Goal: Task Accomplishment & Management: Manage account settings

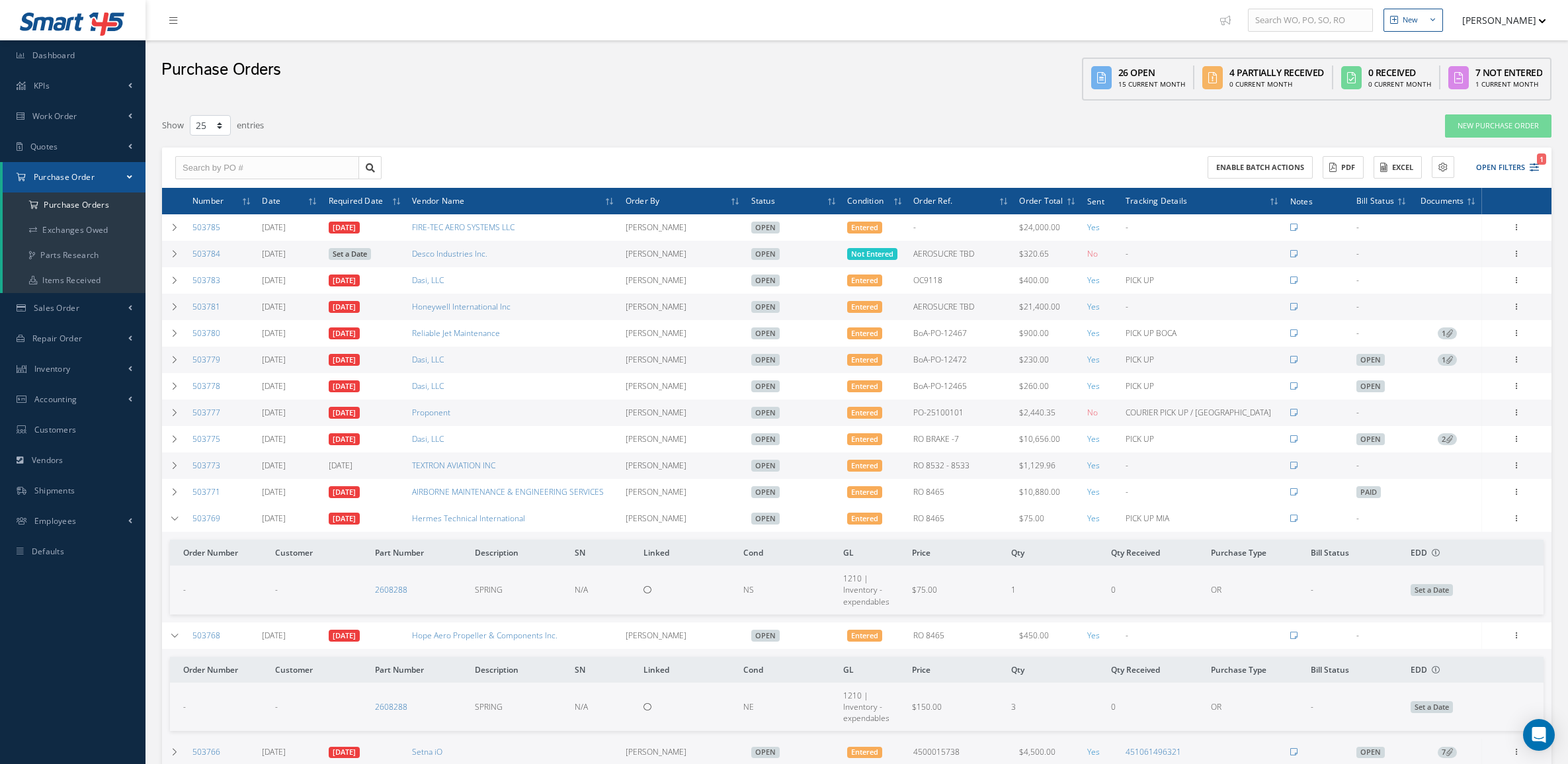
select select "25"
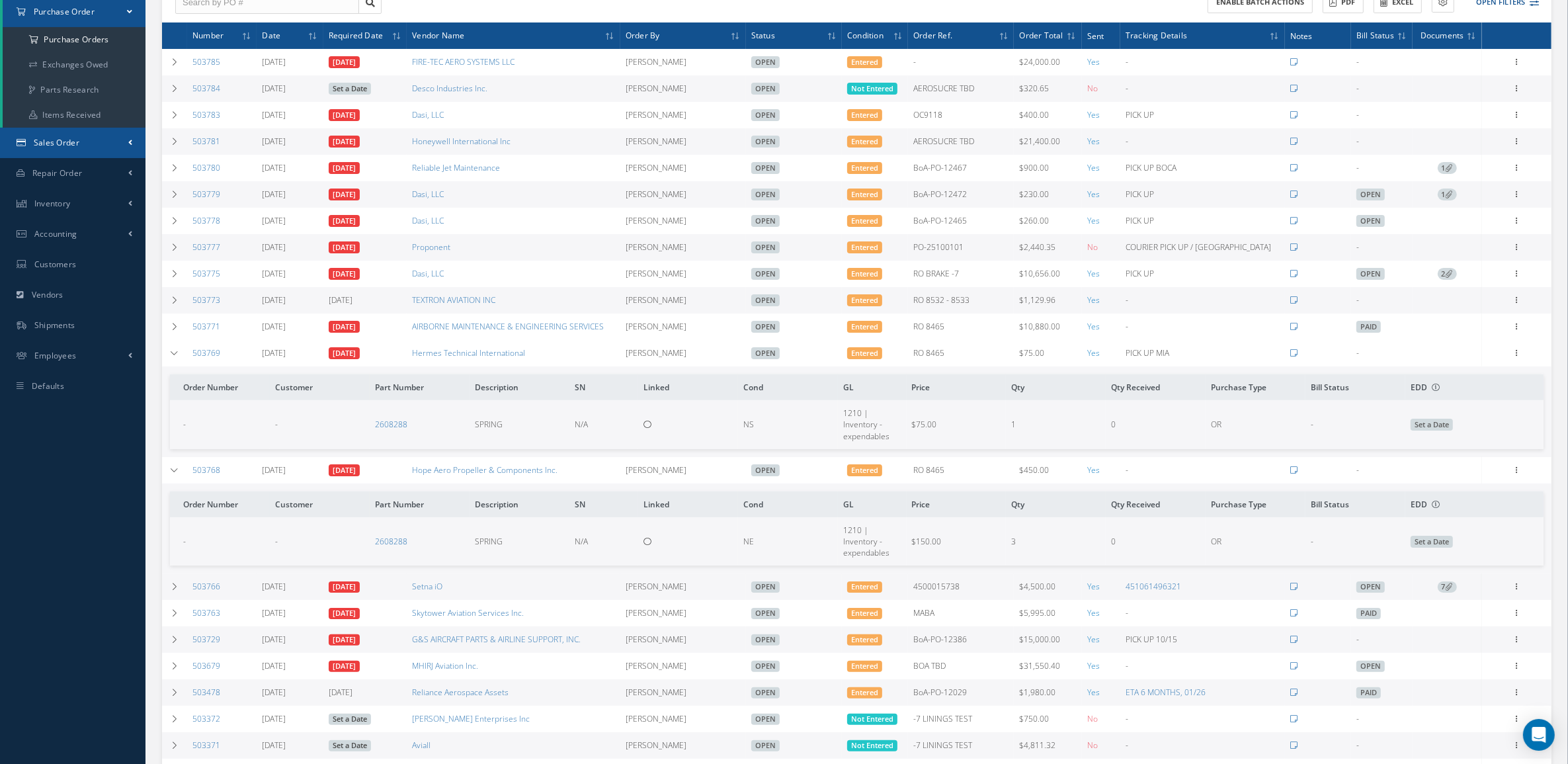
scroll to position [165, 0]
click at [176, 346] on td at bounding box center [174, 353] width 25 height 26
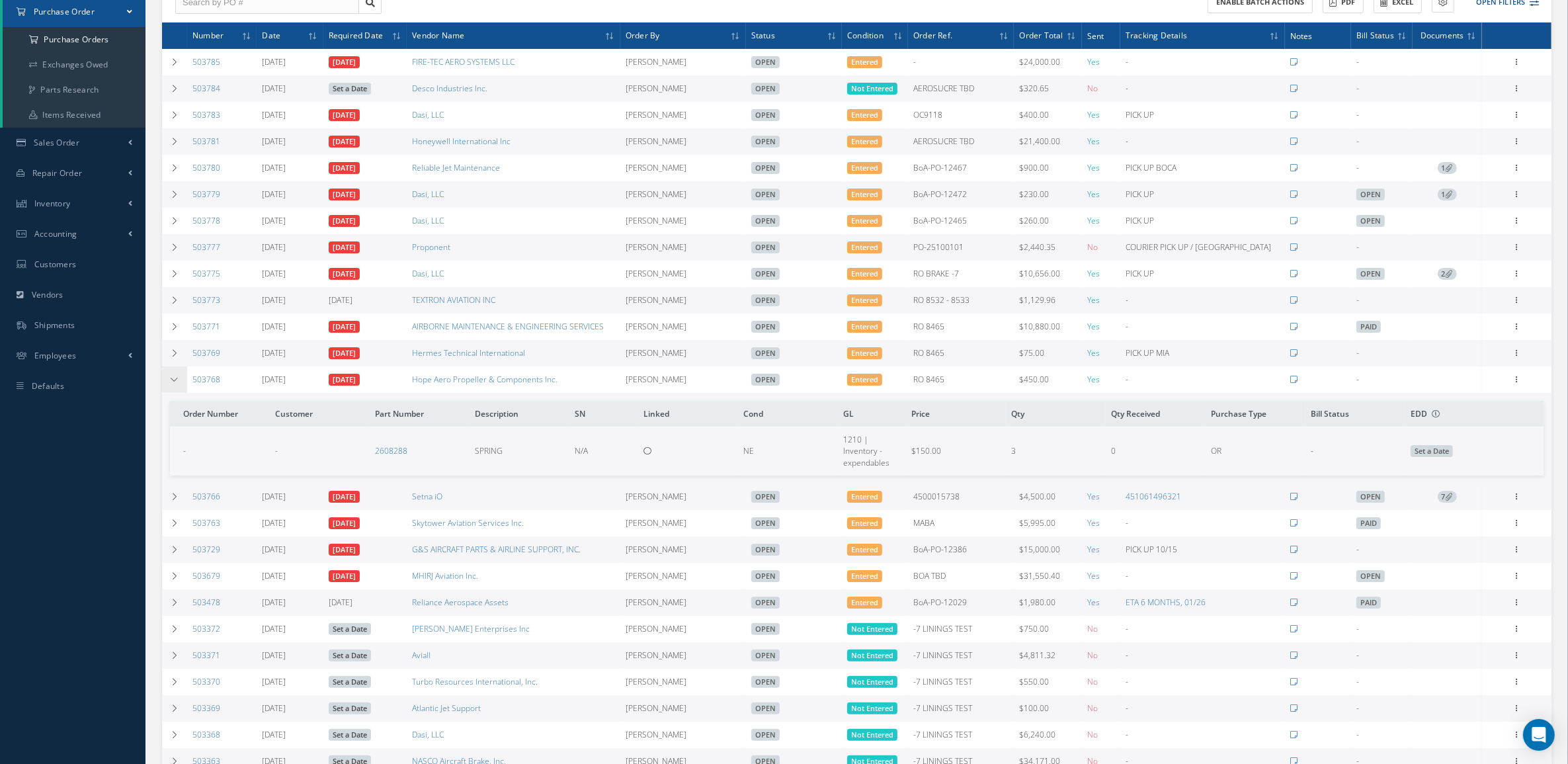
click at [176, 374] on td at bounding box center [174, 379] width 25 height 26
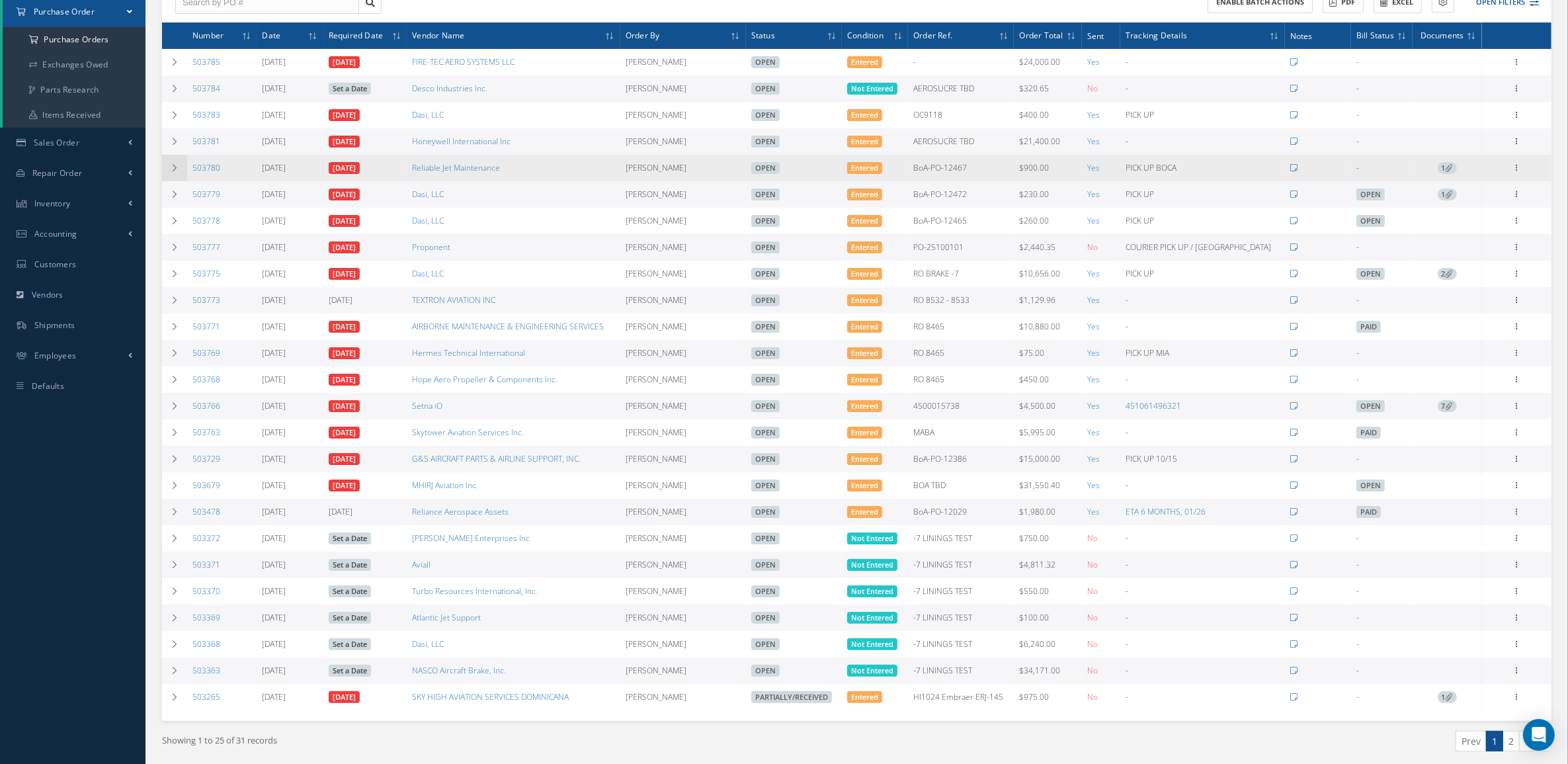
click at [170, 172] on icon at bounding box center [175, 168] width 10 height 8
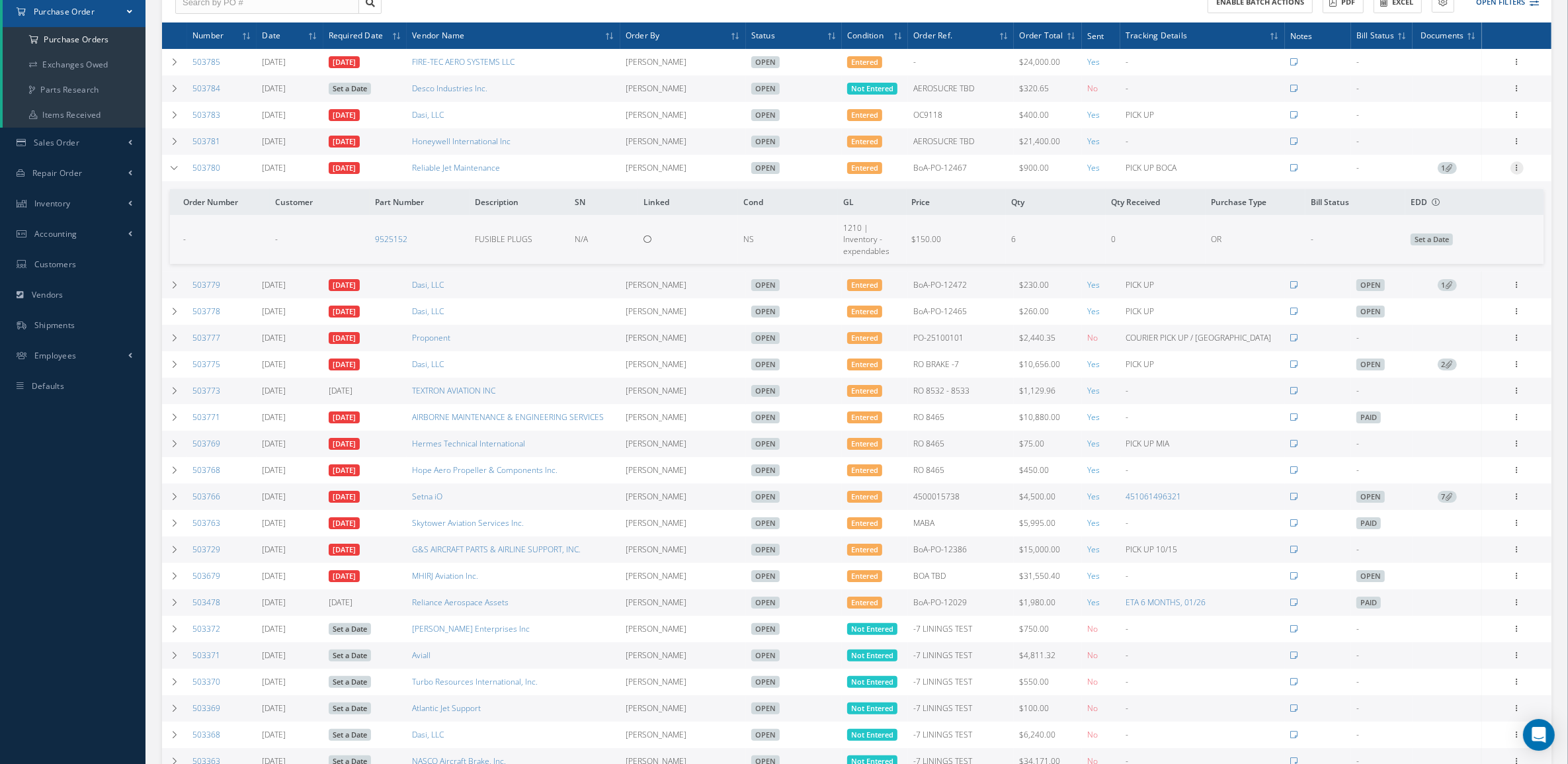
click at [1514, 165] on icon at bounding box center [1516, 166] width 14 height 10
click at [1459, 289] on link "Documents" at bounding box center [1455, 296] width 105 height 18
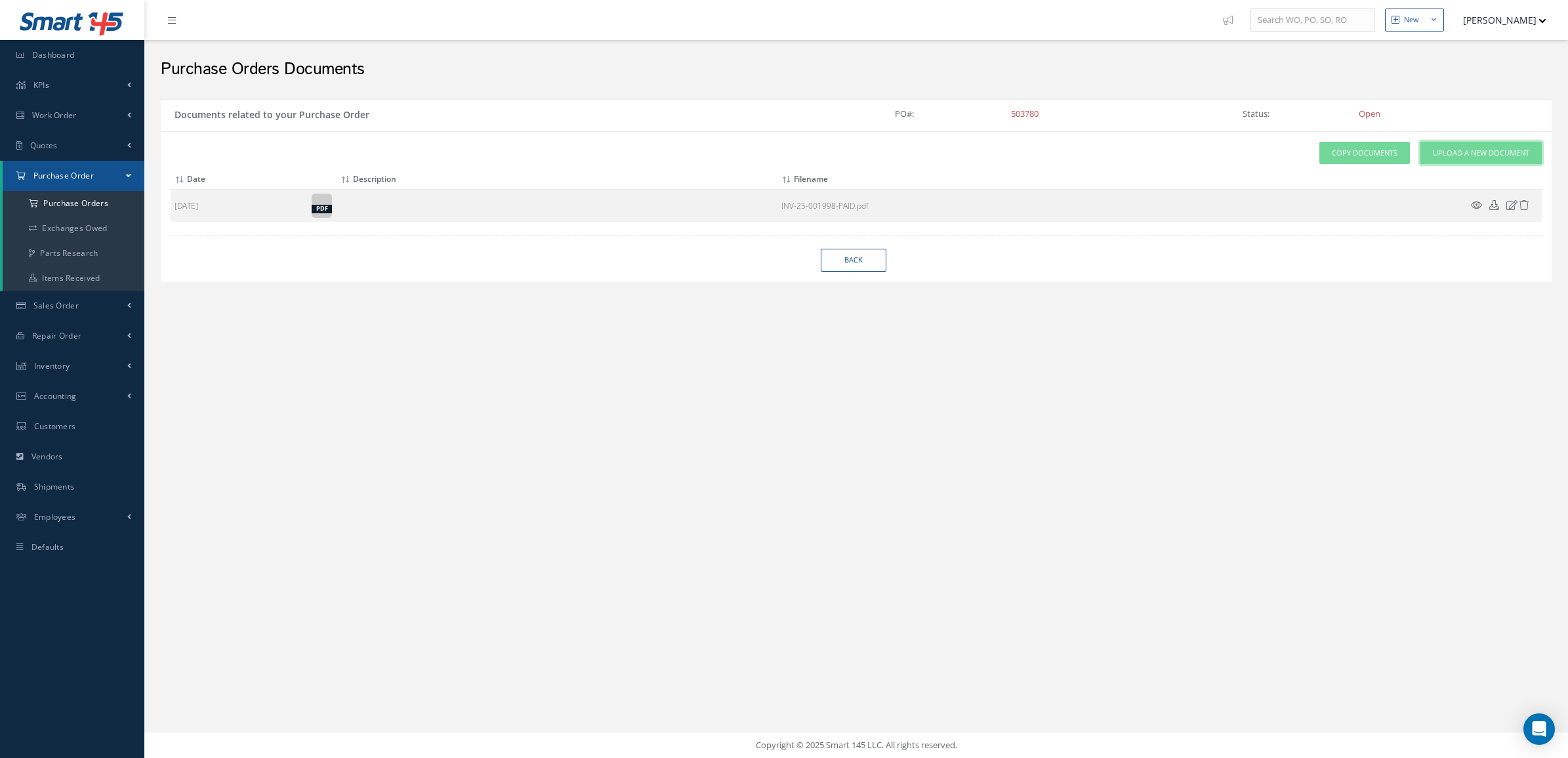
click at [1447, 149] on span "Upload a New Document" at bounding box center [1482, 153] width 97 height 11
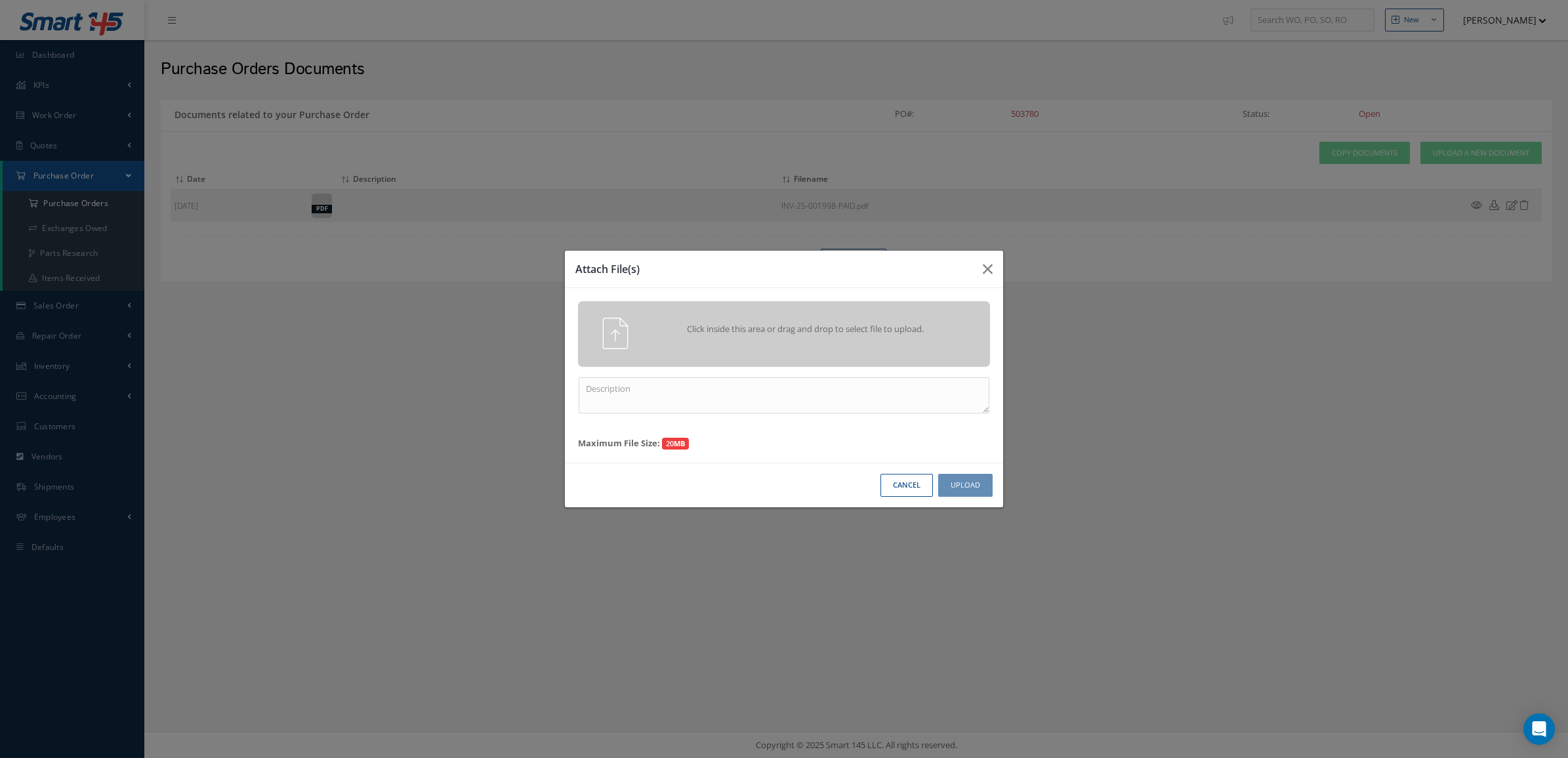
click at [821, 343] on div "Click inside this area or drag and drop to select file to upload." at bounding box center [802, 330] width 324 height 26
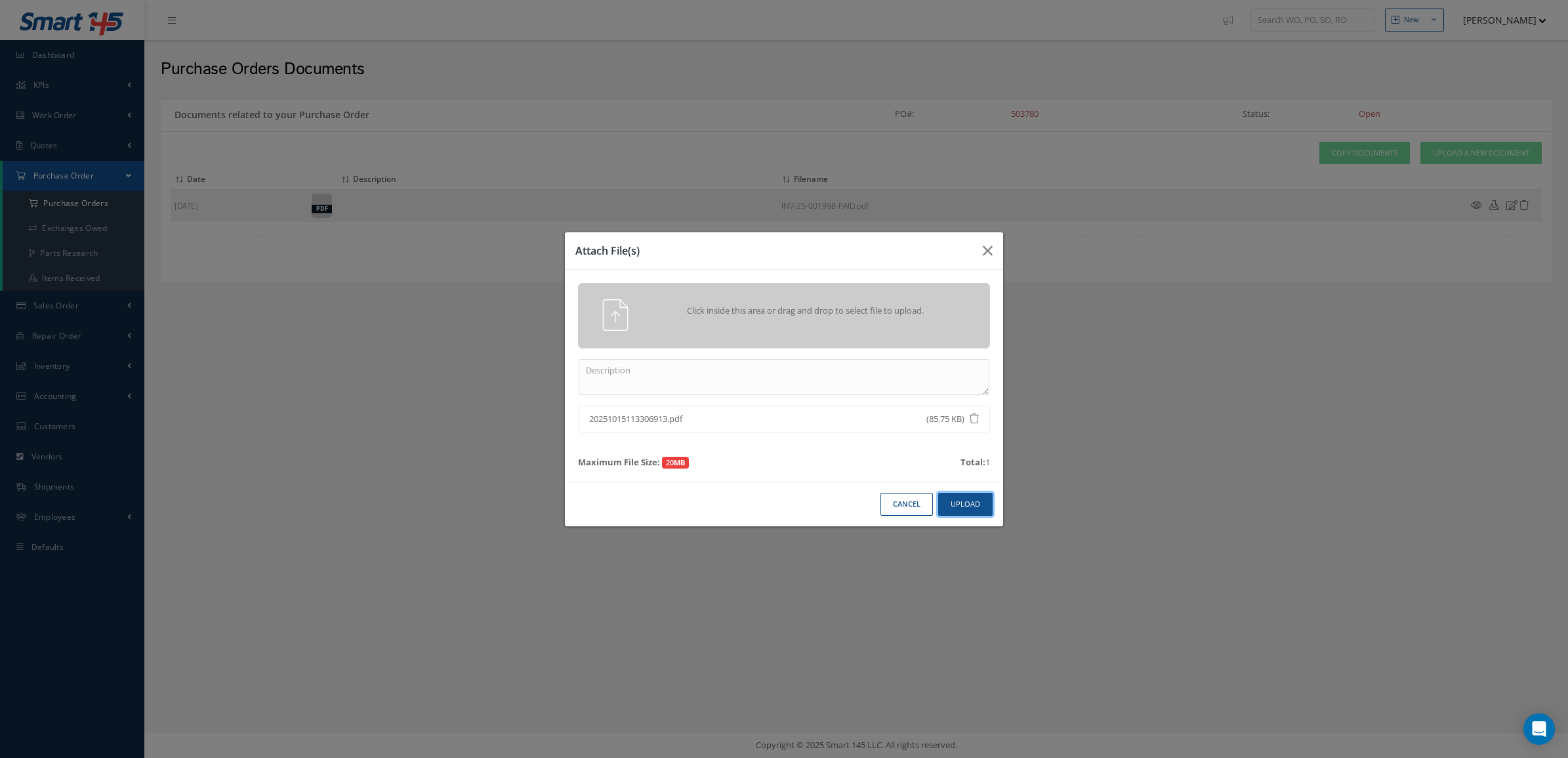
click at [946, 497] on button "Upload" at bounding box center [965, 504] width 55 height 23
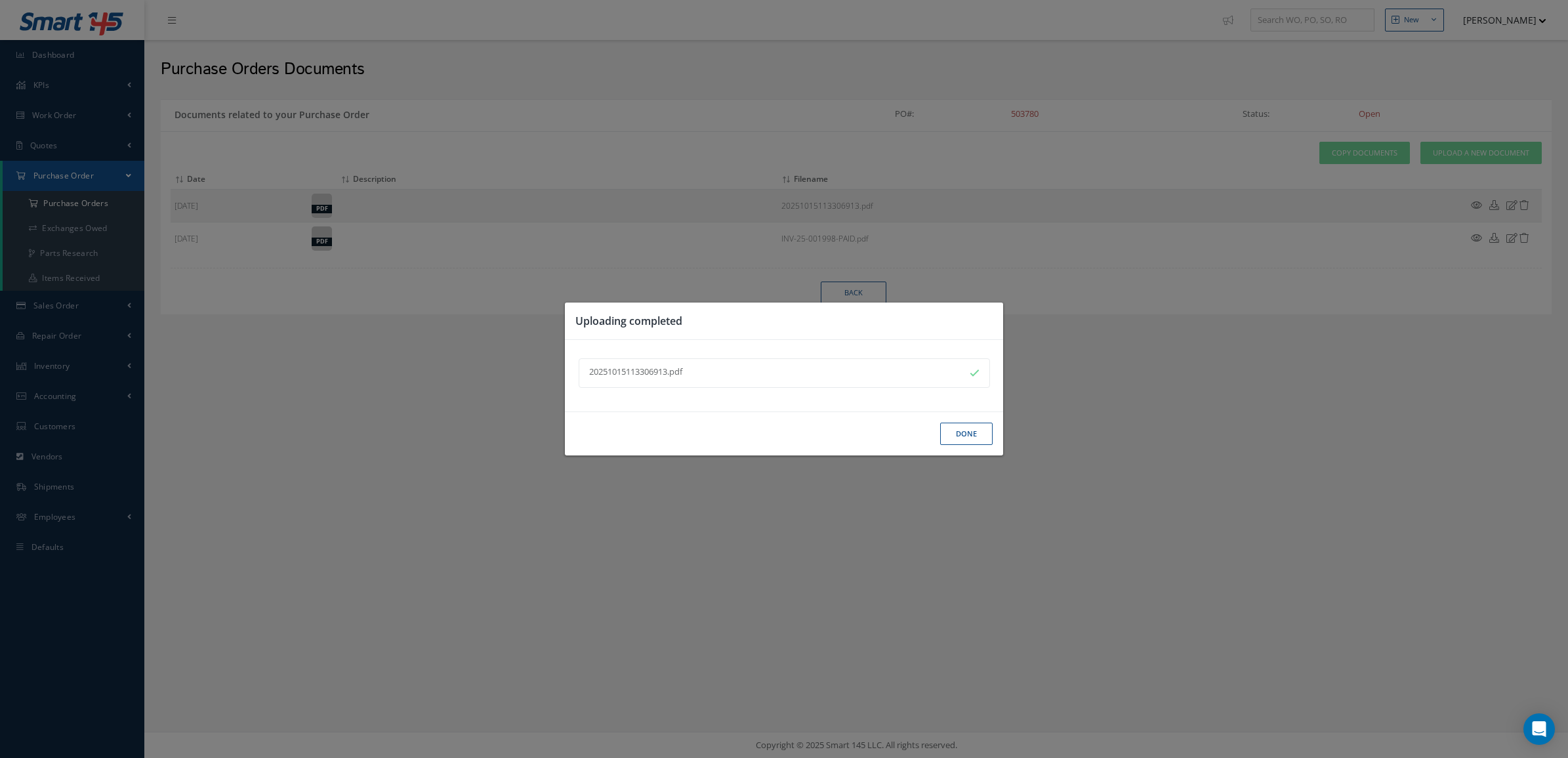
click at [952, 424] on button "Done" at bounding box center [966, 434] width 52 height 23
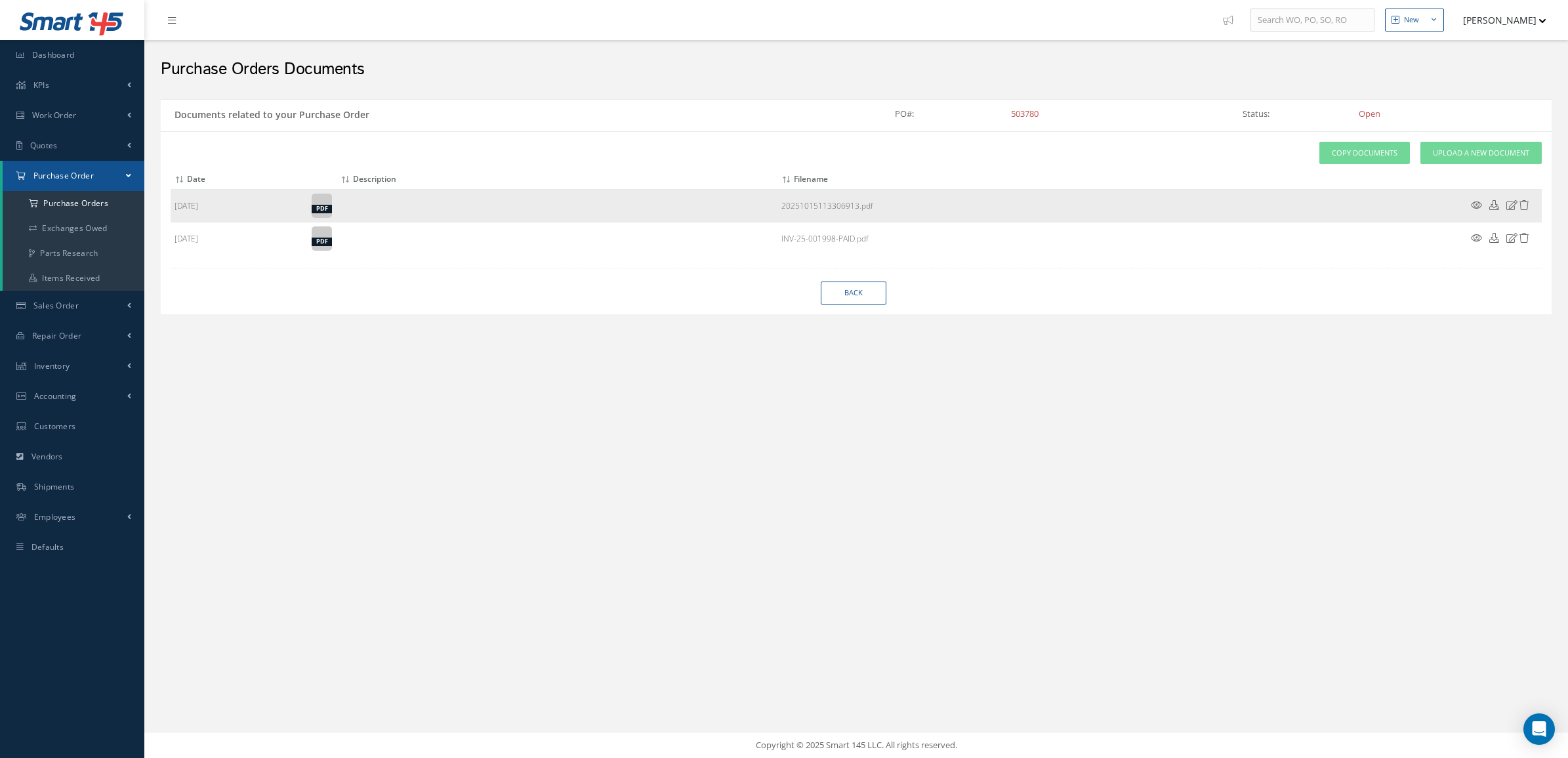
click at [1473, 210] on icon at bounding box center [1477, 205] width 11 height 10
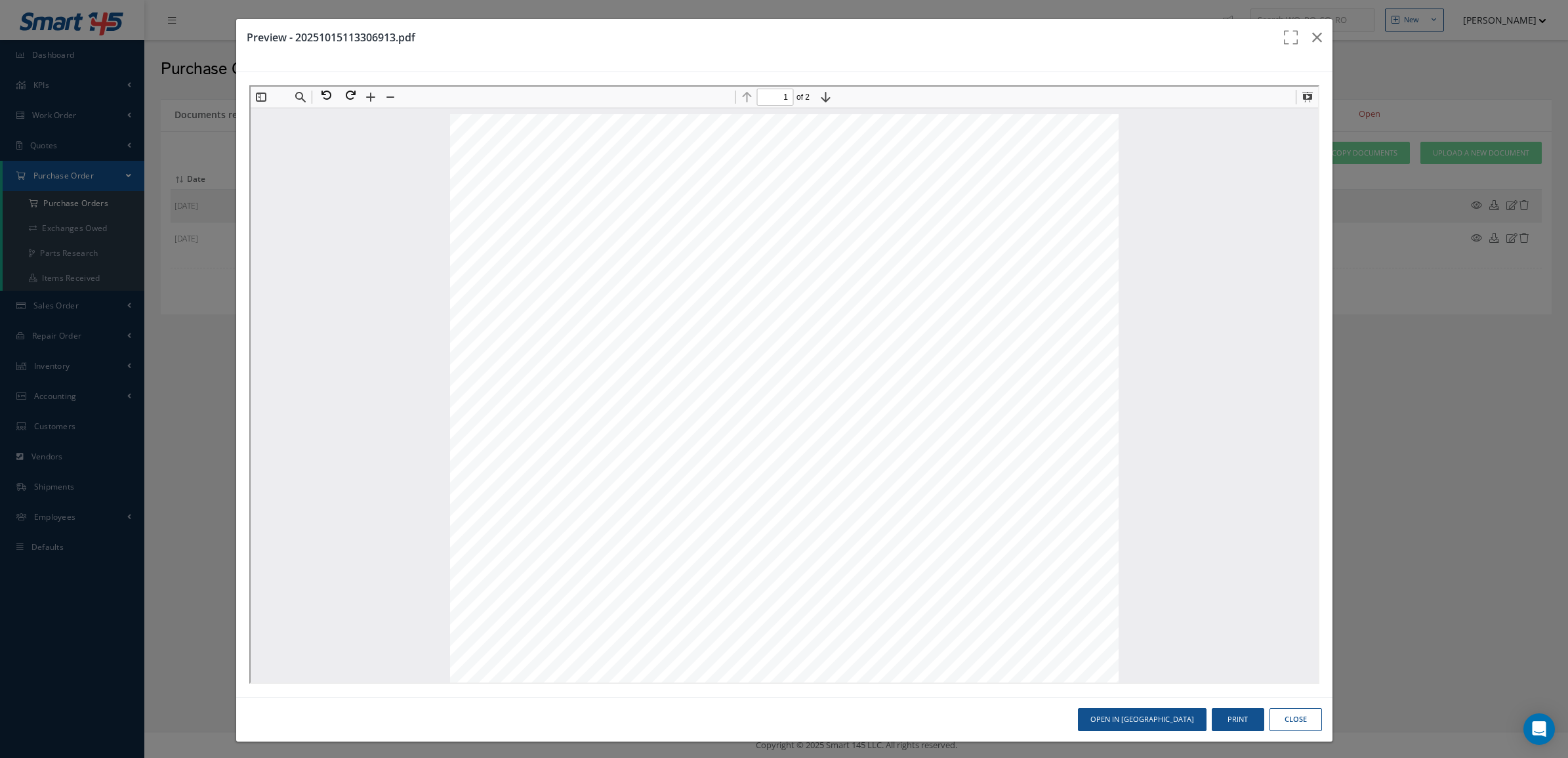
scroll to position [6, 0]
click at [767, 757] on html "Smart 145 Dashboard KPIs Accounting Work Order Work Order Preview Work Order Wo…" at bounding box center [784, 379] width 1568 height 758
click at [866, 609] on div "Page 1" at bounding box center [782, 539] width 668 height 866
click at [249, 198] on iframe at bounding box center [784, 385] width 1070 height 599
type input "2"
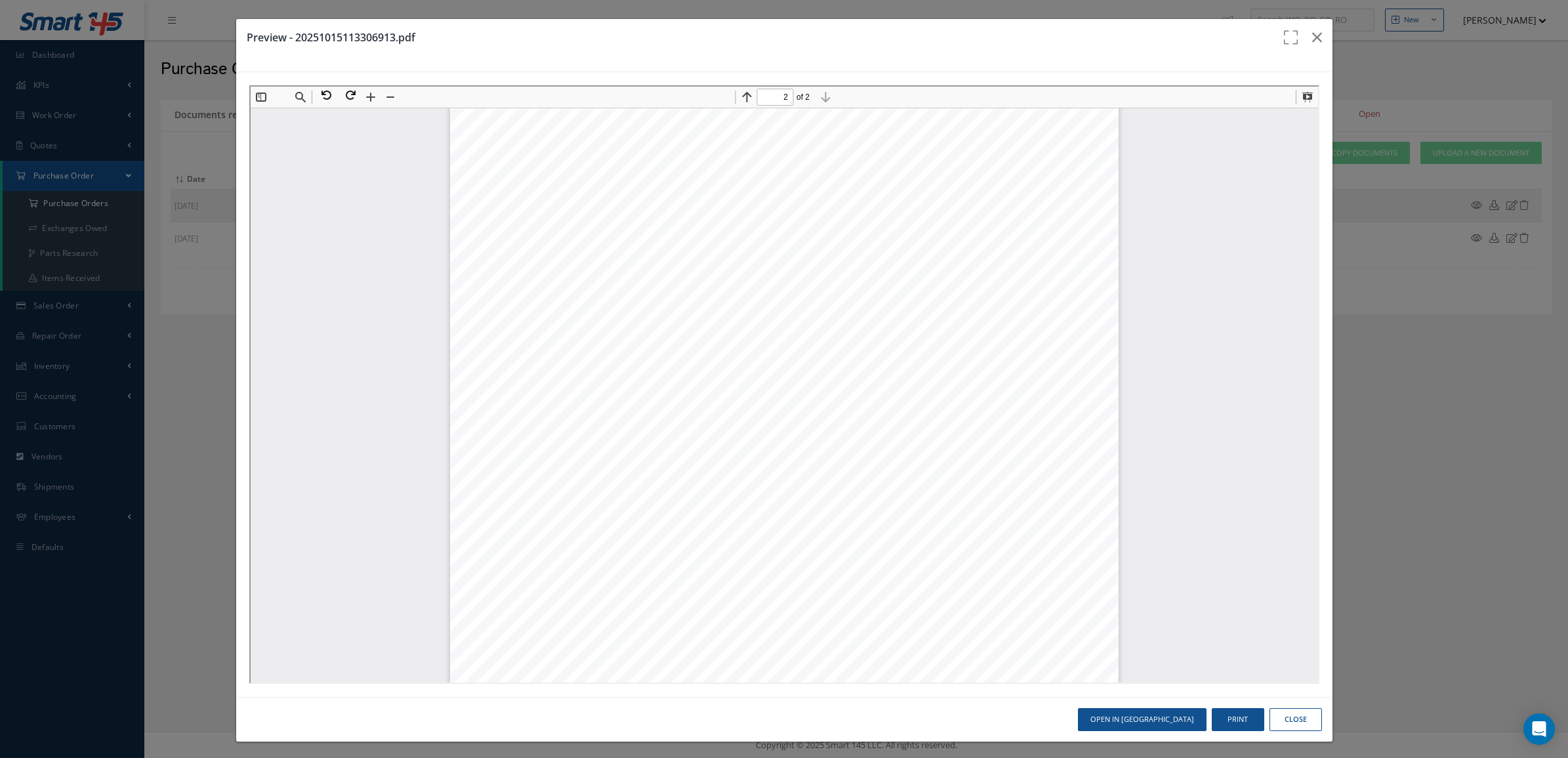
scroll to position [1173, 0]
click at [350, 105] on div "Toggle Sidebar Find" at bounding box center [323, 96] width 150 height 21
click at [349, 97] on button at bounding box center [347, 94] width 24 height 17
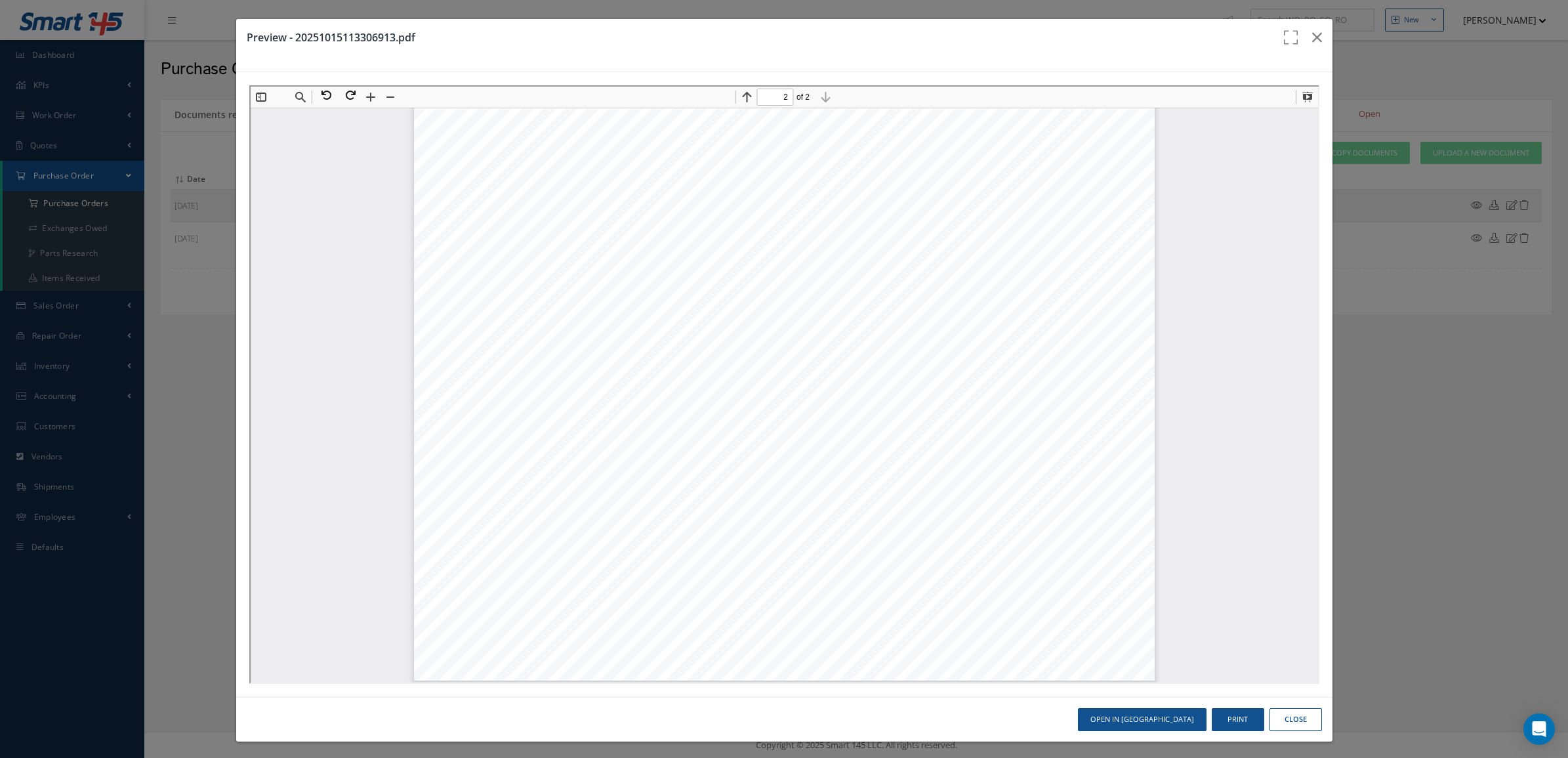
click at [263, 46] on div "Preview - 20251015113306913.pdf" at bounding box center [784, 45] width 1097 height 53
click at [1312, 32] on icon "button" at bounding box center [1317, 37] width 10 height 16
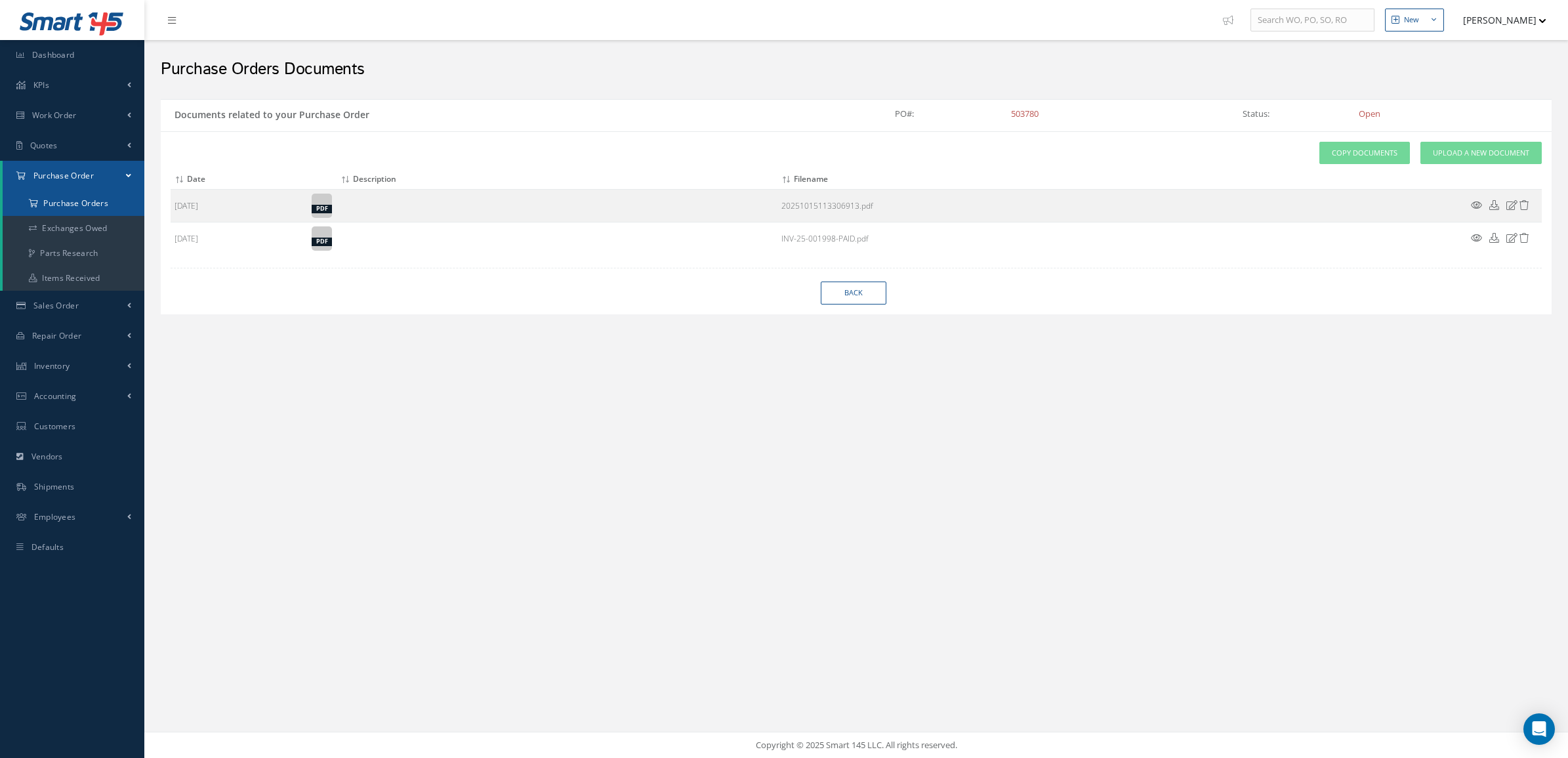
click at [109, 202] on a=1&status_id=2&status_id=3&status_id=5&collapsedFilters"] "Purchase Orders" at bounding box center [73, 203] width 142 height 25
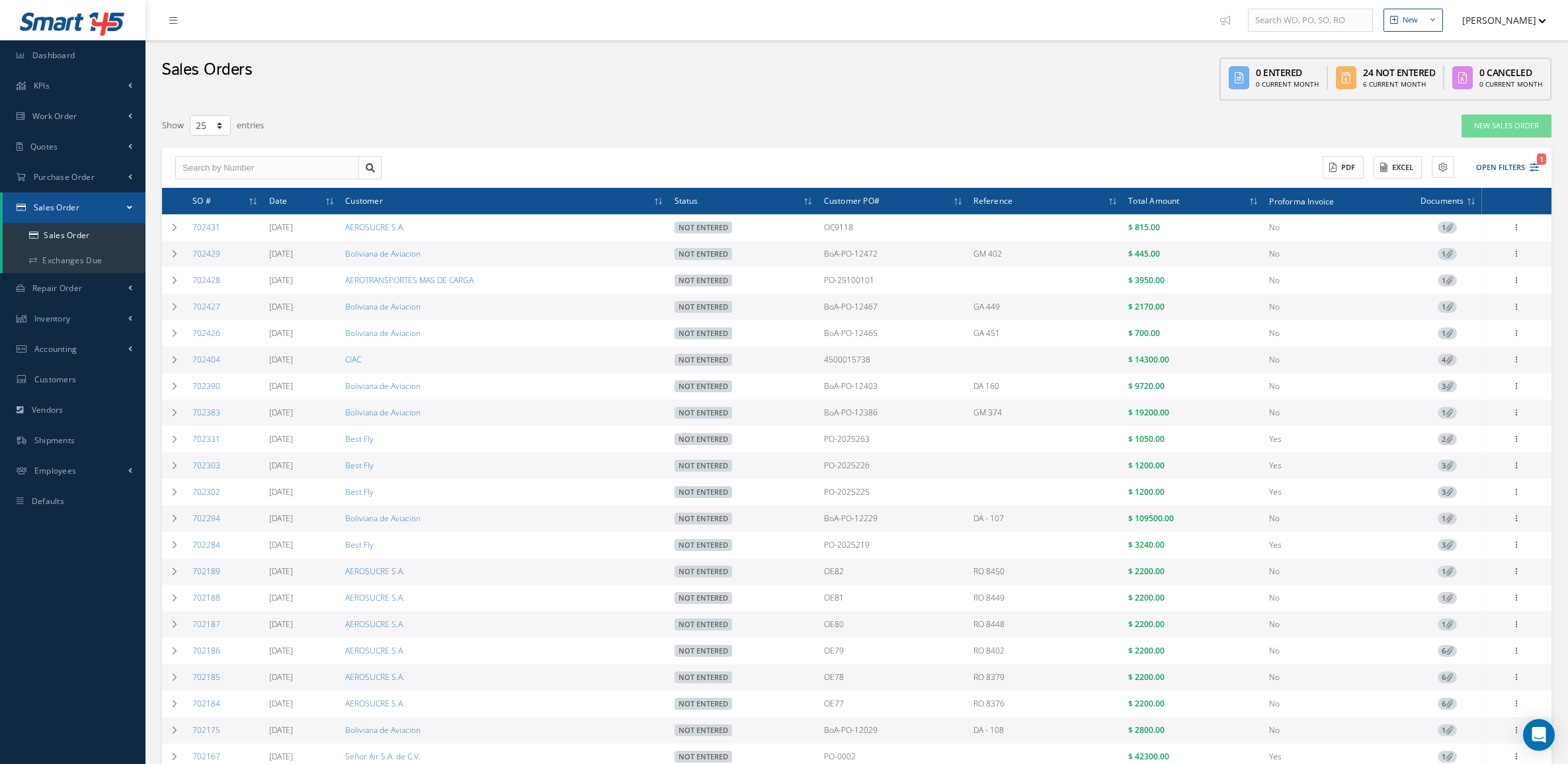
select select "25"
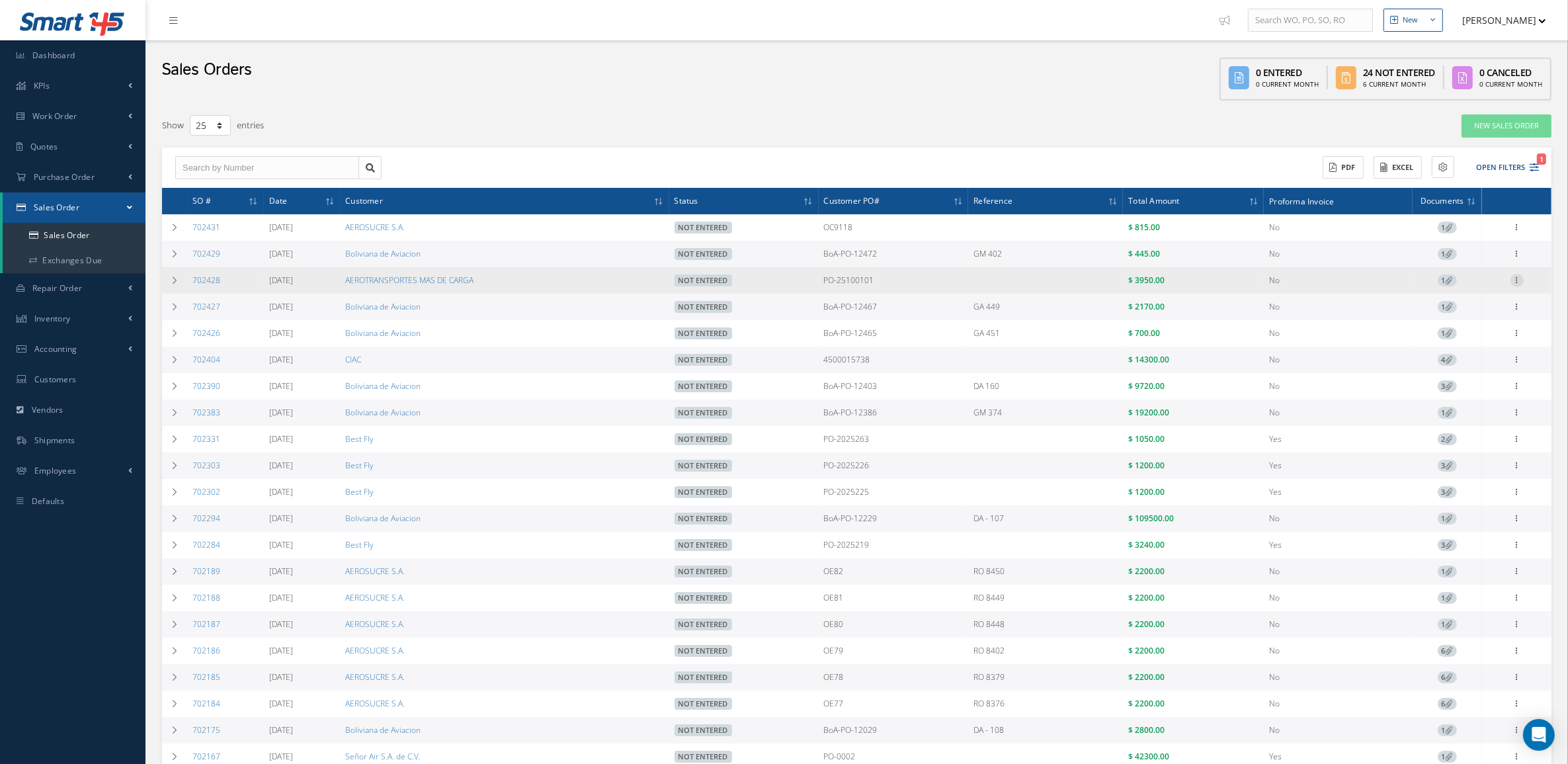
click at [1519, 282] on icon at bounding box center [1516, 279] width 14 height 10
click at [1466, 349] on div "Enter/Update Edit Show Send By Email Documents Cancel Delete Print-Outs Sales O…" at bounding box center [1455, 348] width 106 height 149
click at [1519, 278] on icon at bounding box center [1516, 279] width 14 height 10
click at [1468, 362] on link "Documents" at bounding box center [1455, 358] width 105 height 18
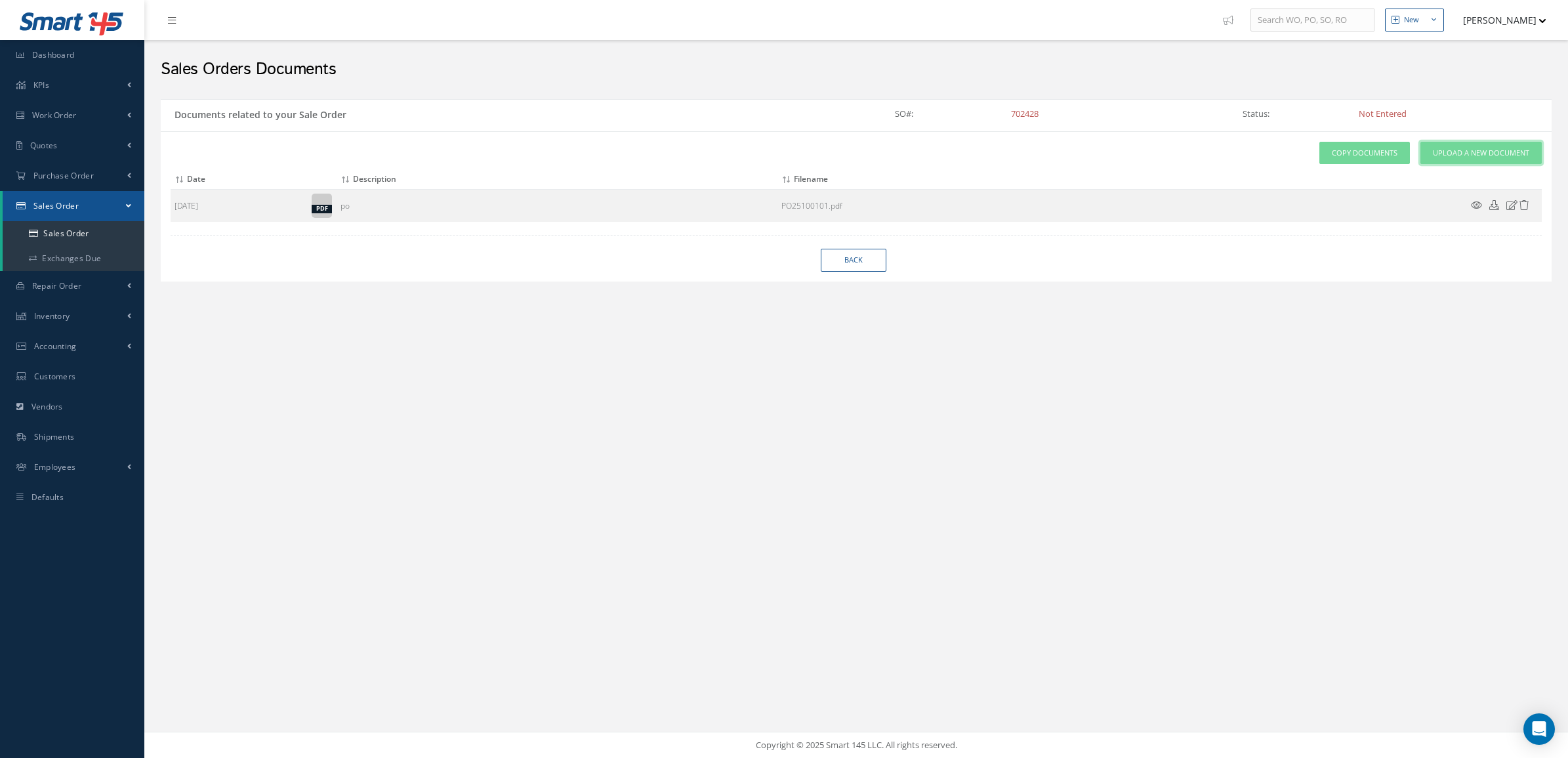
click at [1467, 158] on span "Upload a New Document" at bounding box center [1482, 153] width 97 height 11
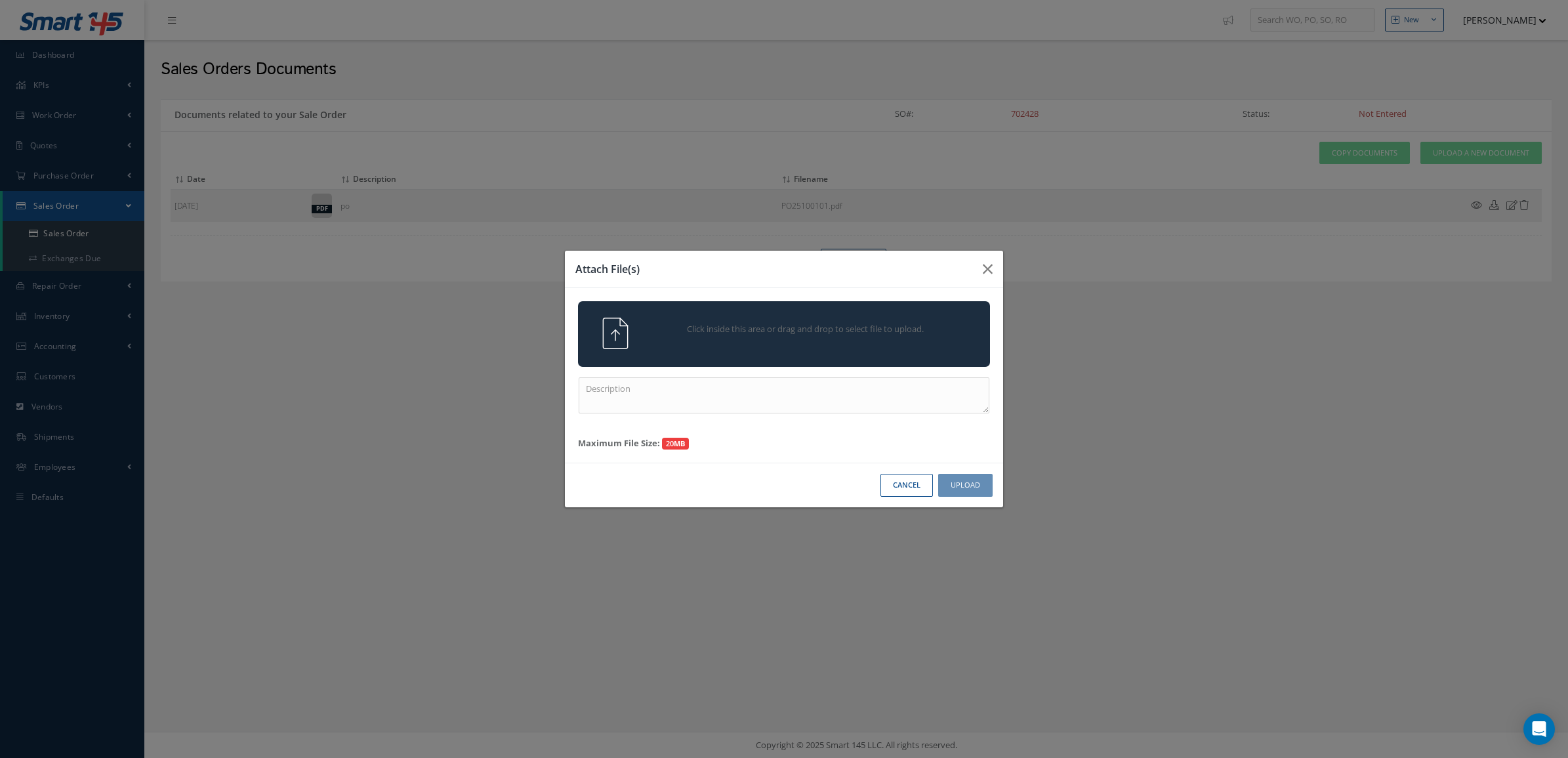
click at [958, 322] on div "Click inside this area or drag and drop to select file to upload." at bounding box center [802, 330] width 324 height 26
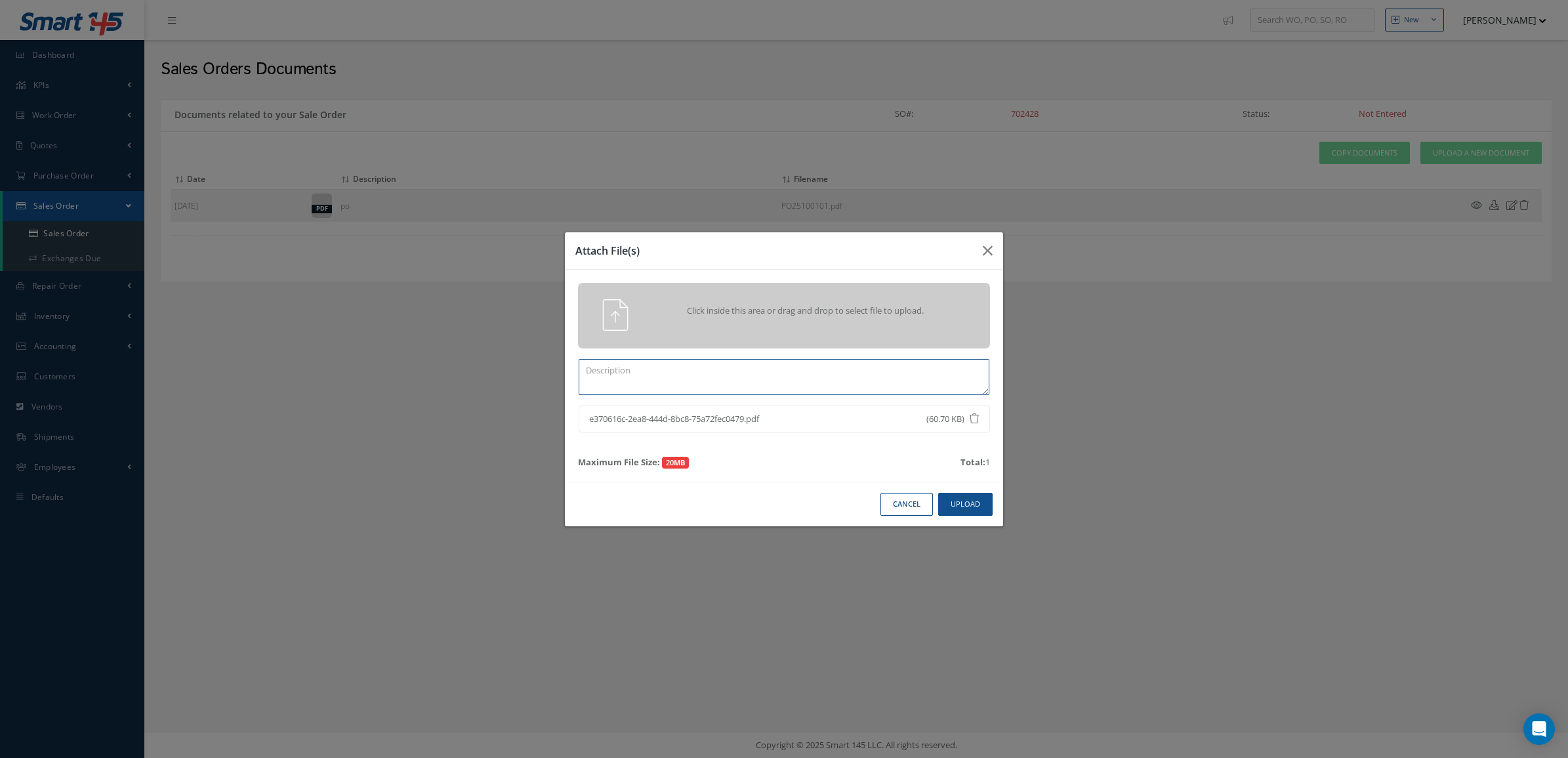
click at [797, 385] on textarea at bounding box center [784, 377] width 411 height 36
type textarea "ps"
click at [953, 509] on button "Upload" at bounding box center [965, 504] width 55 height 23
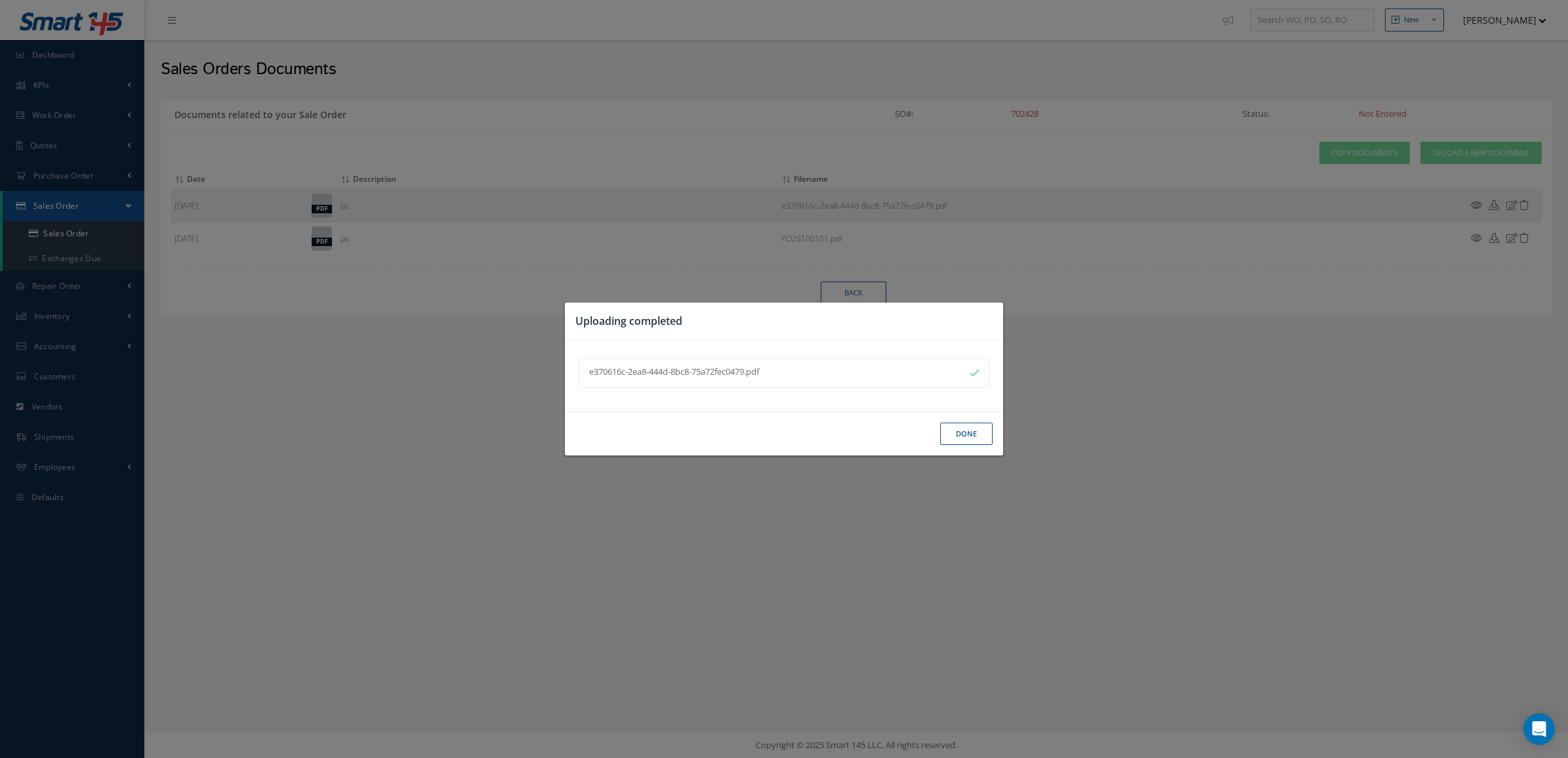
click at [965, 429] on button "Done" at bounding box center [966, 434] width 52 height 23
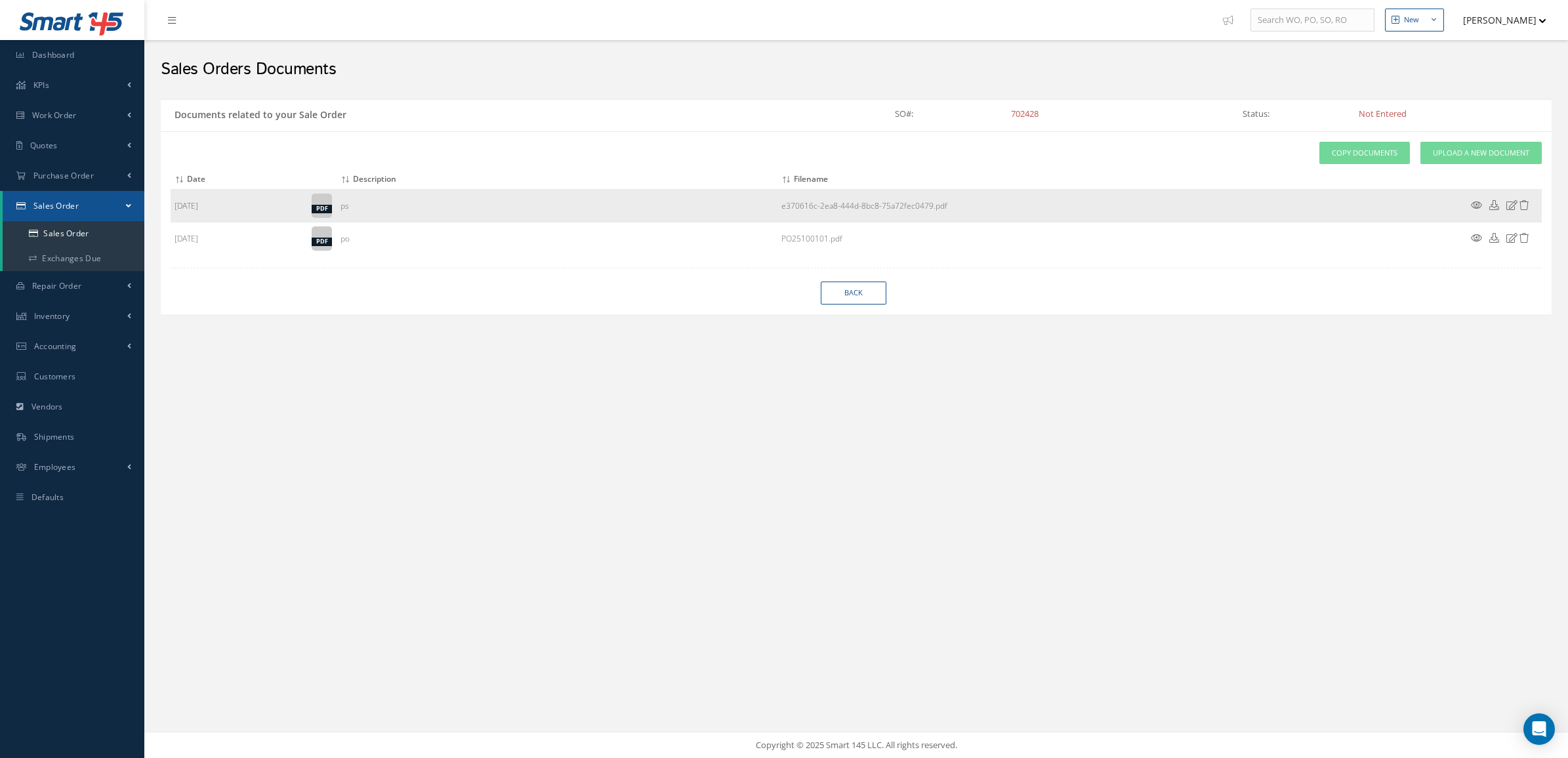
click at [1478, 204] on icon at bounding box center [1477, 205] width 11 height 10
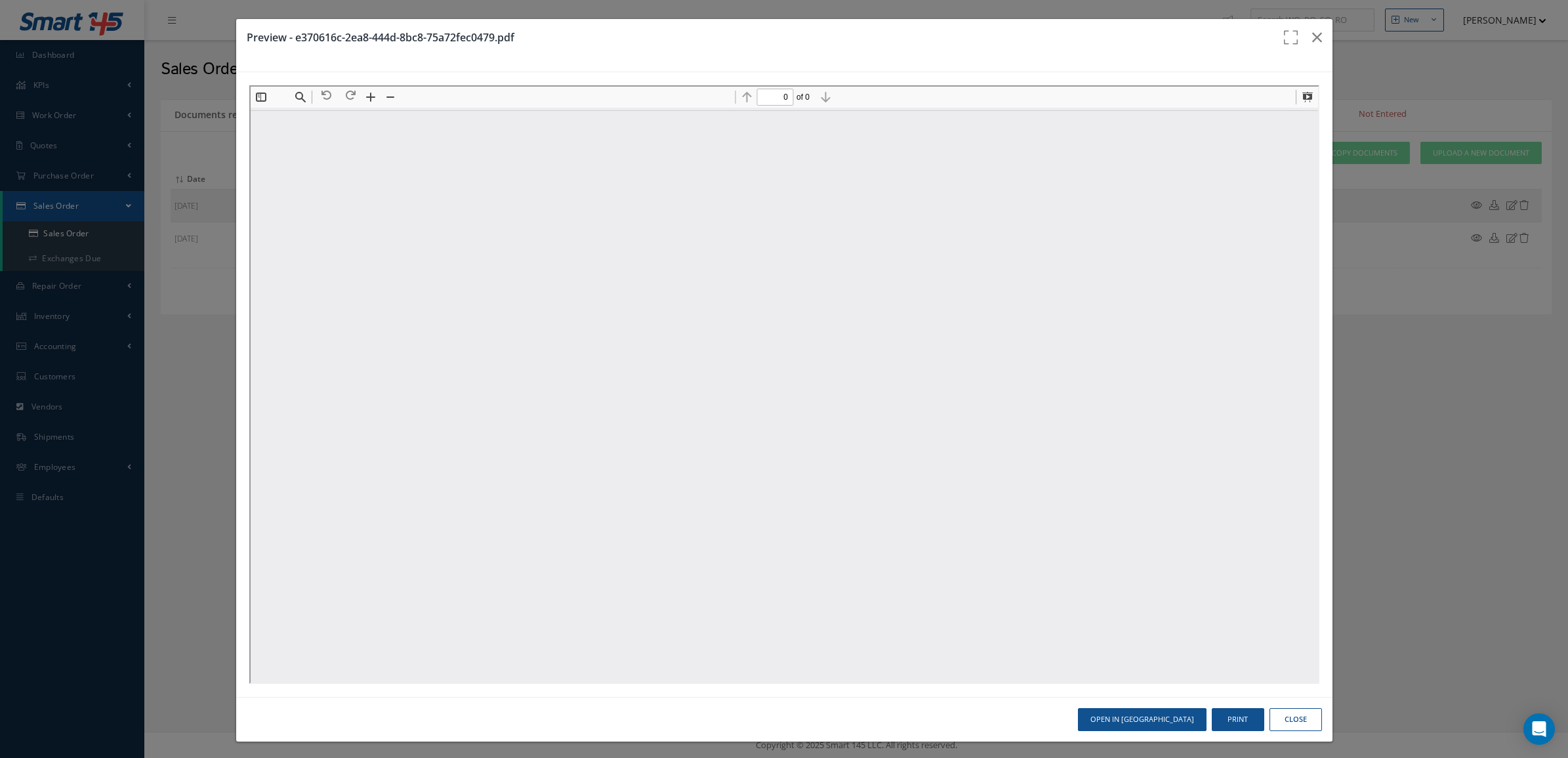
type input "1"
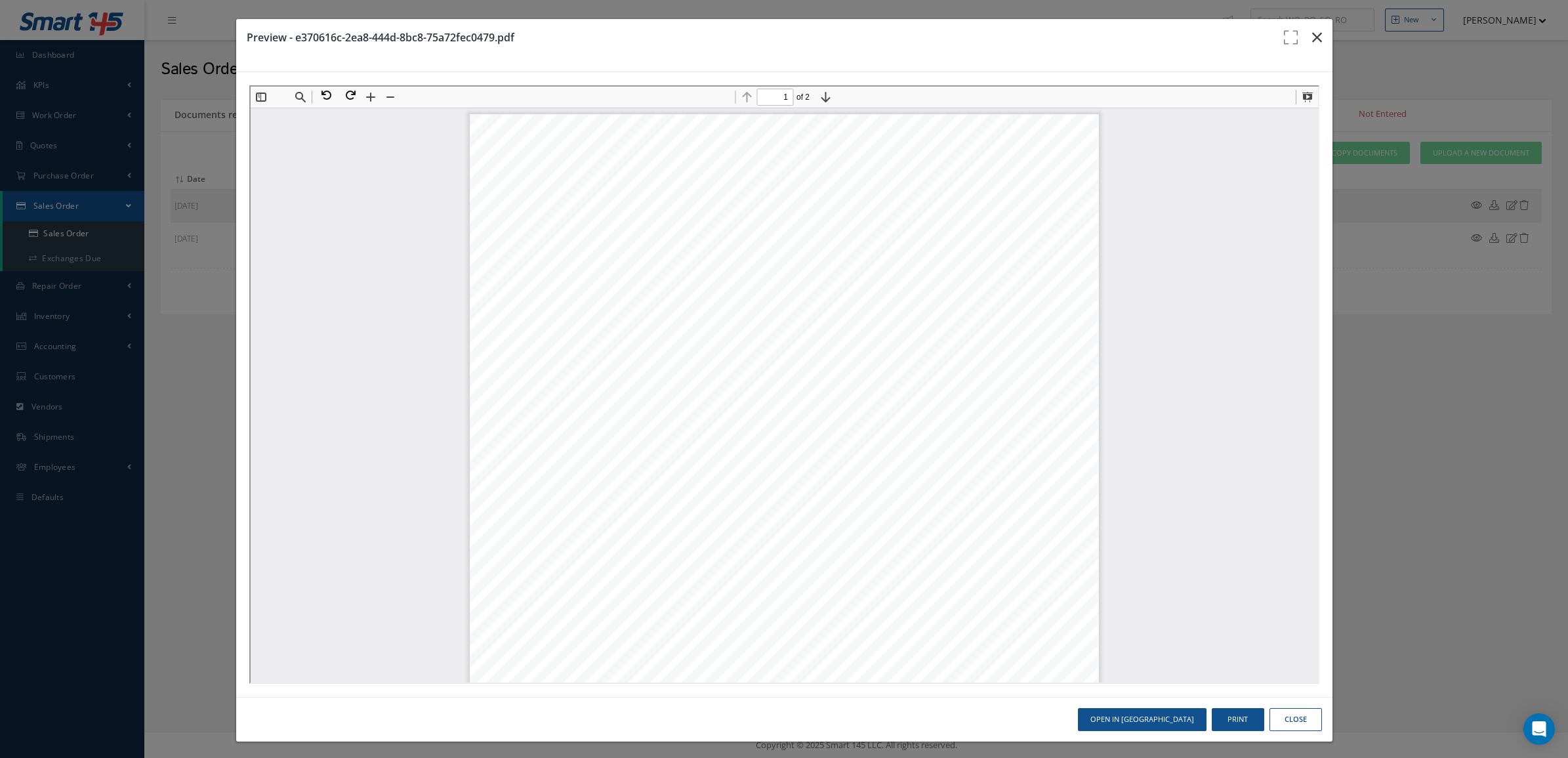
click at [1312, 33] on icon "button" at bounding box center [1317, 37] width 10 height 16
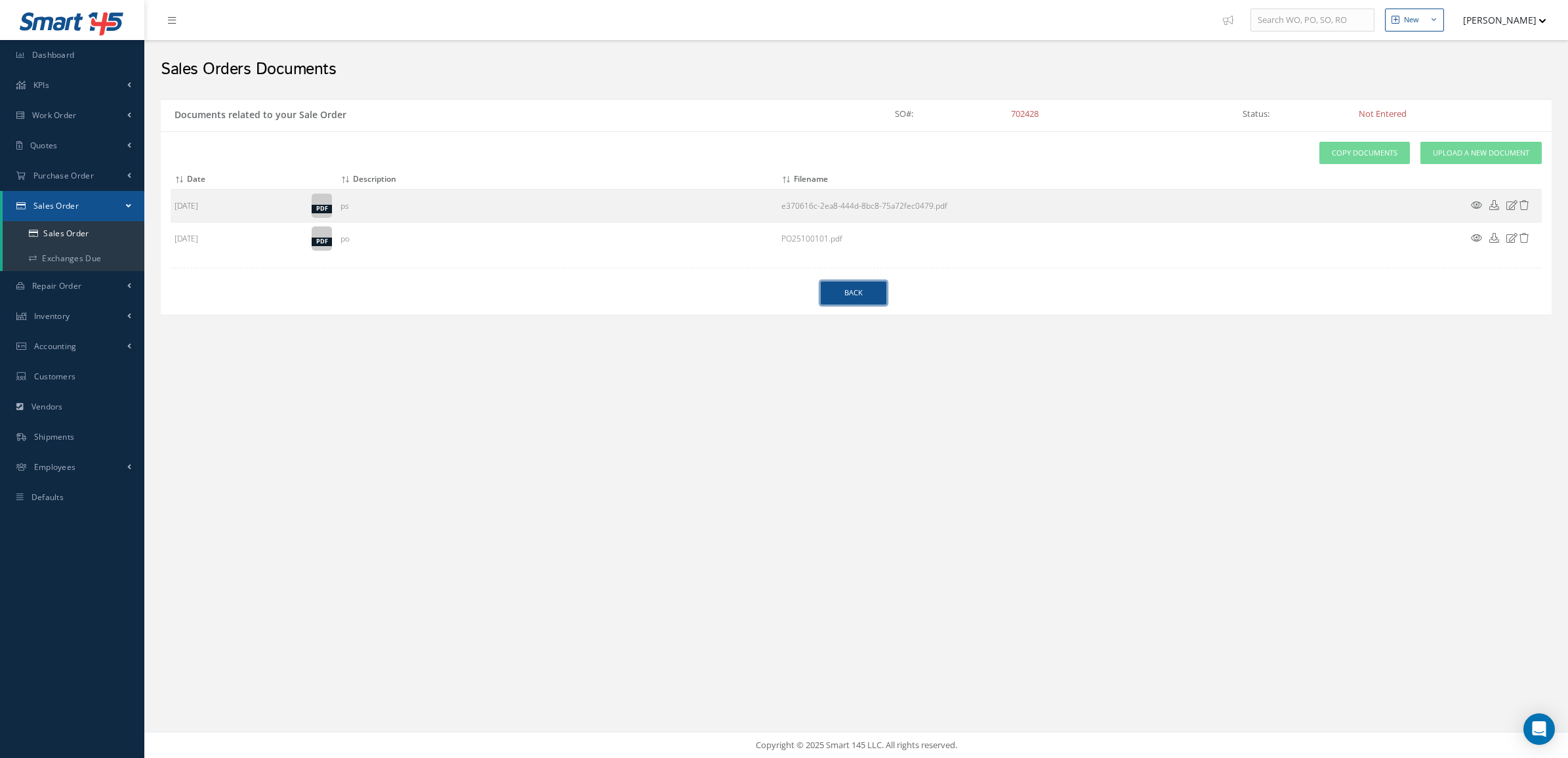
click at [828, 300] on link "Back" at bounding box center [854, 292] width 66 height 23
select select "25"
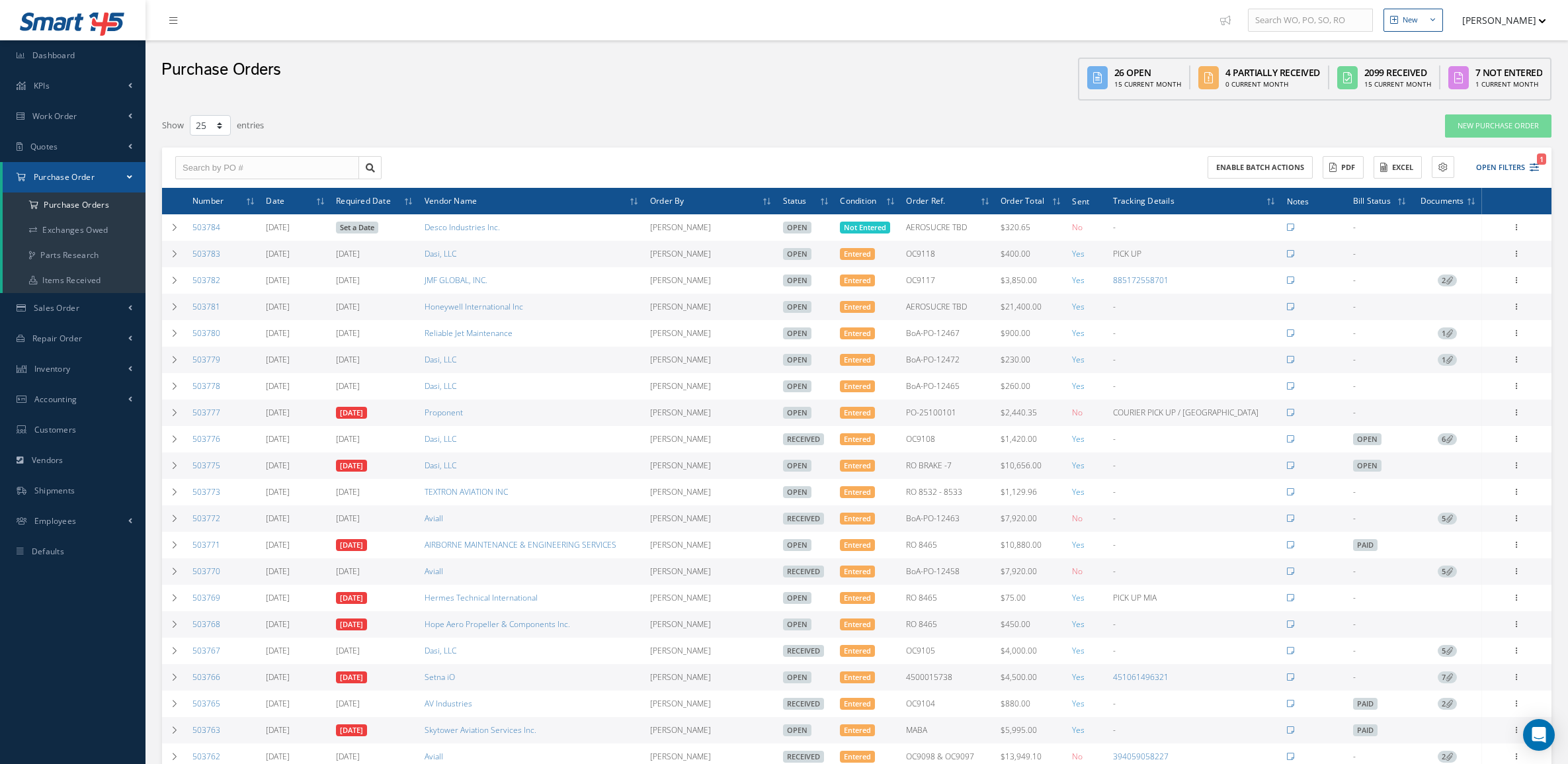
select select "25"
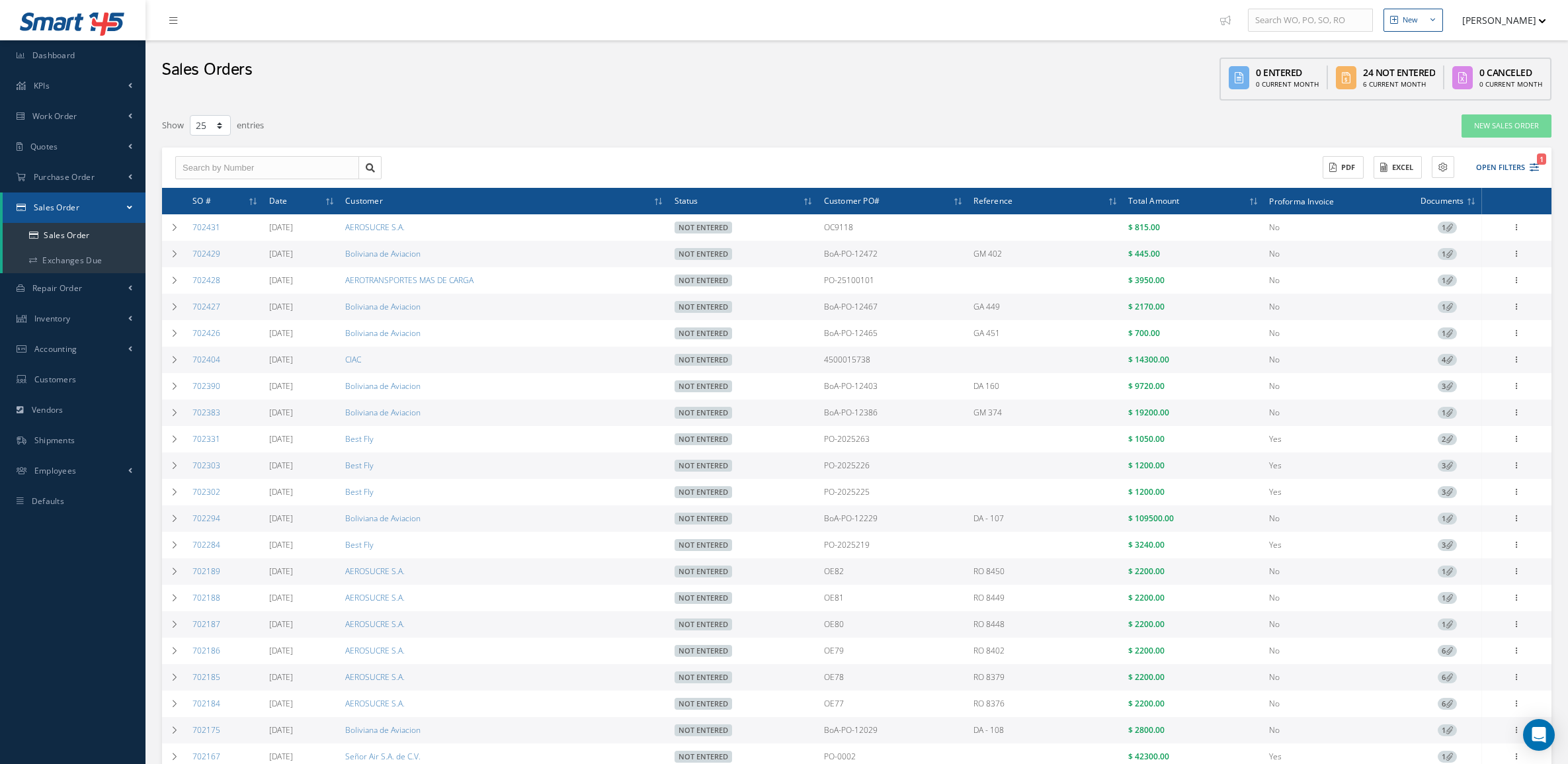
select select "25"
click at [1526, 166] on button "Open Filters 1" at bounding box center [1501, 167] width 75 height 22
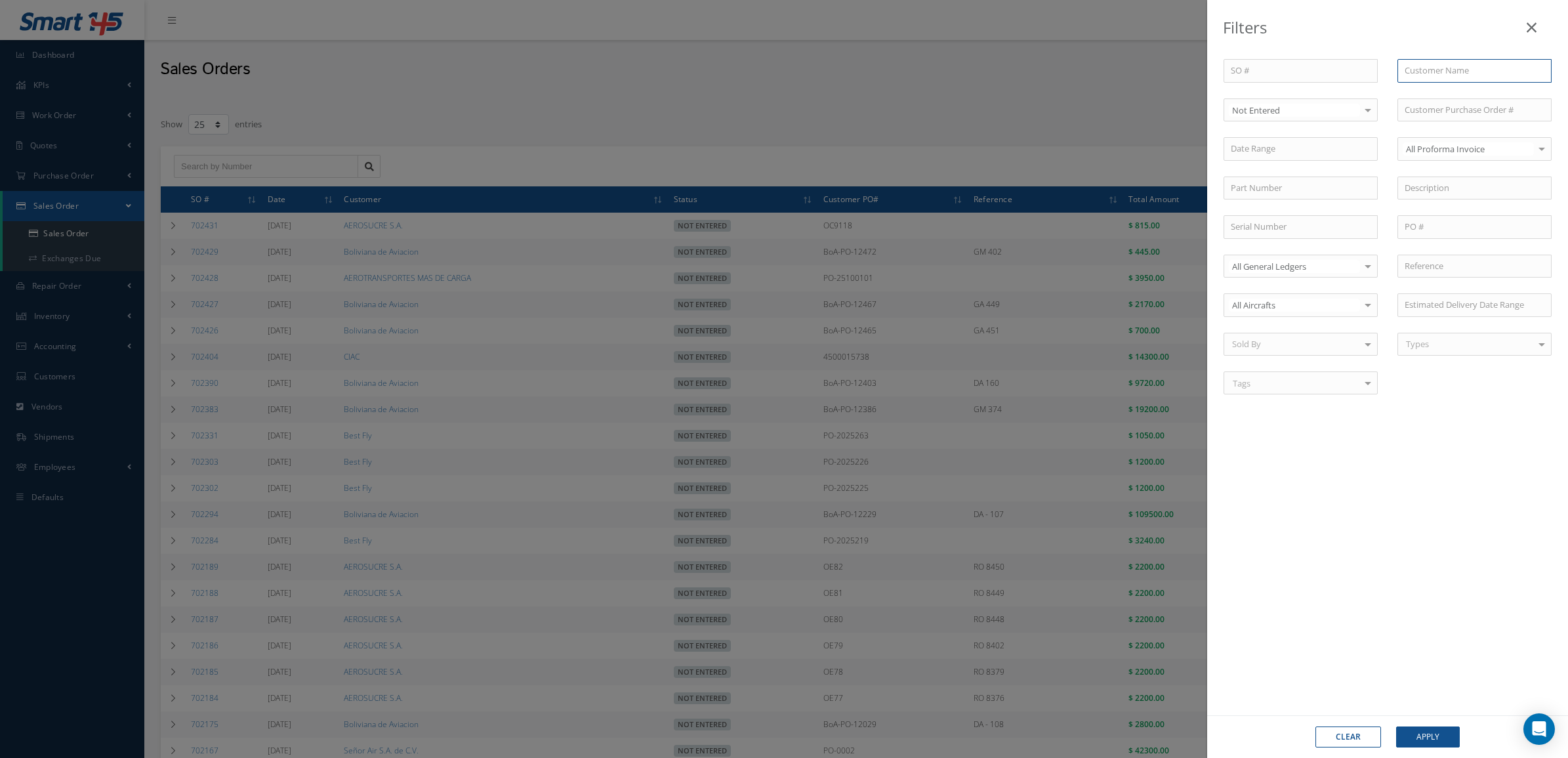
click at [1425, 69] on input "text" at bounding box center [1475, 71] width 154 height 24
click at [1436, 97] on div "CIAC" at bounding box center [1475, 94] width 139 height 13
type input "CIAC"
click at [1431, 742] on button "Apply" at bounding box center [1428, 737] width 63 height 21
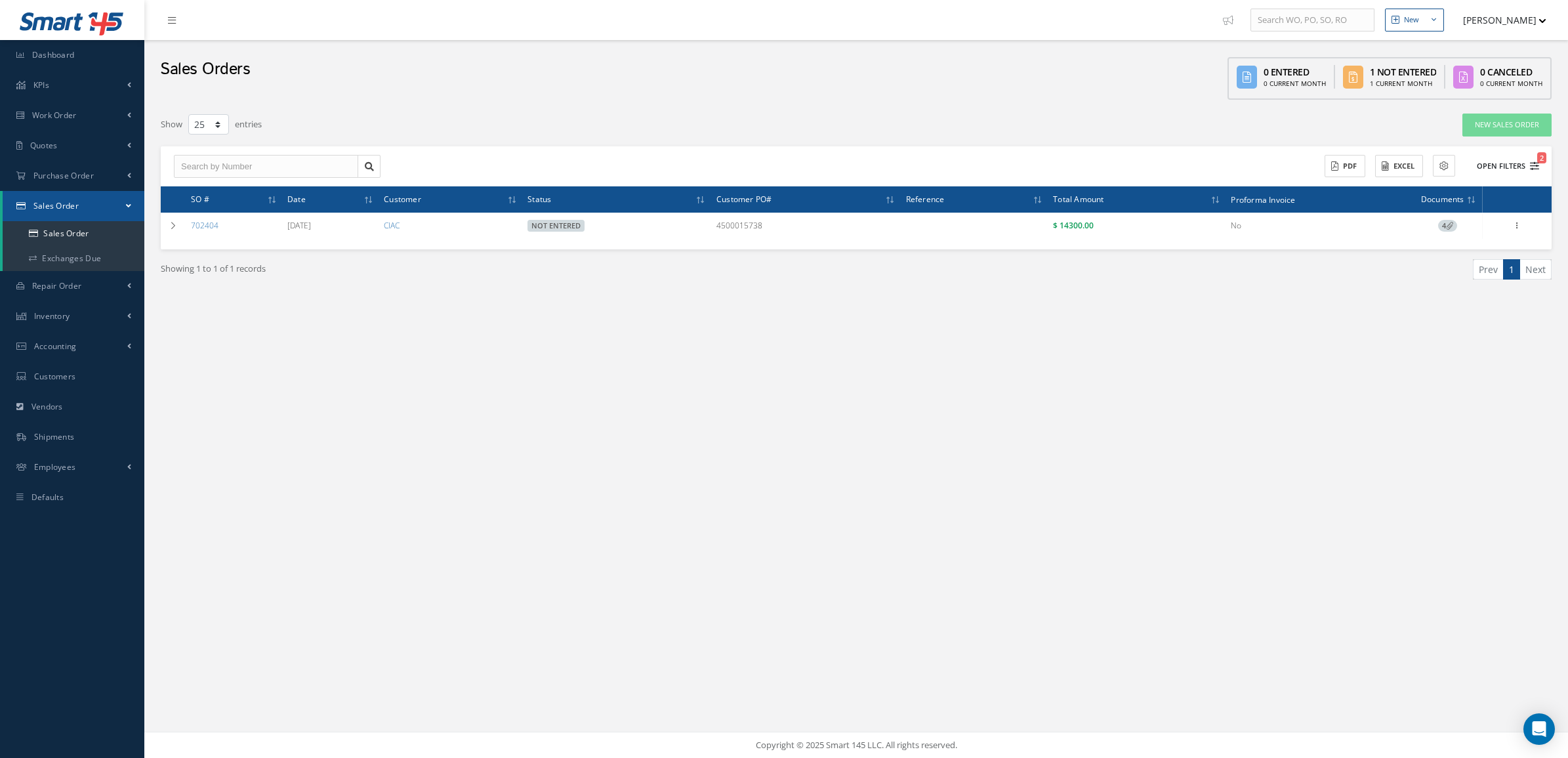
click at [1506, 156] on button "Open Filters 2" at bounding box center [1502, 166] width 74 height 21
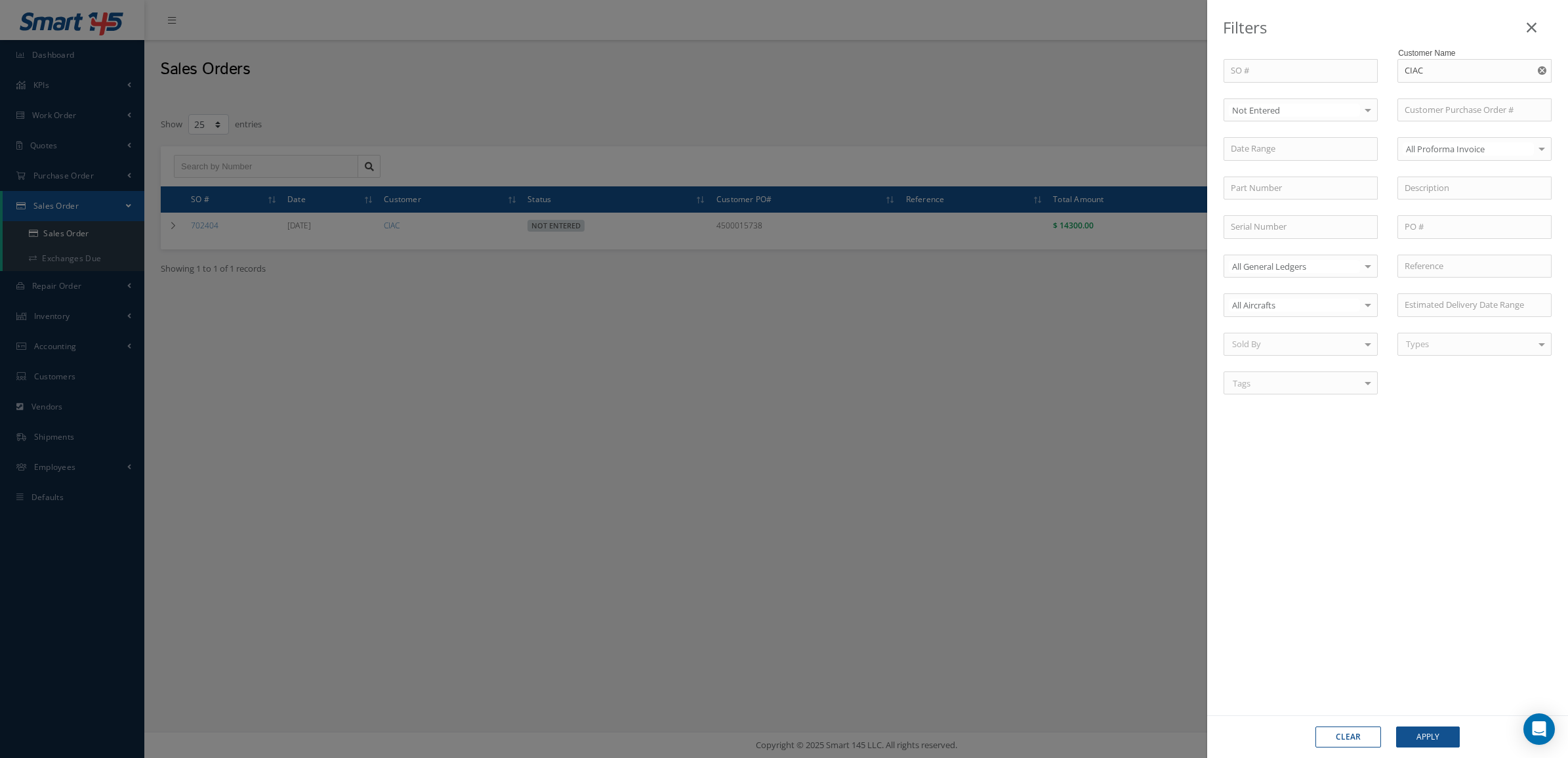
drag, startPoint x: 1287, startPoint y: 113, endPoint x: 1281, endPoint y: 127, distance: 15.2
click at [1273, 158] on span "Entered" at bounding box center [1300, 154] width 153 height 22
click at [1433, 737] on button "Apply" at bounding box center [1428, 737] width 63 height 21
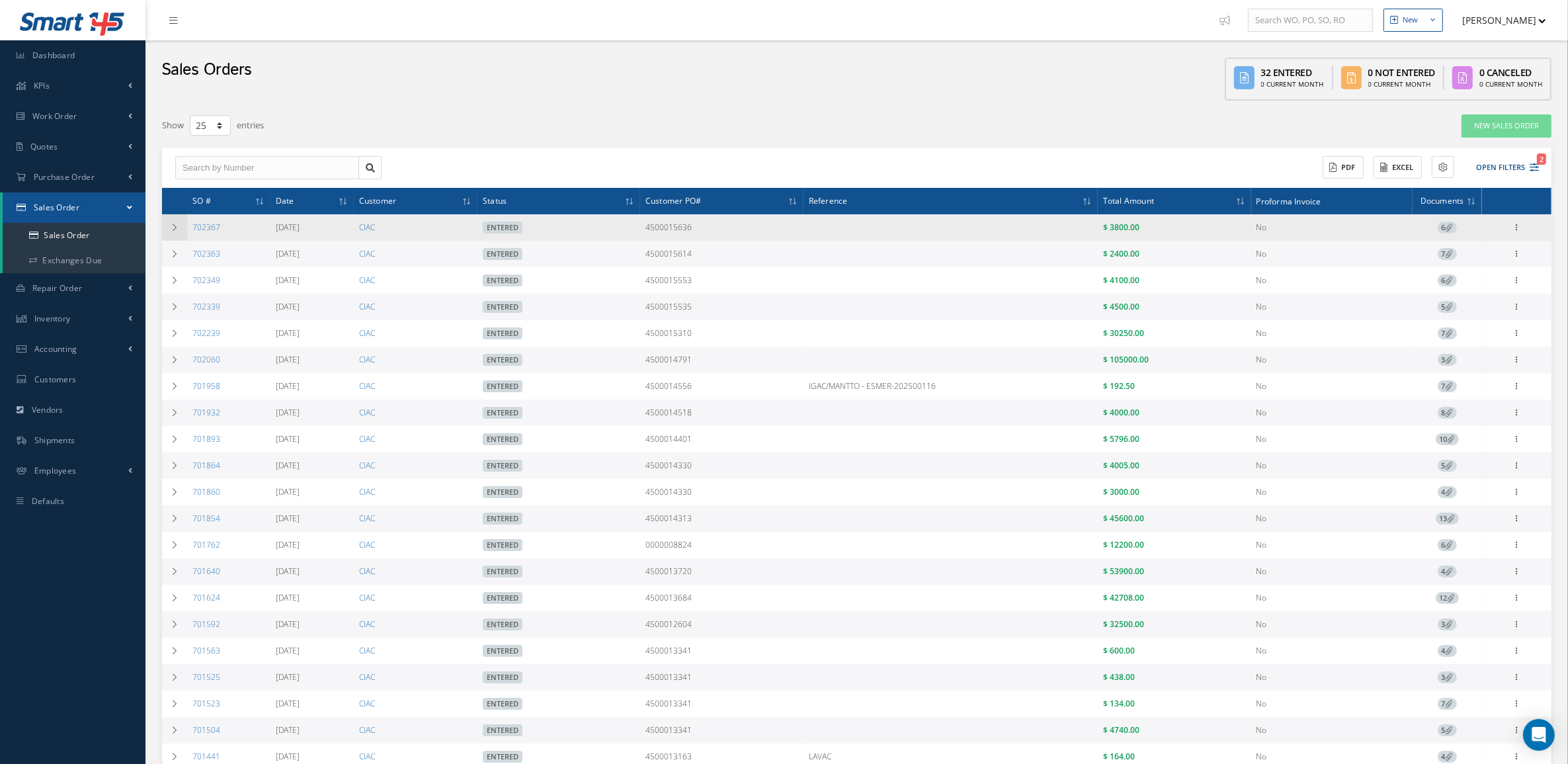
click at [173, 232] on td at bounding box center [174, 227] width 25 height 26
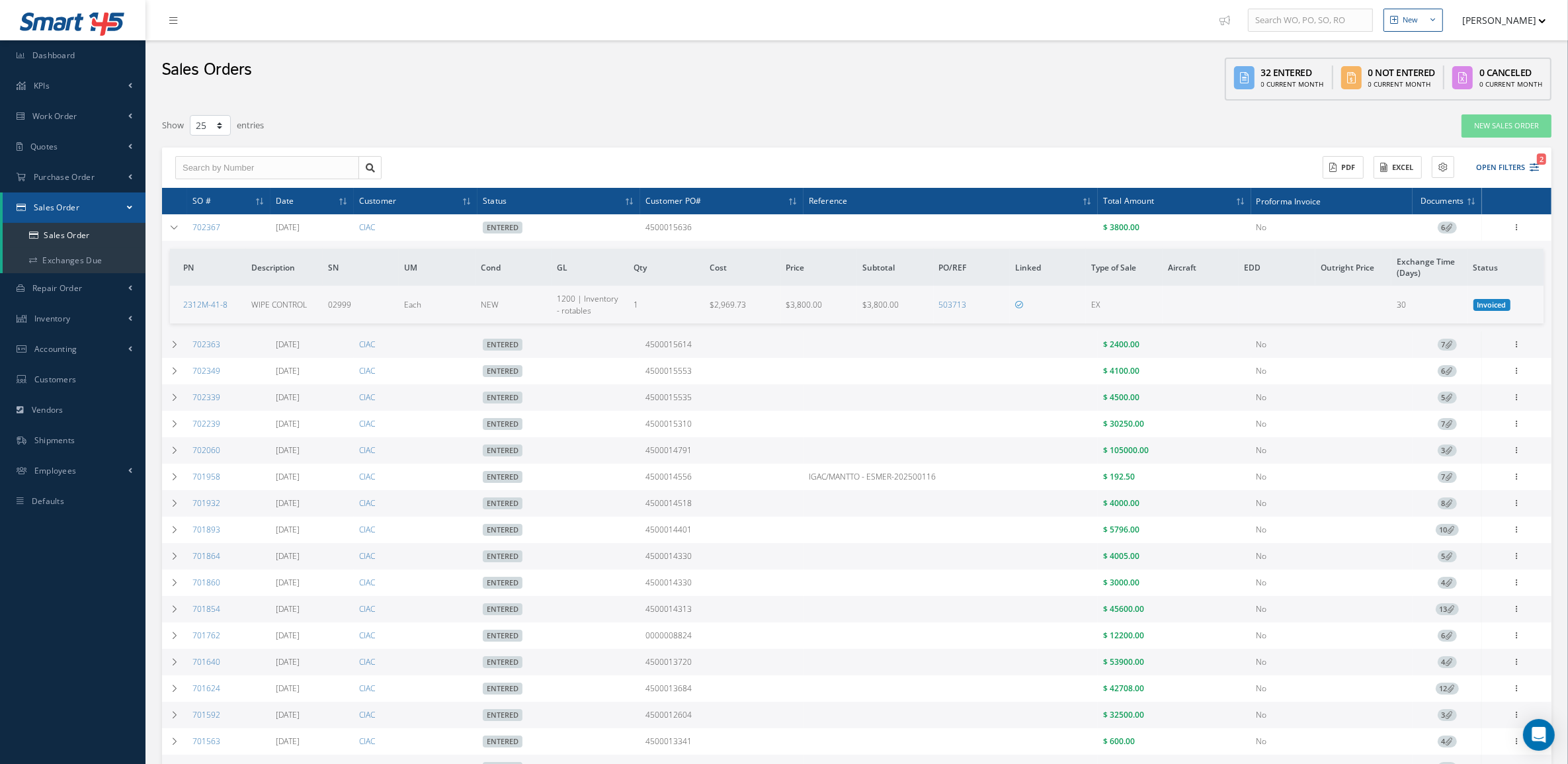
click at [1515, 220] on div "Reverse Sales Order Edit Show Send By Email Documents Print-Outs Sales Order In…" at bounding box center [1517, 228] width 16 height 16
click at [1522, 226] on icon at bounding box center [1516, 226] width 14 height 10
click at [1463, 261] on link "Edit" at bounding box center [1455, 264] width 105 height 18
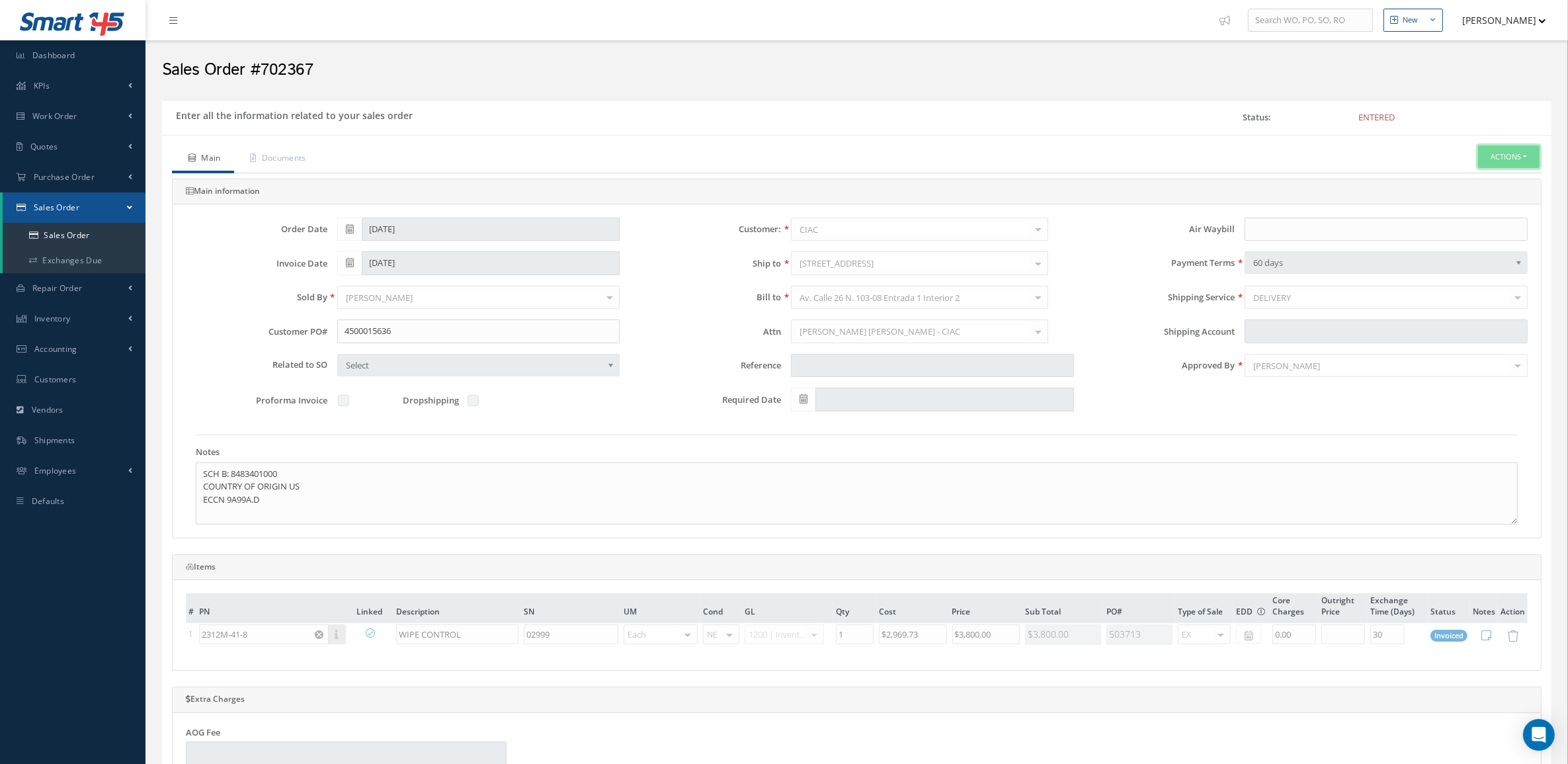
click at [1495, 152] on button "Actions" at bounding box center [1508, 156] width 61 height 23
click at [1503, 180] on link "Reverse Sales Order" at bounding box center [1488, 180] width 106 height 18
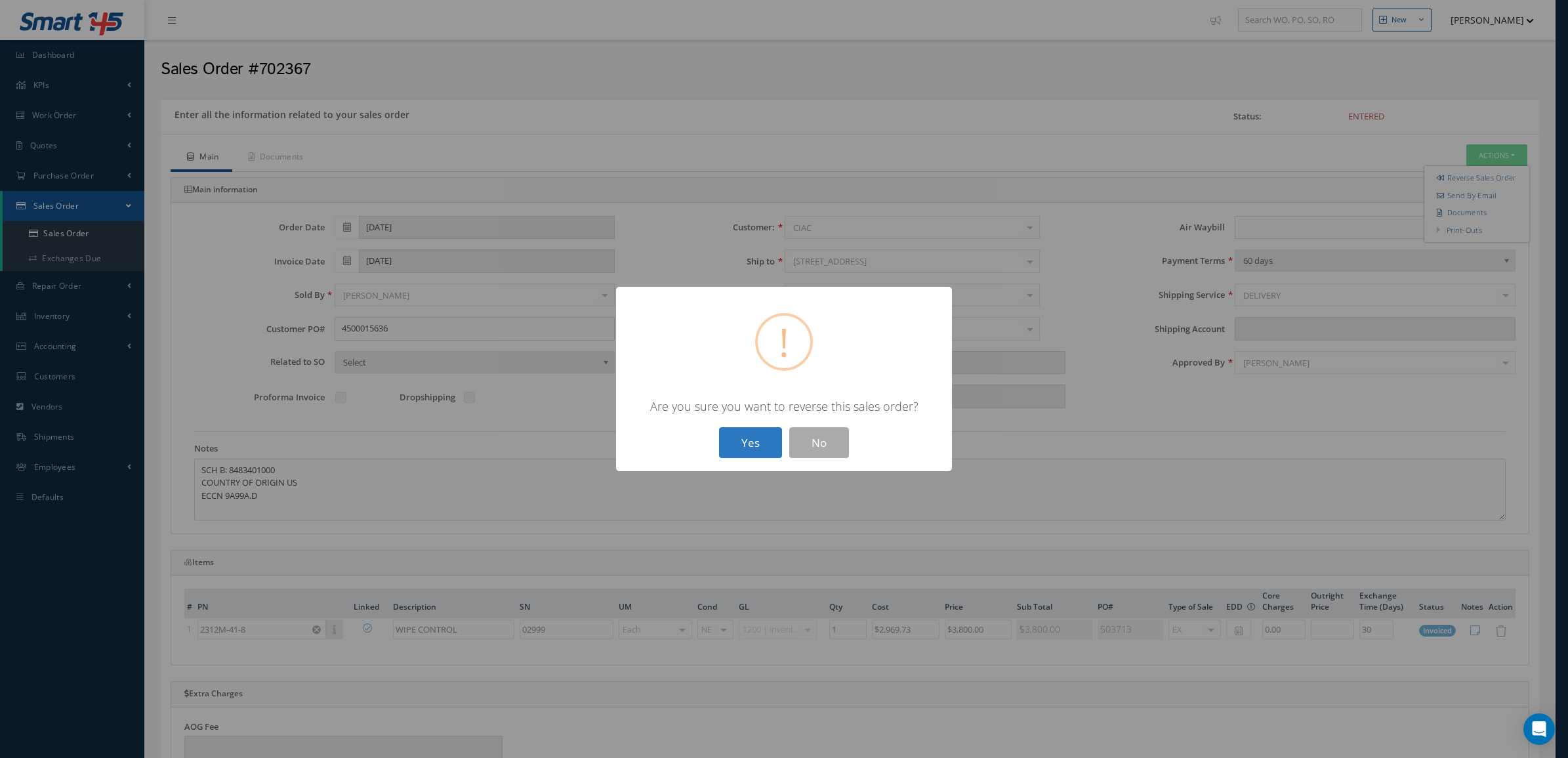
click at [767, 440] on button "Yes" at bounding box center [751, 442] width 63 height 31
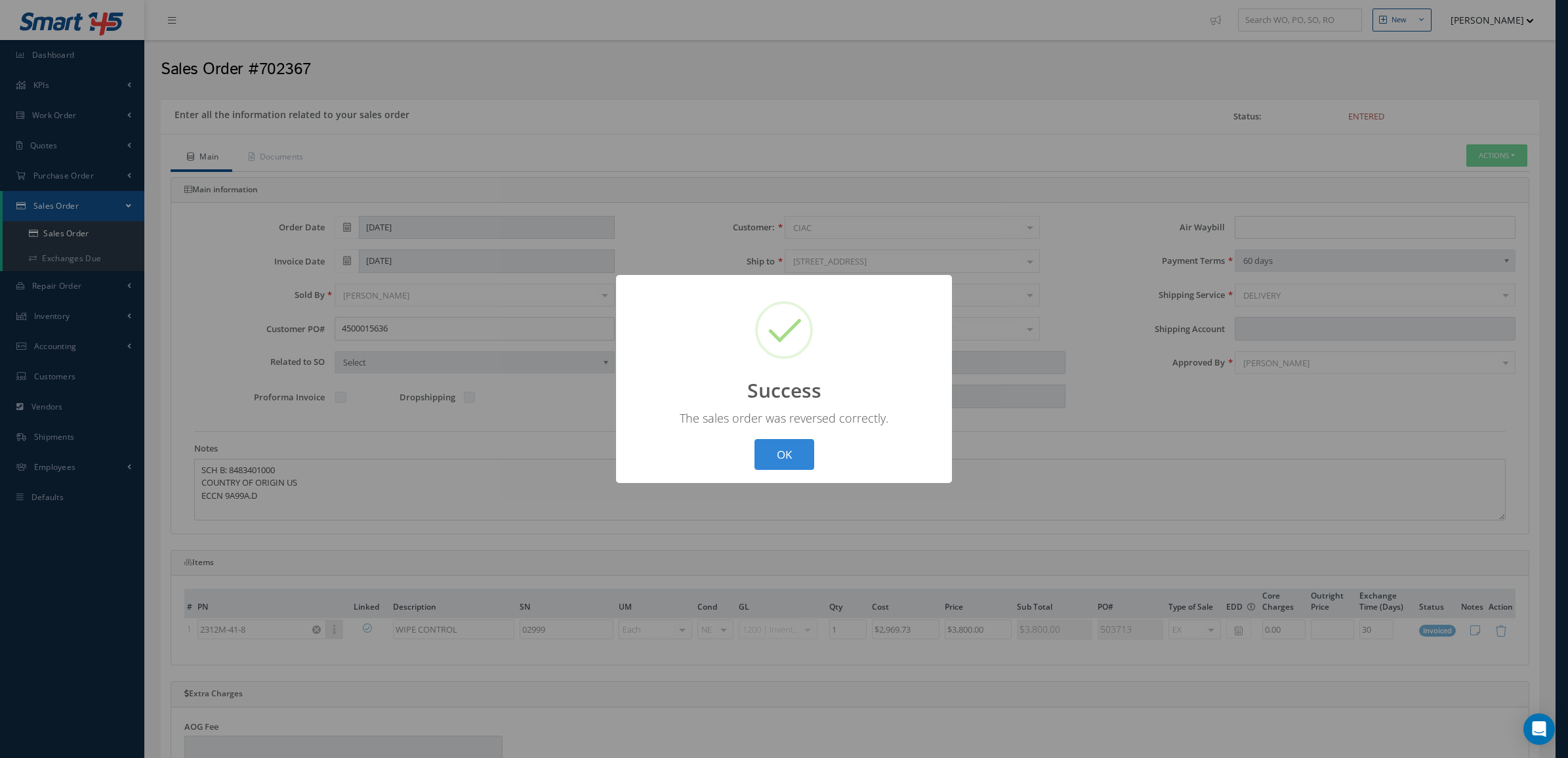
drag, startPoint x: 778, startPoint y: 454, endPoint x: 789, endPoint y: 456, distance: 11.2
click at [778, 454] on button "OK" at bounding box center [784, 454] width 59 height 31
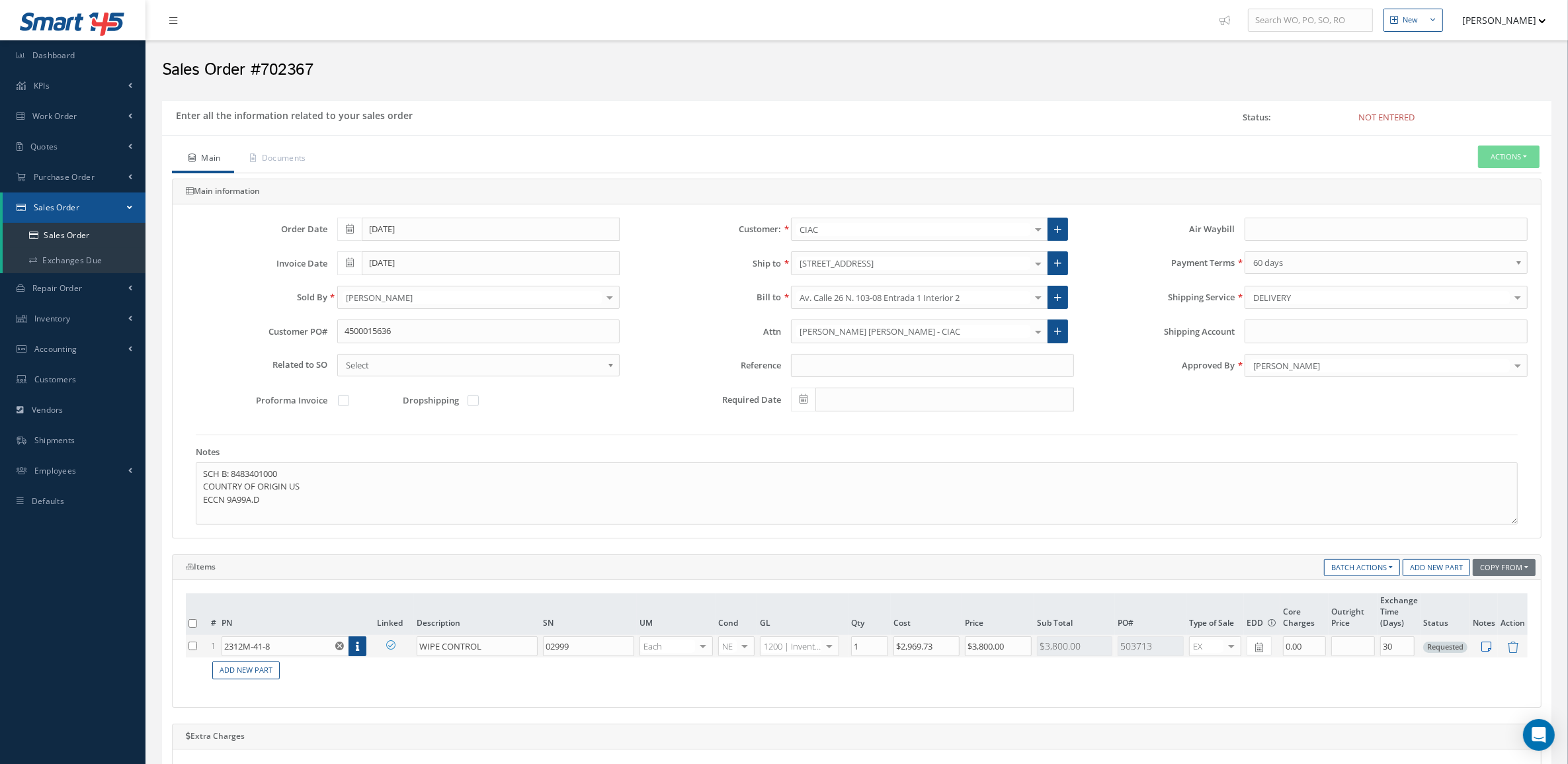
click at [1490, 652] on icon at bounding box center [1487, 647] width 10 height 11
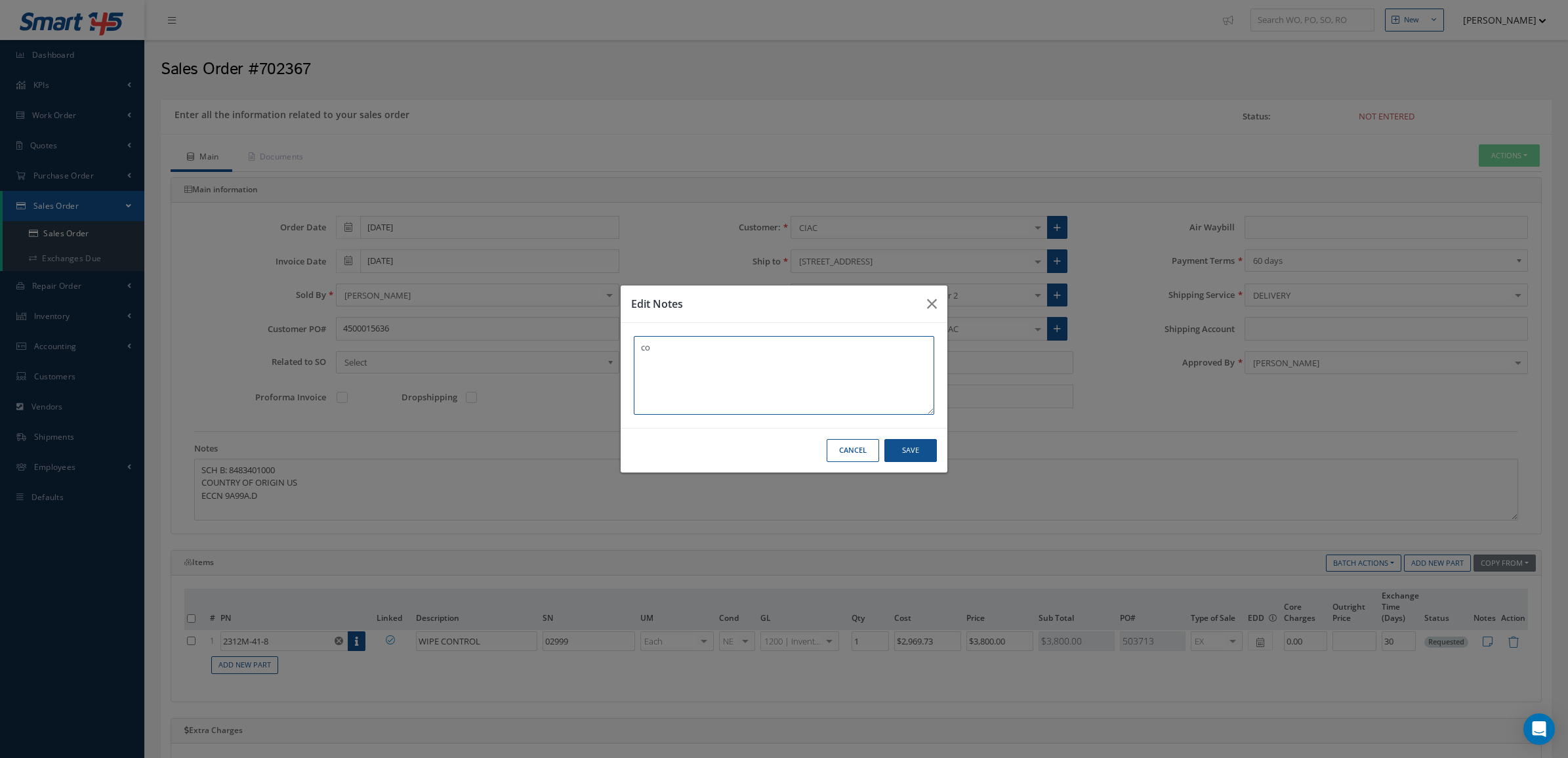
type textarea "c"
paste textarea "2-12527"
type textarea "CORE EXCHANGE PN XW21121-227-90 SN 2-12527"
click at [906, 453] on button "Save" at bounding box center [911, 450] width 52 height 23
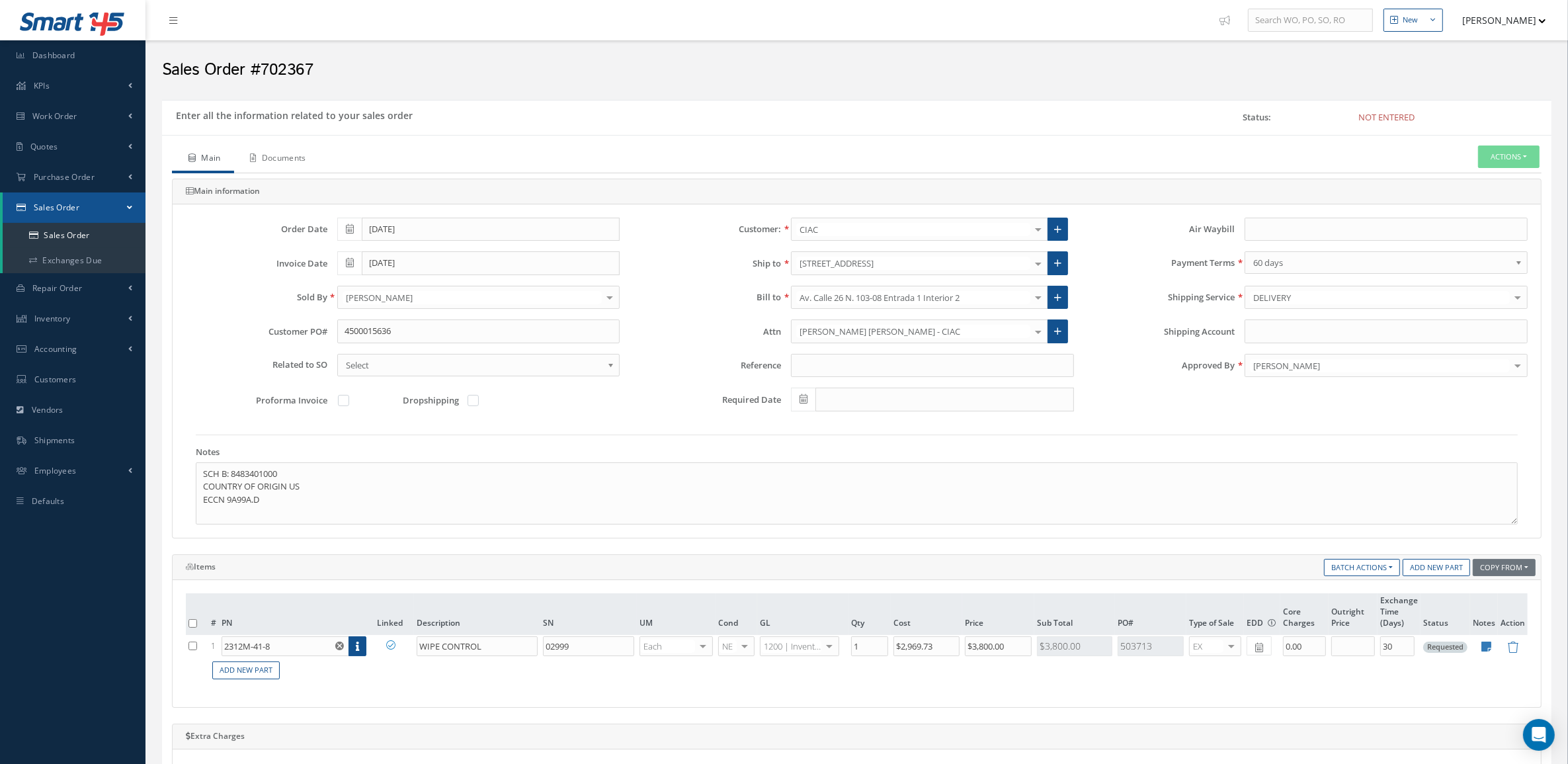
click at [269, 156] on link "Documents" at bounding box center [276, 159] width 85 height 28
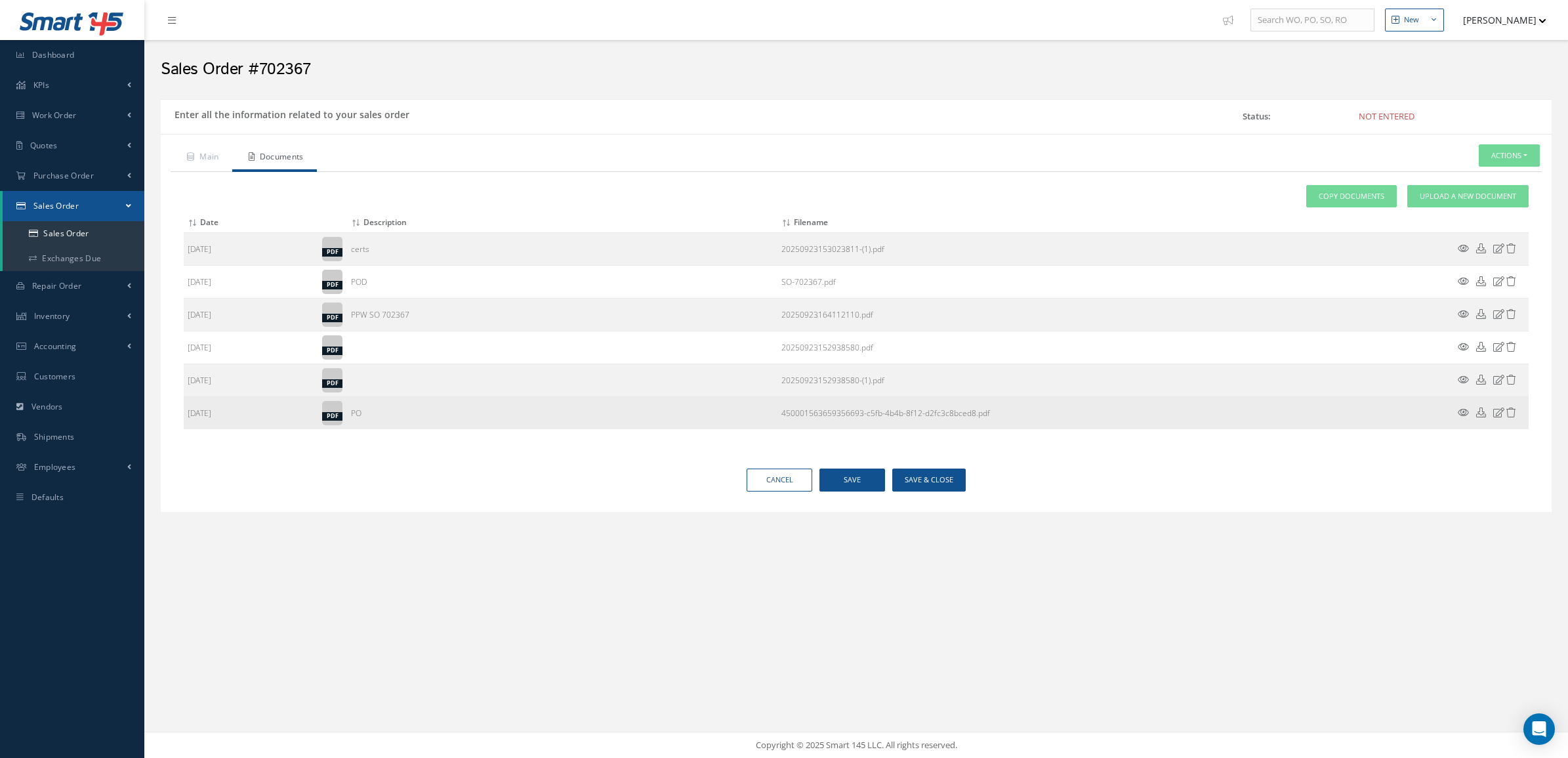
click at [1464, 415] on icon at bounding box center [1463, 413] width 11 height 10
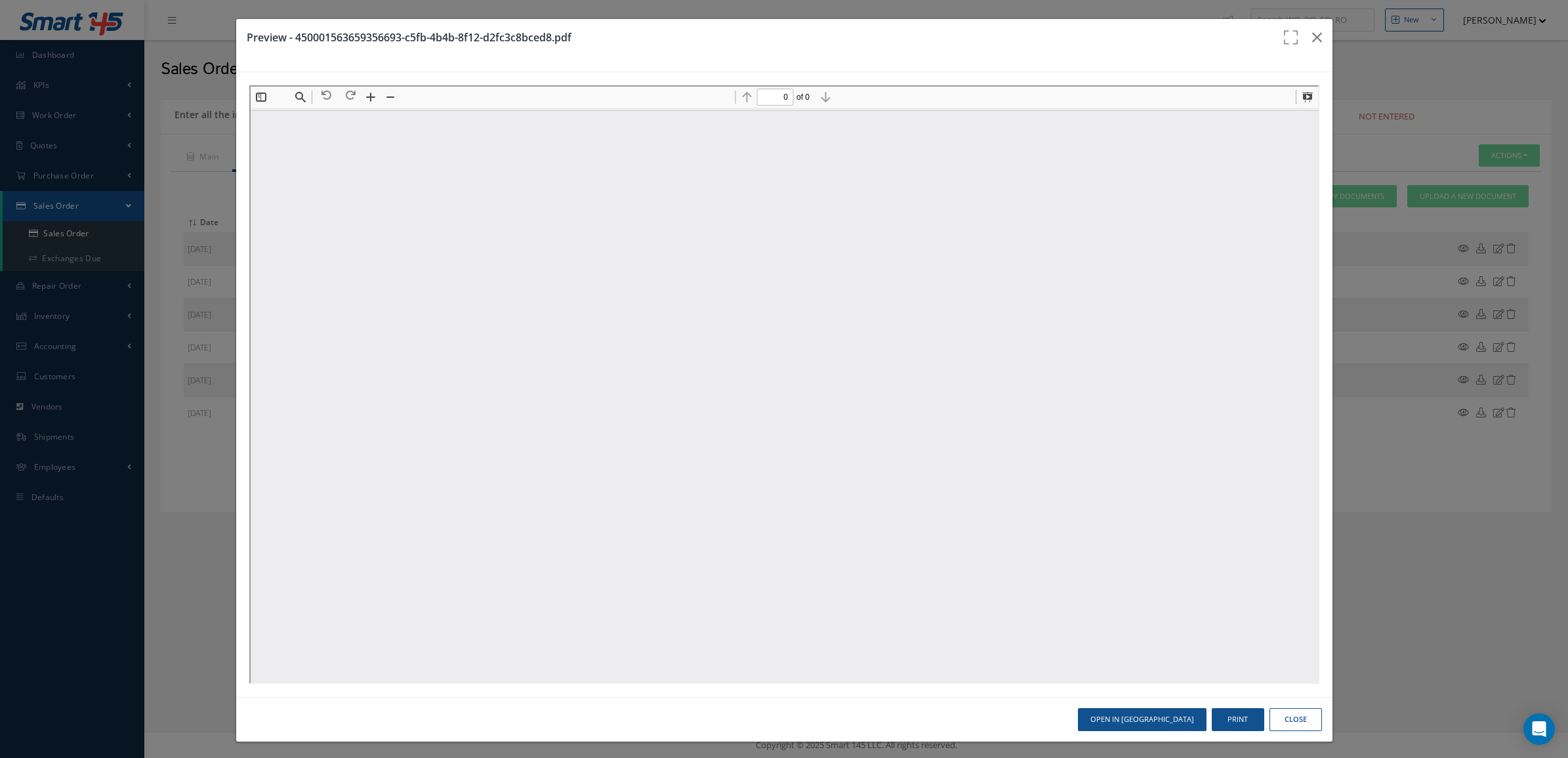
type input "1"
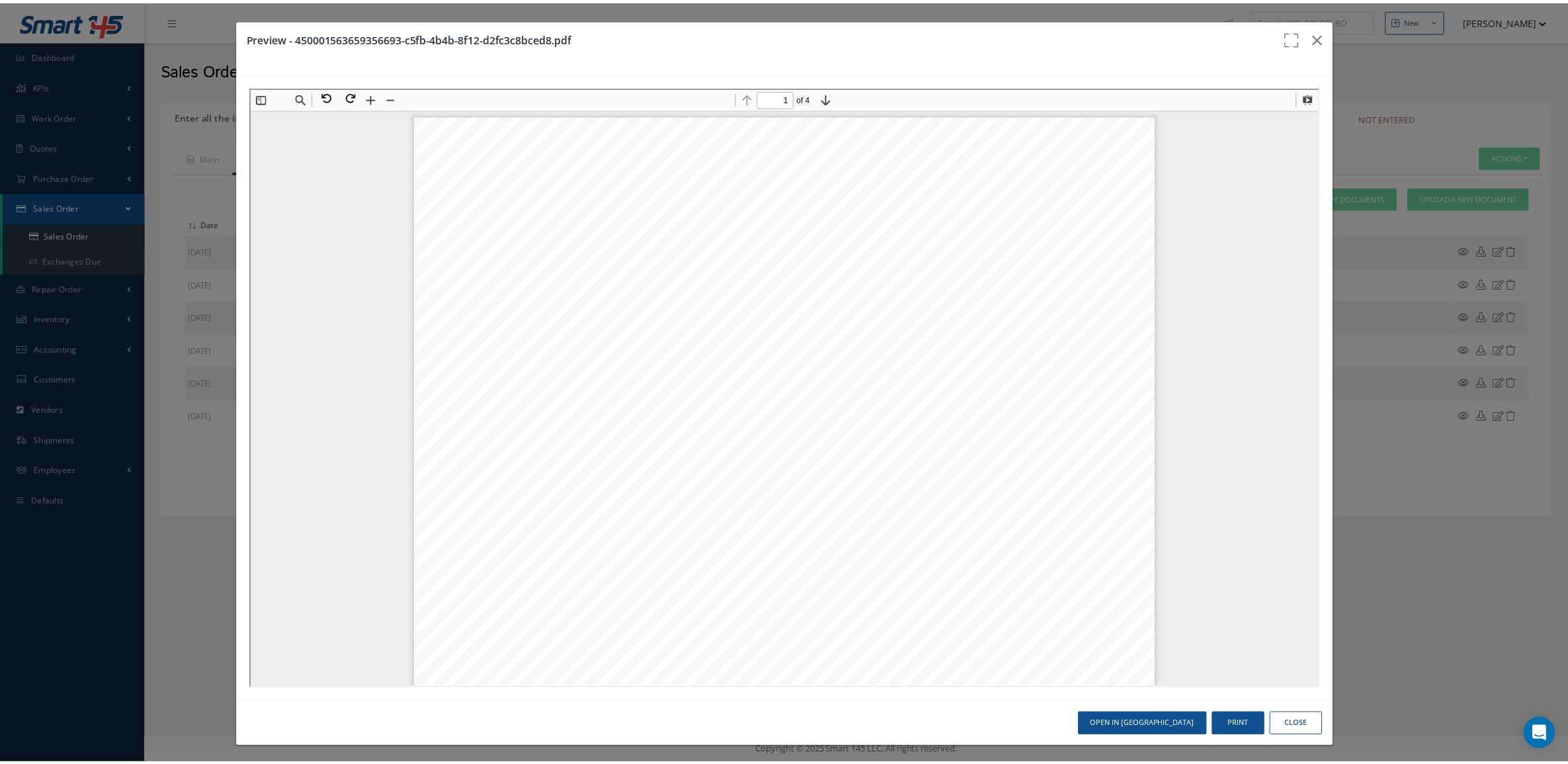
scroll to position [6, 0]
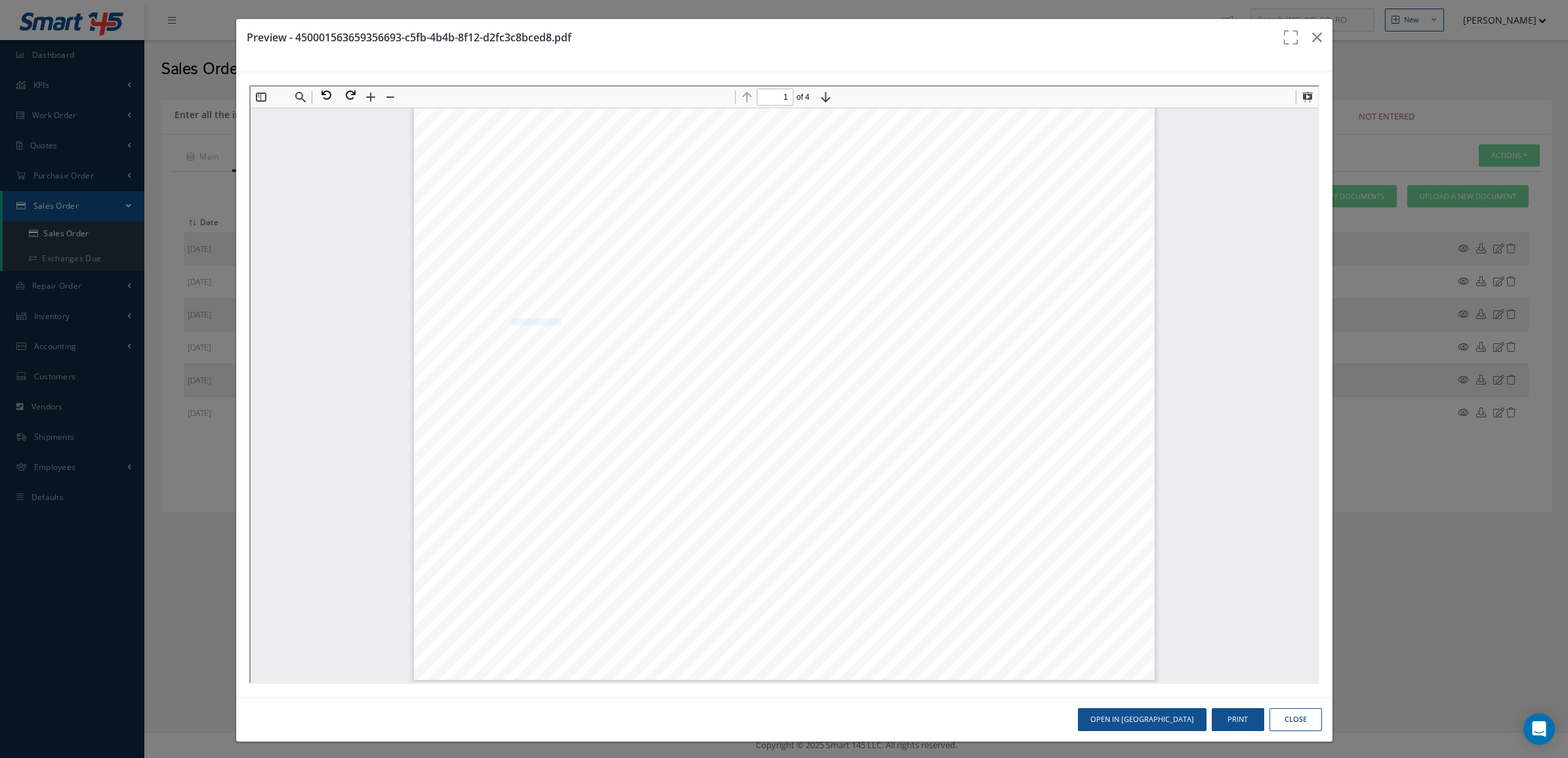
drag, startPoint x: 500, startPoint y: 316, endPoint x: 550, endPoint y: 320, distance: 50.2
click at [550, 320] on span "P/N XW21121-227-90" at bounding box center [528, 321] width 63 height 6
copy span "XW21121-227-90"
click at [1269, 726] on button "Close" at bounding box center [1296, 719] width 52 height 23
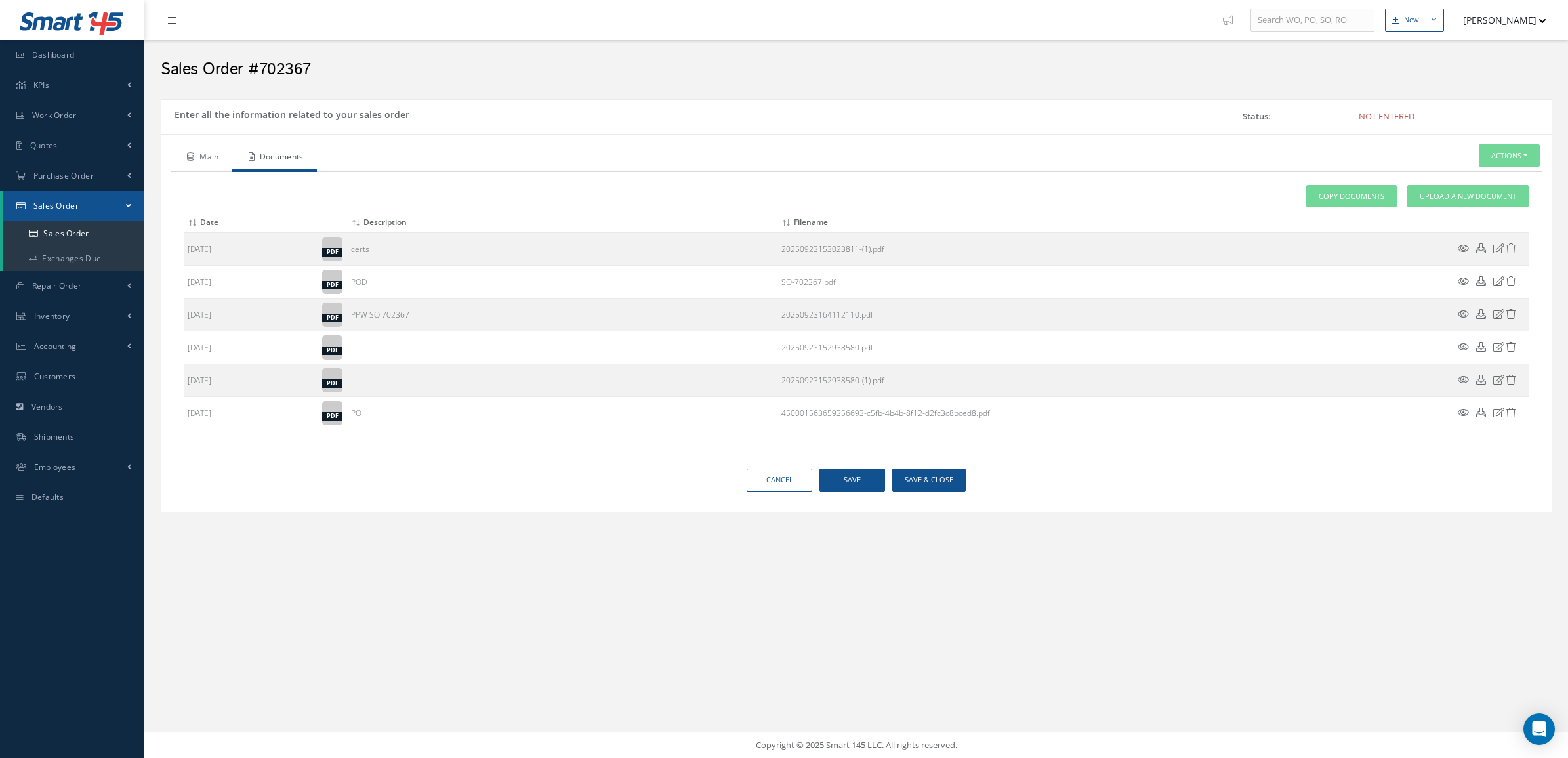
click at [220, 154] on link "Main" at bounding box center [201, 158] width 62 height 28
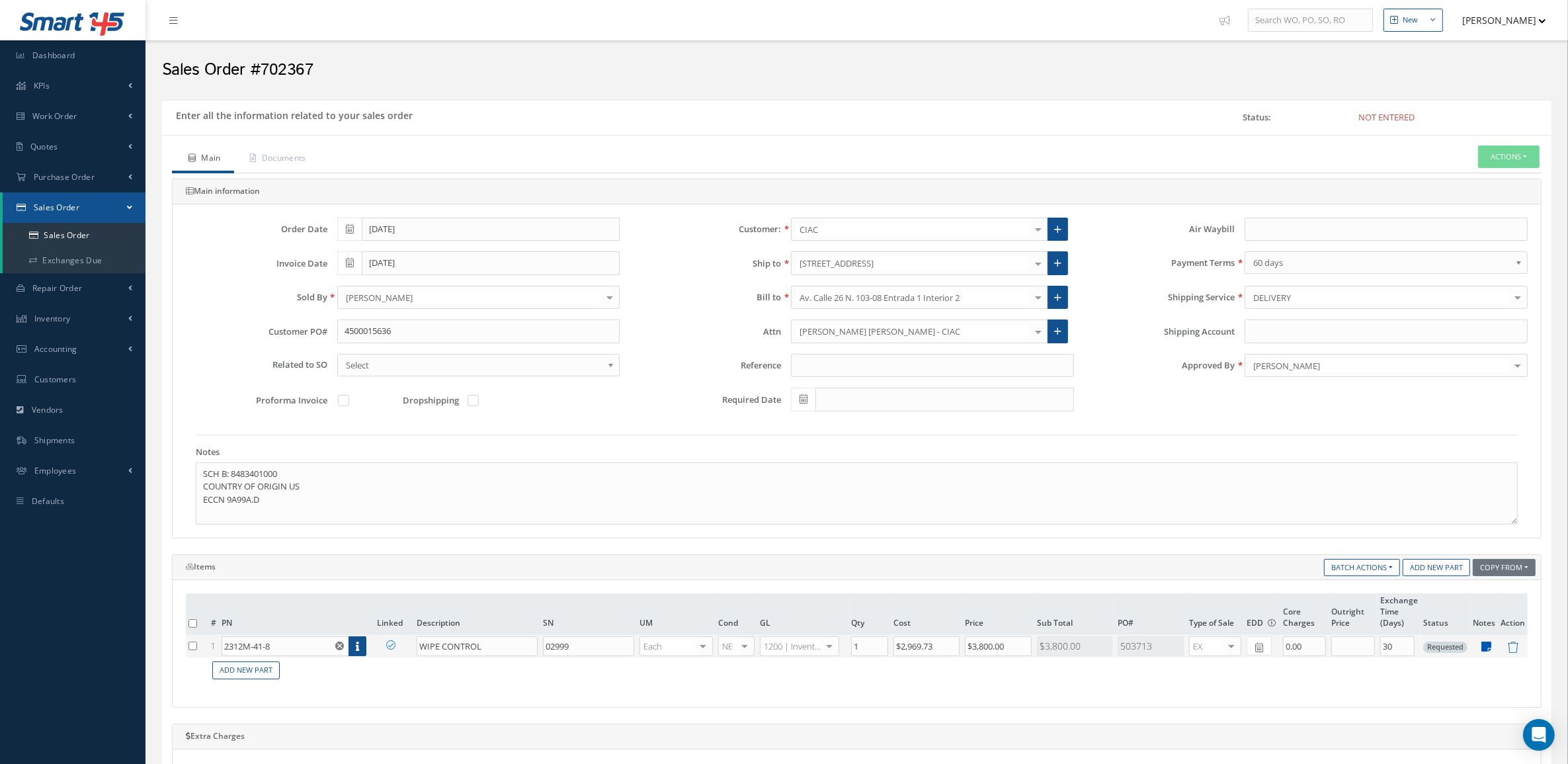
click at [1482, 650] on icon at bounding box center [1487, 647] width 10 height 11
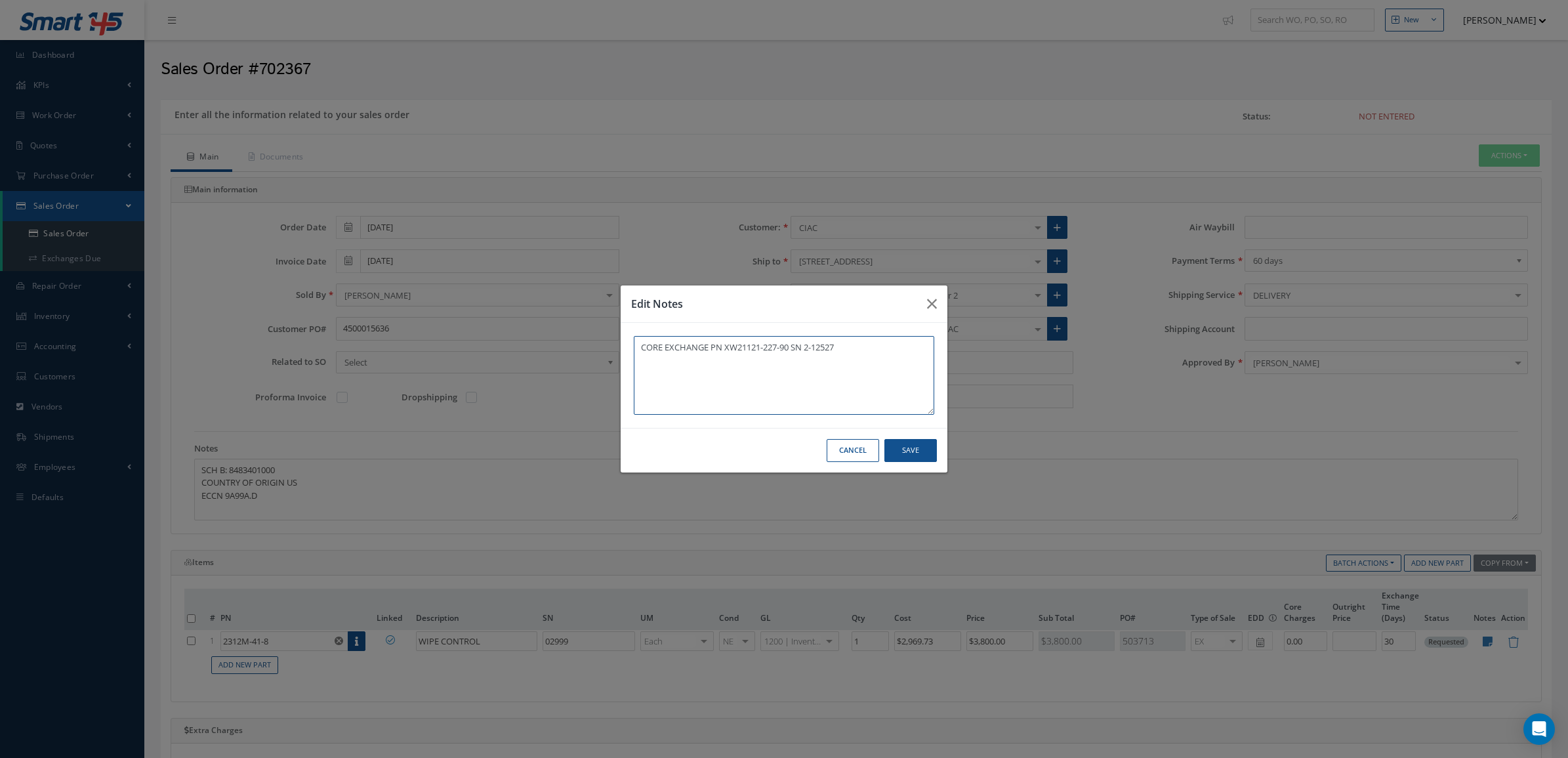
drag, startPoint x: 792, startPoint y: 349, endPoint x: 725, endPoint y: 348, distance: 67.0
click at [725, 348] on textarea "CORE EXCHANGE PN XW21121-227-90 SN 2-12527" at bounding box center [783, 375] width 300 height 78
click at [901, 457] on button "Save" at bounding box center [911, 450] width 52 height 23
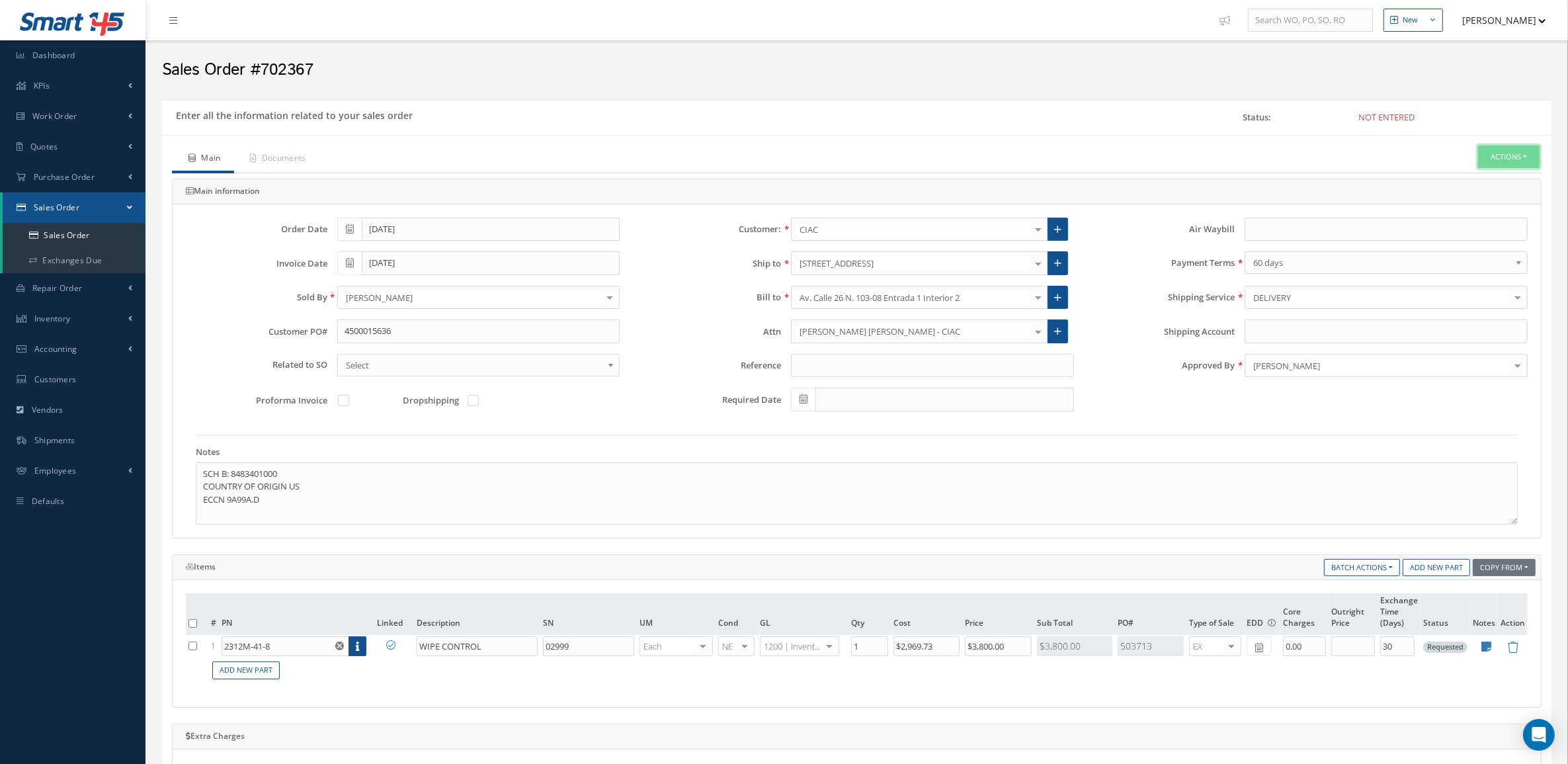
click at [1516, 157] on button "Actions" at bounding box center [1508, 156] width 61 height 23
click at [1484, 180] on link "Enter/Update" at bounding box center [1488, 180] width 106 height 18
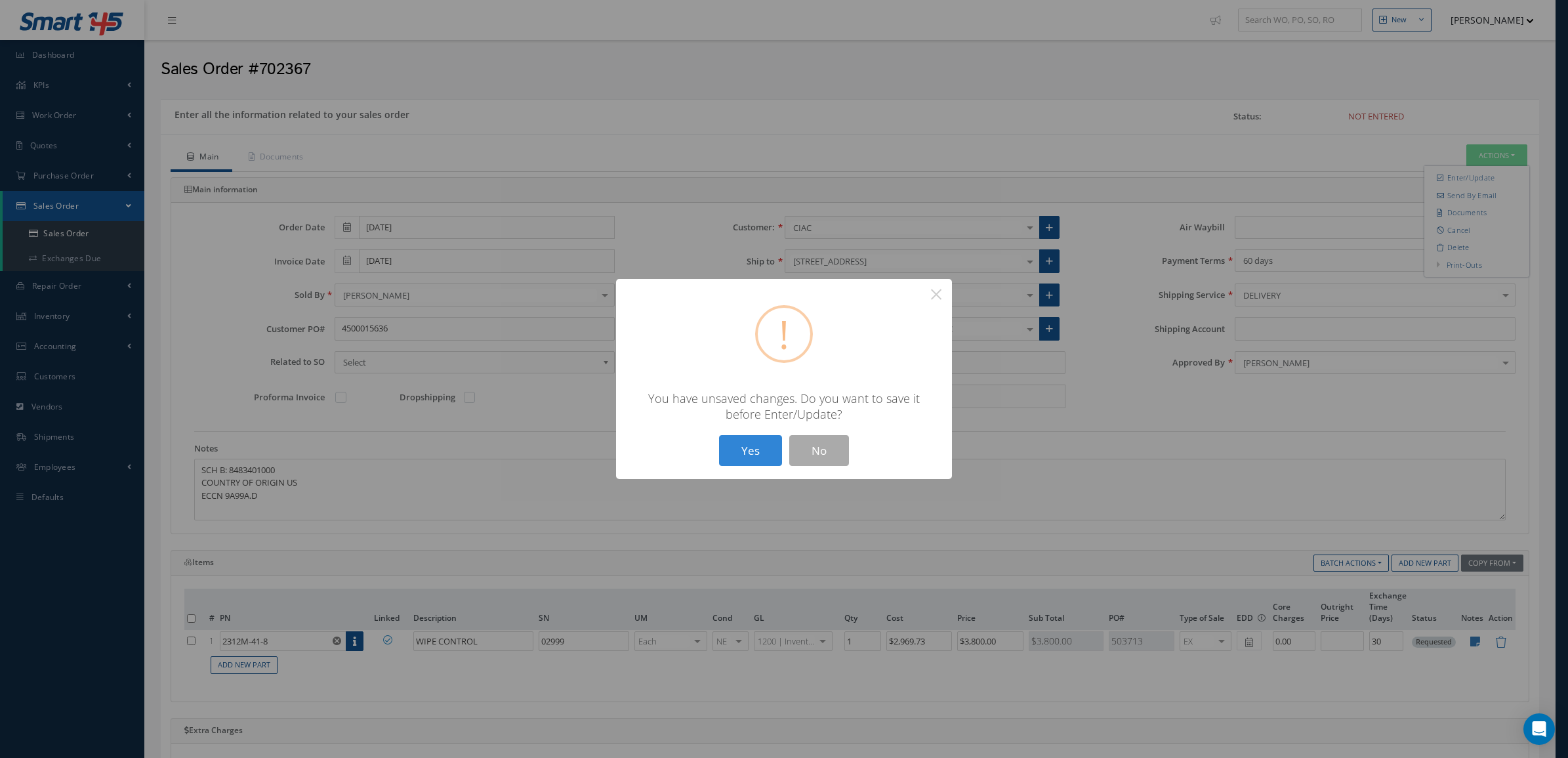
click at [729, 460] on button "Yes" at bounding box center [751, 450] width 63 height 31
click at [733, 450] on button "Yes" at bounding box center [751, 450] width 63 height 31
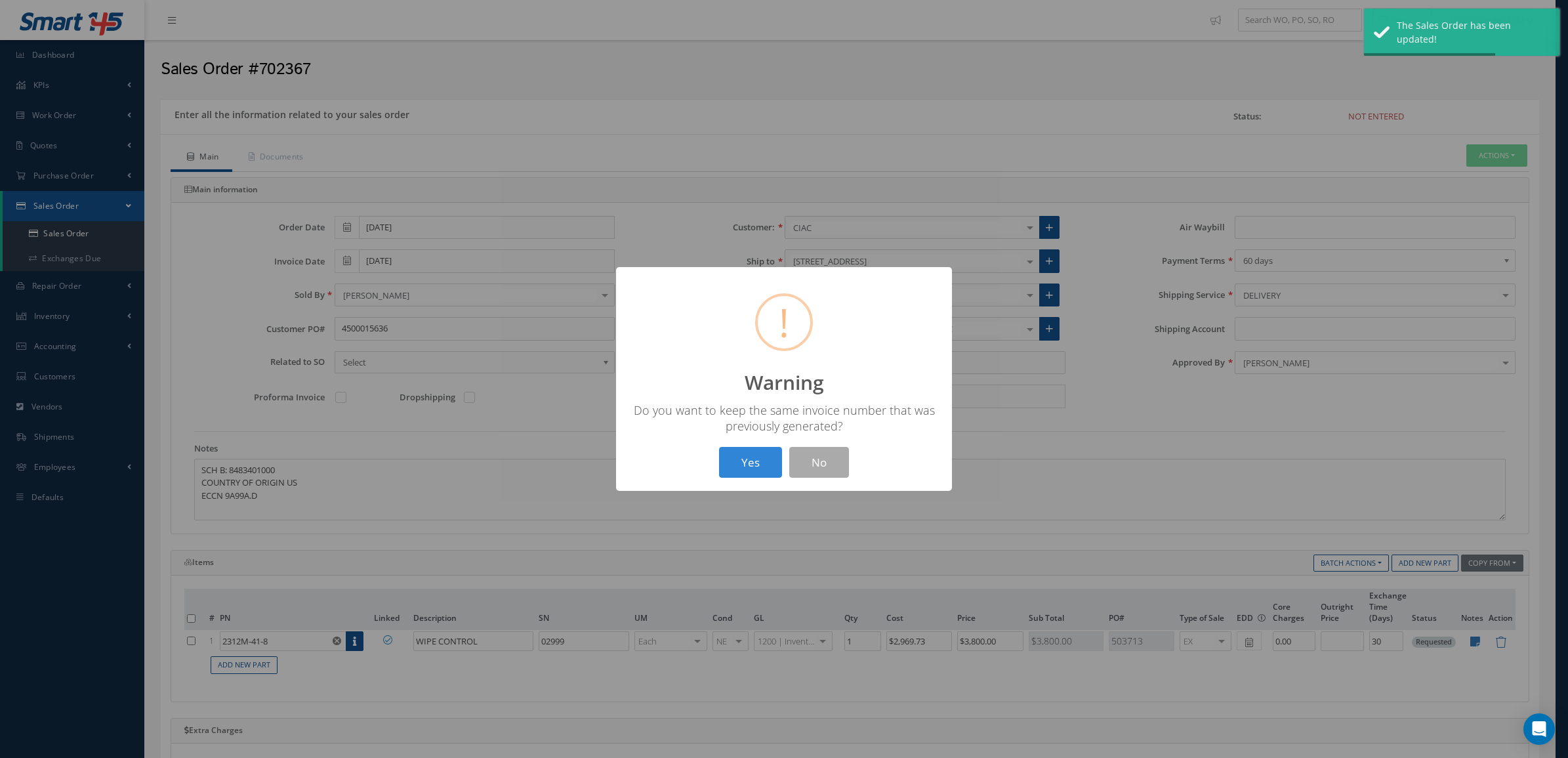
click at [744, 434] on div "? ! i Warning × Do you want to keep the same invoice number that was previously…" at bounding box center [784, 379] width 336 height 224
click at [755, 456] on button "Yes" at bounding box center [751, 462] width 63 height 31
click at [794, 450] on button "OK" at bounding box center [784, 462] width 59 height 31
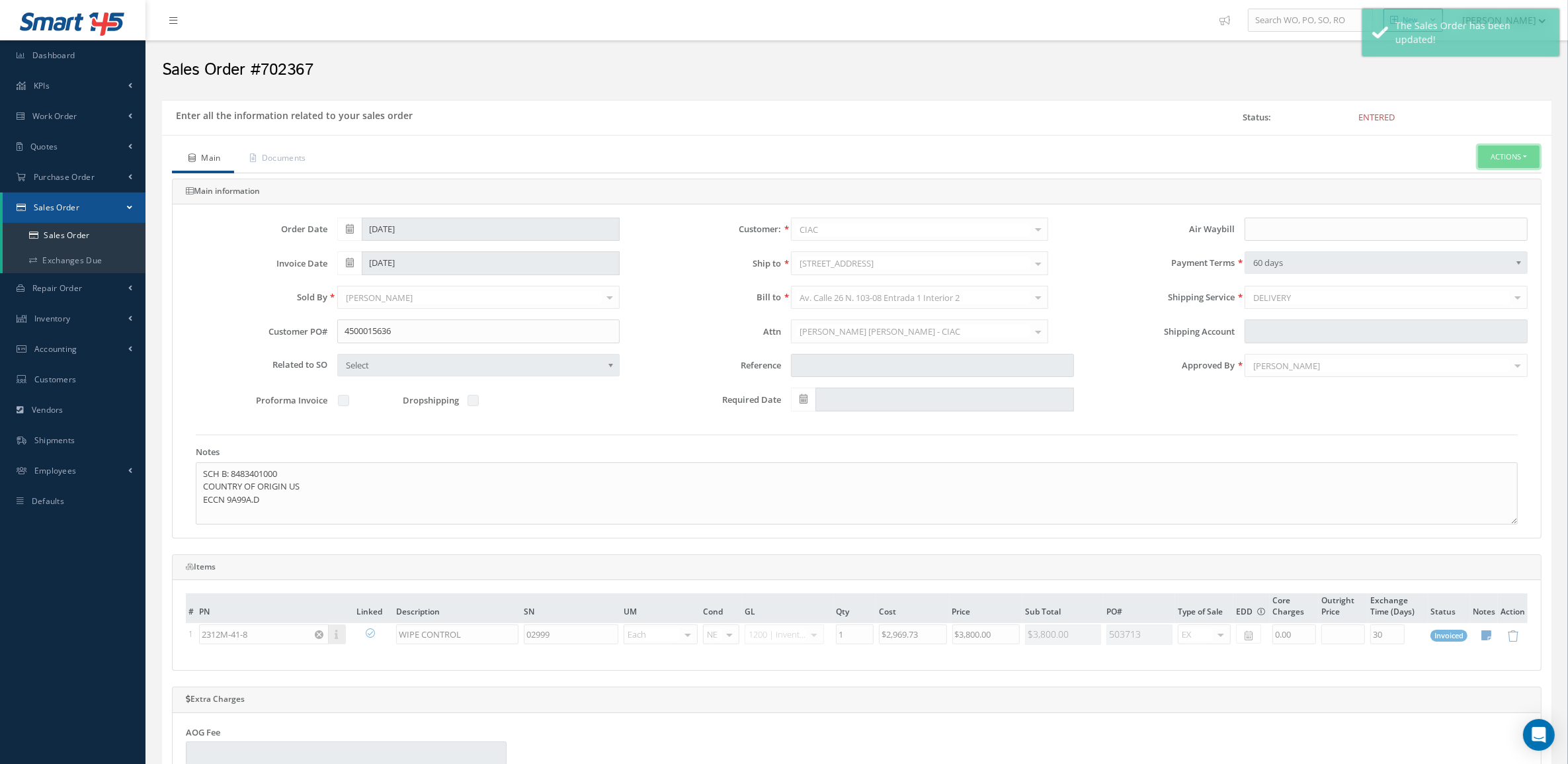
click at [1499, 150] on button "Actions" at bounding box center [1508, 156] width 61 height 23
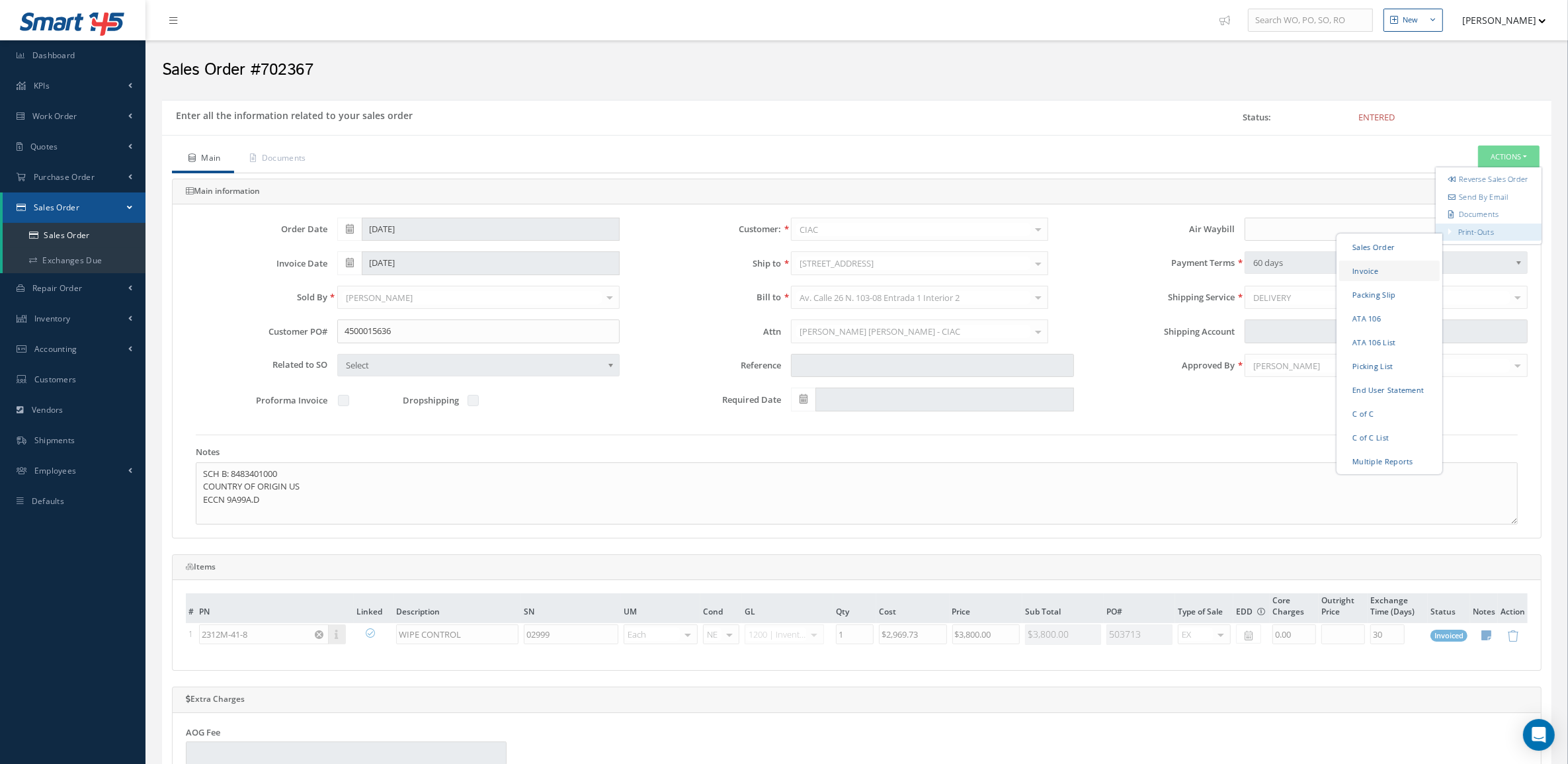
click at [1398, 276] on link "Invoice" at bounding box center [1389, 271] width 101 height 21
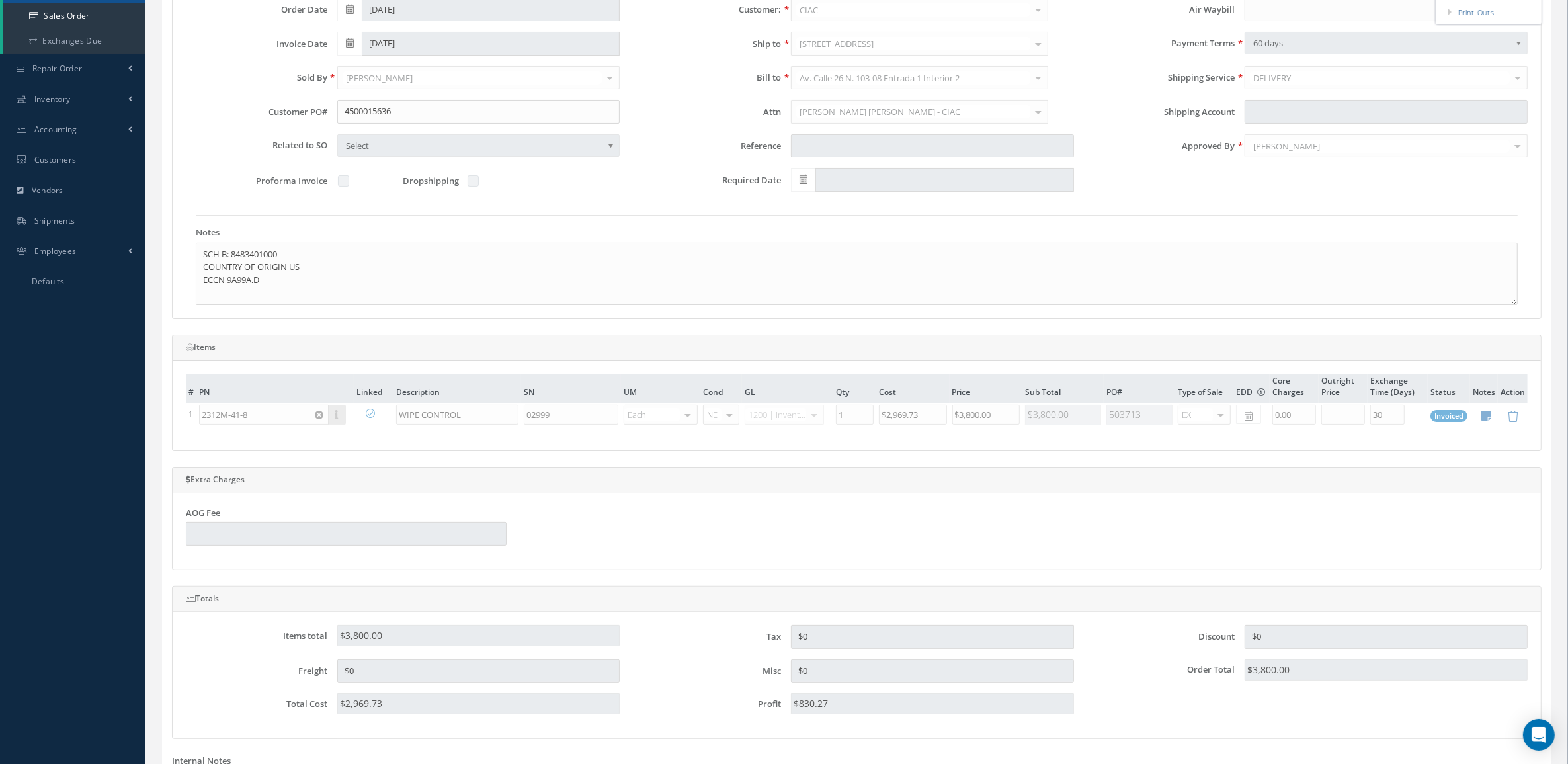
scroll to position [435, 0]
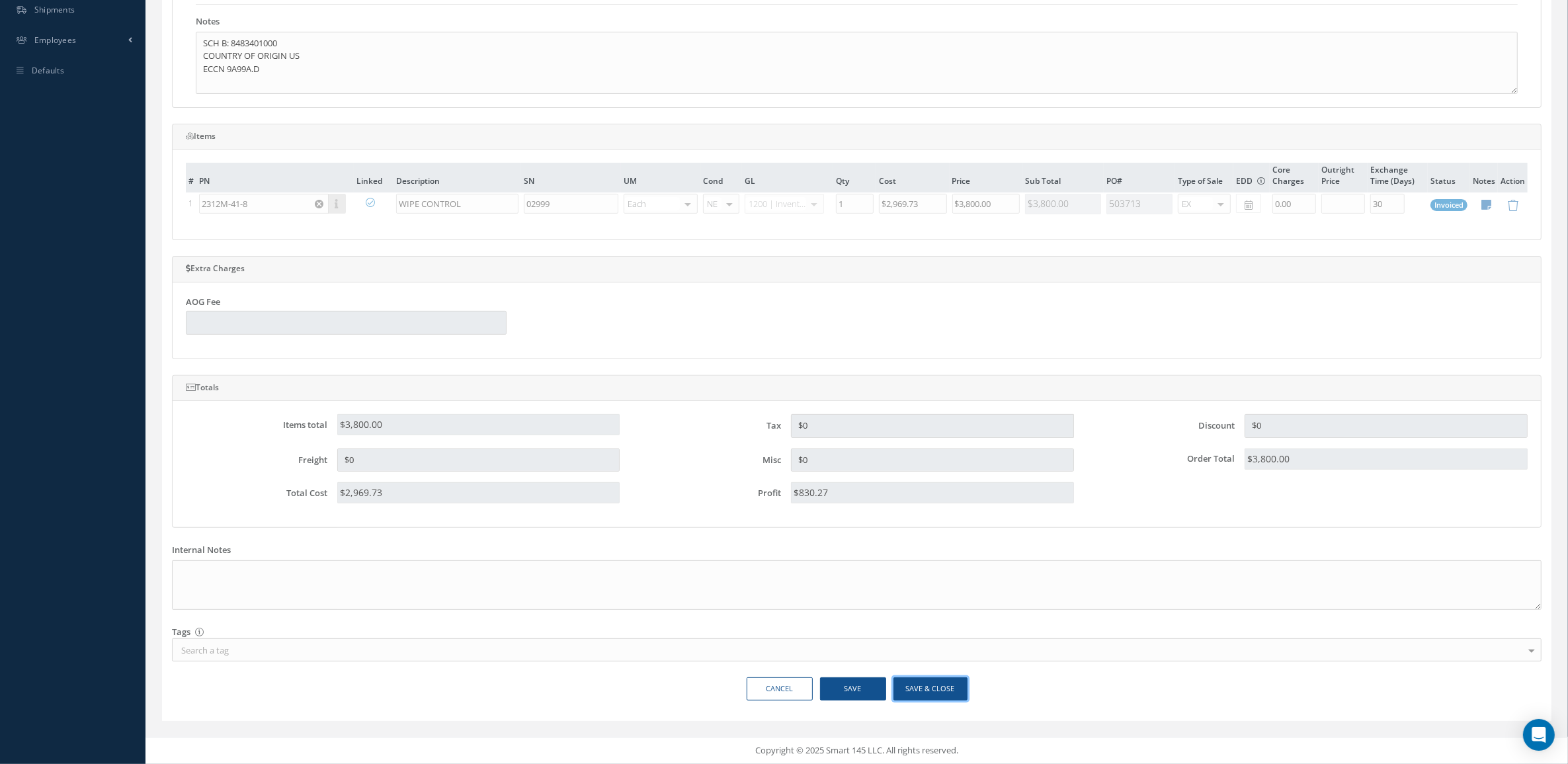
click at [939, 693] on button "Save & Close" at bounding box center [930, 688] width 74 height 23
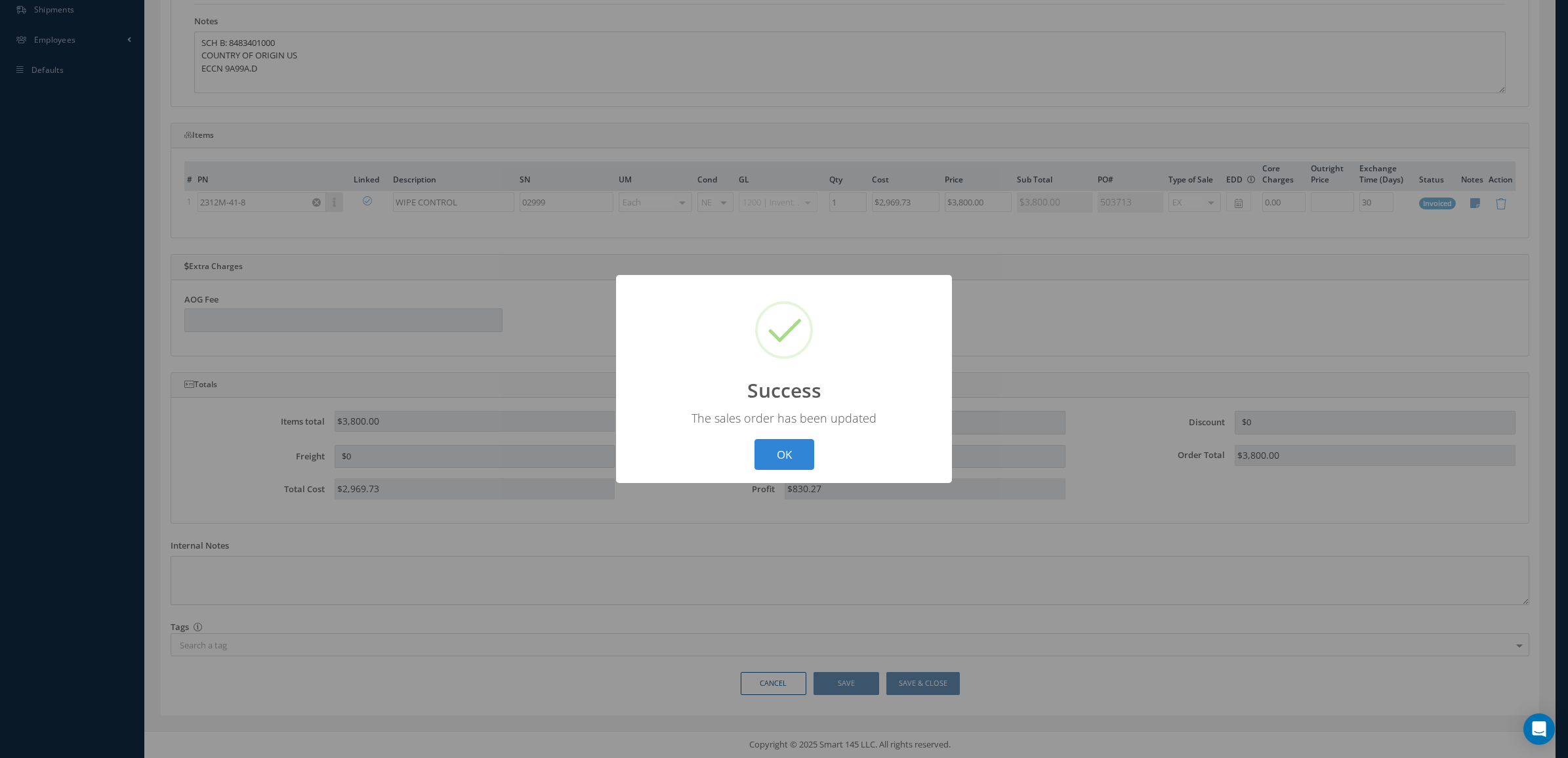
click at [781, 428] on div "? ! i Success × The sales order has been updated OK Cancel" at bounding box center [784, 379] width 336 height 208
click at [778, 458] on button "OK" at bounding box center [784, 454] width 59 height 31
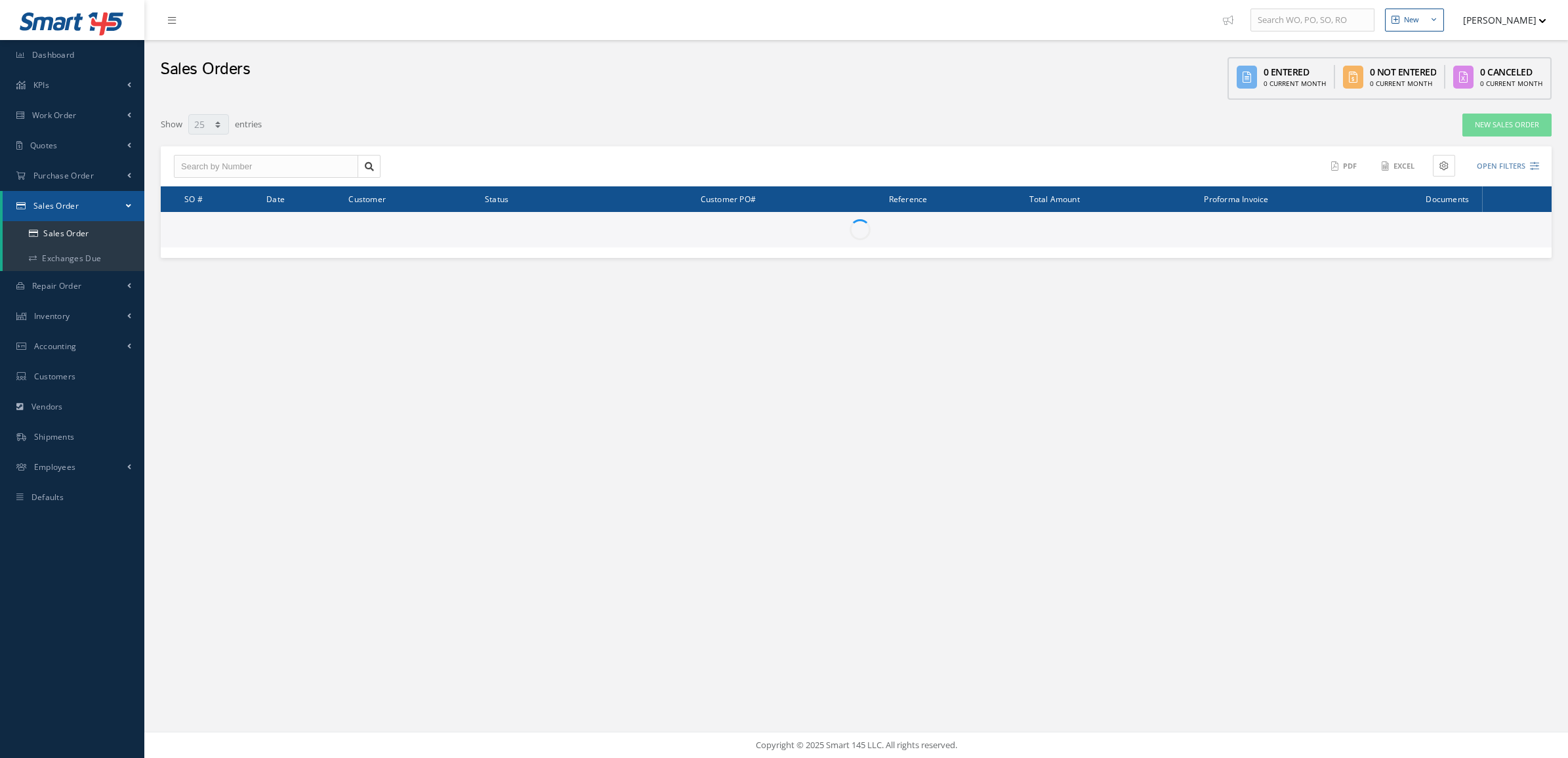
select select "25"
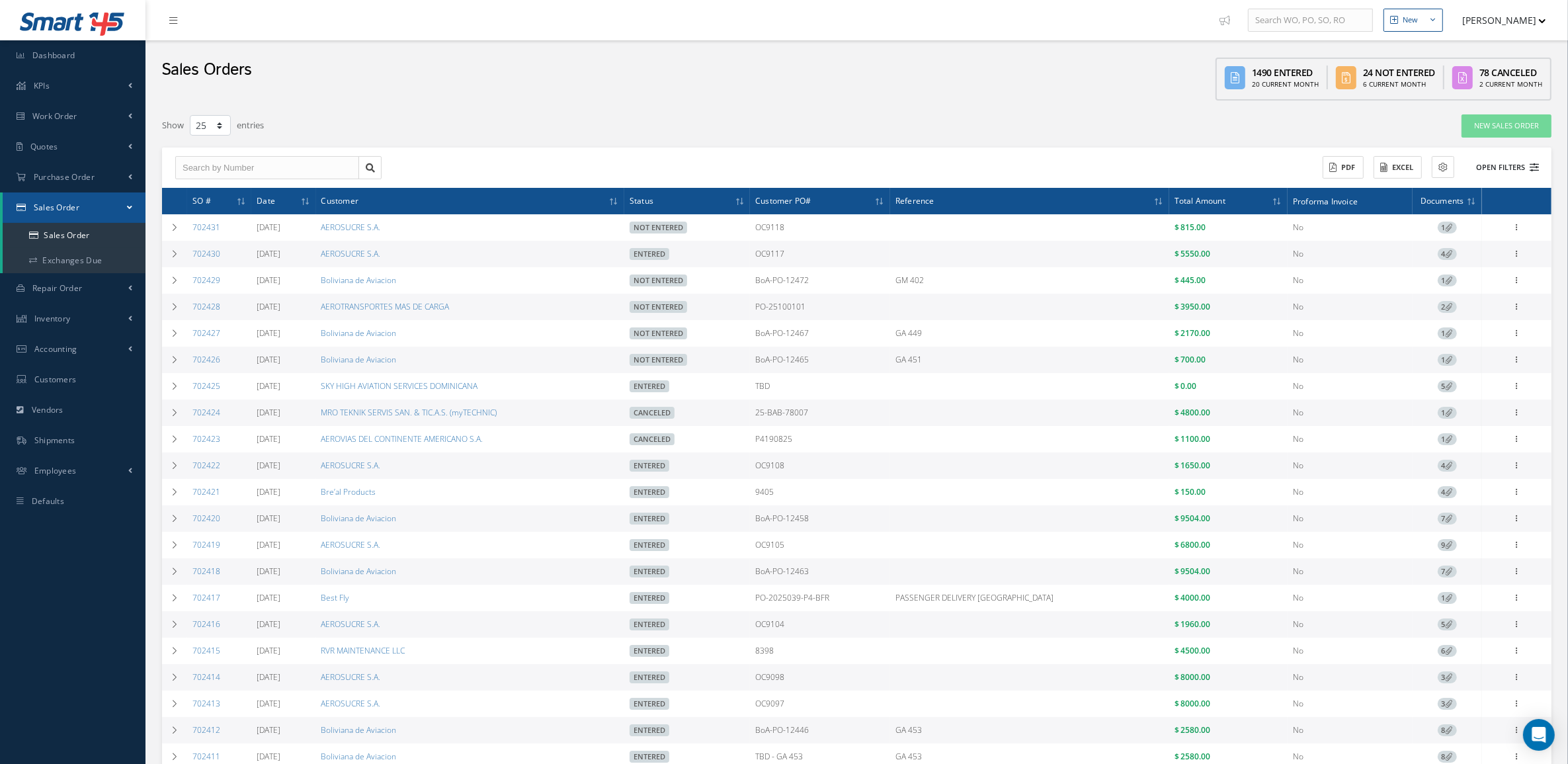
click at [1481, 164] on button "Open Filters" at bounding box center [1501, 167] width 75 height 22
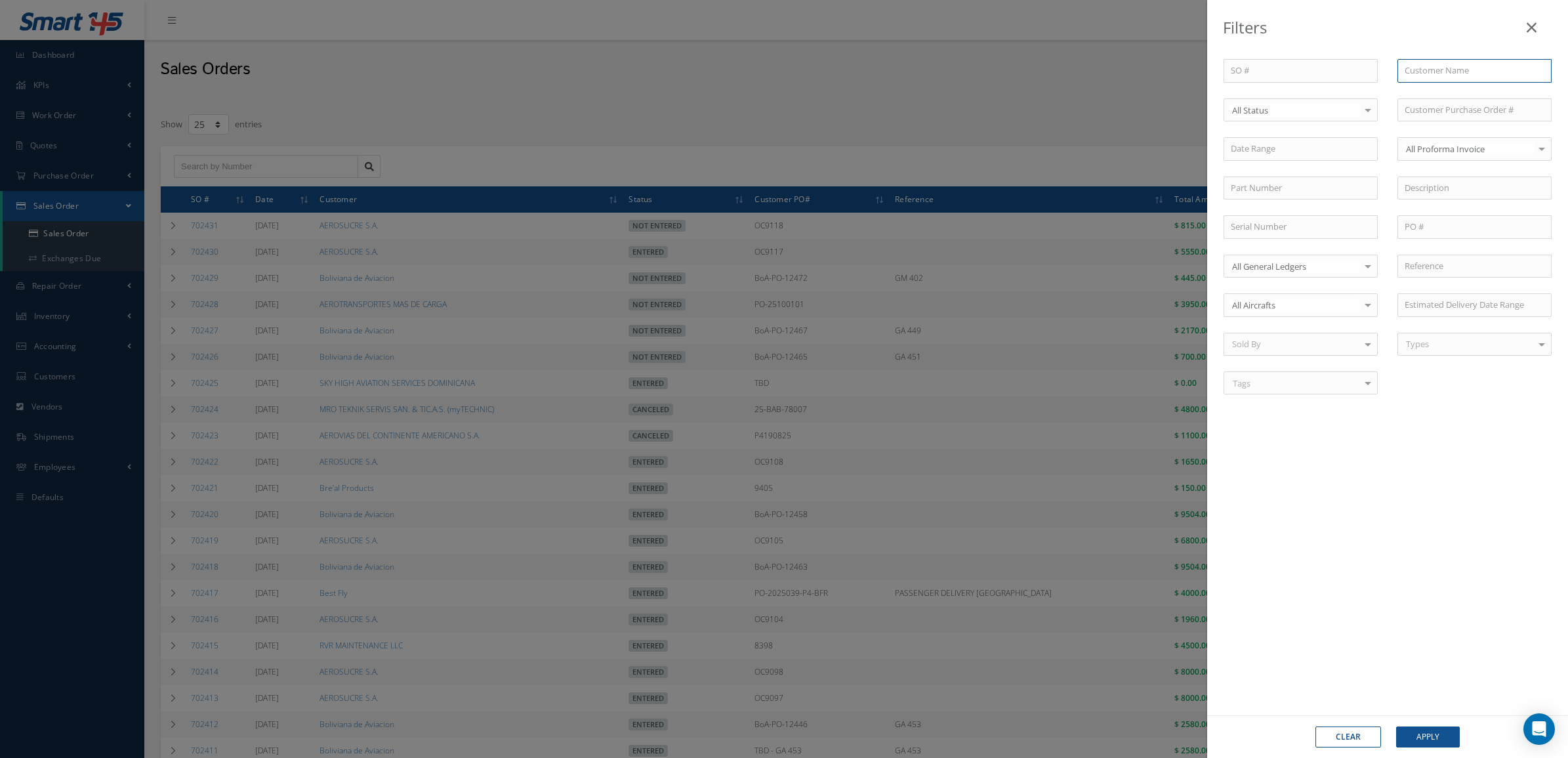
click at [1433, 72] on input "text" at bounding box center [1475, 71] width 154 height 24
click at [1430, 95] on div "CIAC" at bounding box center [1475, 94] width 139 height 13
type input "CIAC"
click at [1406, 744] on button "Apply" at bounding box center [1428, 737] width 63 height 21
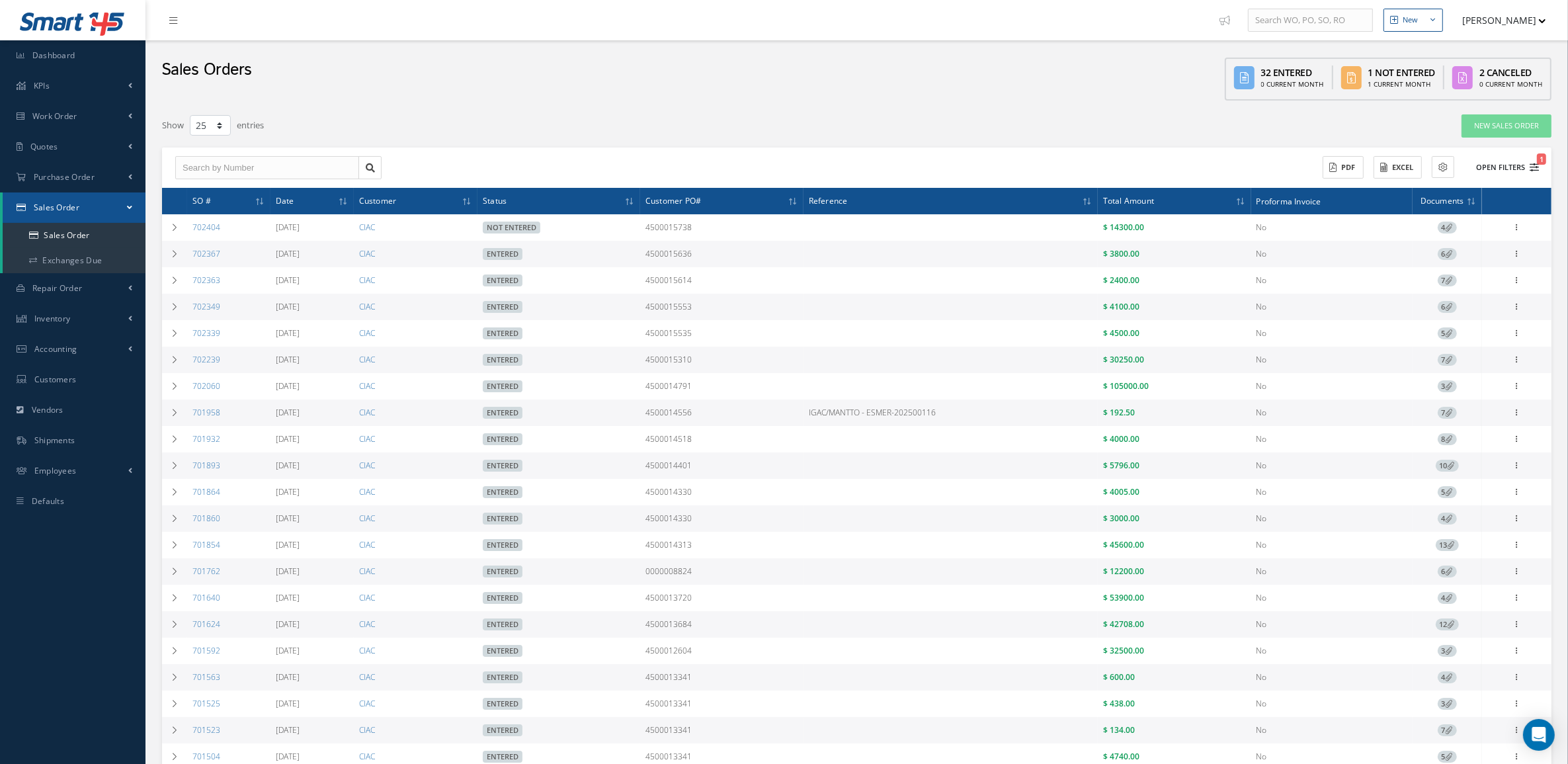
click at [1491, 163] on button "Open Filters 1" at bounding box center [1501, 167] width 75 height 22
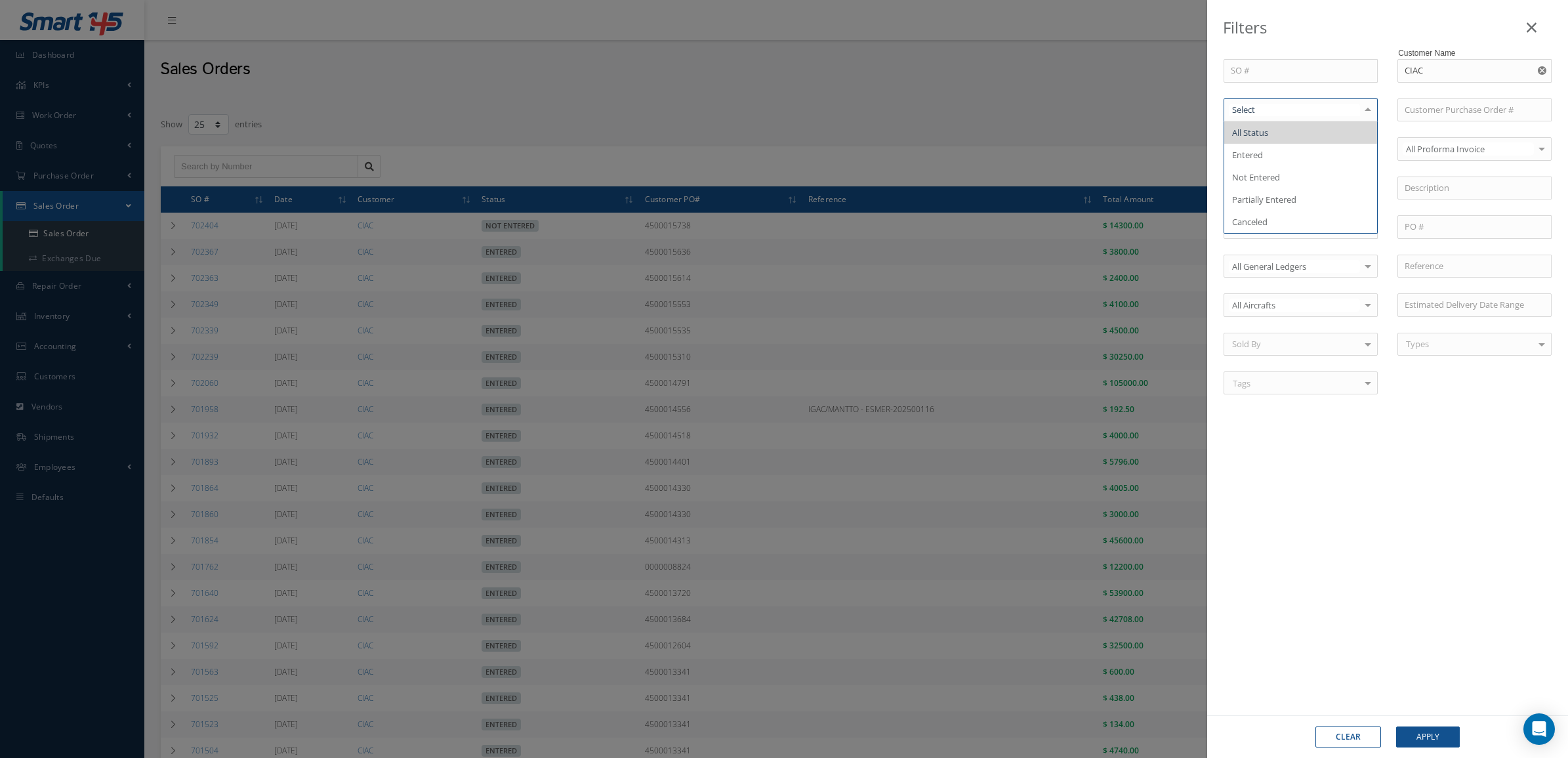
click at [1281, 102] on div at bounding box center [1300, 110] width 154 height 24
click at [1270, 158] on span "Entered" at bounding box center [1300, 154] width 153 height 22
click at [1428, 735] on button "Apply" at bounding box center [1428, 737] width 63 height 21
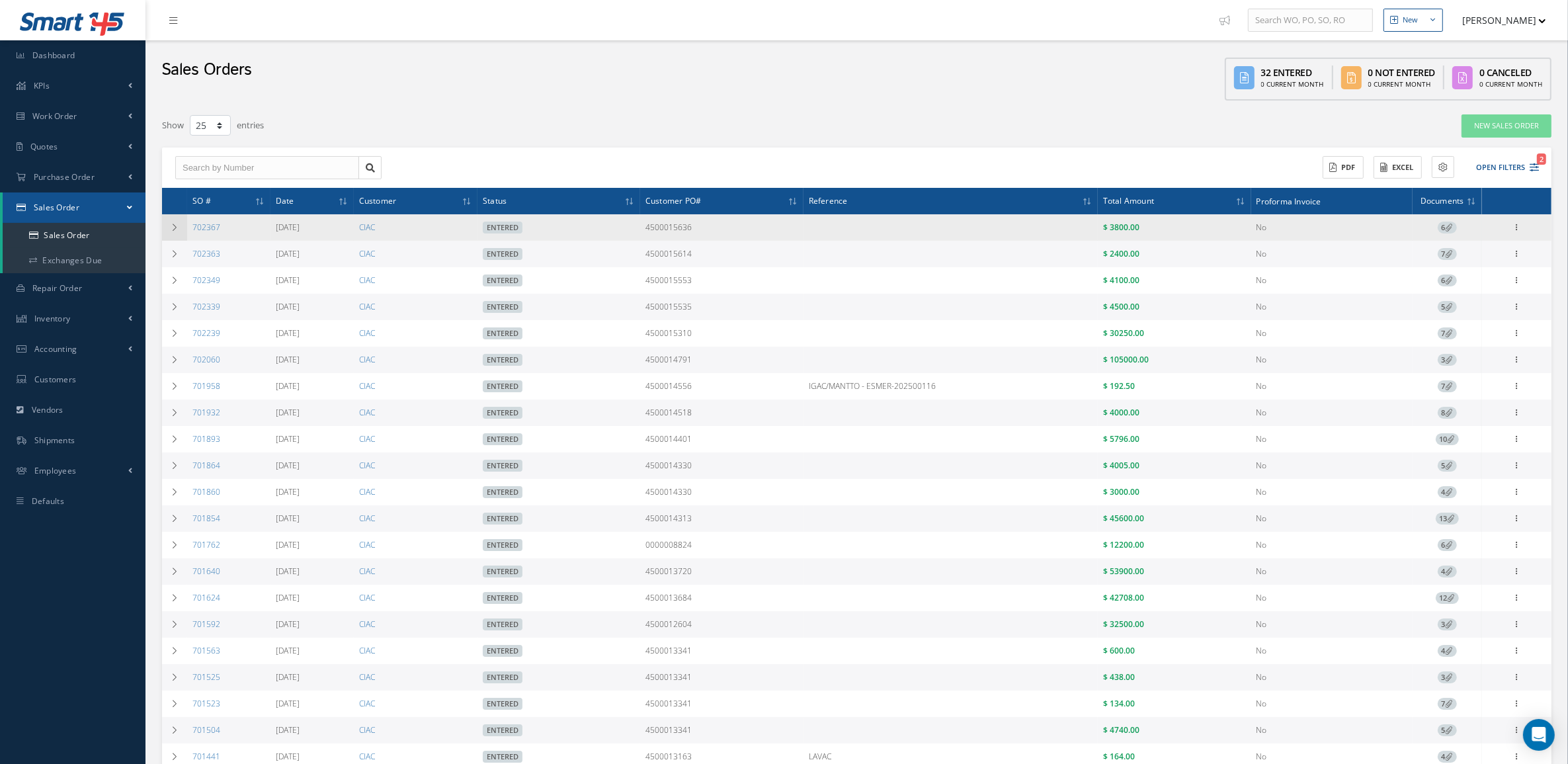
click at [172, 229] on icon at bounding box center [175, 228] width 10 height 8
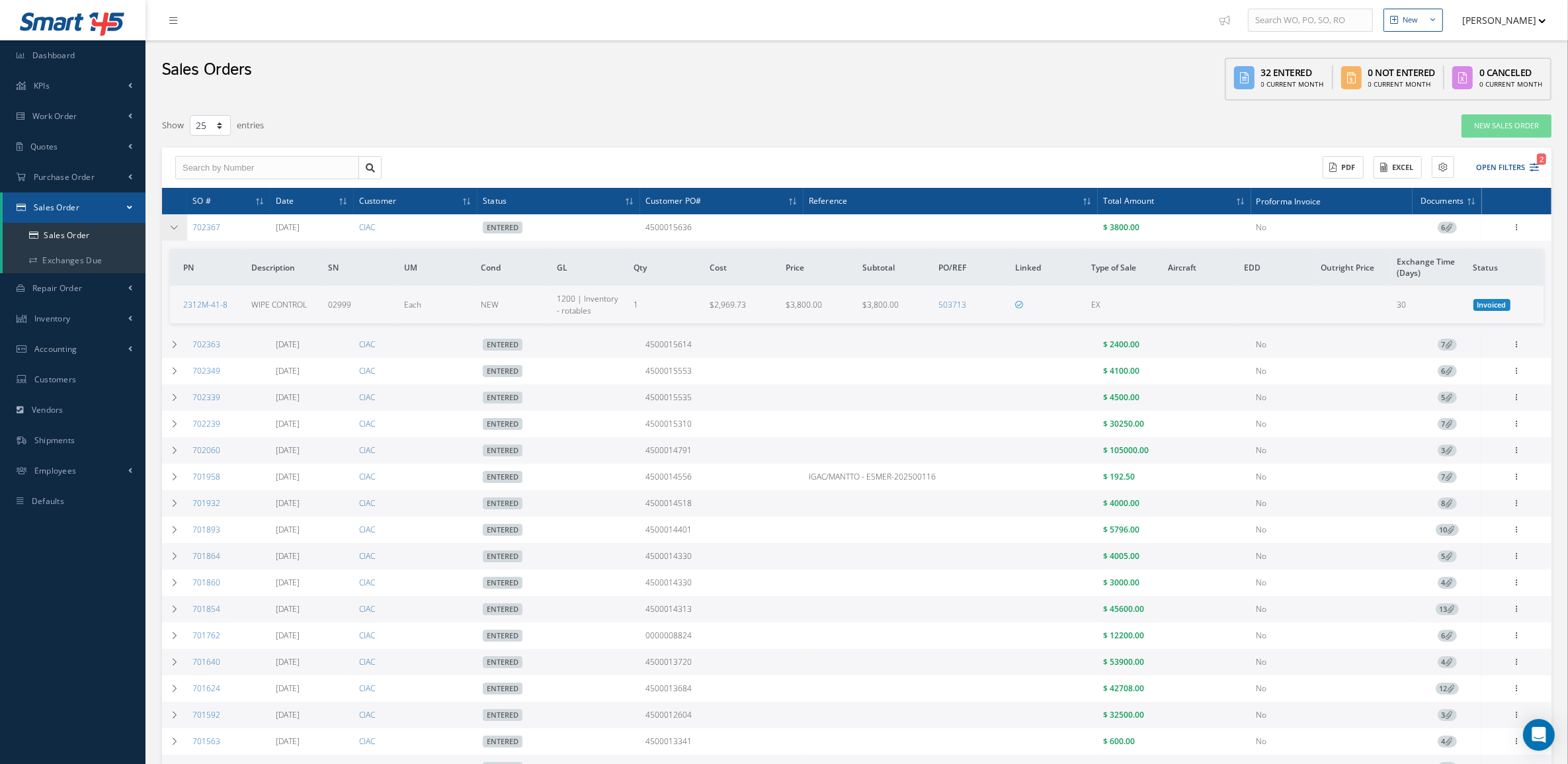
click at [172, 229] on icon at bounding box center [175, 228] width 10 height 8
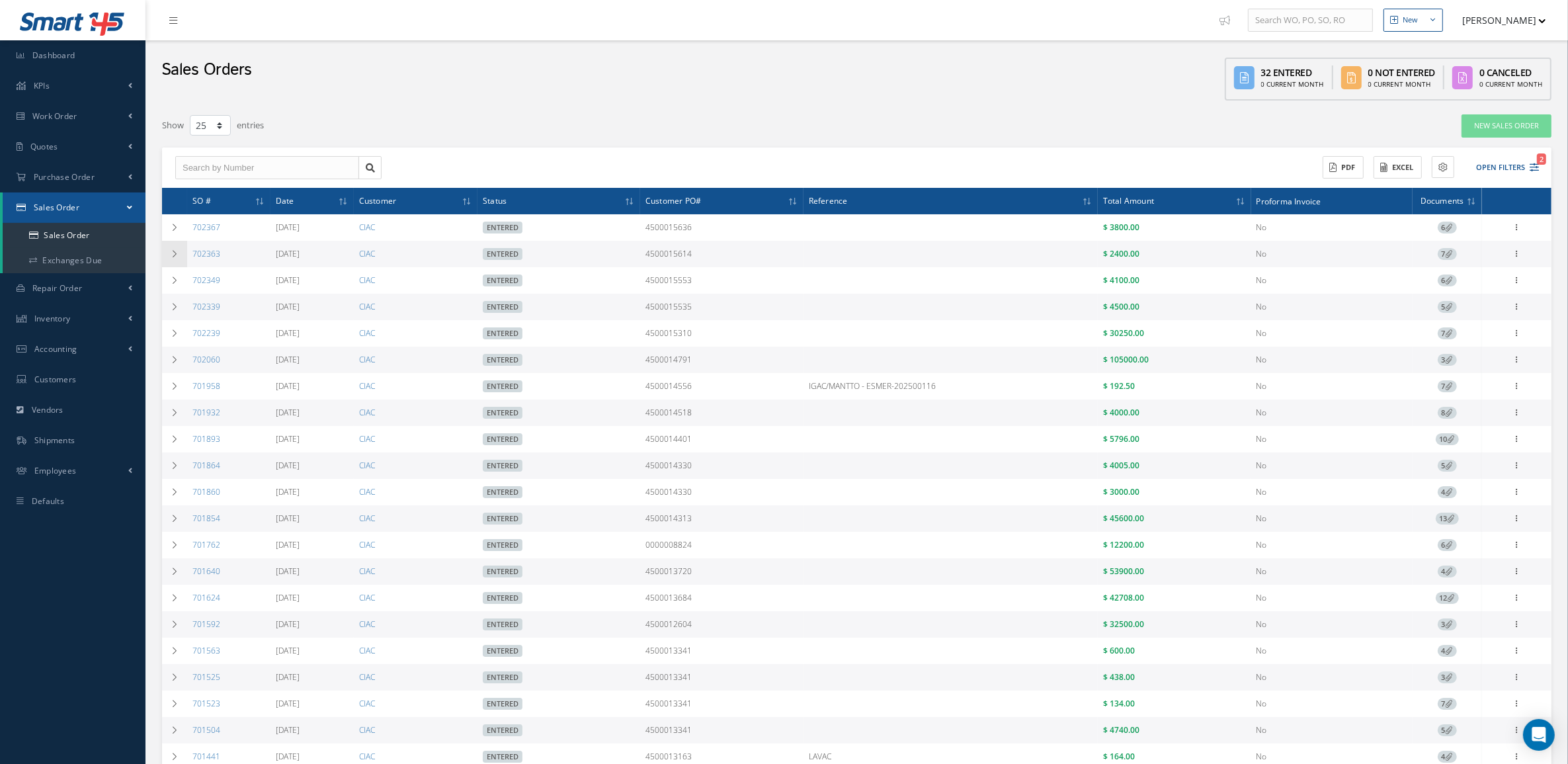
click at [180, 255] on td at bounding box center [174, 254] width 25 height 26
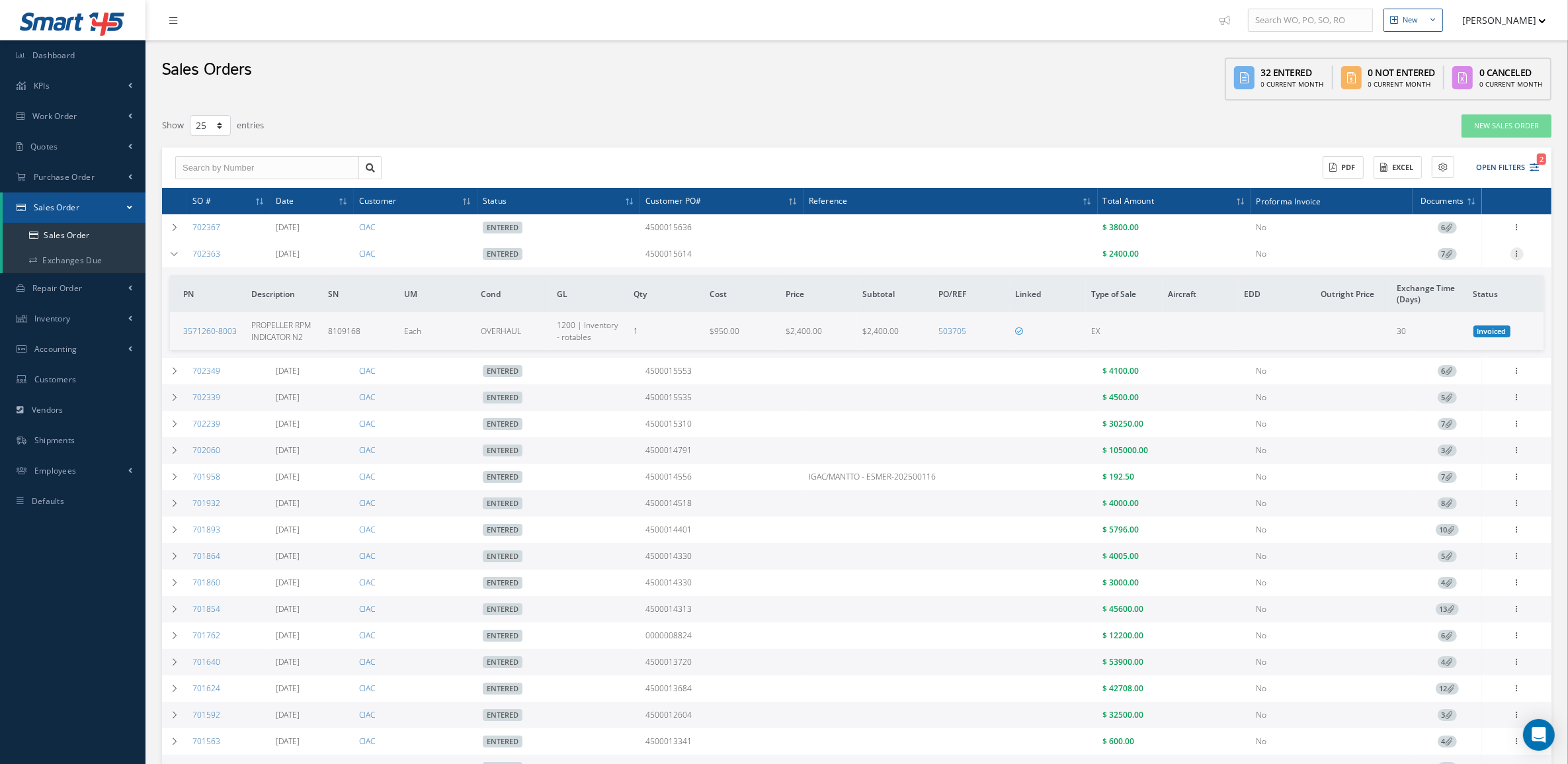
click at [1521, 249] on icon at bounding box center [1516, 252] width 14 height 10
click at [1453, 295] on link "Edit" at bounding box center [1455, 291] width 105 height 18
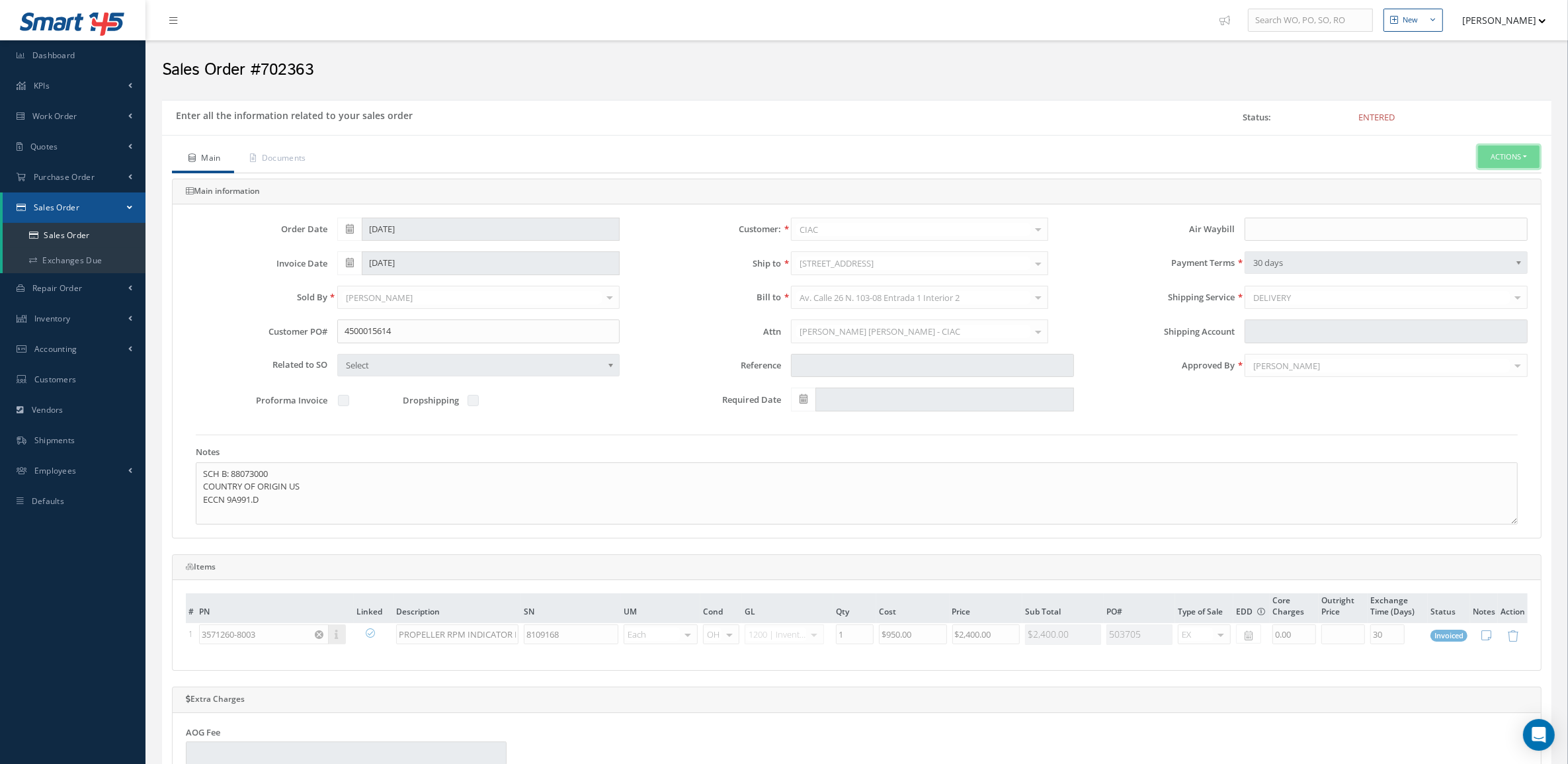
click at [1484, 164] on button "Actions" at bounding box center [1508, 156] width 61 height 23
click at [1475, 188] on link "Reverse Sales Order" at bounding box center [1488, 180] width 106 height 18
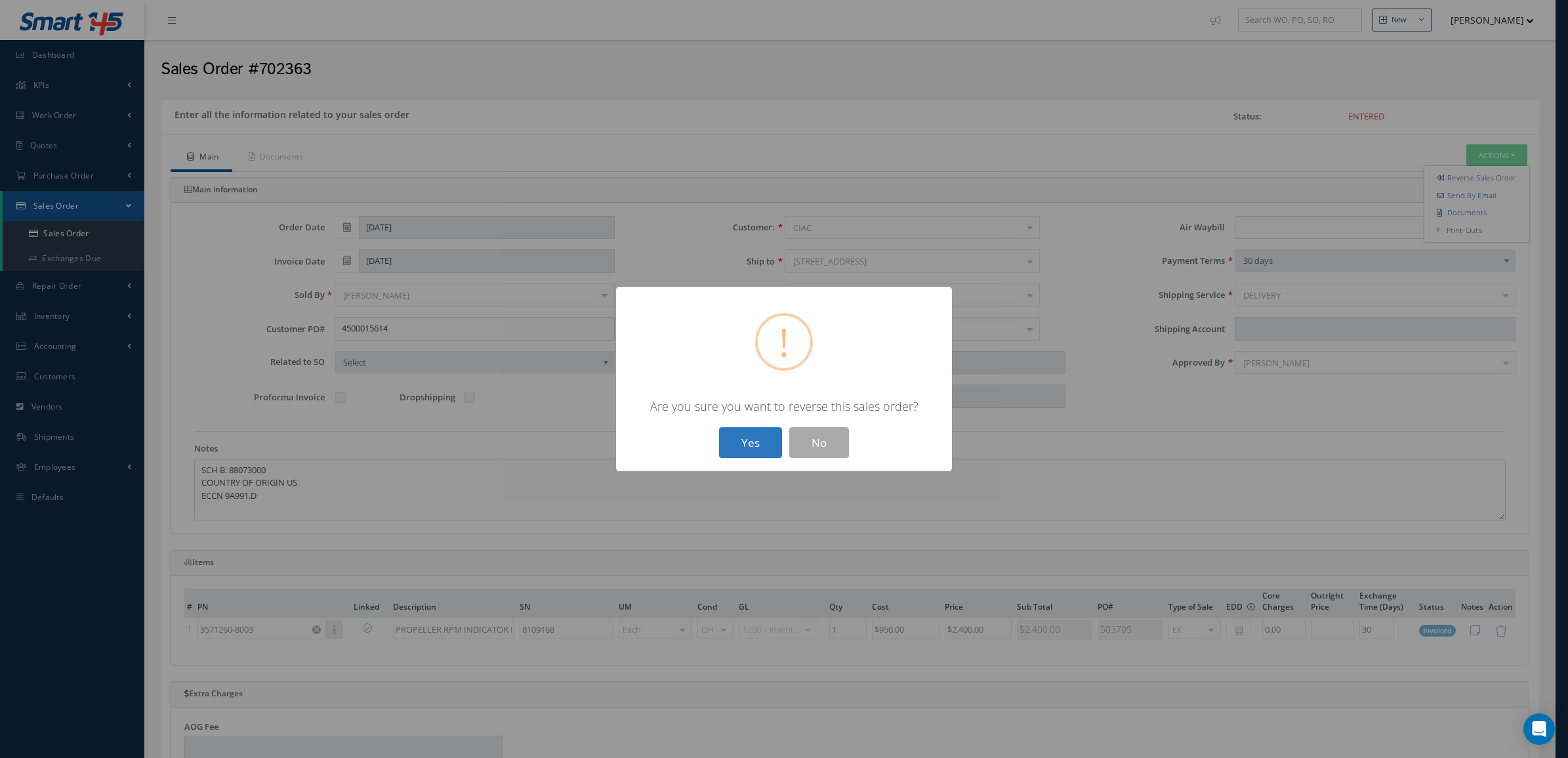
click at [768, 440] on button "Yes" at bounding box center [751, 442] width 63 height 31
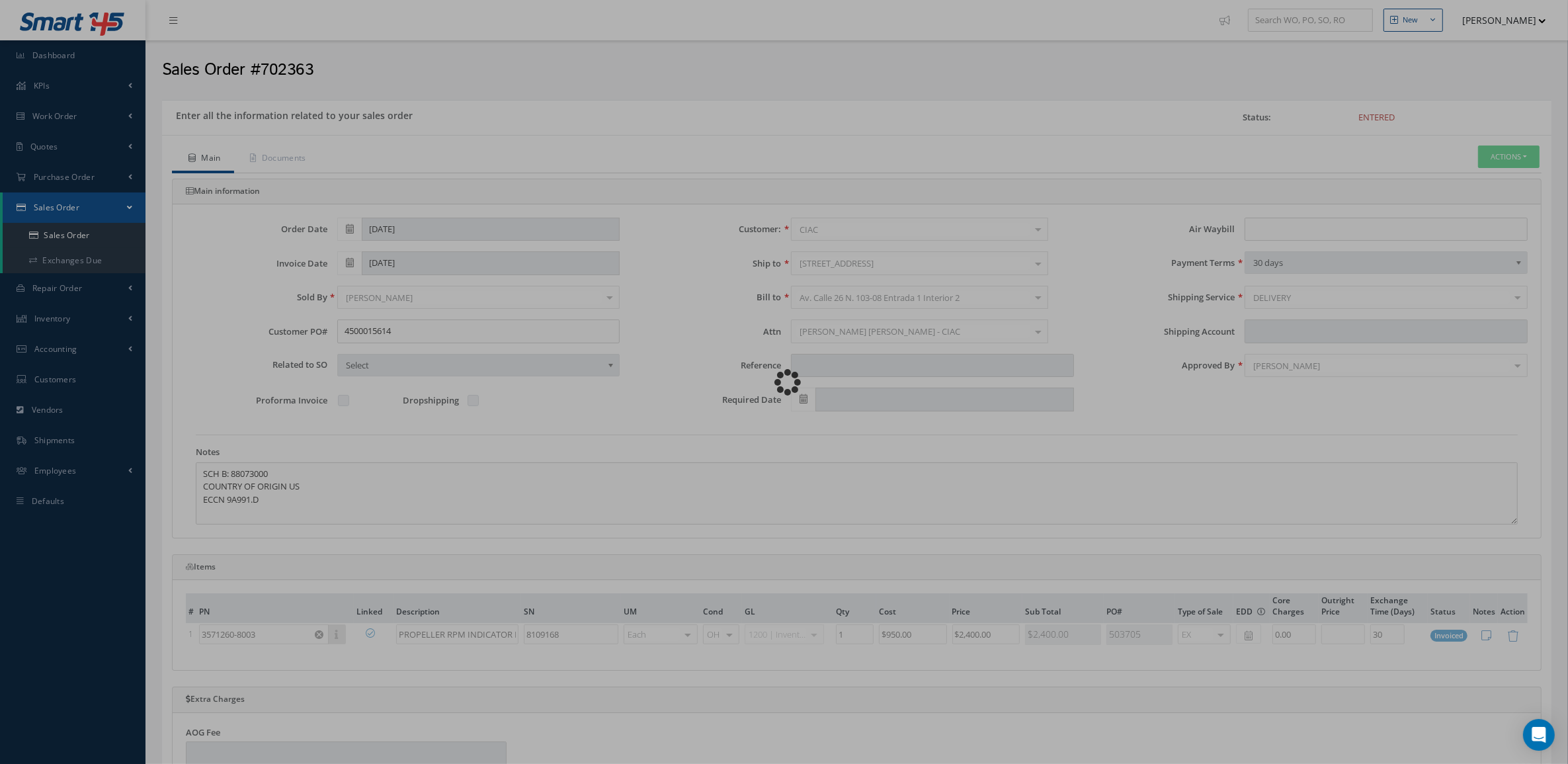
click at [784, 382] on div "Loading…" at bounding box center [784, 382] width 0 height 0
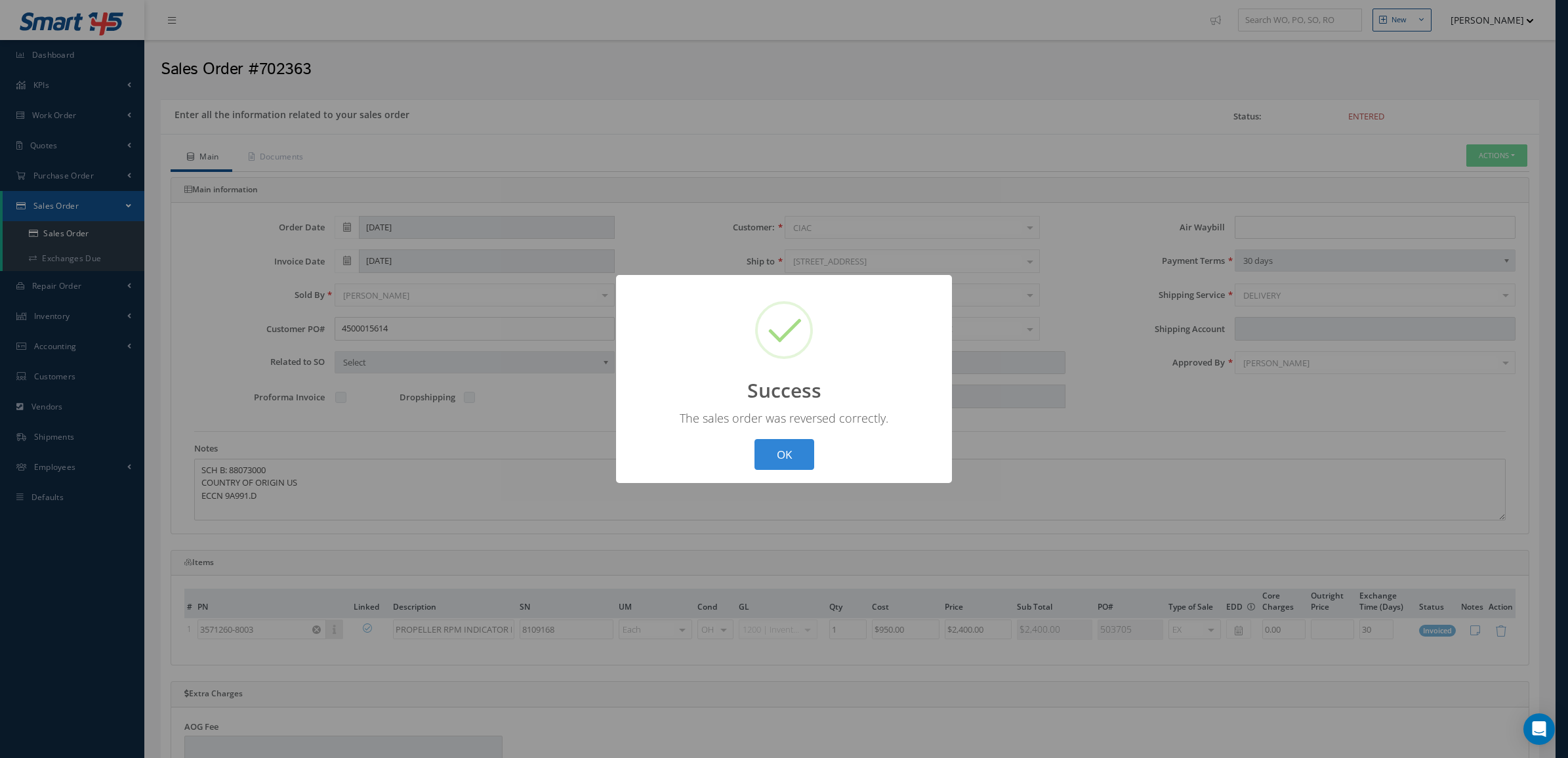
click at [1265, 266] on div "? ! i Success × The sales order was reversed correctly. OK Cancel" at bounding box center [784, 379] width 1568 height 758
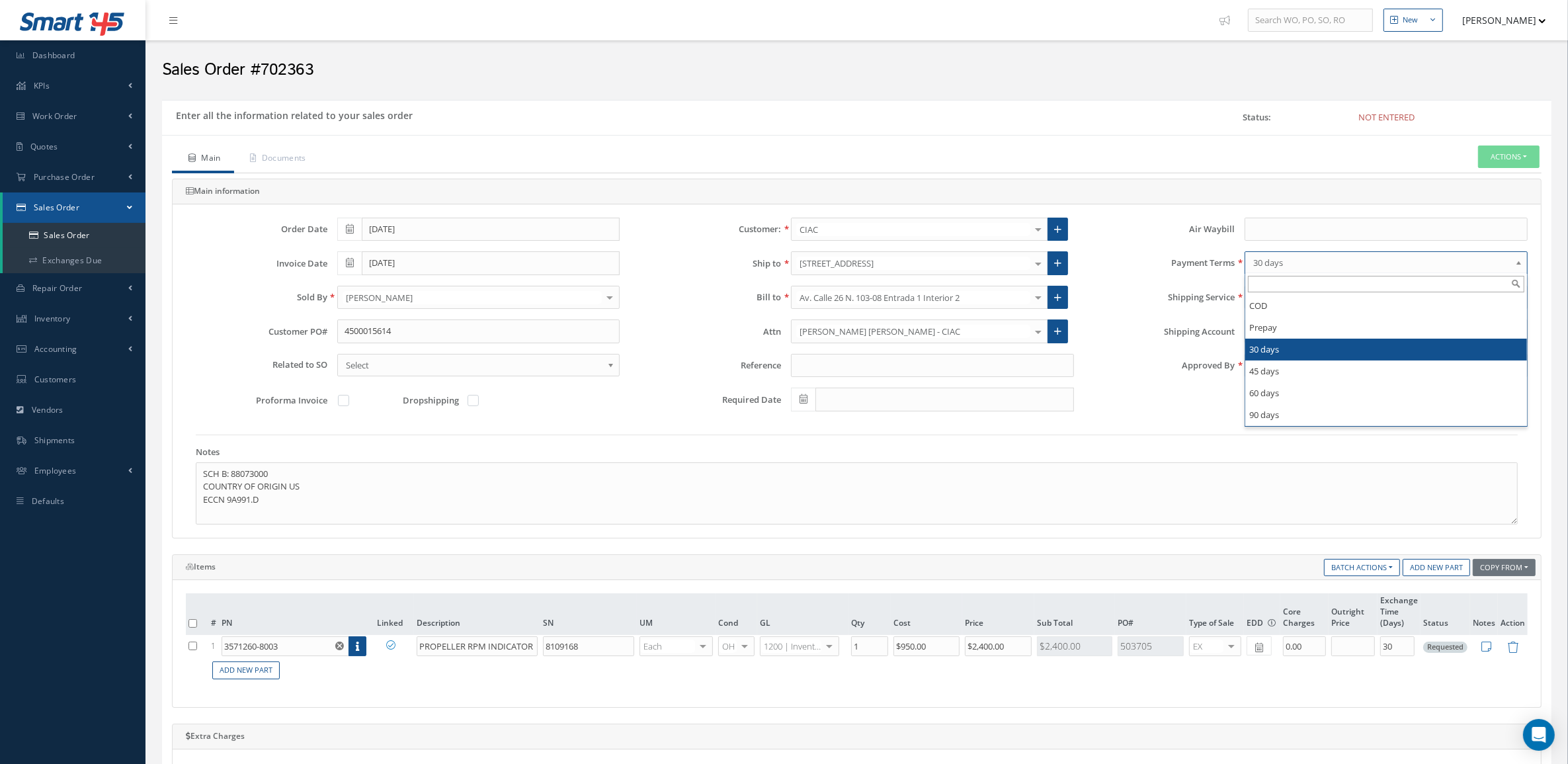
click at [1274, 265] on span "30 days" at bounding box center [1381, 263] width 257 height 16
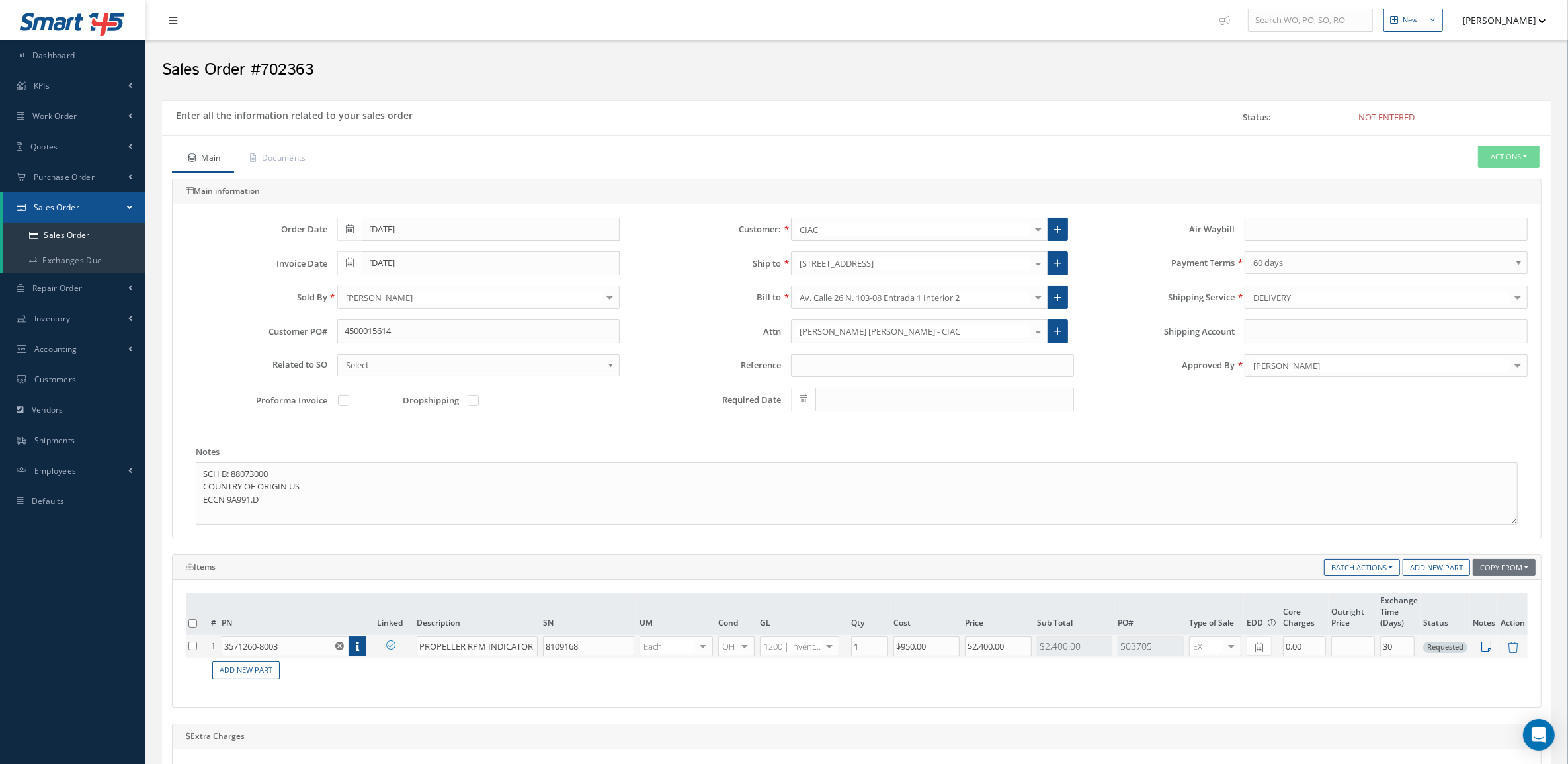
click at [1487, 647] on icon at bounding box center [1487, 647] width 10 height 11
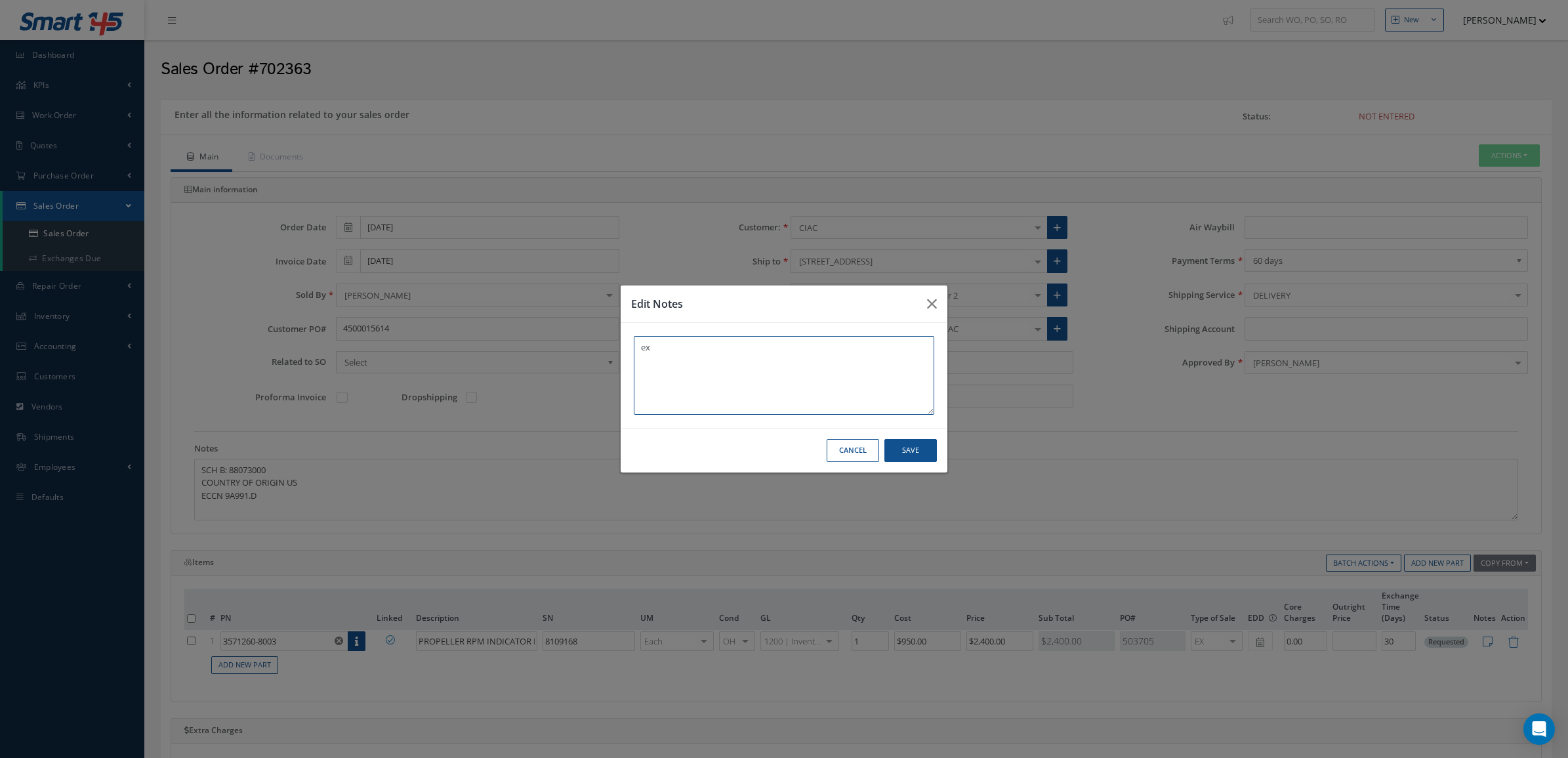
type textarea "e"
paste textarea "3571260-8003 SN 8006115"
click at [713, 350] on textarea "EXCHANGE CORE 3571260-8003 SN 8006115" at bounding box center [783, 375] width 300 height 78
type textarea "EXCHANGE CORE PN 3571260-8003 SN 8006115"
click at [900, 458] on button "Save" at bounding box center [911, 450] width 52 height 23
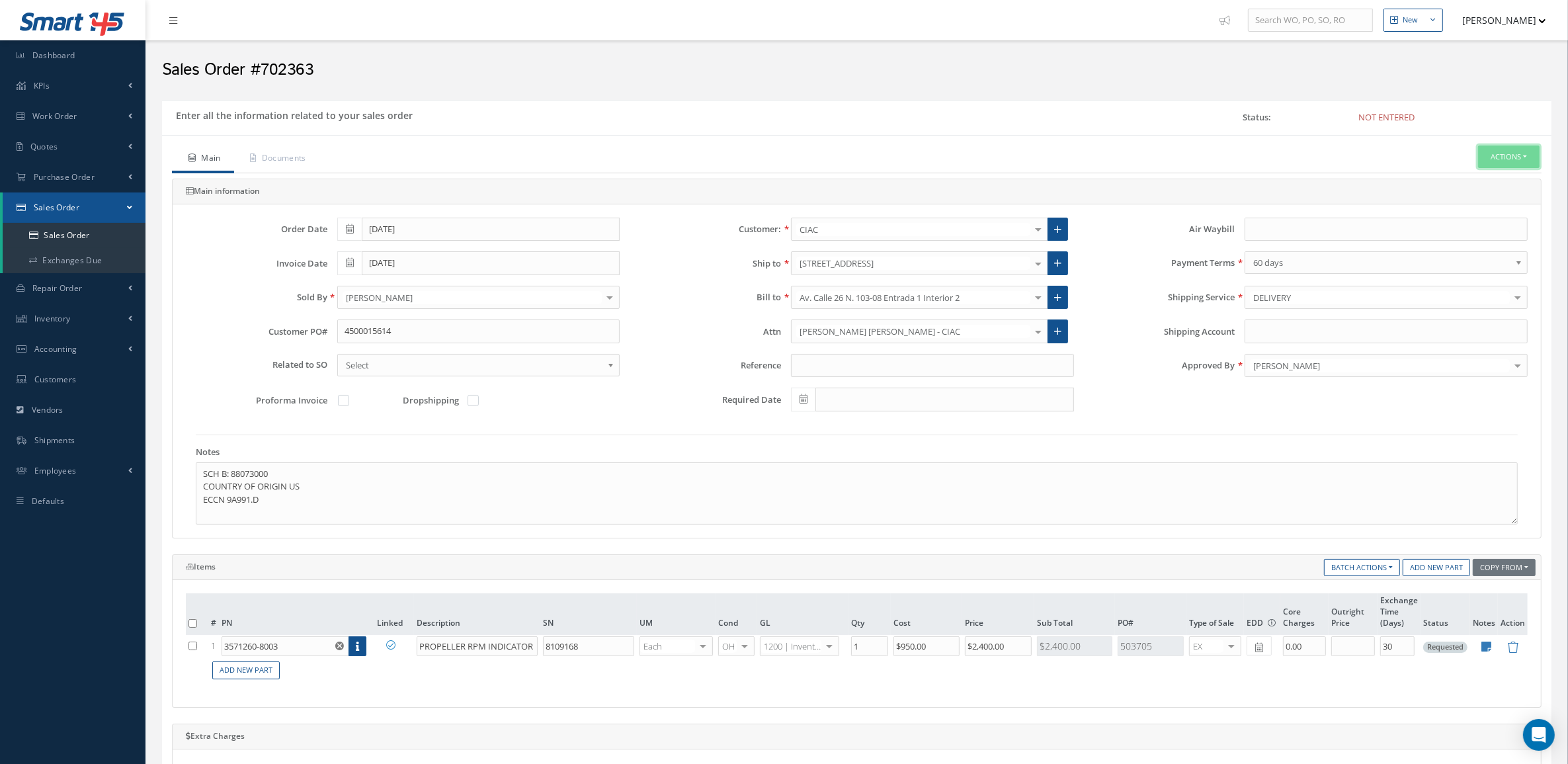
click at [1505, 150] on button "Actions" at bounding box center [1508, 156] width 61 height 23
click at [1479, 176] on link "Enter/Update" at bounding box center [1488, 180] width 106 height 18
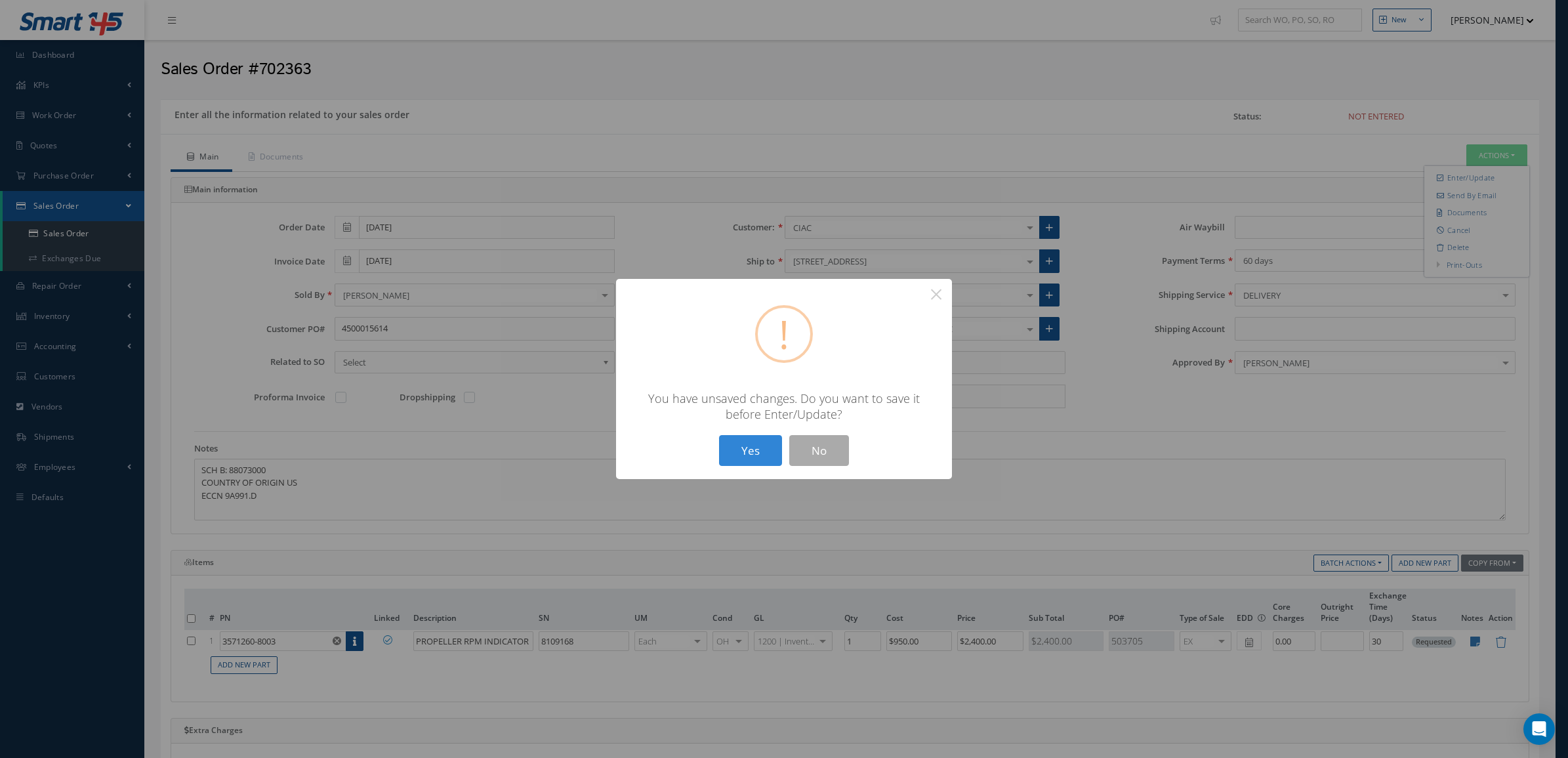
click at [736, 468] on div "? ! i × You have unsaved changes. Do you want to save it before Enter/Update? Y…" at bounding box center [784, 379] width 336 height 200
click at [736, 457] on button "Yes" at bounding box center [751, 450] width 63 height 31
click at [742, 450] on button "Yes" at bounding box center [751, 450] width 63 height 31
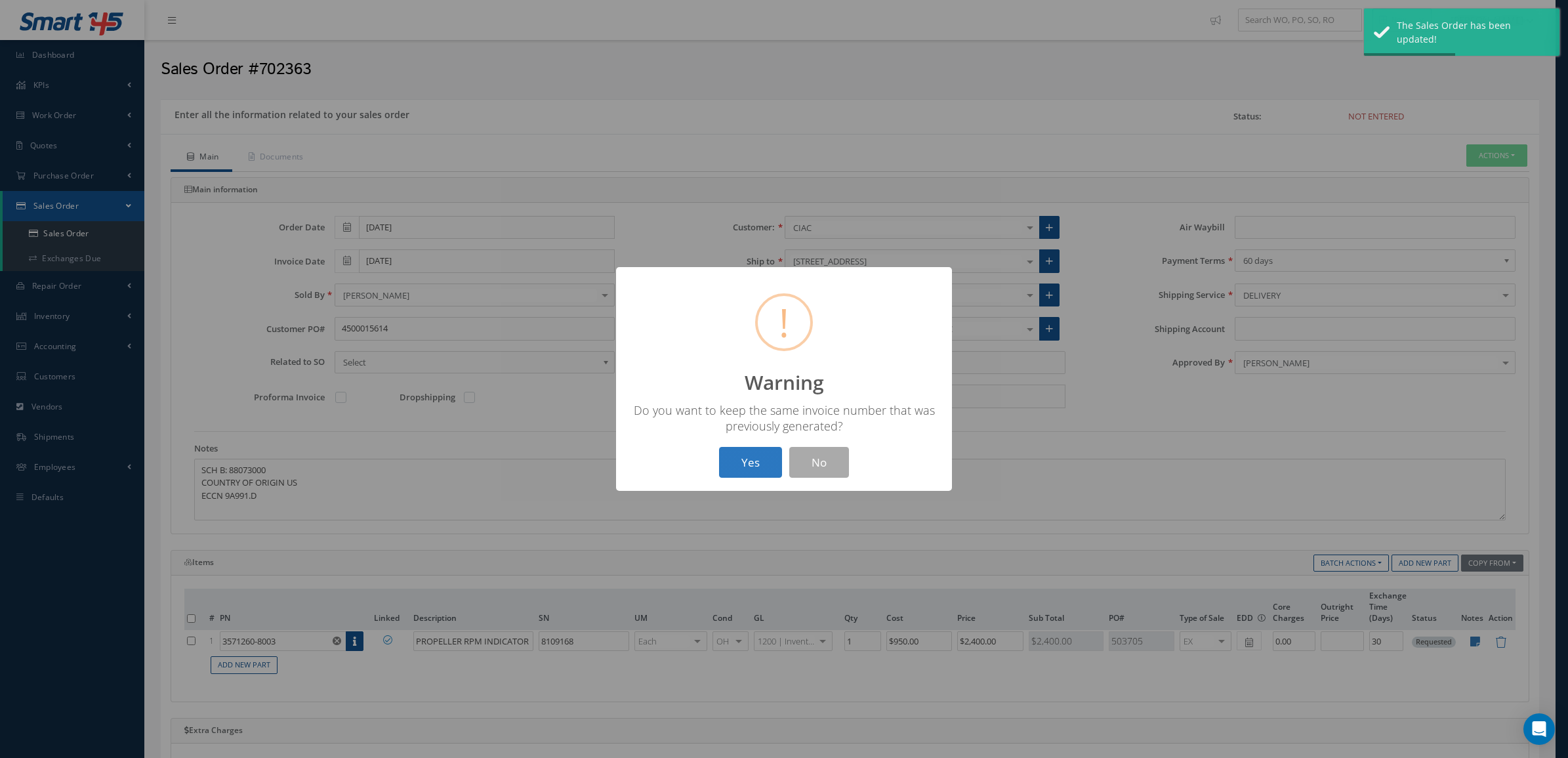
click at [749, 456] on button "Yes" at bounding box center [751, 462] width 63 height 31
click at [768, 448] on button "OK" at bounding box center [784, 462] width 59 height 31
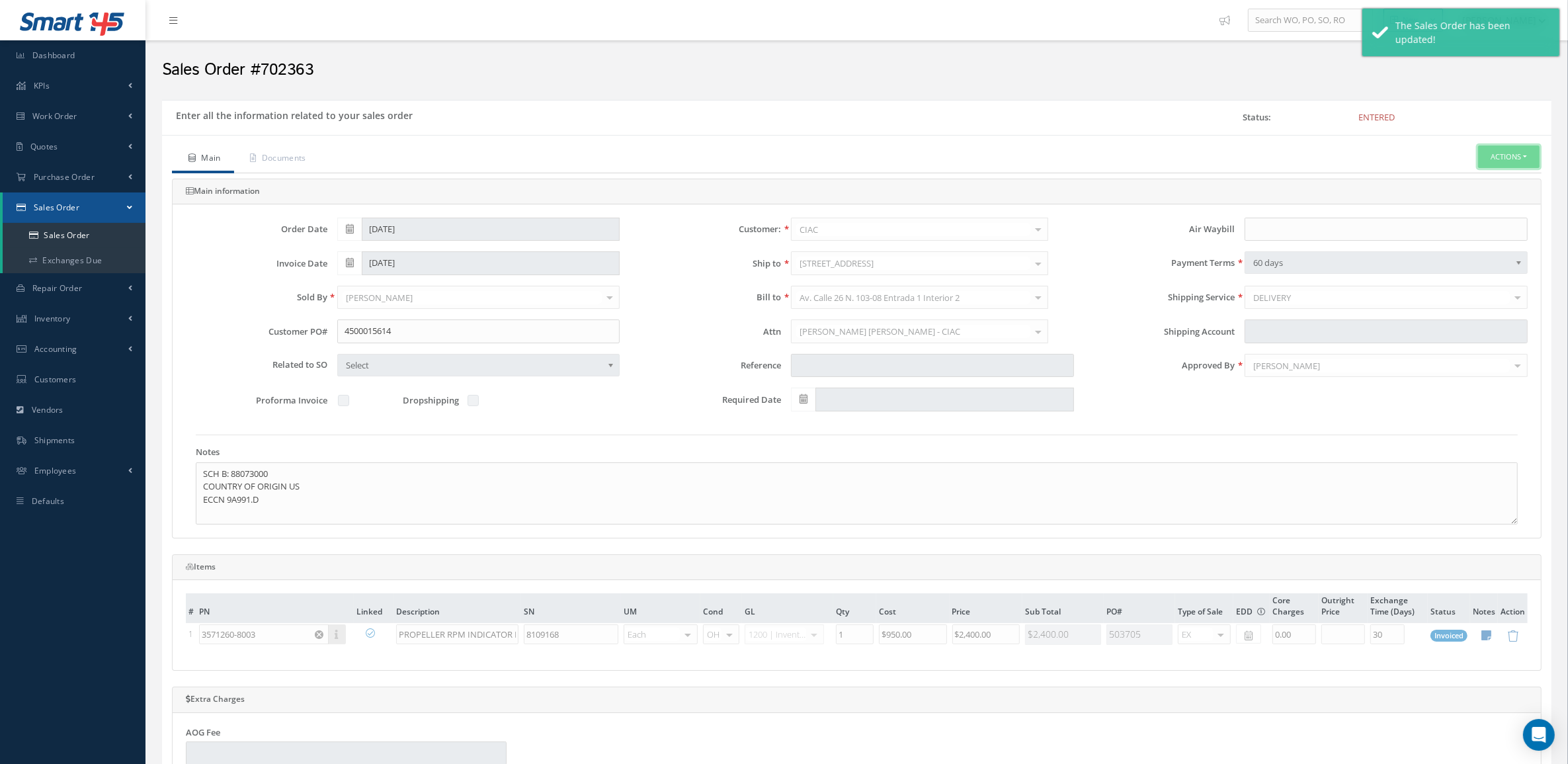
click at [1478, 160] on button "Actions" at bounding box center [1508, 156] width 61 height 23
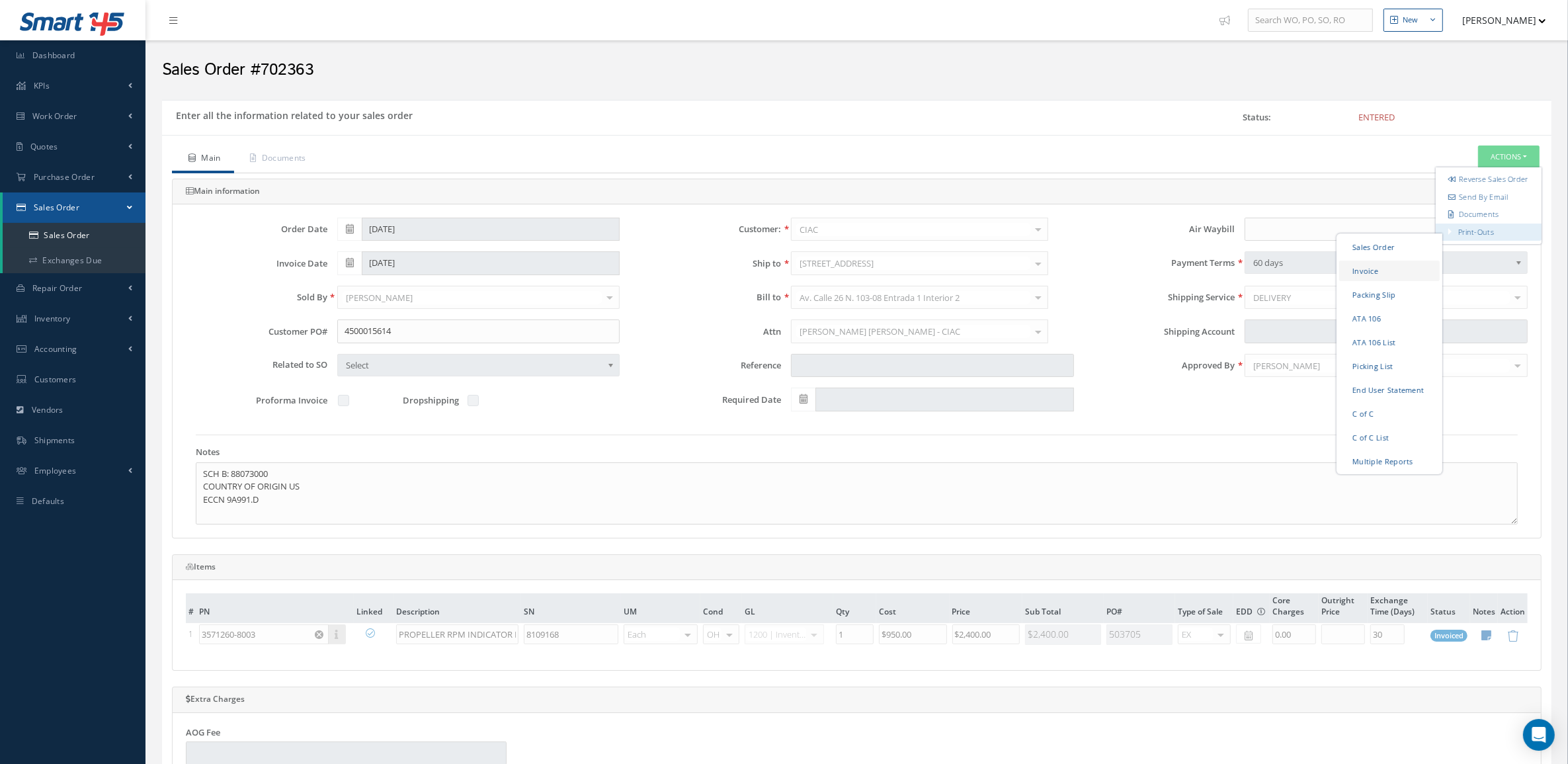
click at [1390, 275] on link "Invoice" at bounding box center [1389, 271] width 101 height 21
click at [65, 232] on link "Sales Order" at bounding box center [73, 235] width 143 height 25
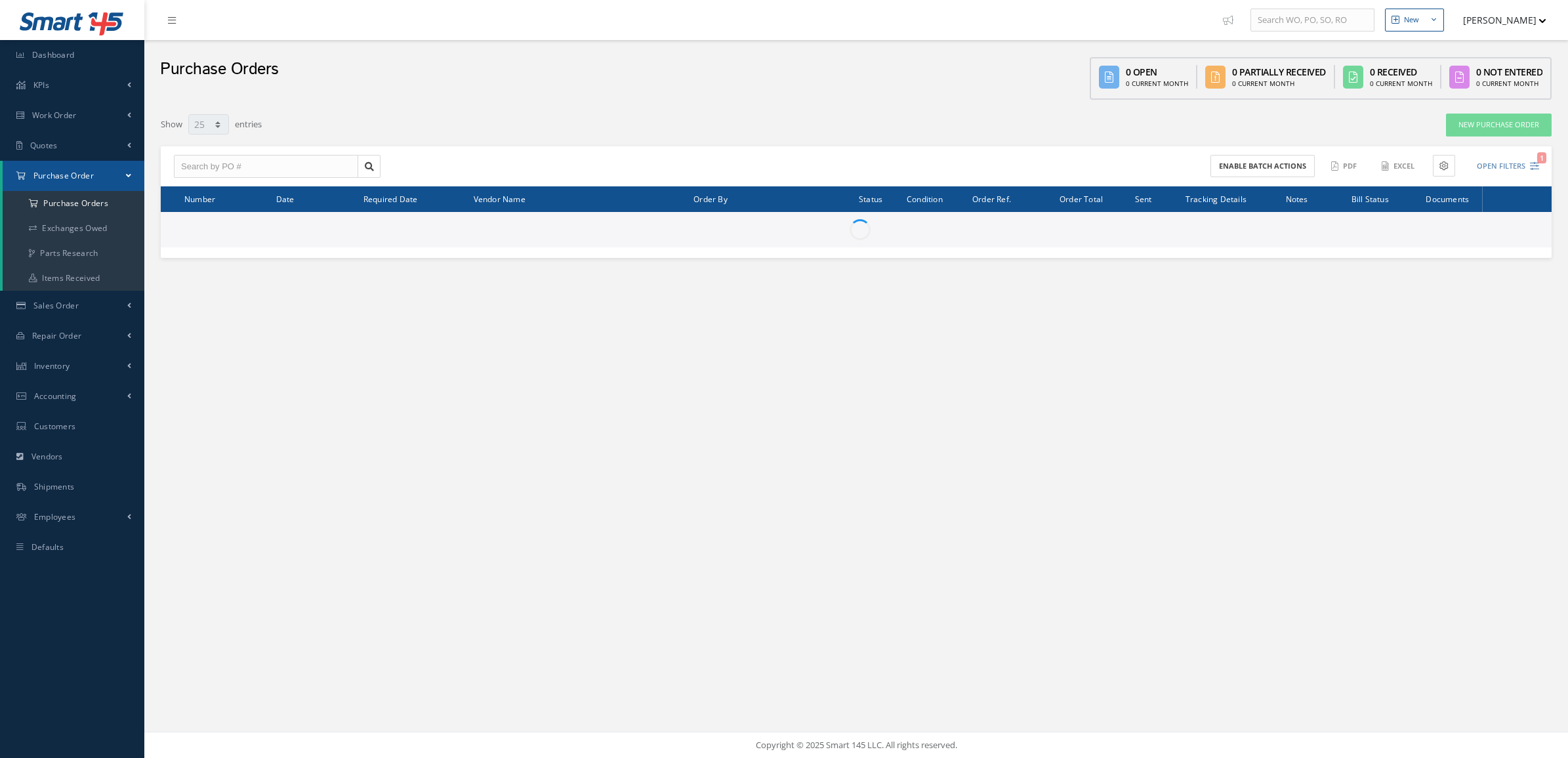
select select "25"
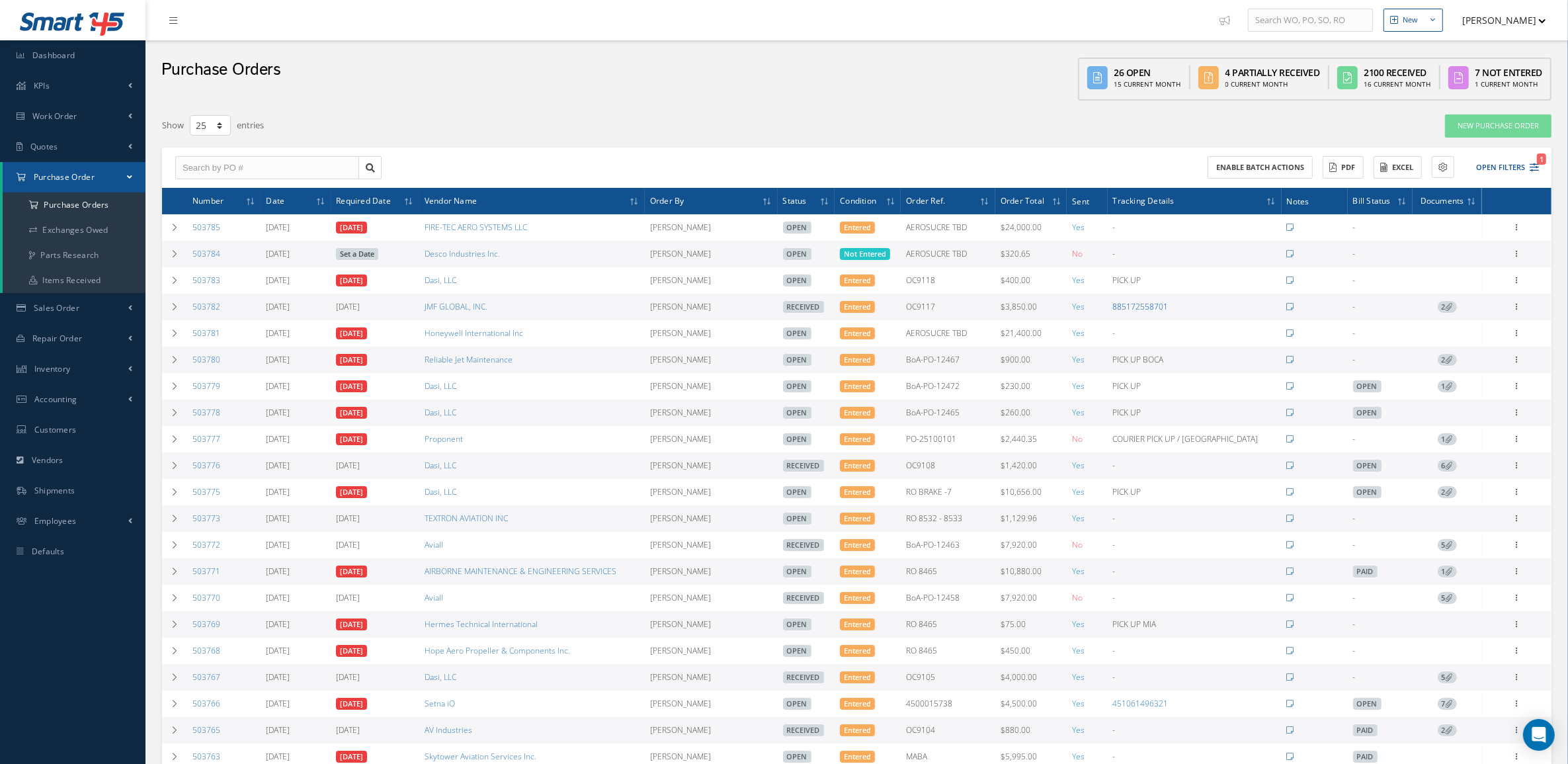
click at [1168, 311] on link "885172558701" at bounding box center [1140, 307] width 56 height 11
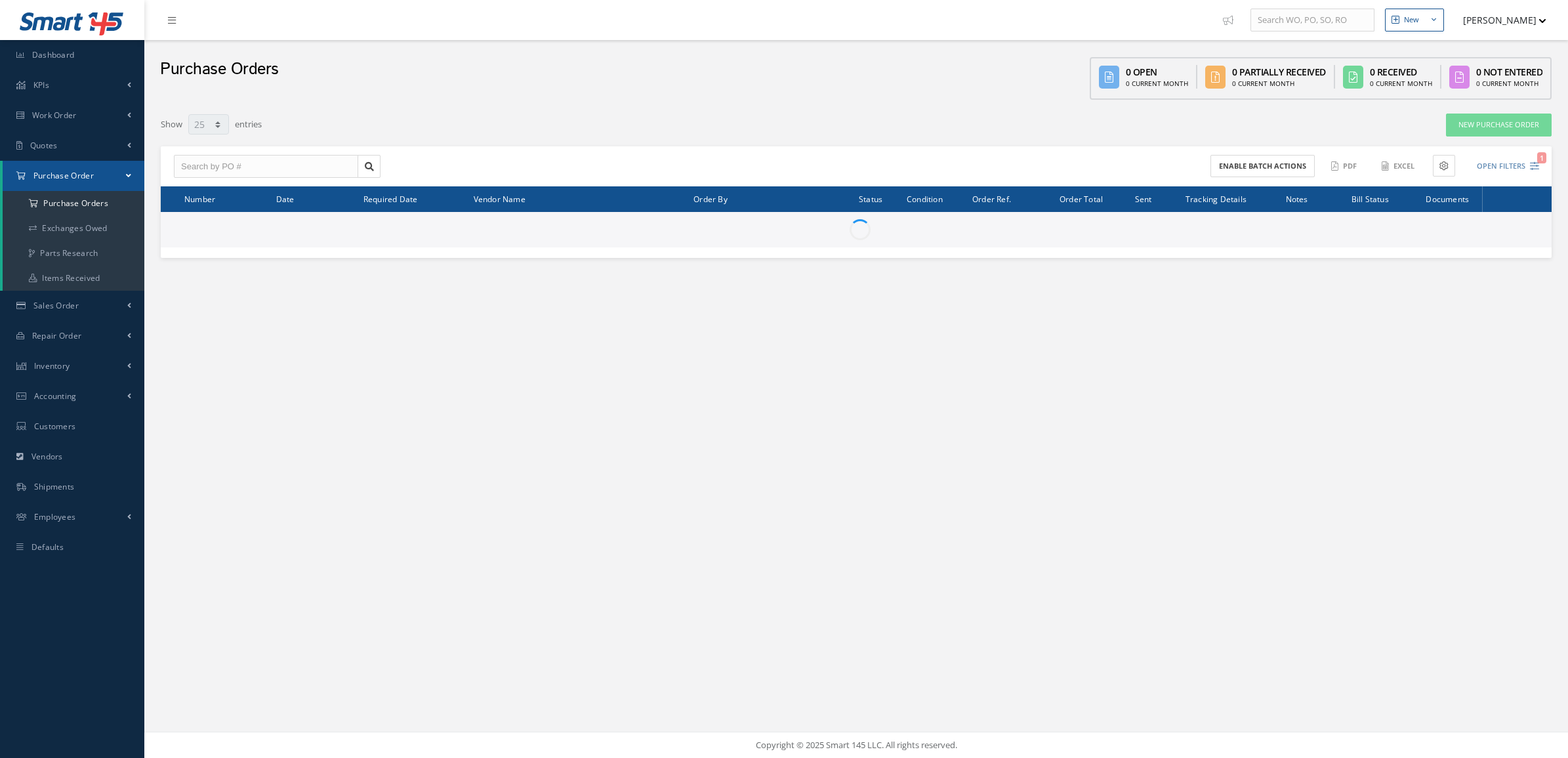
select select "25"
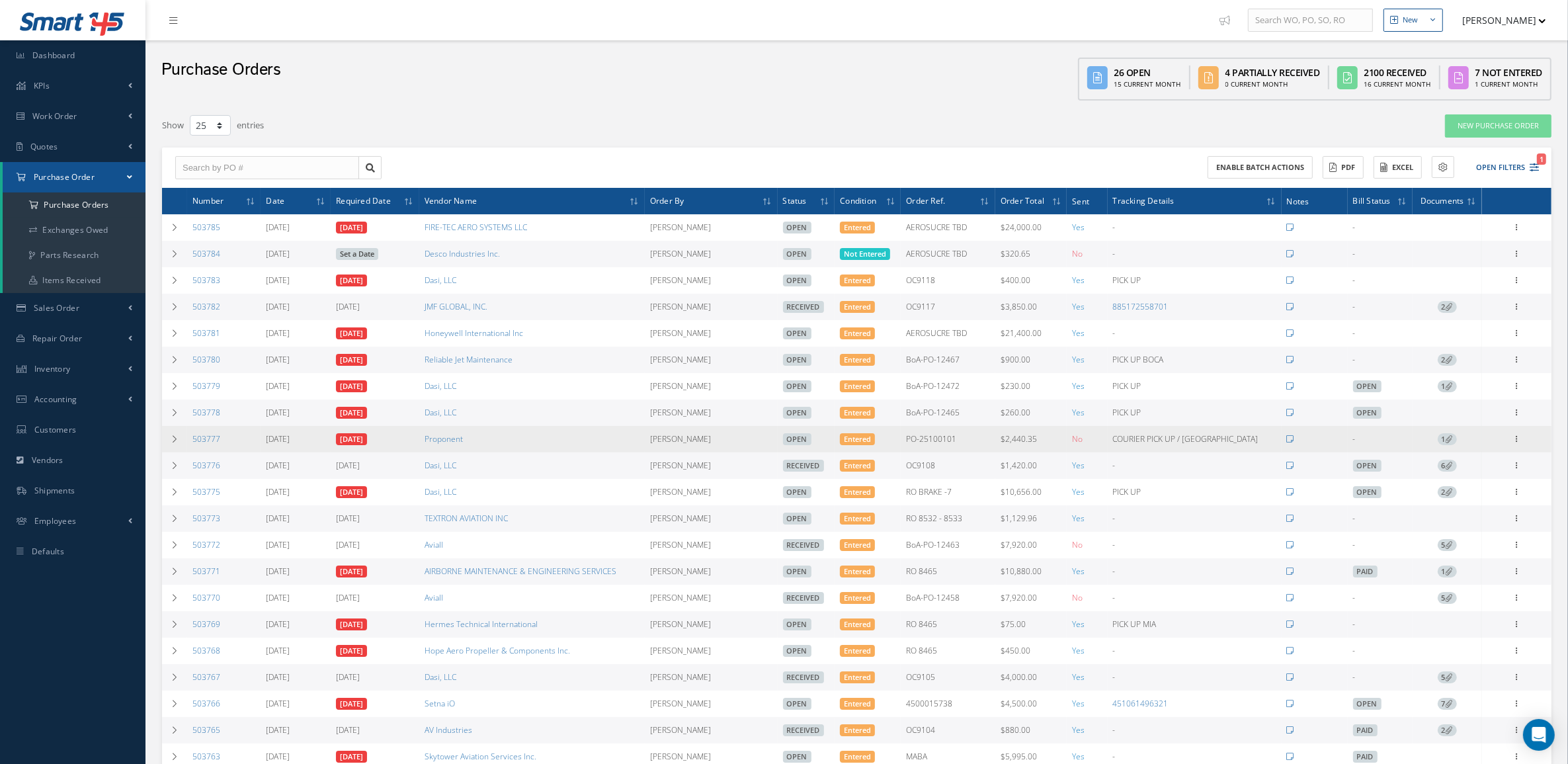
click at [1447, 441] on icon at bounding box center [1448, 438] width 7 height 7
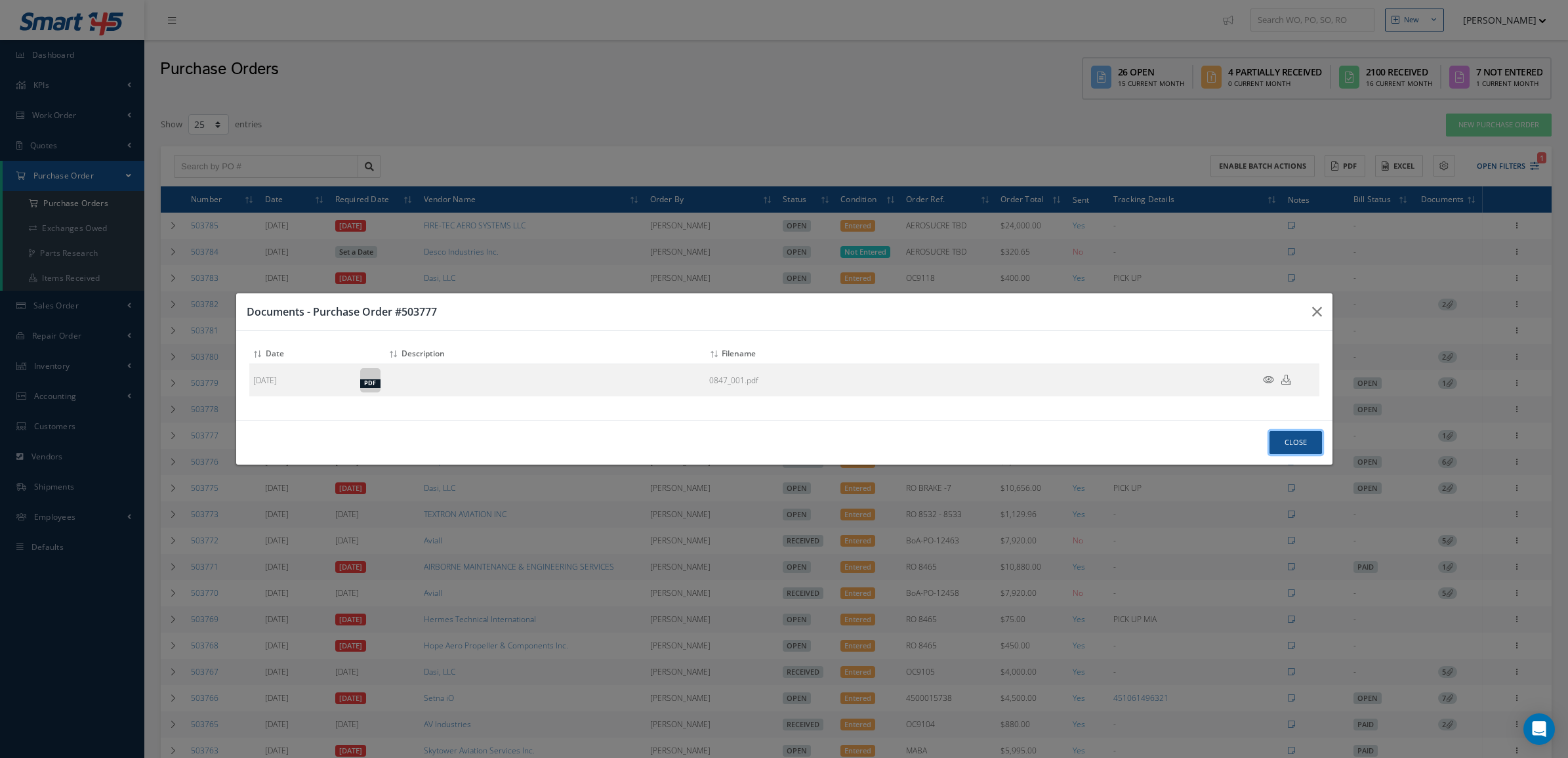
click at [1281, 443] on button "Close" at bounding box center [1296, 442] width 52 height 23
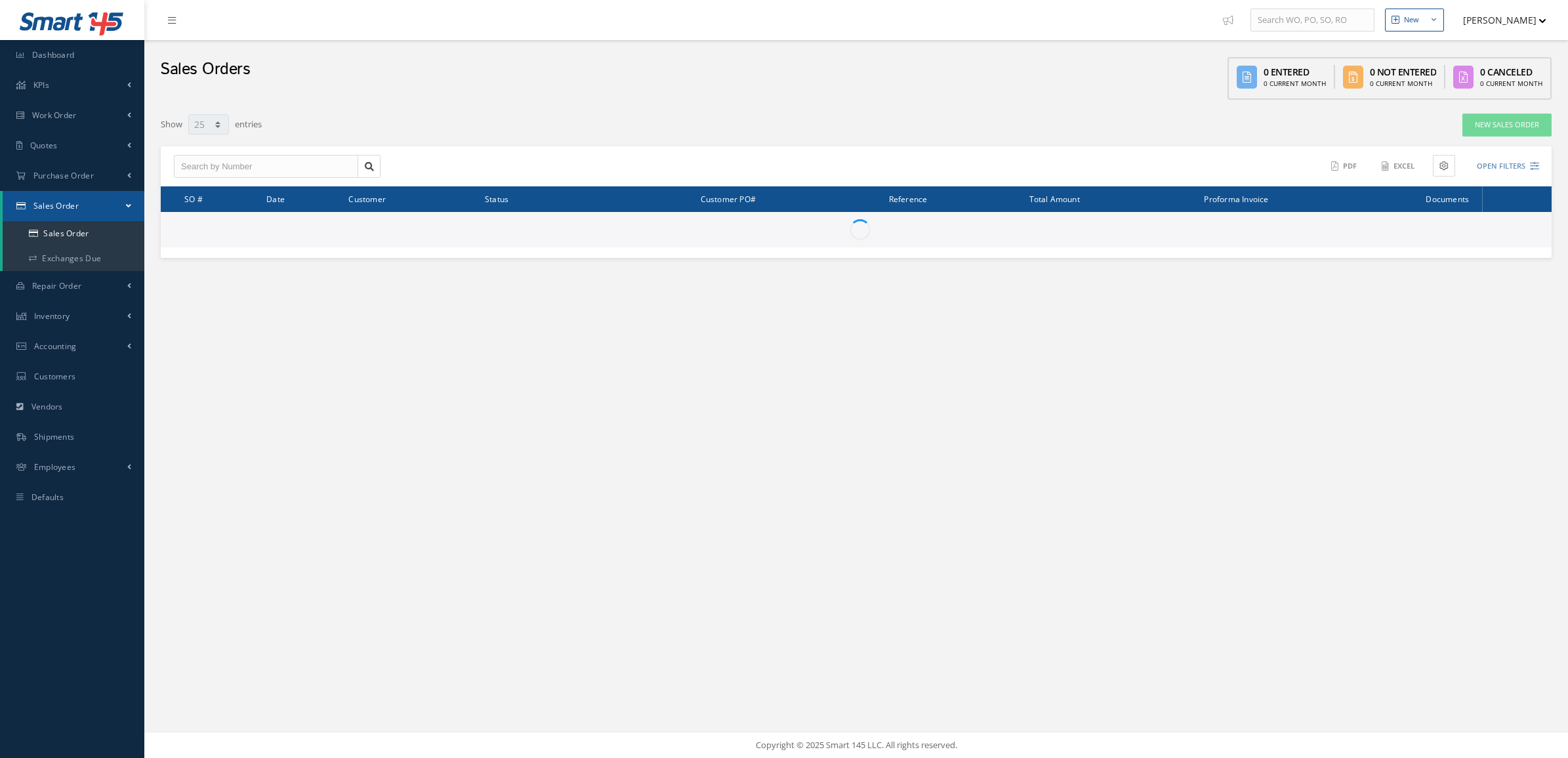
select select "25"
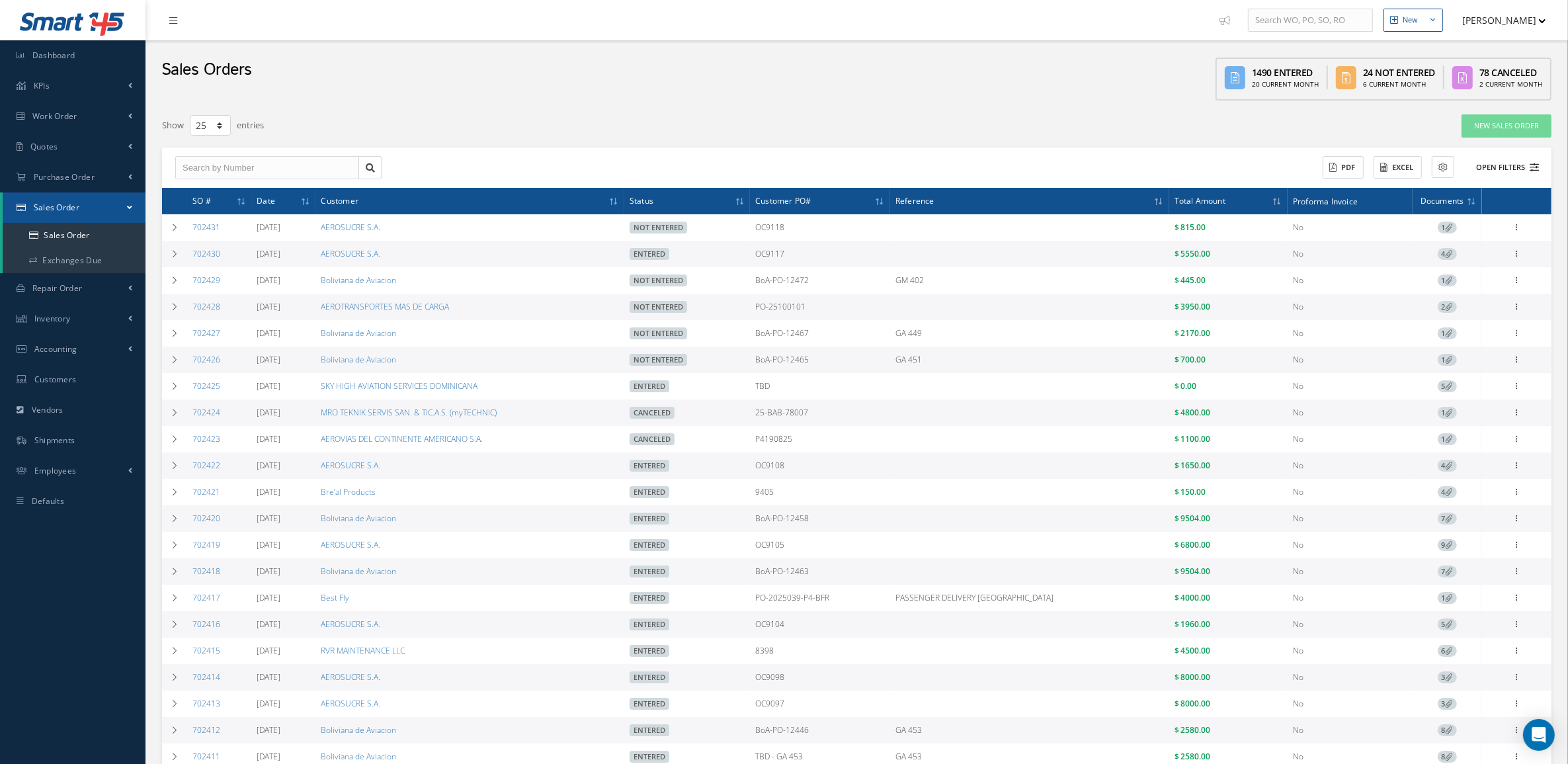
click at [1529, 163] on icon at bounding box center [1534, 168] width 10 height 10
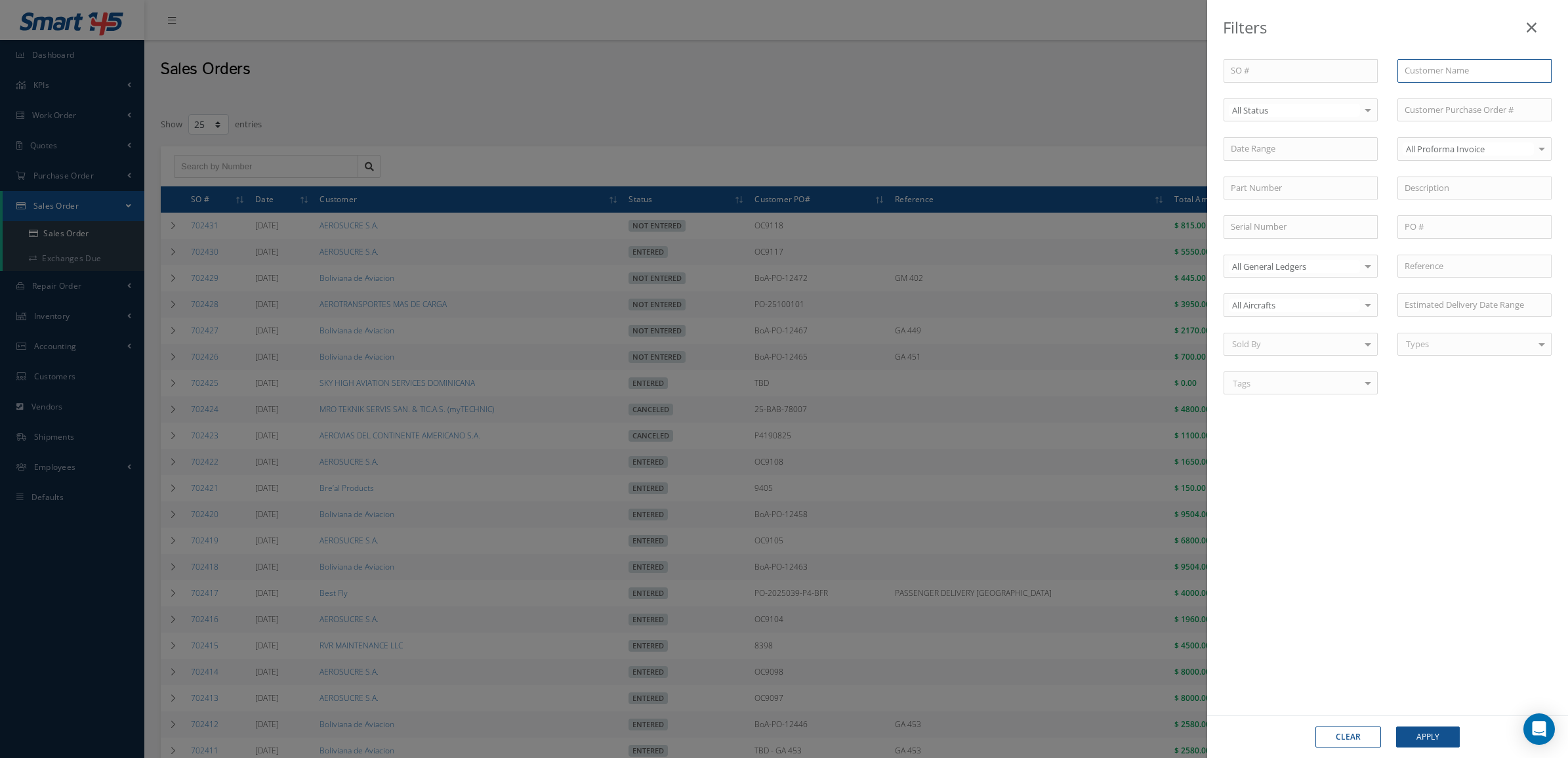
click at [1431, 69] on input "text" at bounding box center [1475, 71] width 154 height 24
click at [1433, 93] on span "AEROSUCRE S.A." at bounding box center [1437, 93] width 63 height 12
type input "AEROSUCRE S.A."
click at [1427, 185] on input "text" at bounding box center [1475, 189] width 154 height 24
click at [1435, 205] on span "BRAKE ASSY" at bounding box center [1428, 211] width 47 height 12
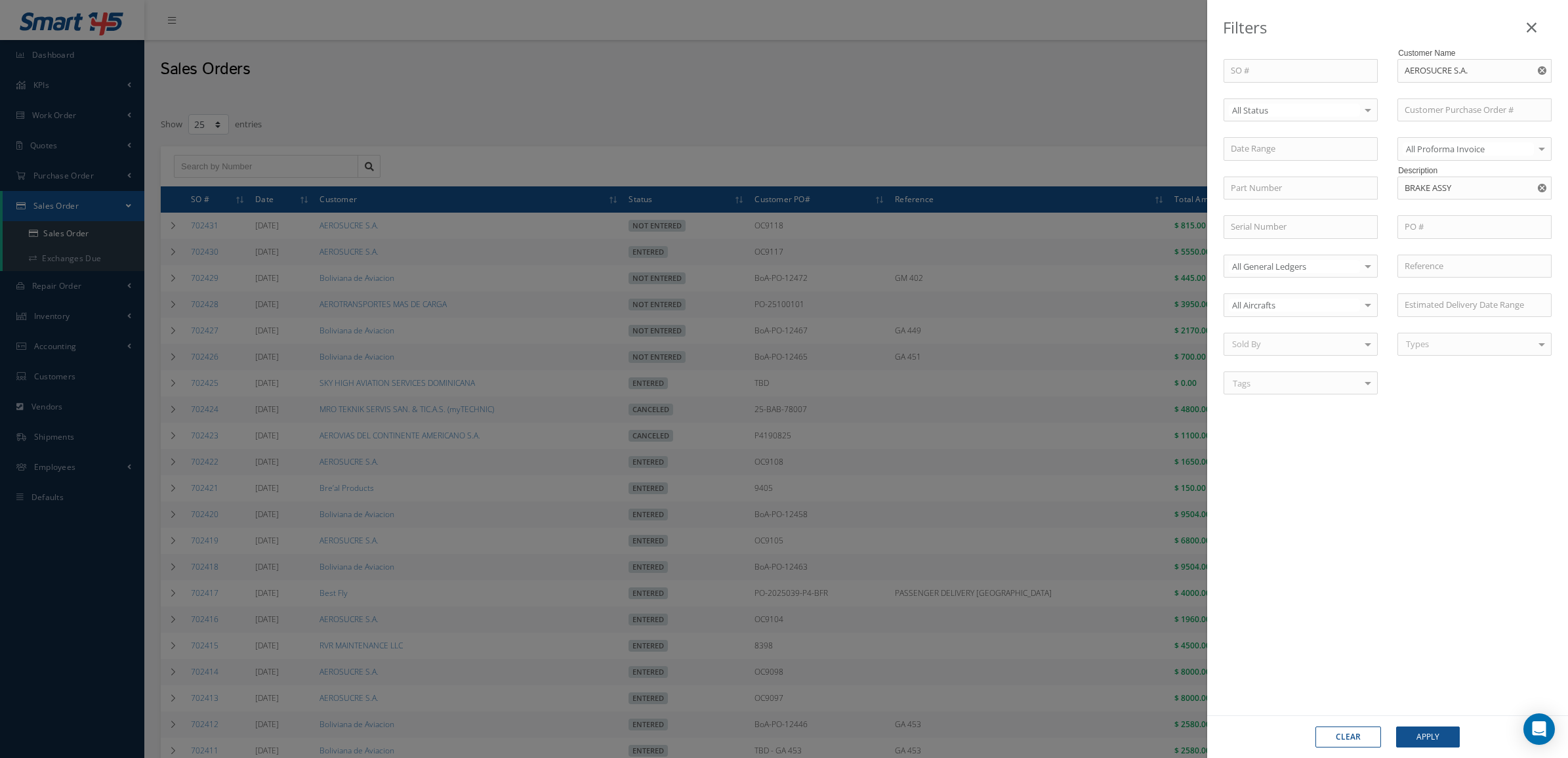
click at [1421, 717] on div "Clear Apply" at bounding box center [1388, 737] width 361 height 43
click at [1419, 733] on button "Apply" at bounding box center [1428, 737] width 63 height 21
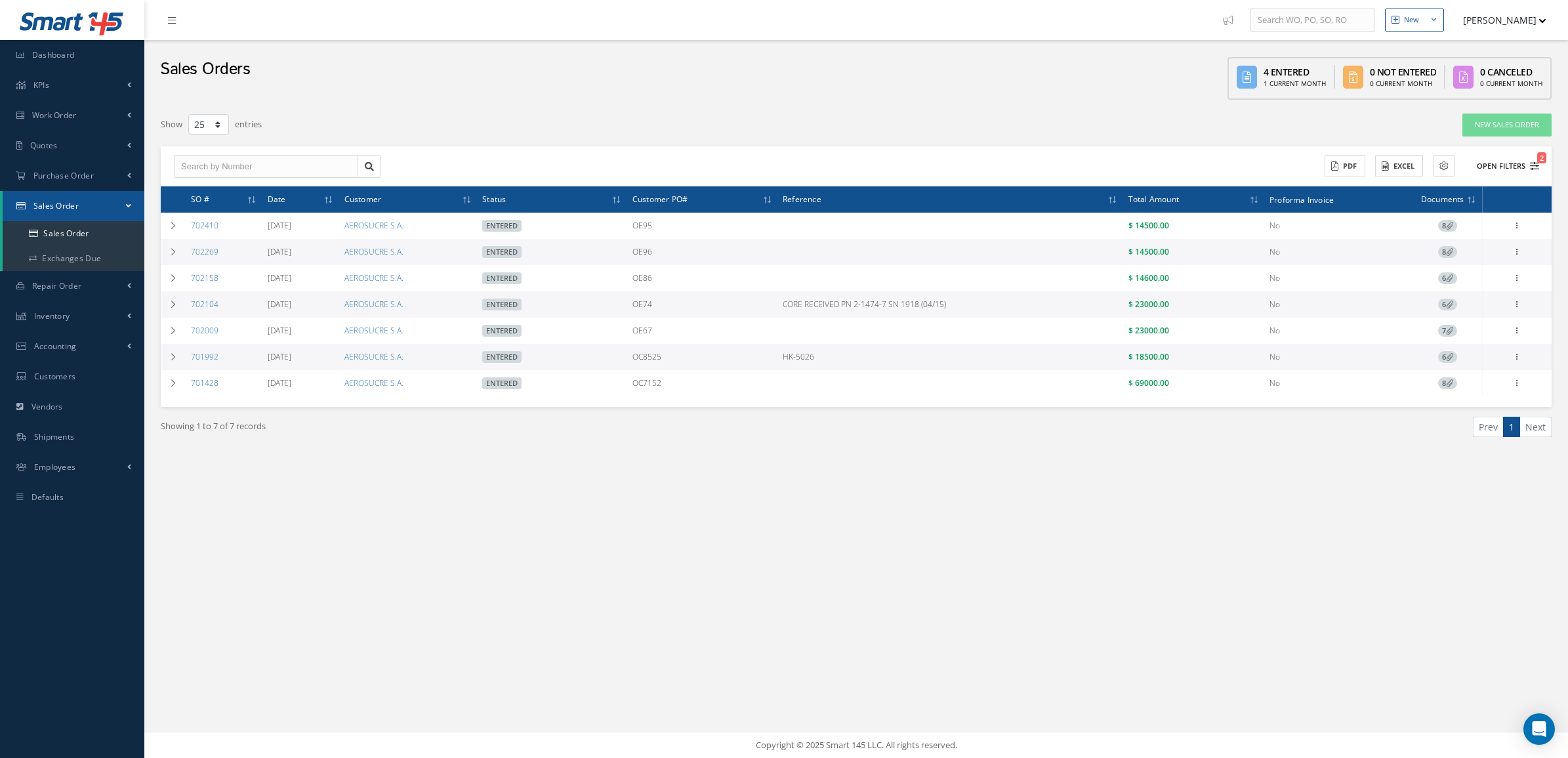
click at [1501, 159] on button "Open Filters 2" at bounding box center [1502, 166] width 74 height 21
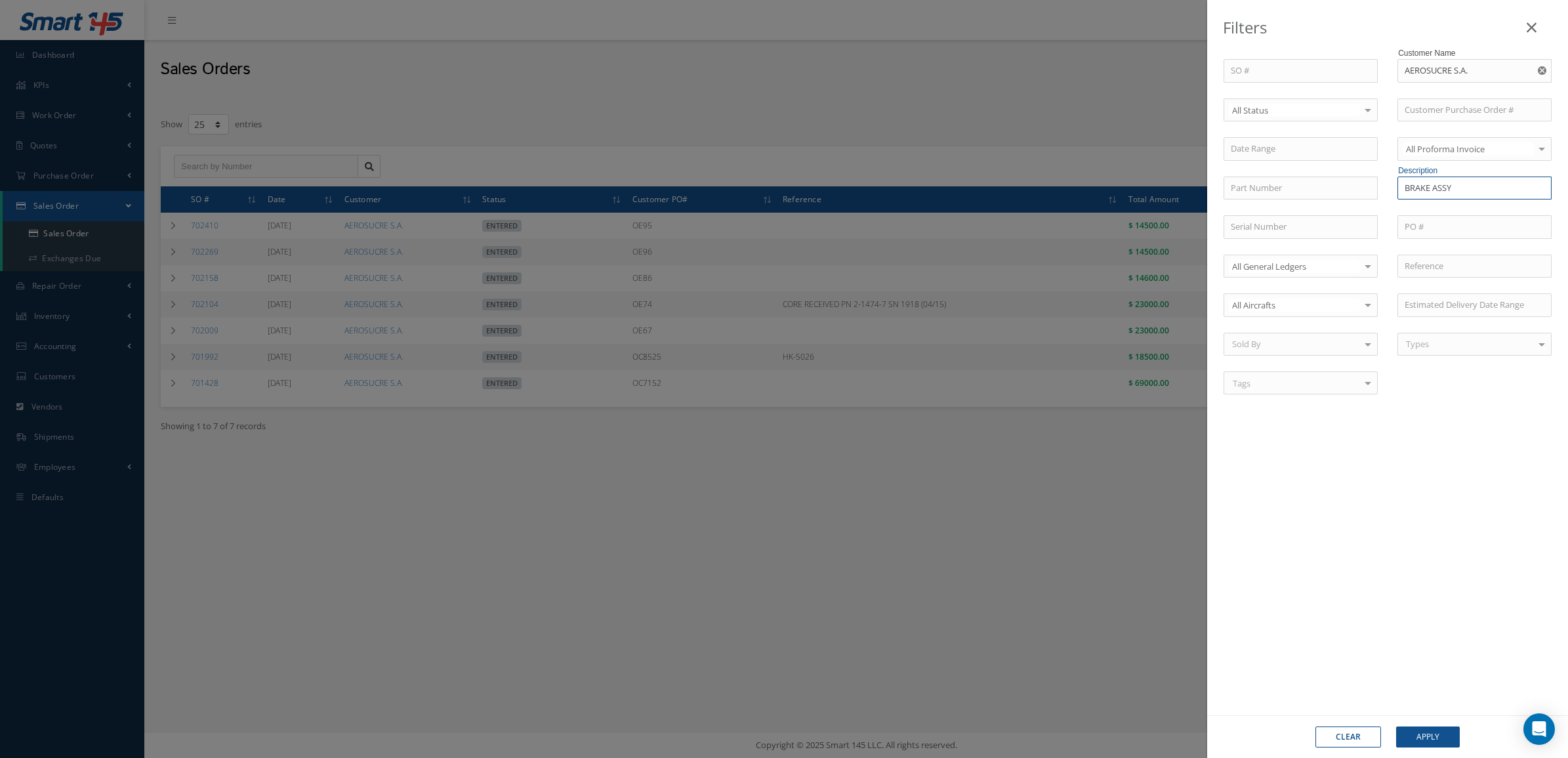
drag, startPoint x: 1462, startPoint y: 193, endPoint x: 1433, endPoint y: 197, distance: 29.3
click at [1433, 197] on input "BRAKE ASSY" at bounding box center [1475, 189] width 154 height 24
click at [1396, 726] on button "Apply" at bounding box center [1428, 737] width 63 height 21
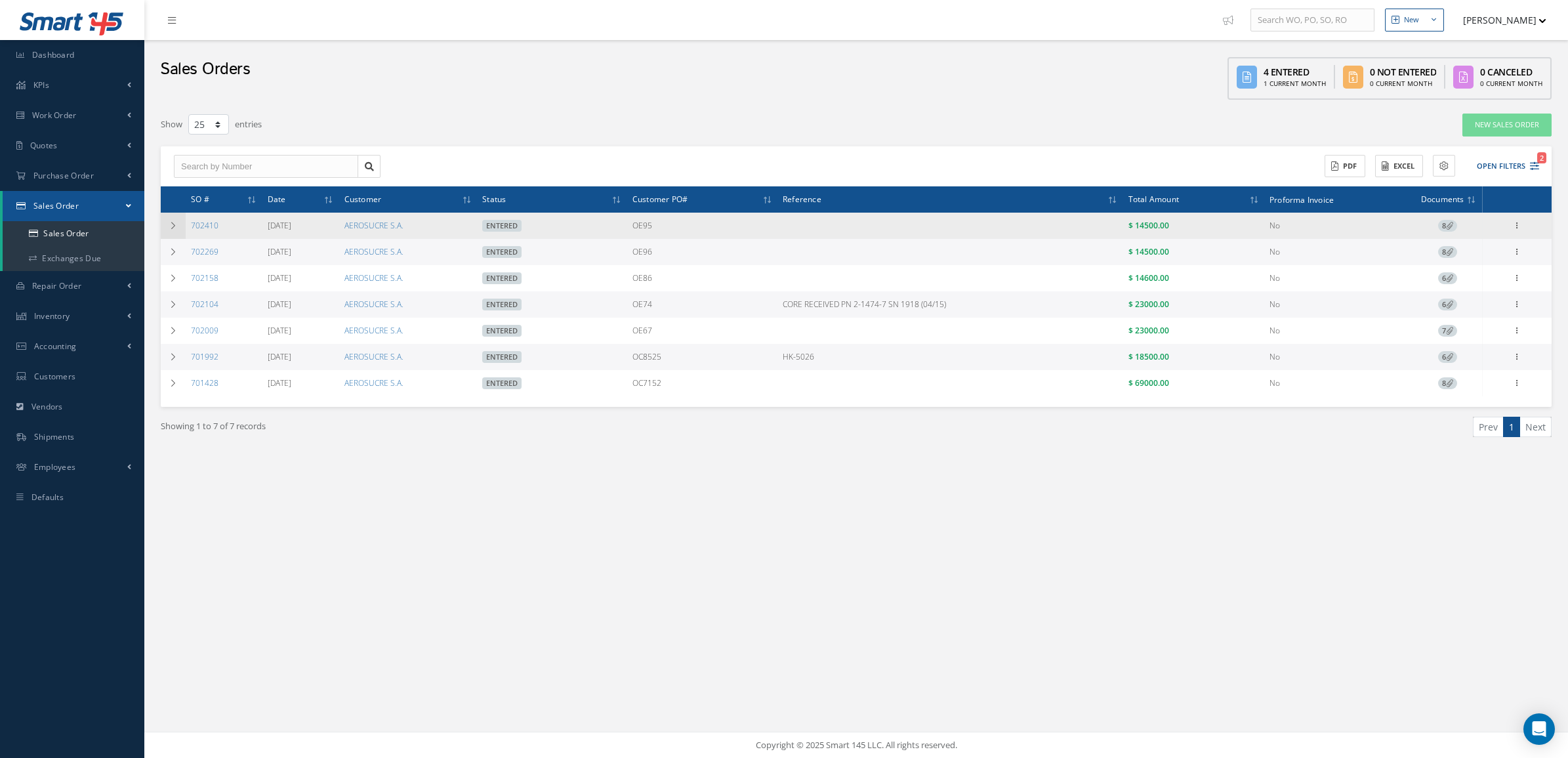
click at [168, 218] on td at bounding box center [173, 225] width 25 height 26
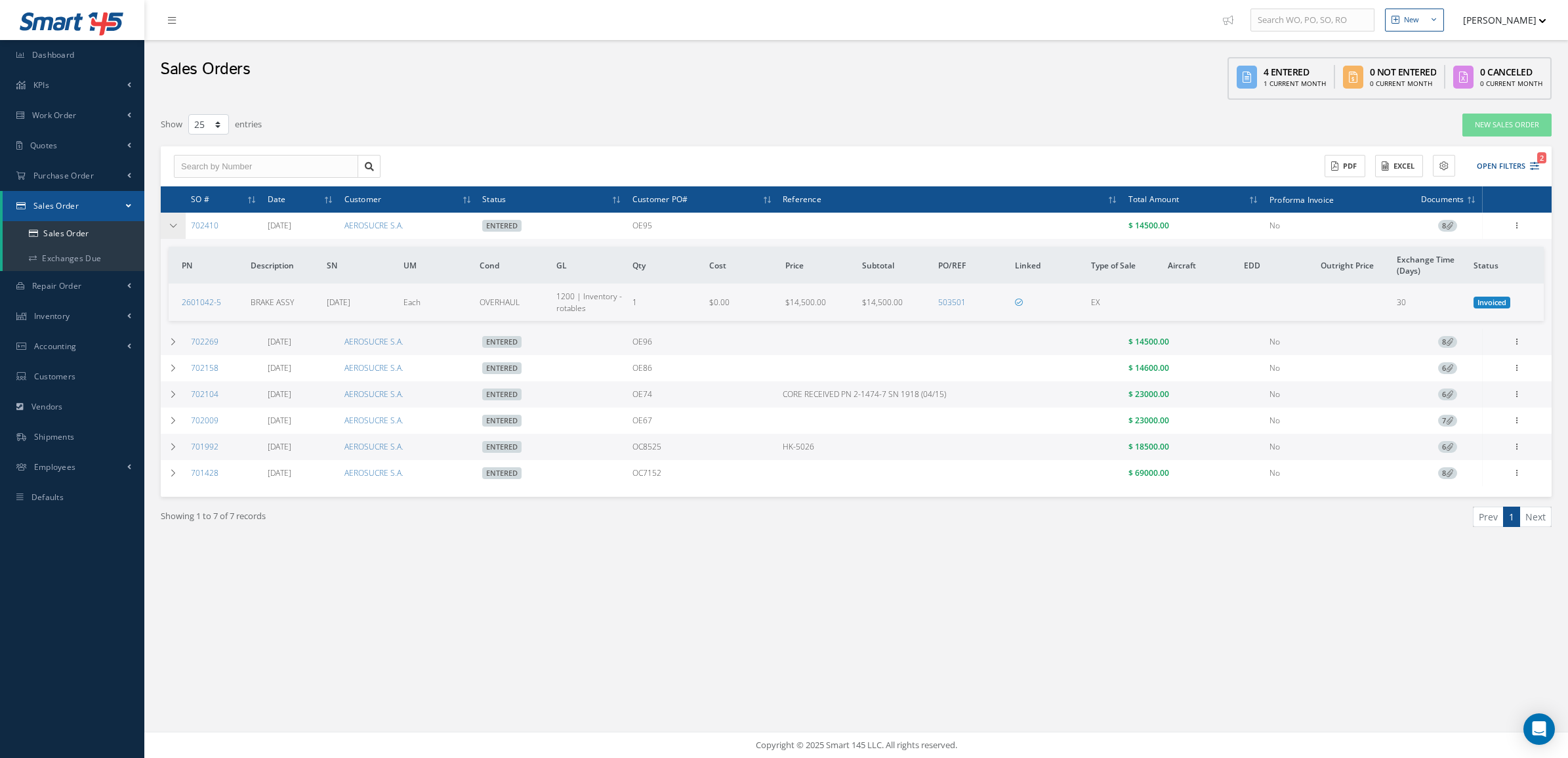
click at [168, 218] on td at bounding box center [173, 225] width 25 height 26
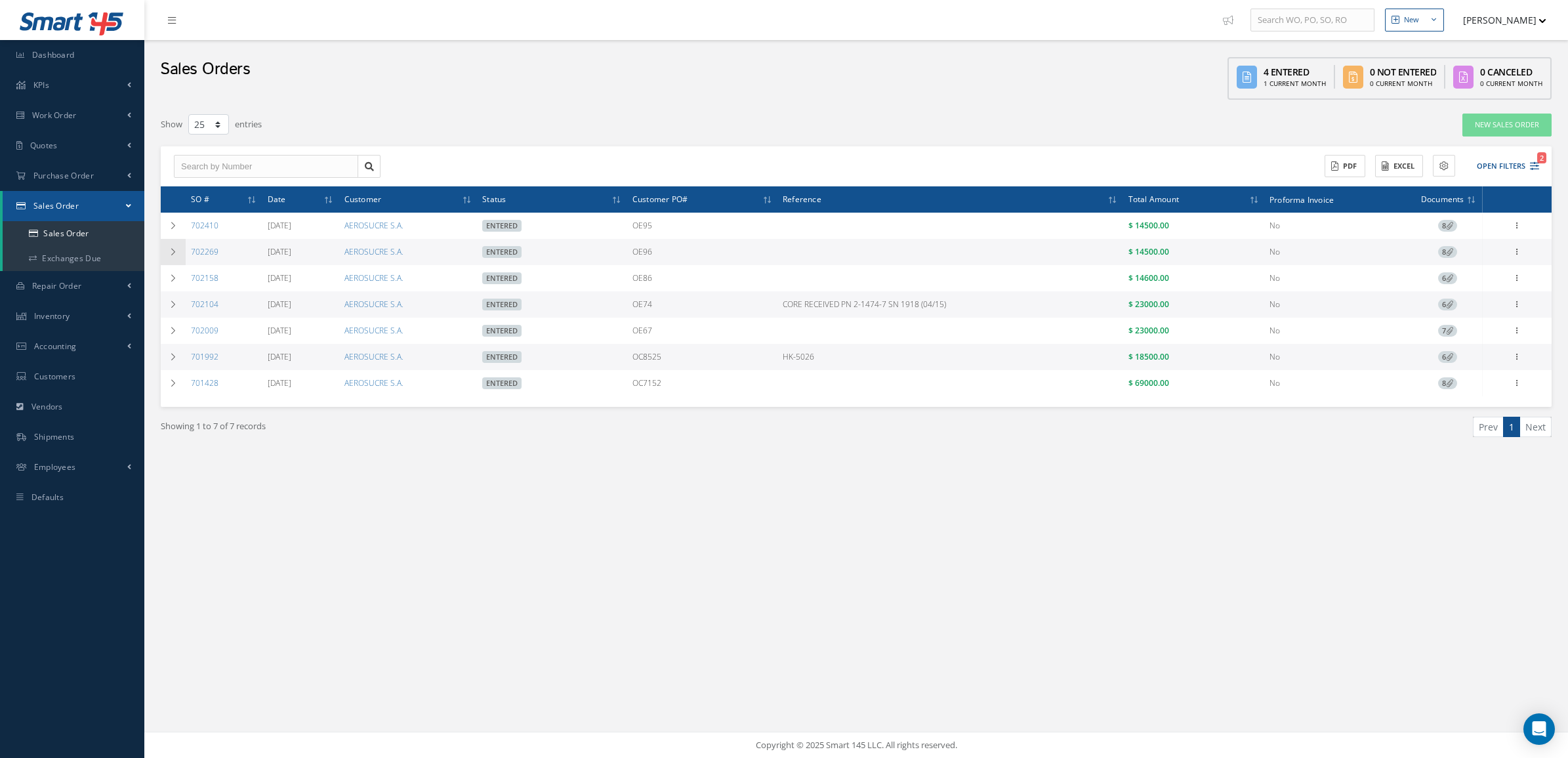
click at [169, 248] on icon at bounding box center [173, 252] width 10 height 8
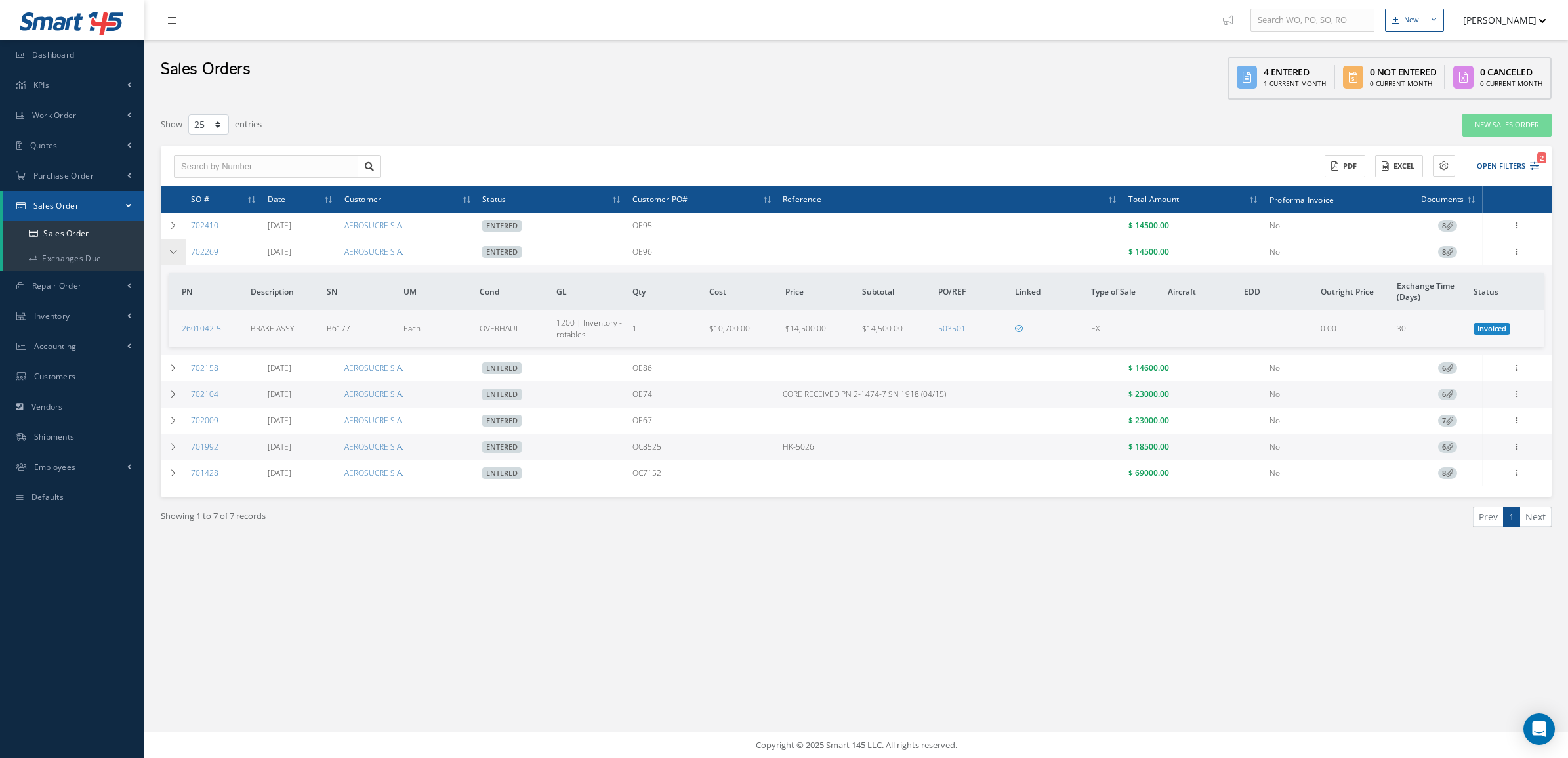
click at [169, 248] on icon at bounding box center [173, 252] width 10 height 8
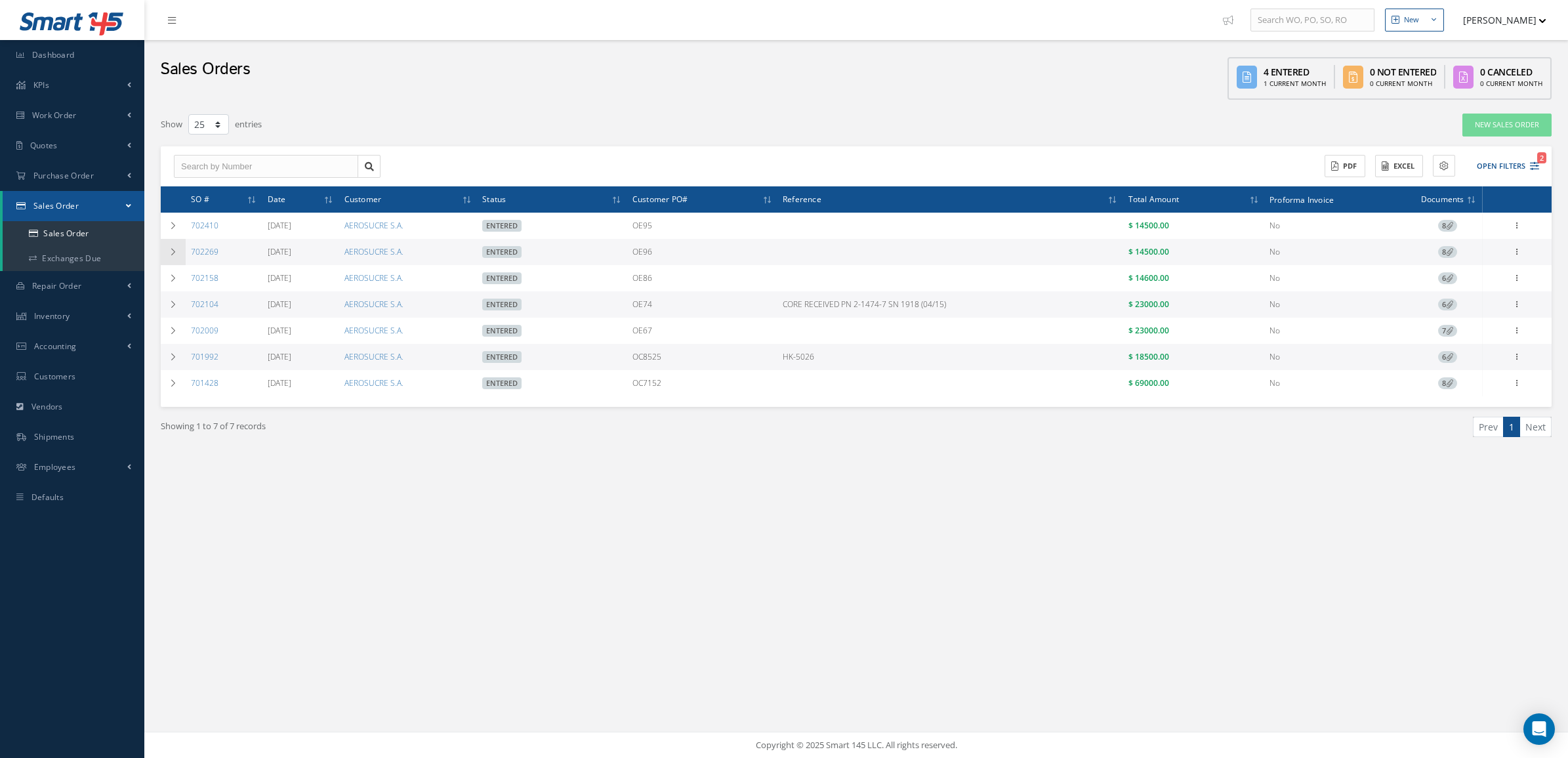
click at [169, 248] on icon at bounding box center [173, 252] width 10 height 8
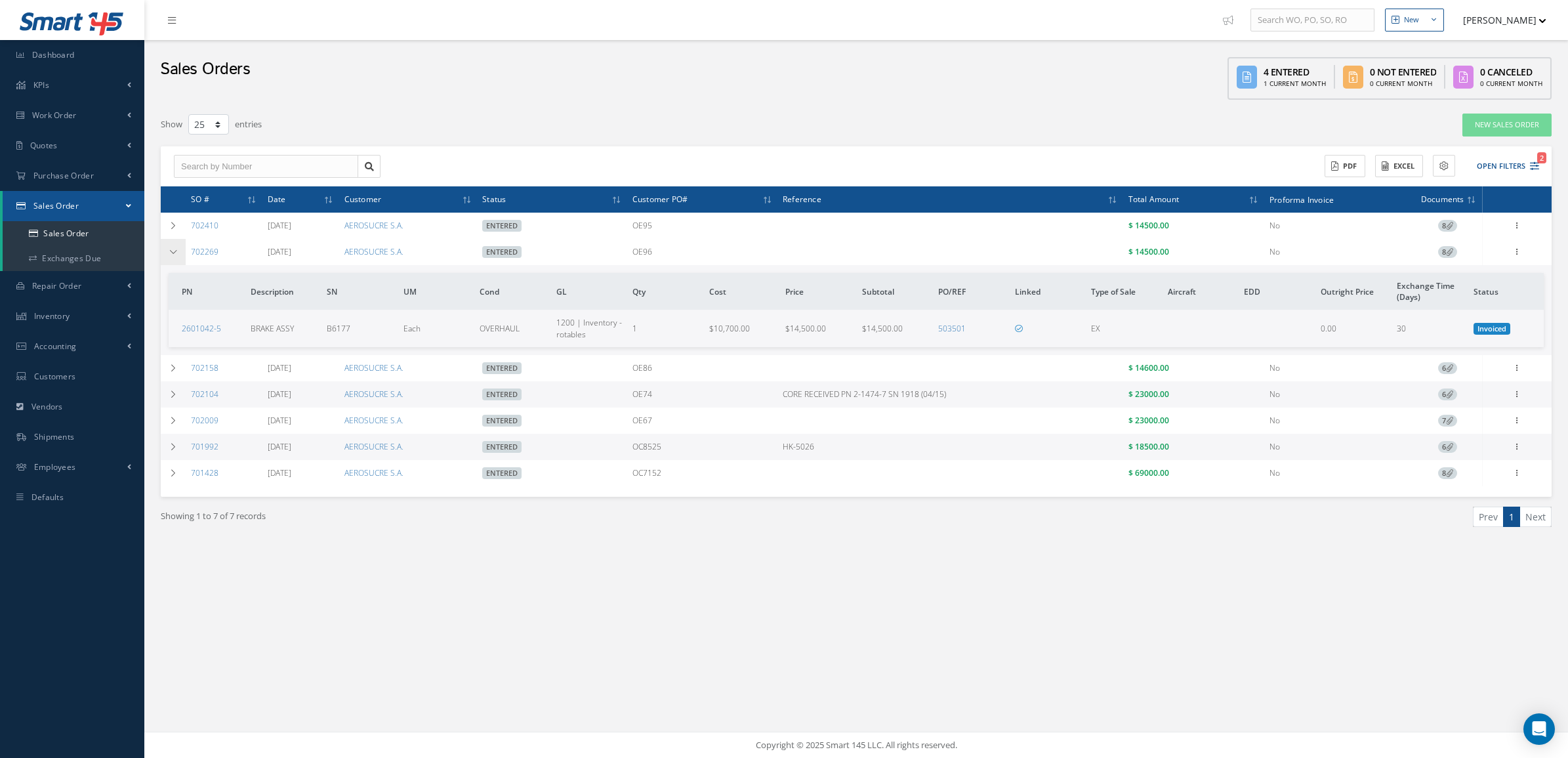
click at [169, 248] on icon at bounding box center [173, 252] width 10 height 8
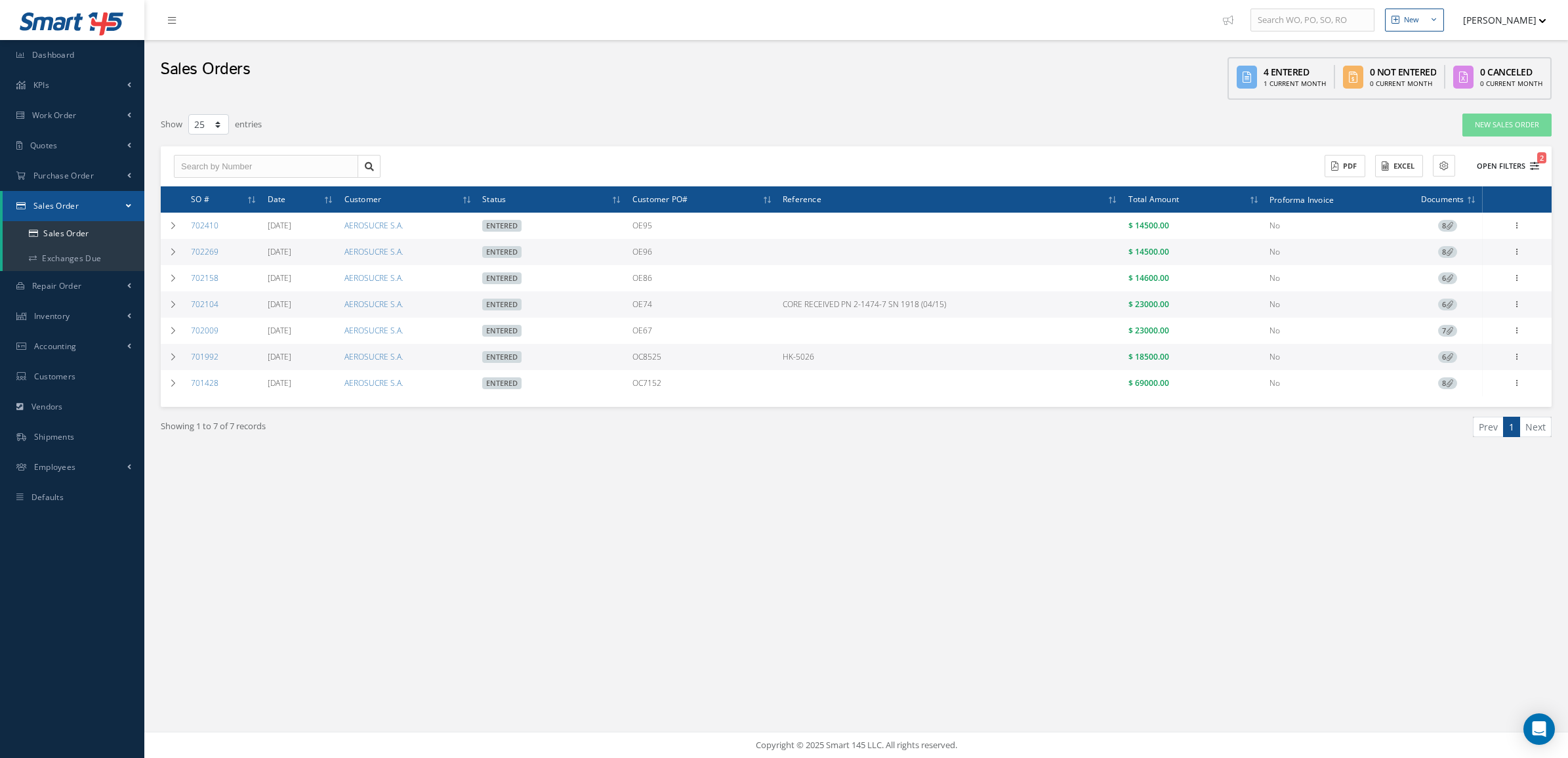
click at [1494, 162] on button "Open Filters 2" at bounding box center [1502, 166] width 74 height 21
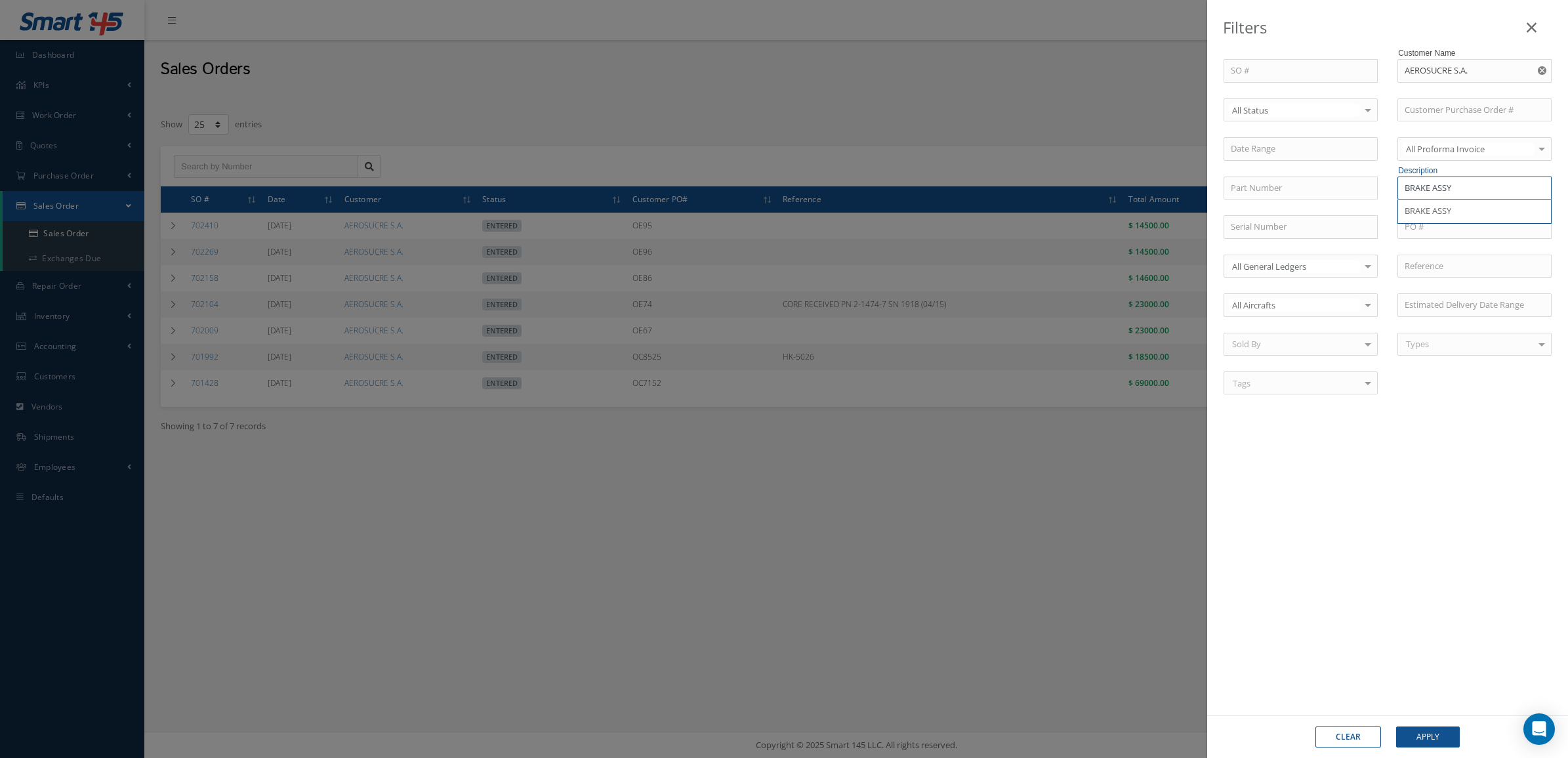
drag, startPoint x: 1458, startPoint y: 193, endPoint x: 1399, endPoint y: 185, distance: 59.5
click at [1399, 185] on input "BRAKE ASSY" at bounding box center [1475, 189] width 154 height 24
click at [1477, 208] on span "MAIN BRAKE ASSEMBLY" at bounding box center [1452, 211] width 93 height 12
type input "MAIN BRAKE ASSEMBLY"
click at [1424, 729] on button "Apply" at bounding box center [1428, 737] width 63 height 21
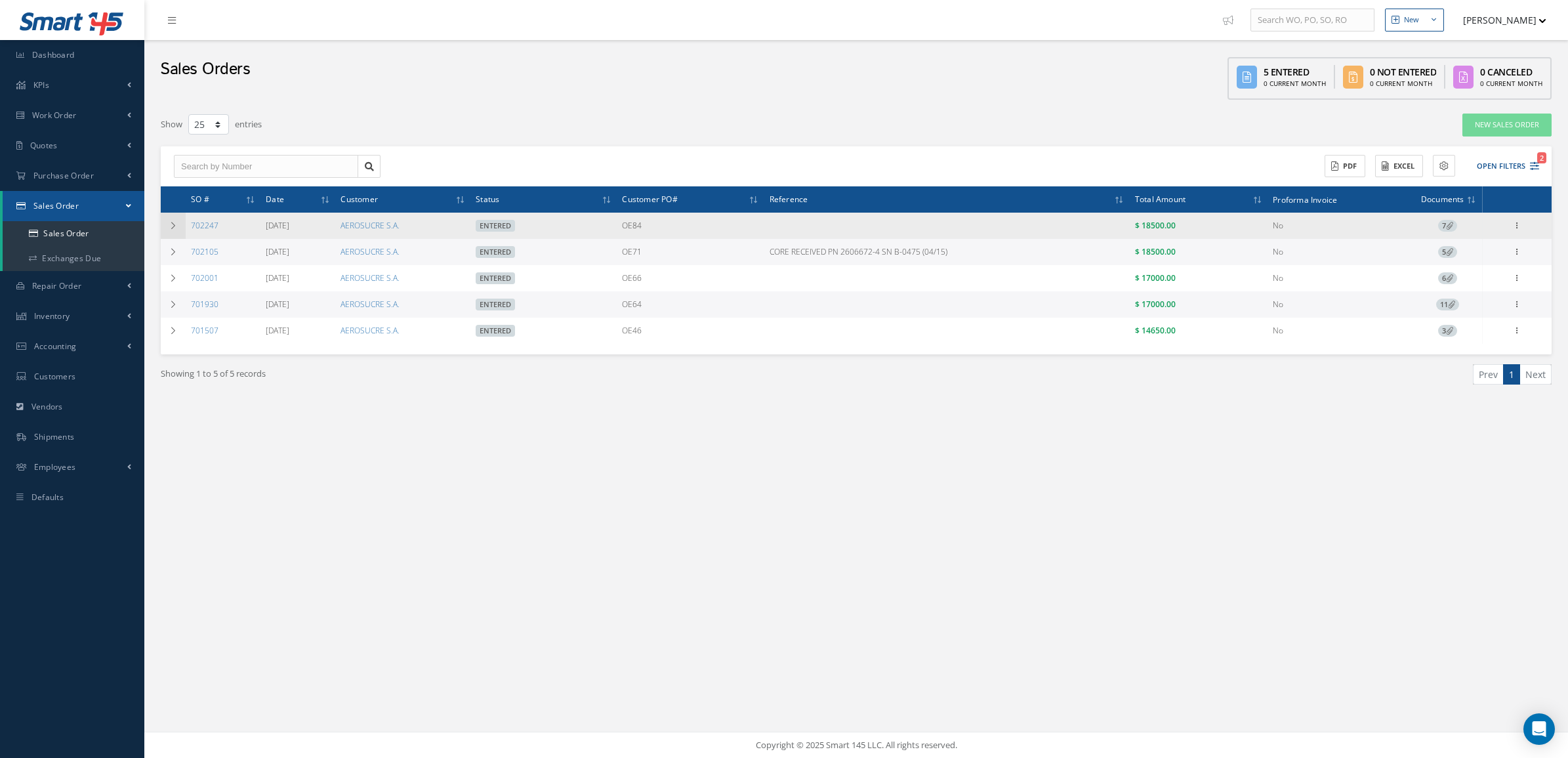
click at [174, 227] on icon at bounding box center [173, 226] width 10 height 8
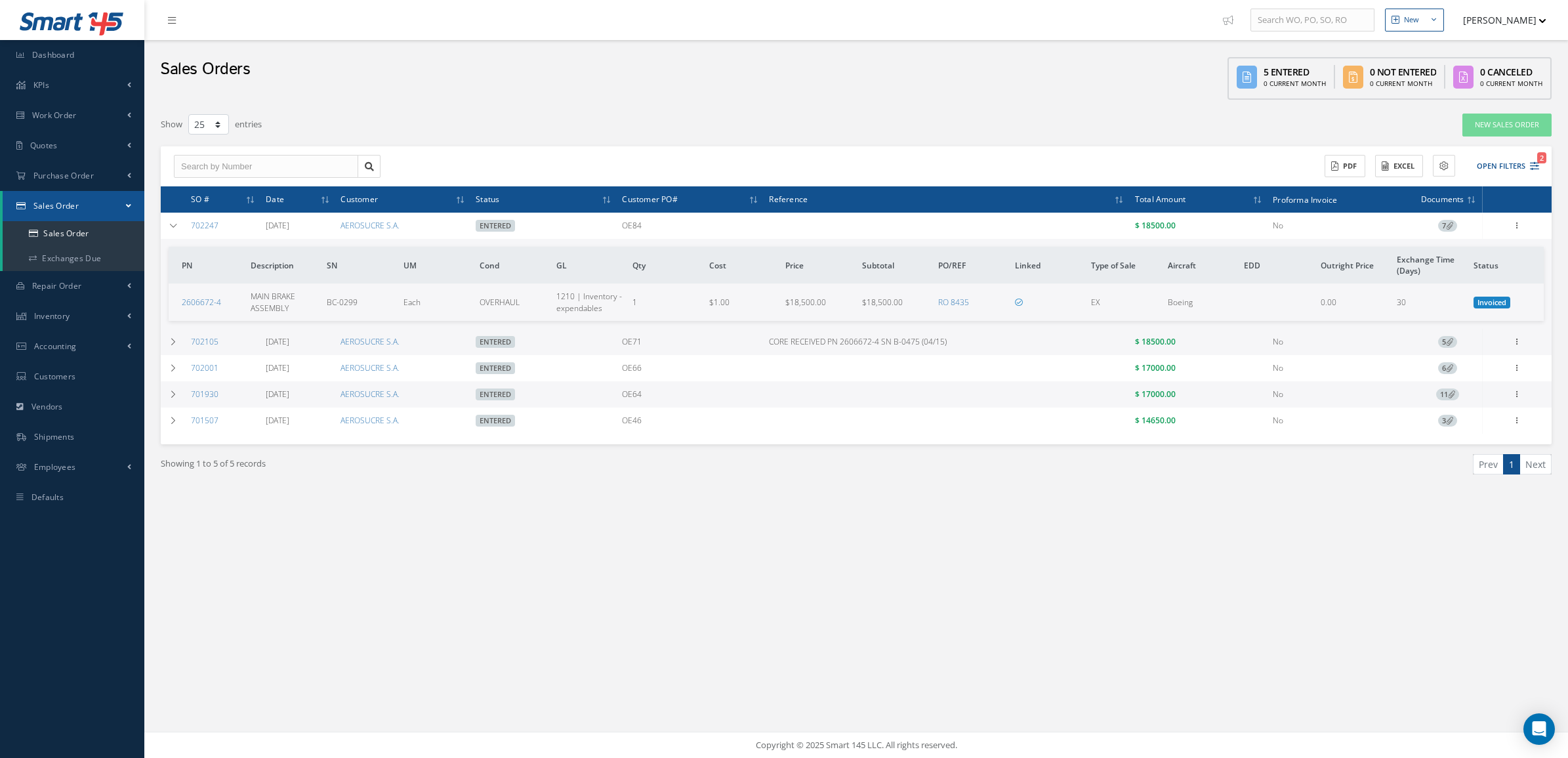
click at [1450, 496] on div "Showing 1 to 5 of 5 records Prev 1 Next" at bounding box center [856, 476] width 1410 height 63
drag, startPoint x: 235, startPoint y: 302, endPoint x: 172, endPoint y: 316, distance: 64.5
click at [172, 316] on td "2606672-4" at bounding box center [207, 302] width 77 height 36
copy link "2606672-4"
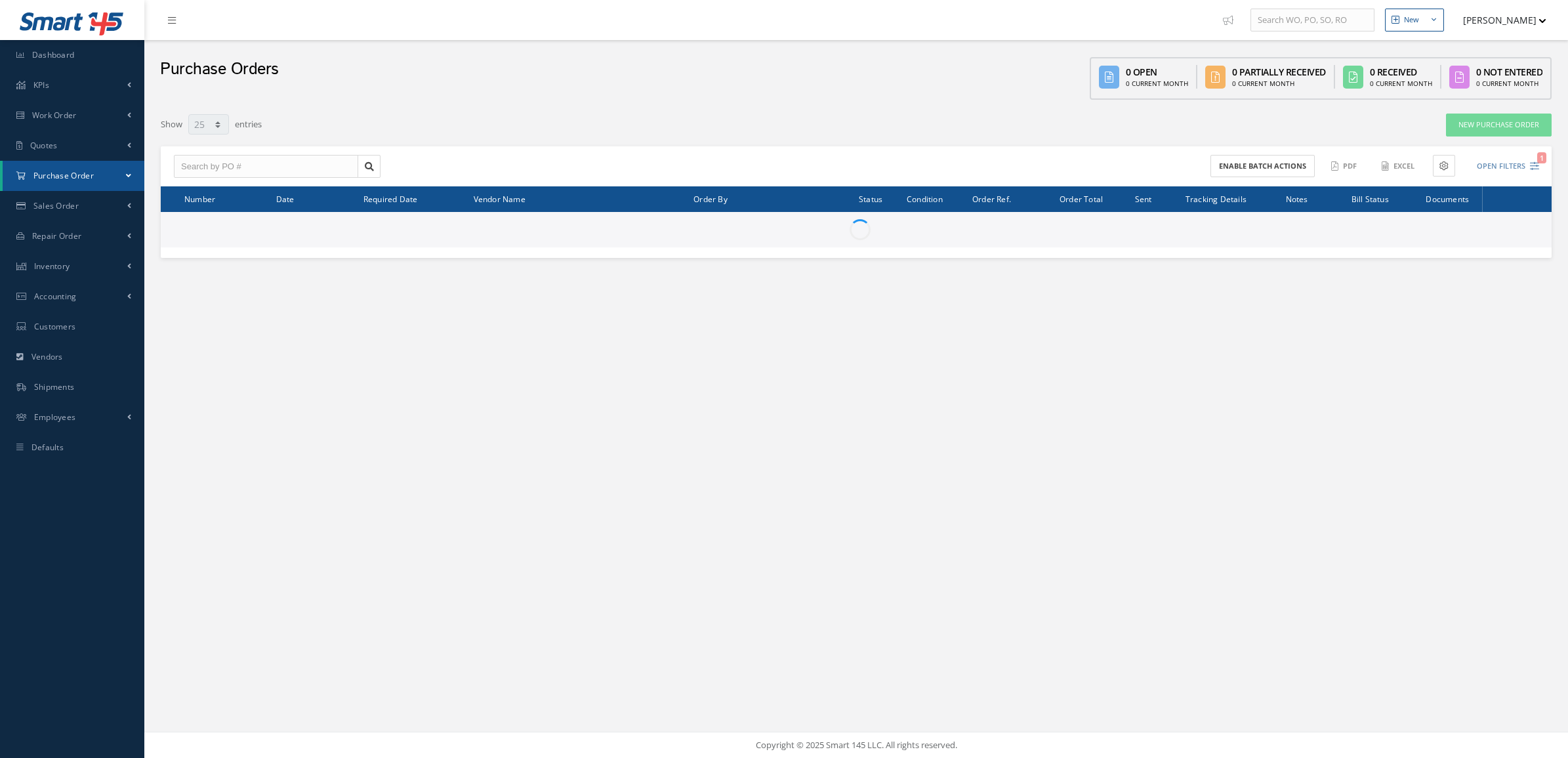
select select "25"
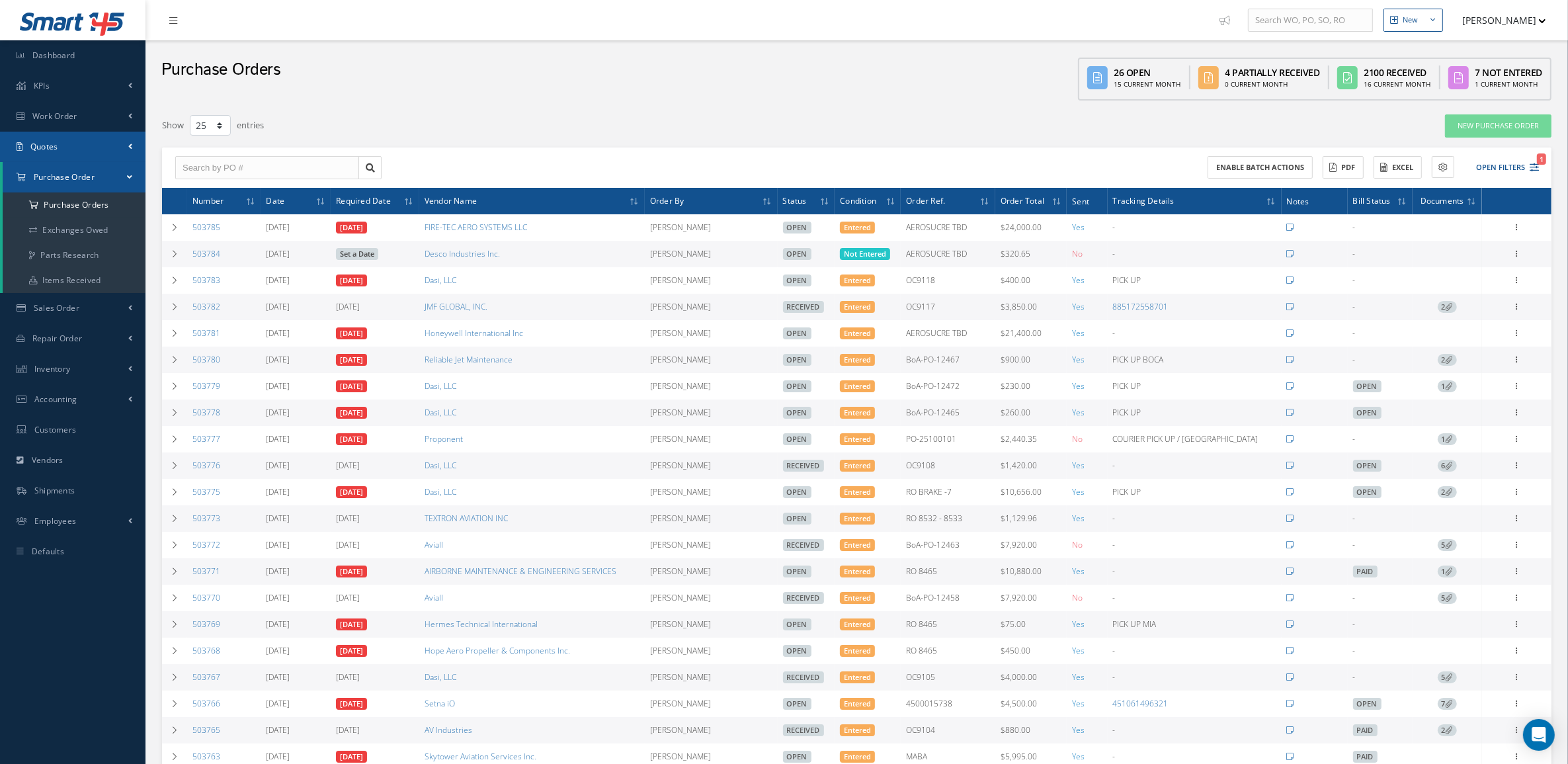
click at [78, 144] on link "Quotes" at bounding box center [73, 147] width 145 height 30
click at [65, 177] on link "Customers Quotes" at bounding box center [73, 174] width 143 height 25
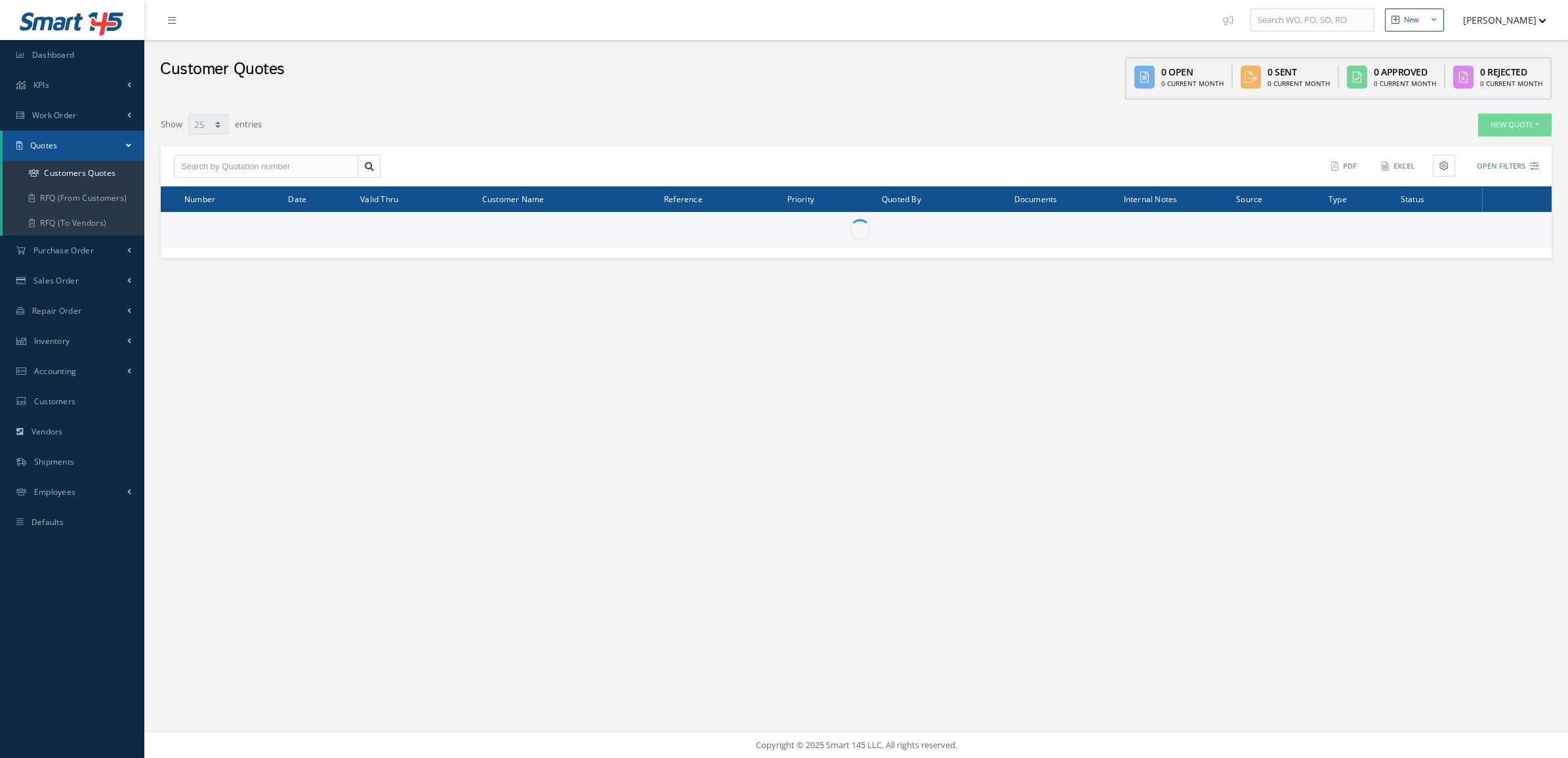
select select "25"
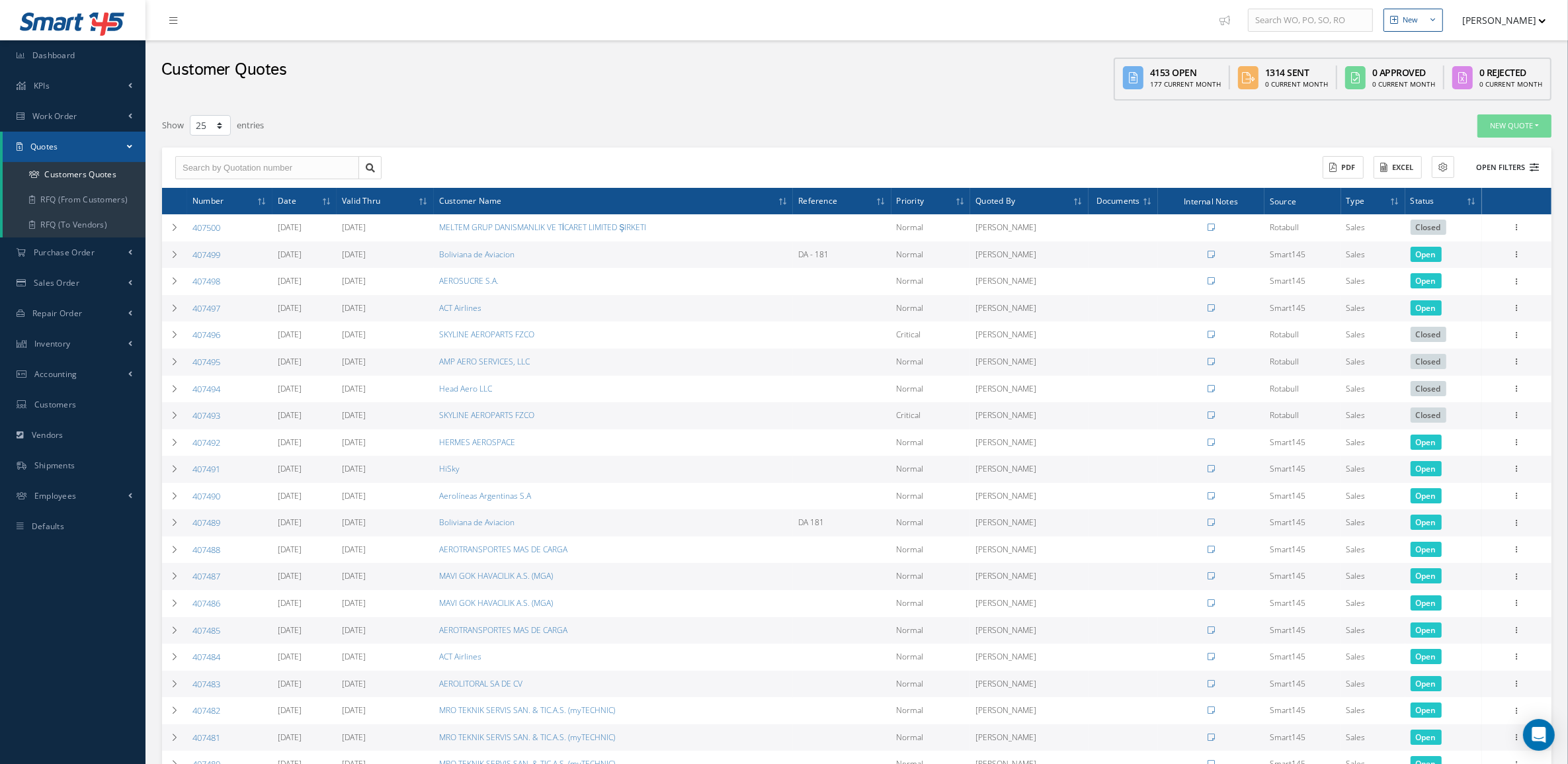
click at [1508, 167] on button "Open Filters" at bounding box center [1501, 167] width 75 height 22
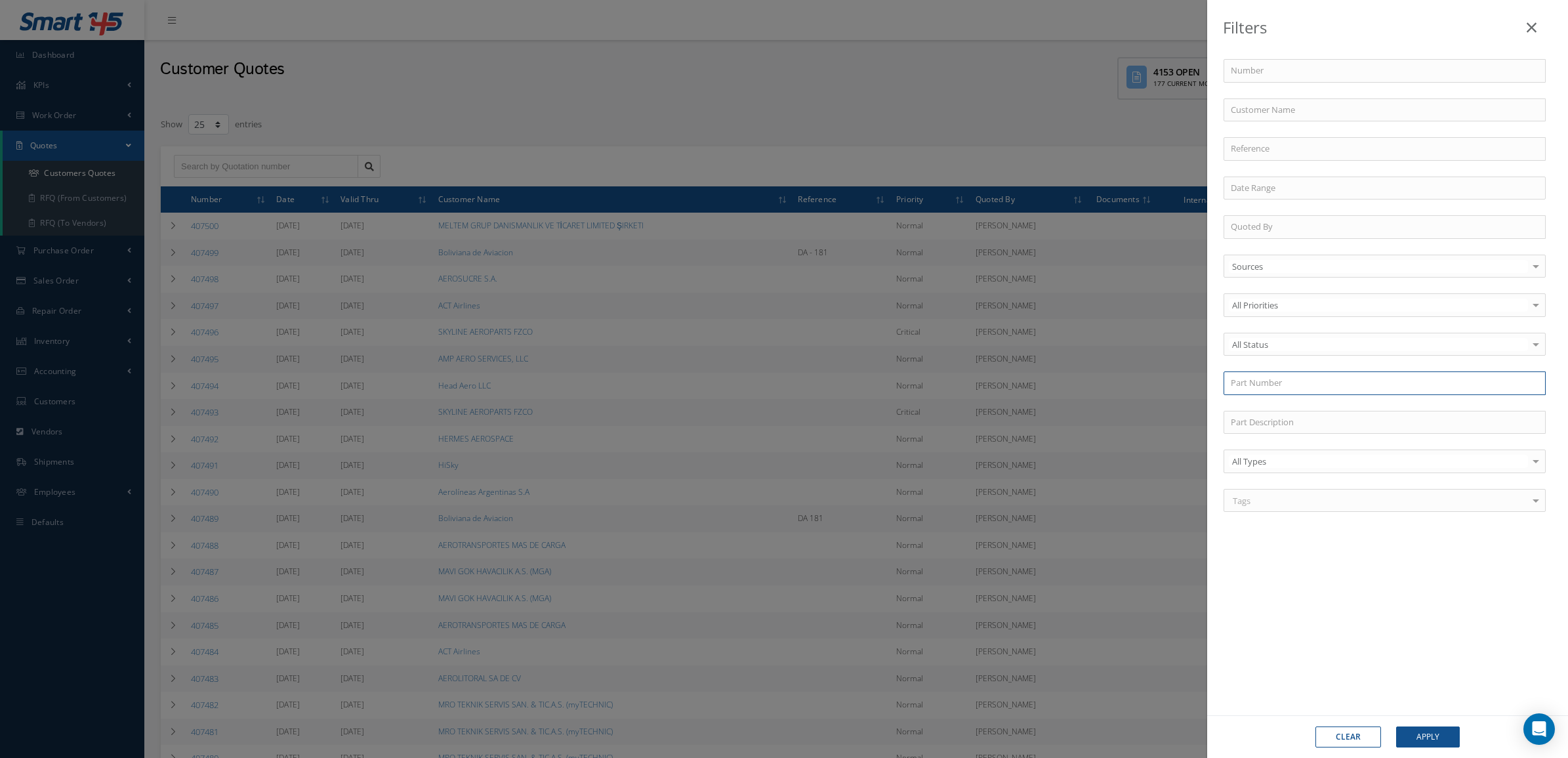
click at [1277, 381] on input "text" at bounding box center [1384, 383] width 322 height 24
paste input "2606672-4"
type input "2606672-4"
click at [1448, 736] on button "Apply" at bounding box center [1428, 737] width 63 height 21
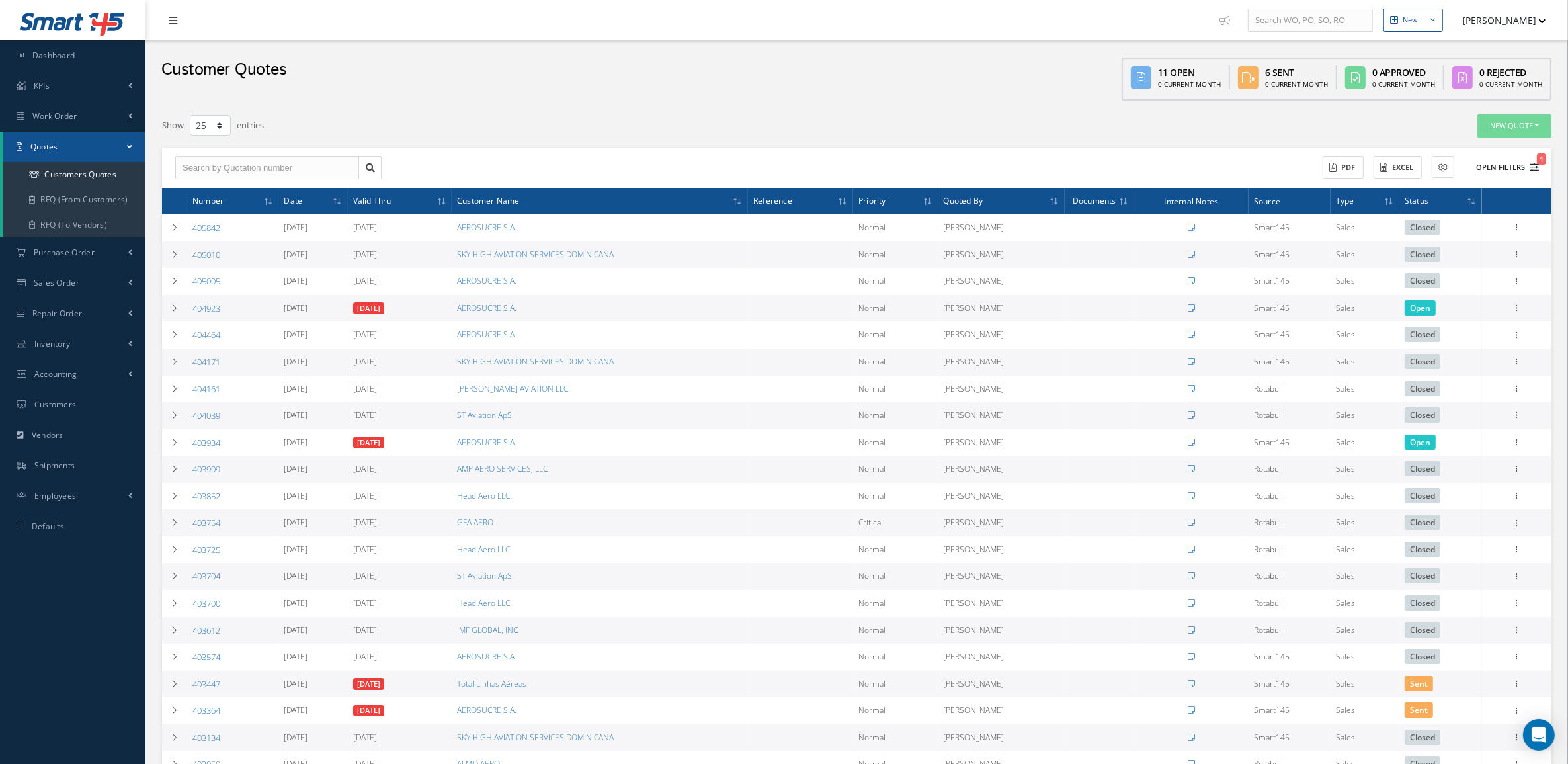
click at [1519, 168] on button "Open Filters 1" at bounding box center [1501, 167] width 75 height 22
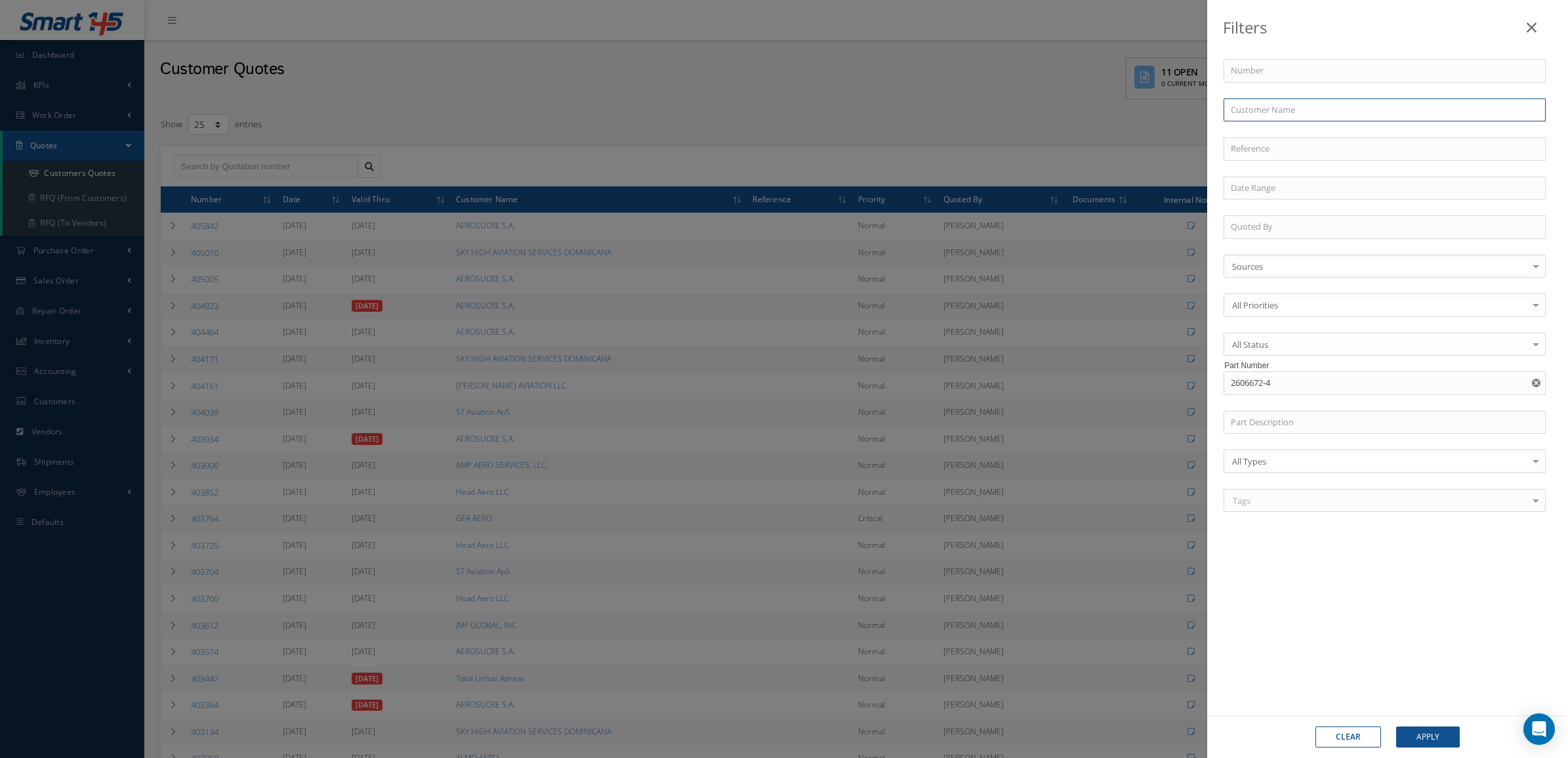
click at [1344, 104] on input "text" at bounding box center [1384, 110] width 322 height 24
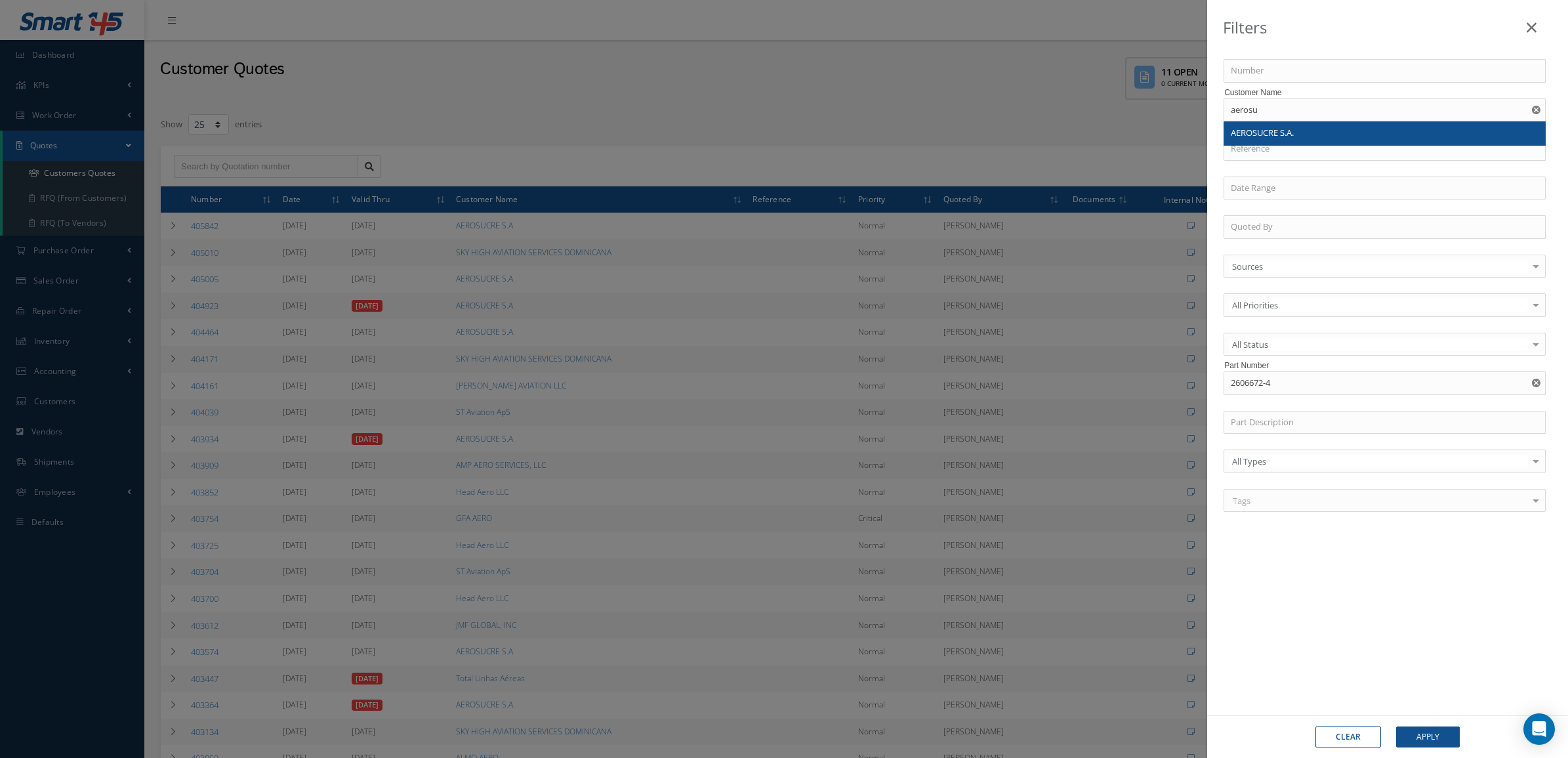
click at [1294, 130] on span "AEROSUCRE S.A." at bounding box center [1262, 132] width 63 height 12
type input "AEROSUCRE S.A."
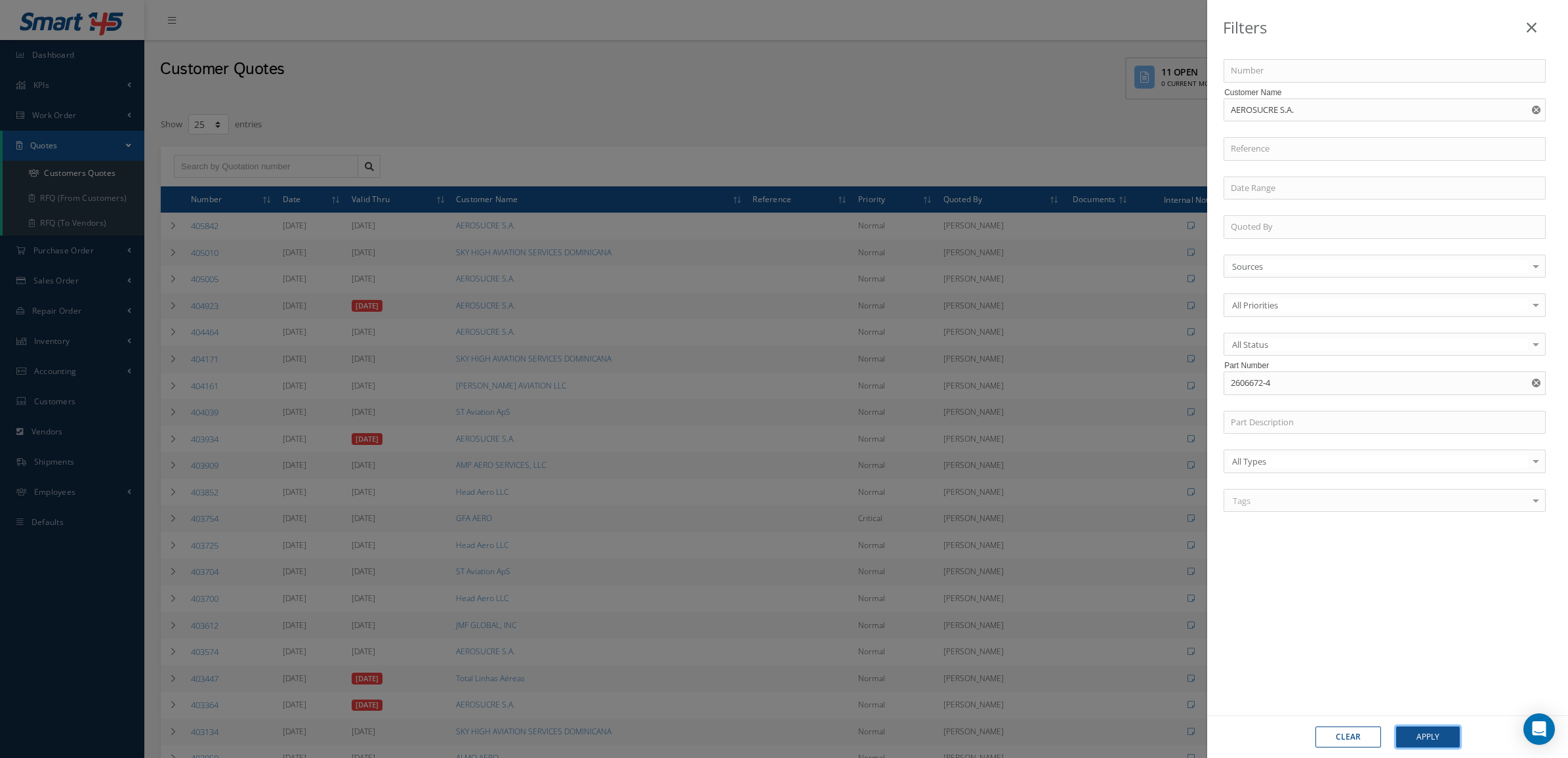
click at [1410, 741] on button "Apply" at bounding box center [1428, 737] width 63 height 21
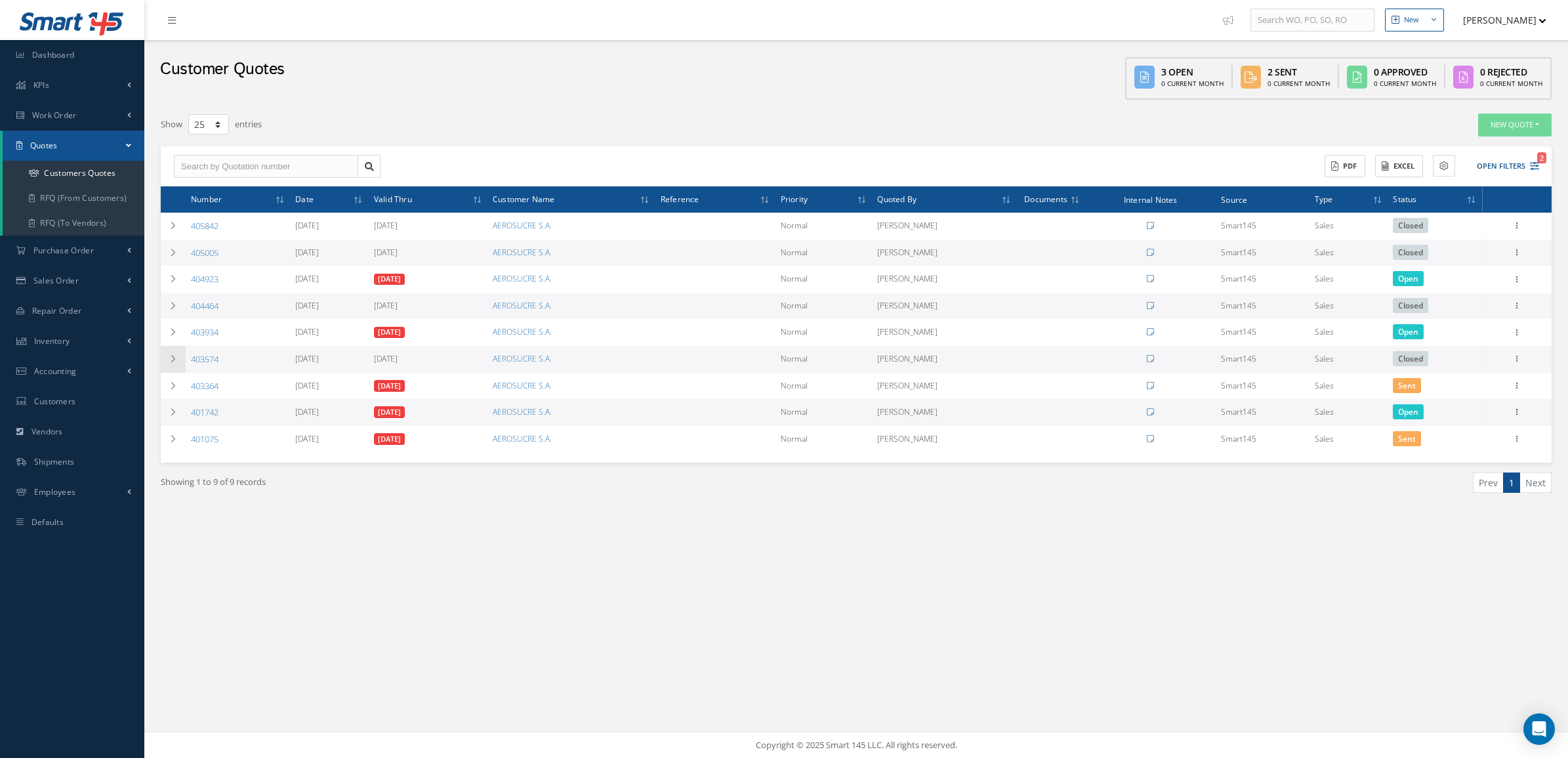
click at [174, 355] on icon at bounding box center [173, 359] width 10 height 8
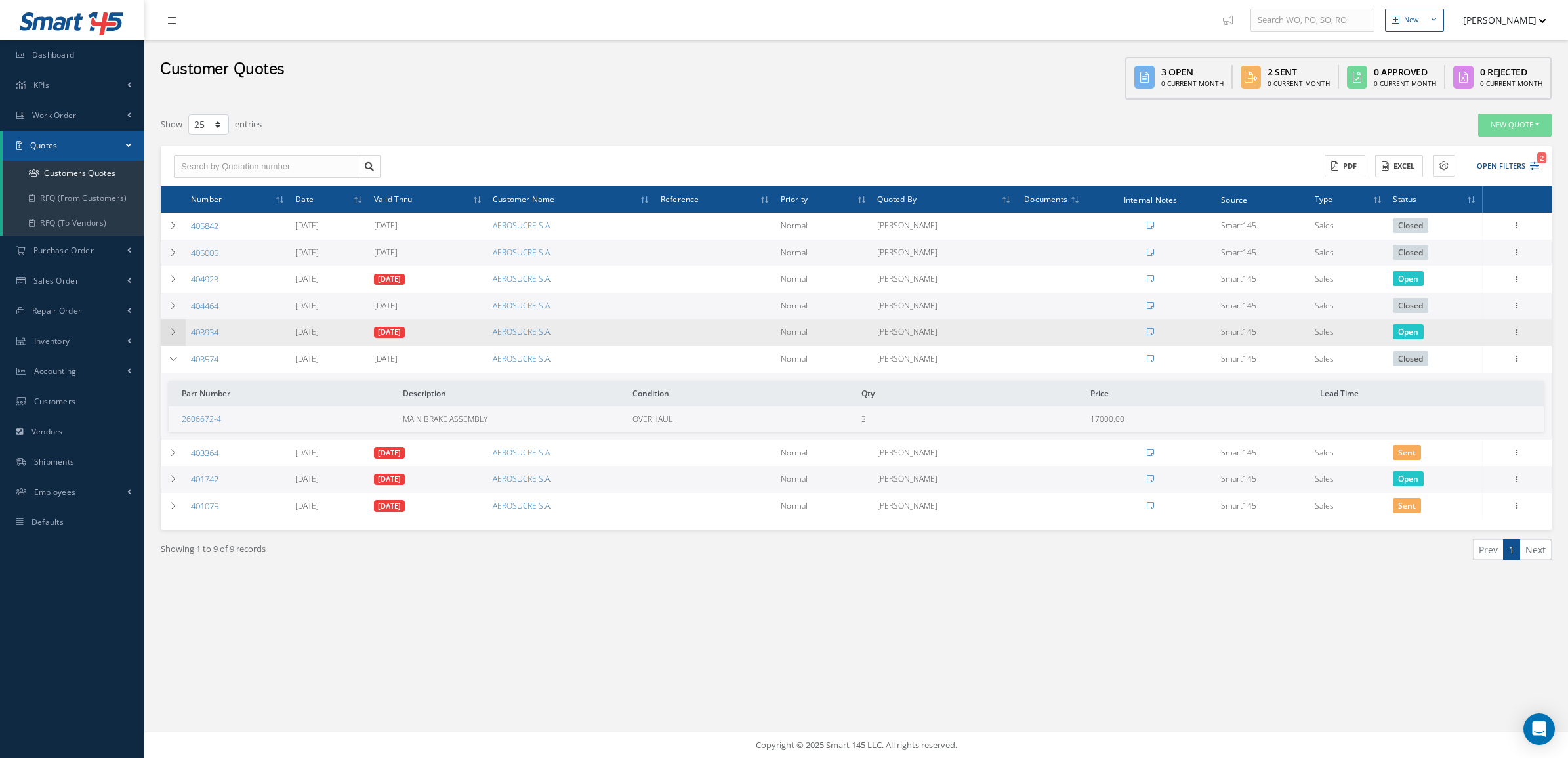
click at [169, 336] on td at bounding box center [173, 333] width 25 height 27
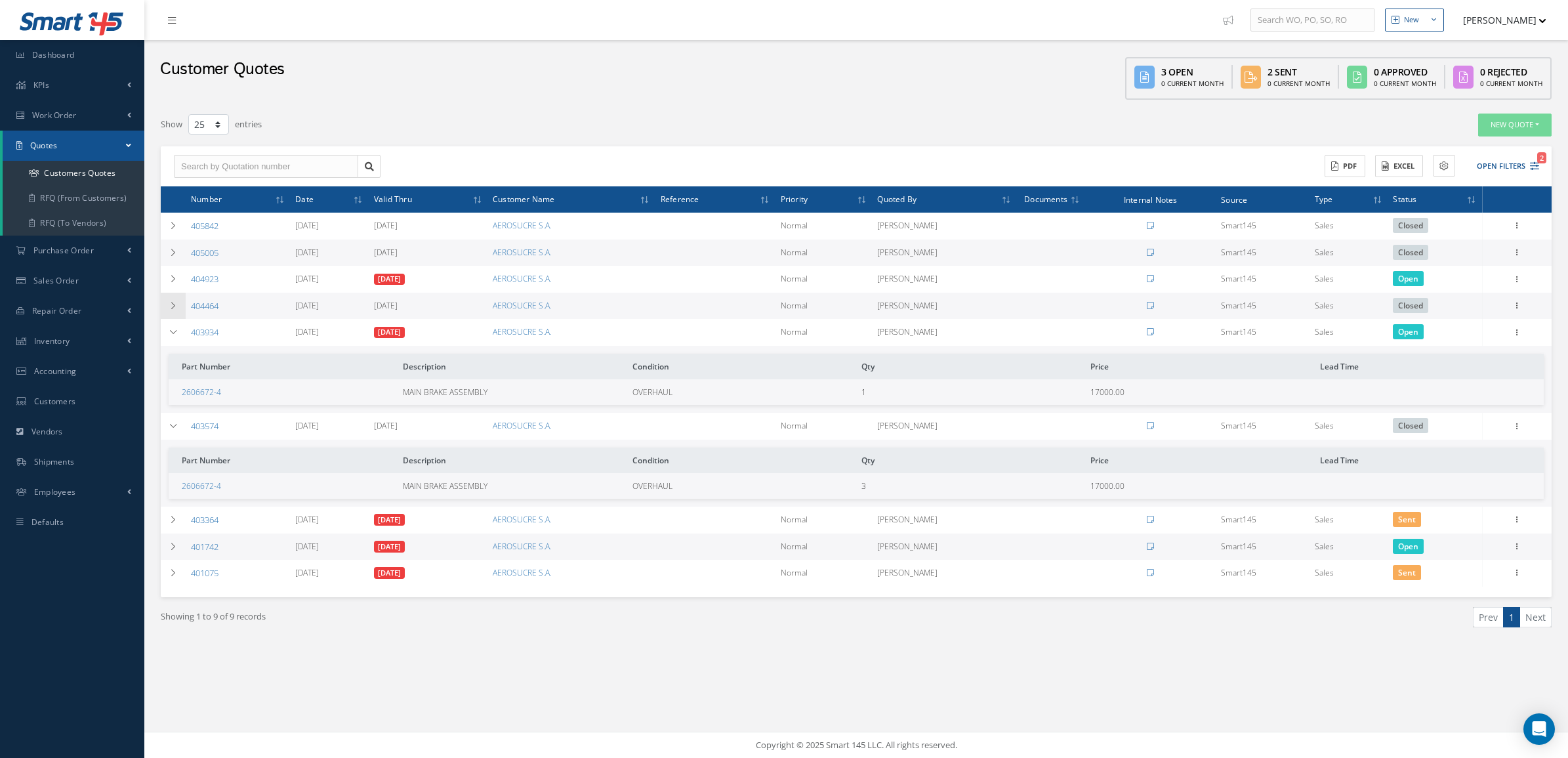
click at [169, 303] on icon at bounding box center [173, 306] width 10 height 8
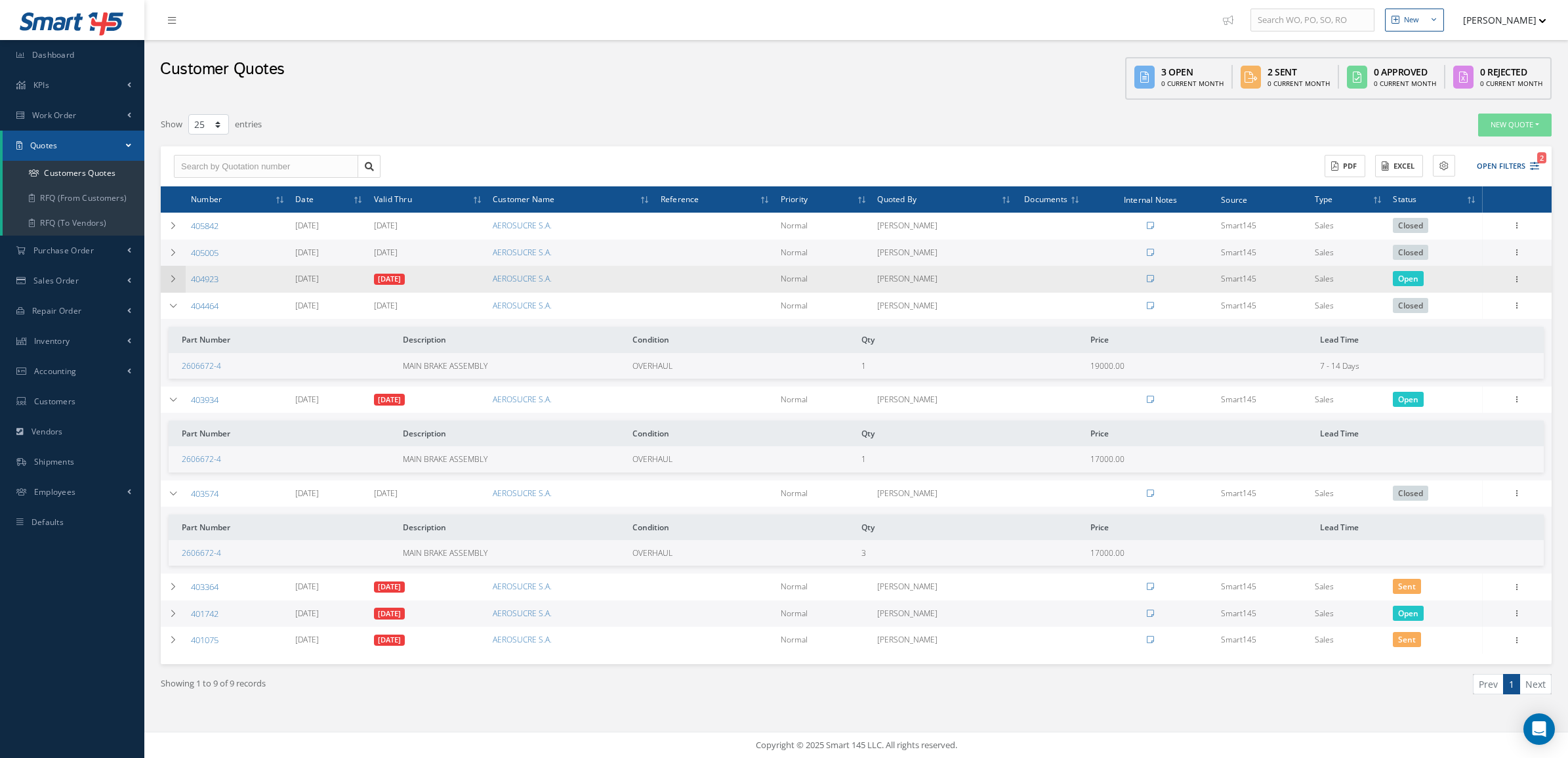
click at [173, 281] on icon at bounding box center [173, 279] width 10 height 8
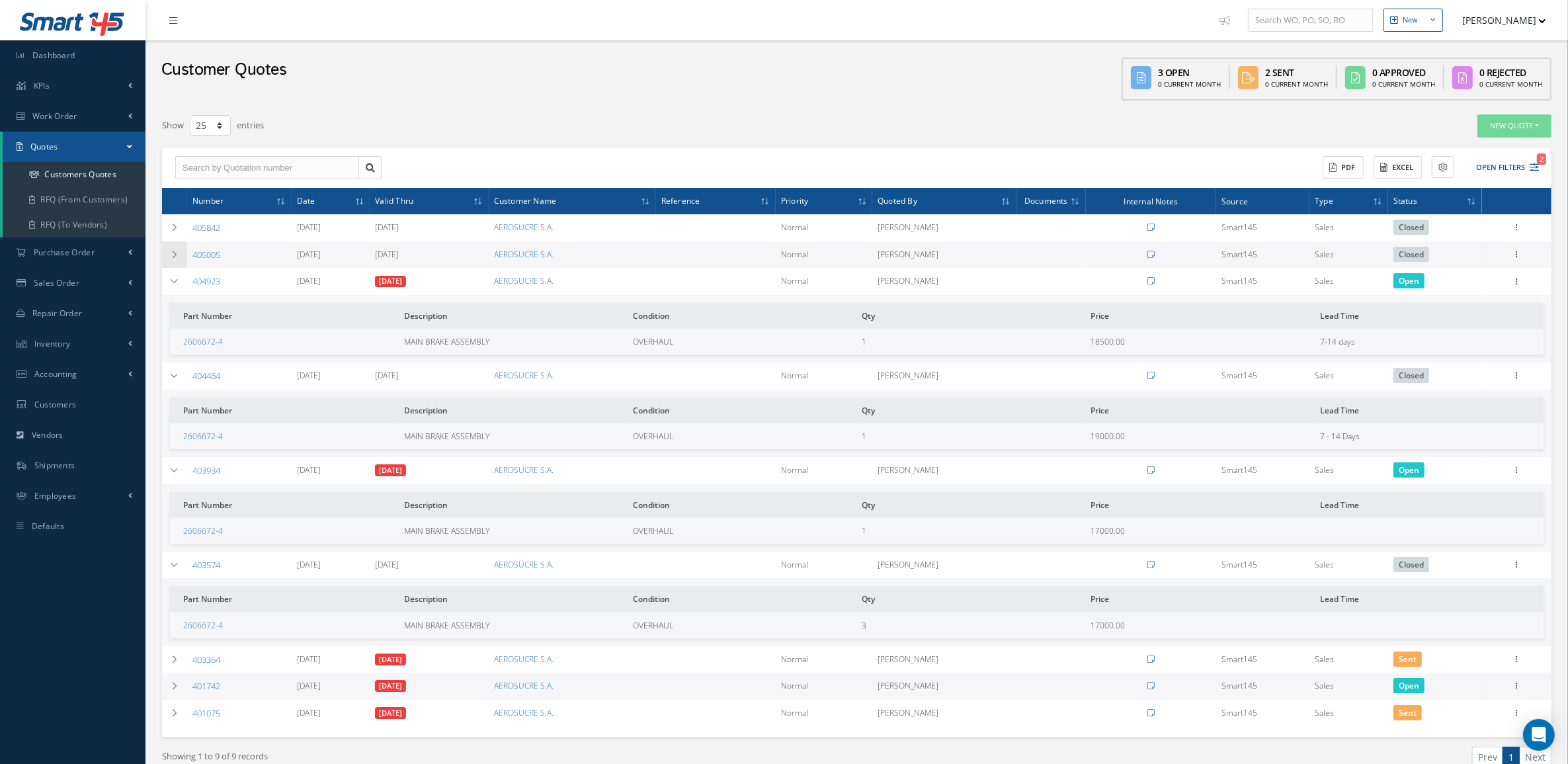
click at [180, 255] on td at bounding box center [174, 255] width 25 height 27
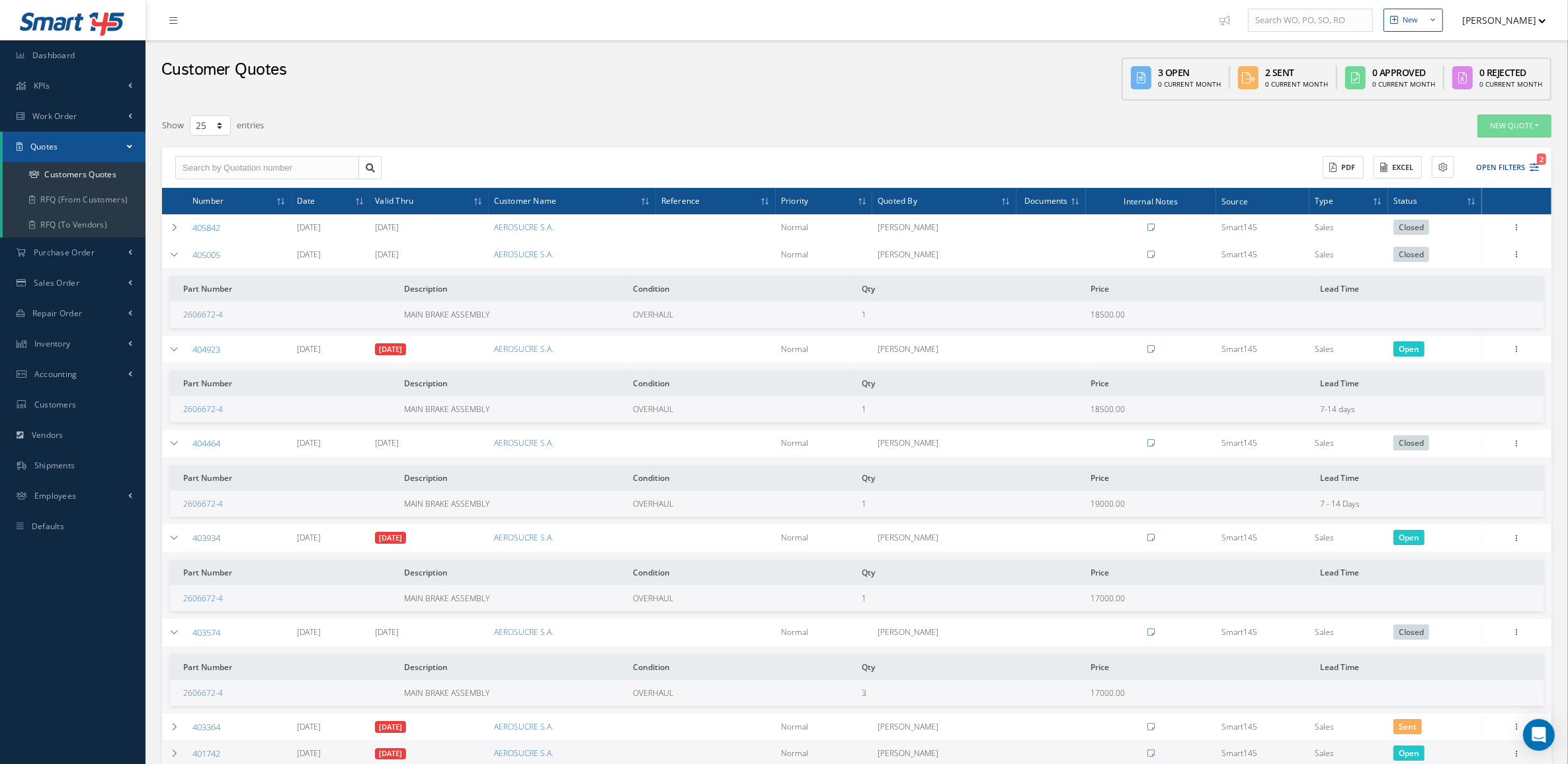
click at [176, 207] on th at bounding box center [174, 200] width 25 height 26
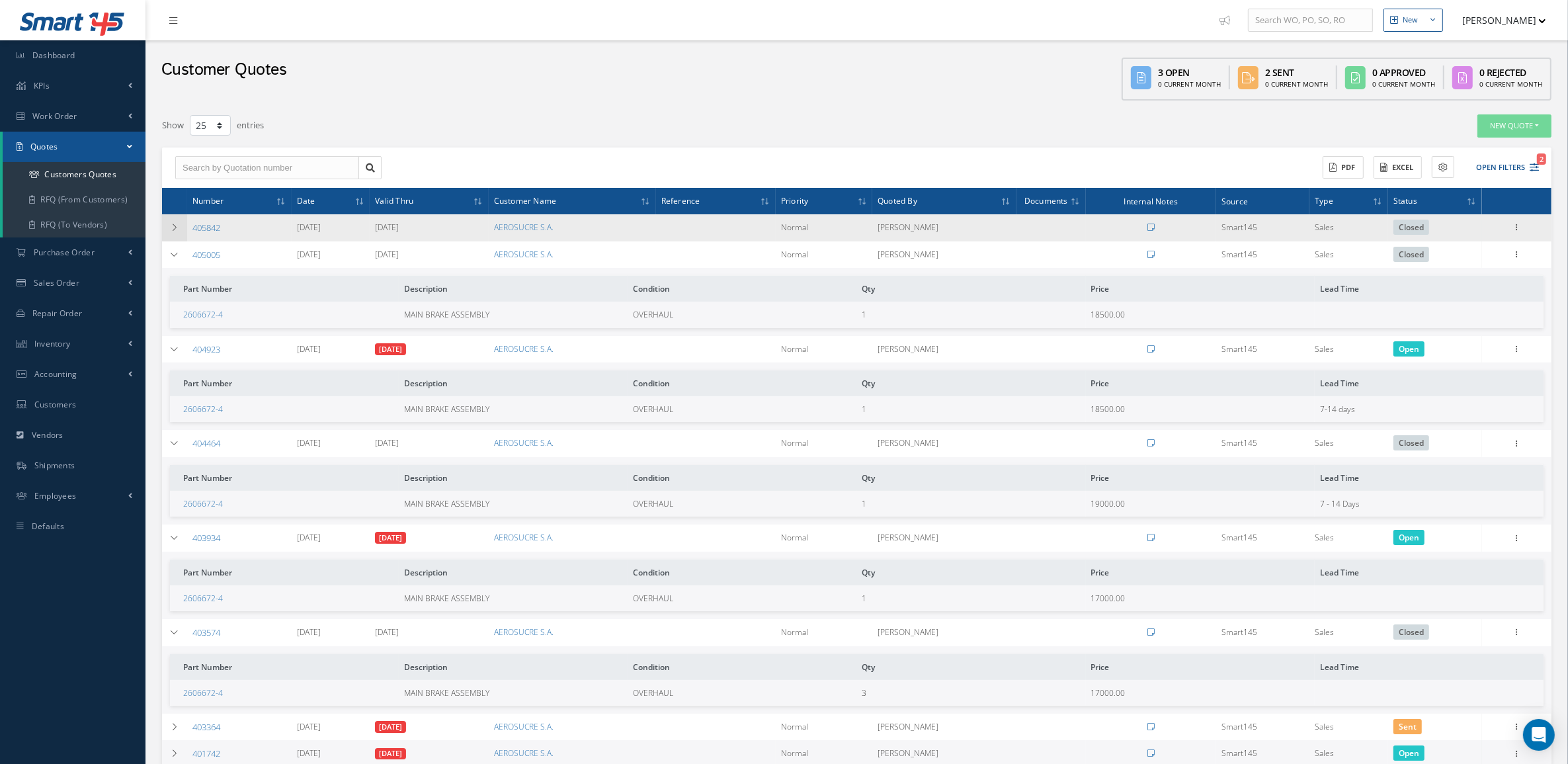
click at [176, 220] on td at bounding box center [174, 228] width 25 height 27
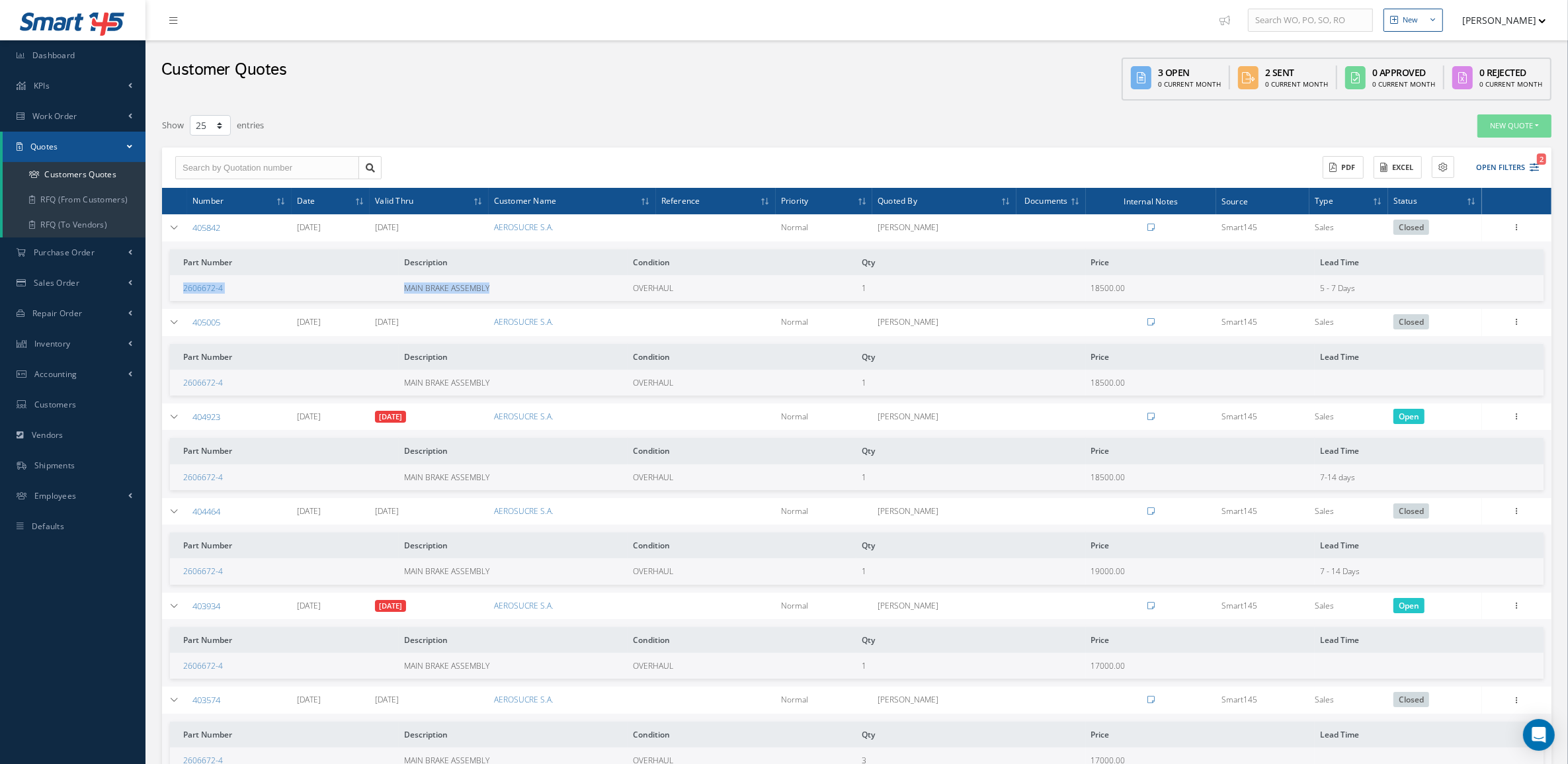
drag, startPoint x: 180, startPoint y: 283, endPoint x: 515, endPoint y: 292, distance: 335.1
click at [515, 292] on tr "2606672-4 MAIN BRAKE ASSEMBLY OVERHAUL 1 18500.00 5 - 7 Days" at bounding box center [856, 288] width 1373 height 26
copy tr "2606672-4 MAIN BRAKE ASSEMBLY"
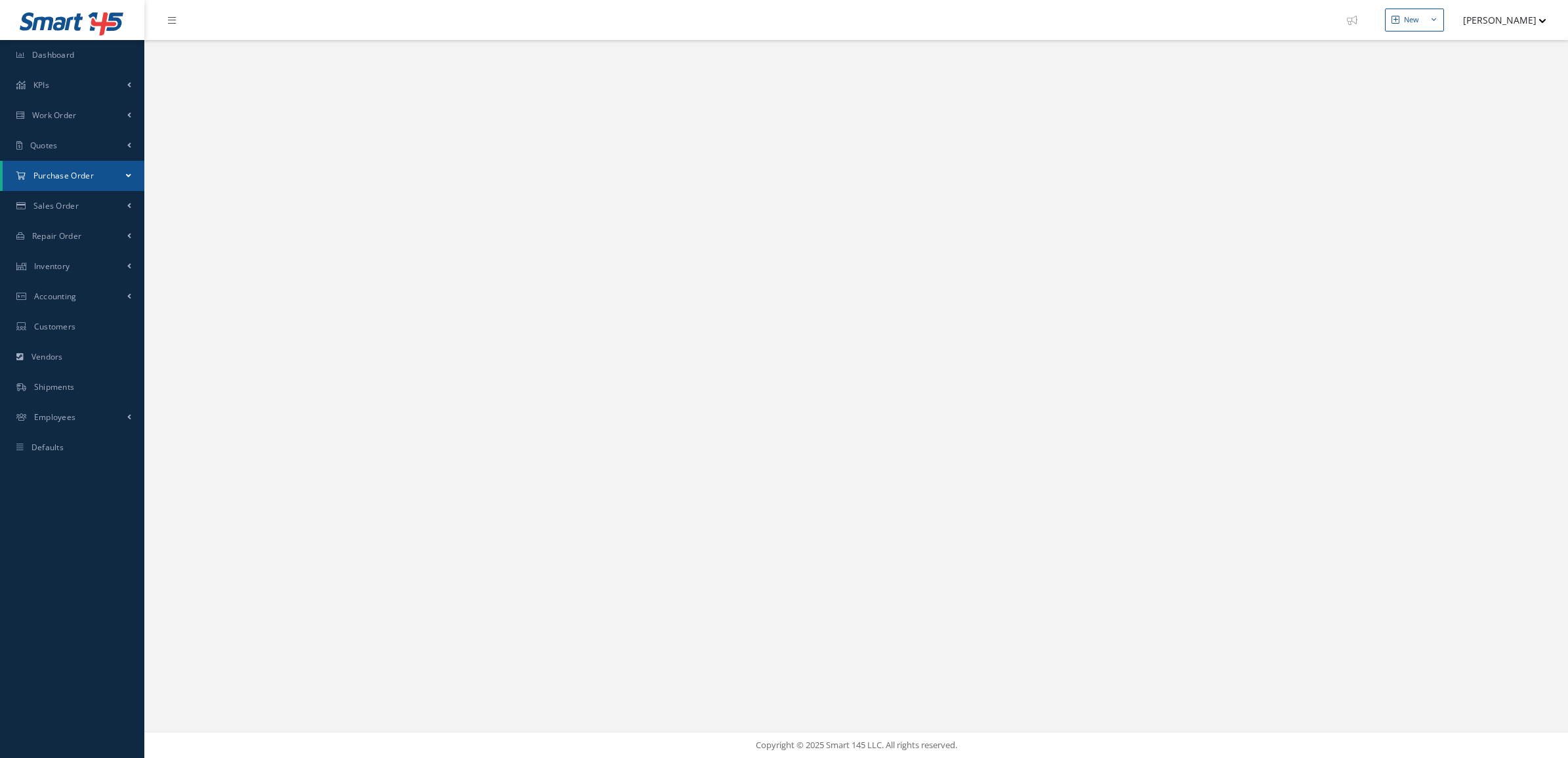
select select "25"
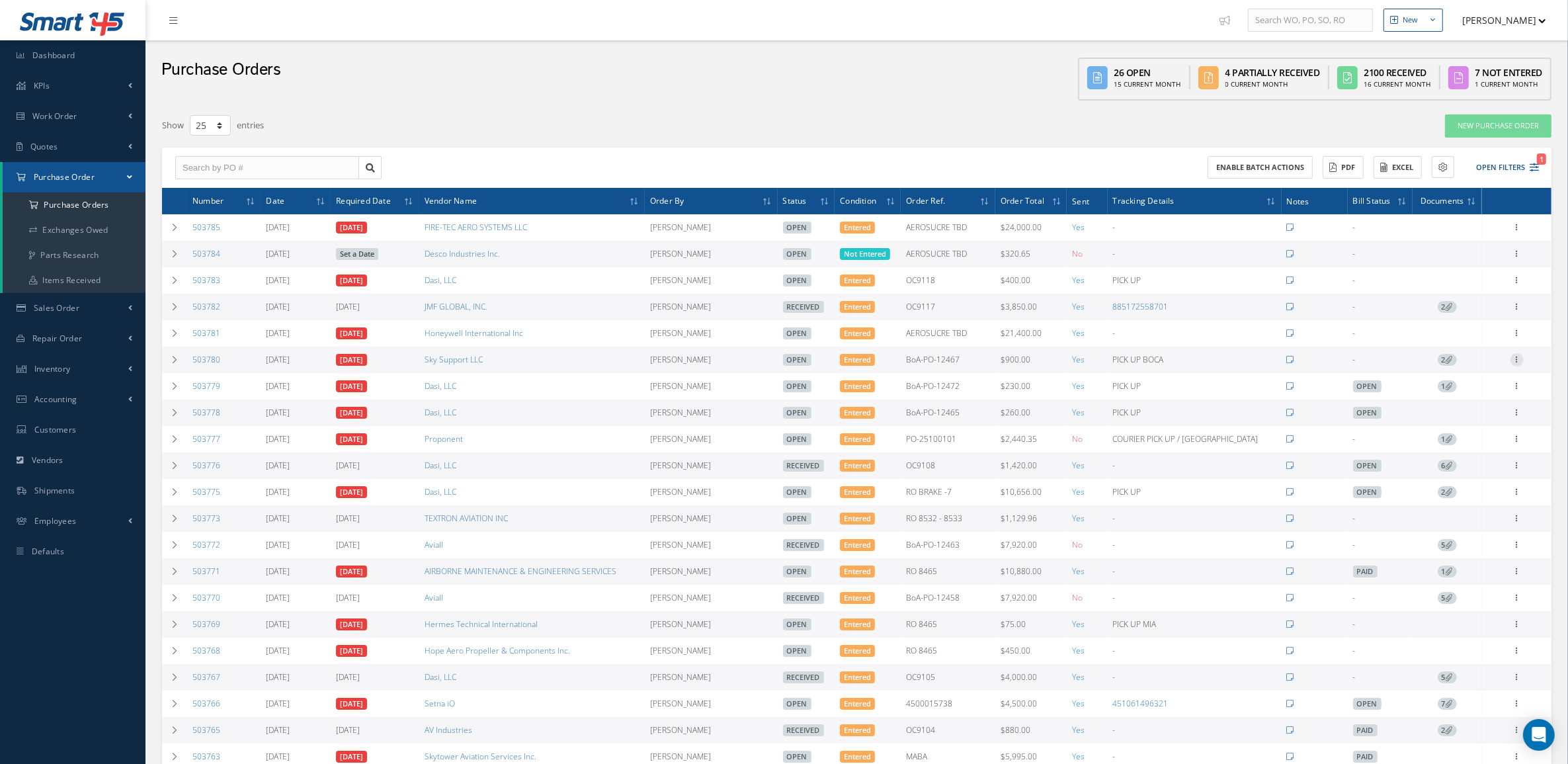
click at [1518, 359] on icon at bounding box center [1516, 358] width 14 height 10
click at [1488, 370] on link "Receive" at bounding box center [1455, 369] width 105 height 18
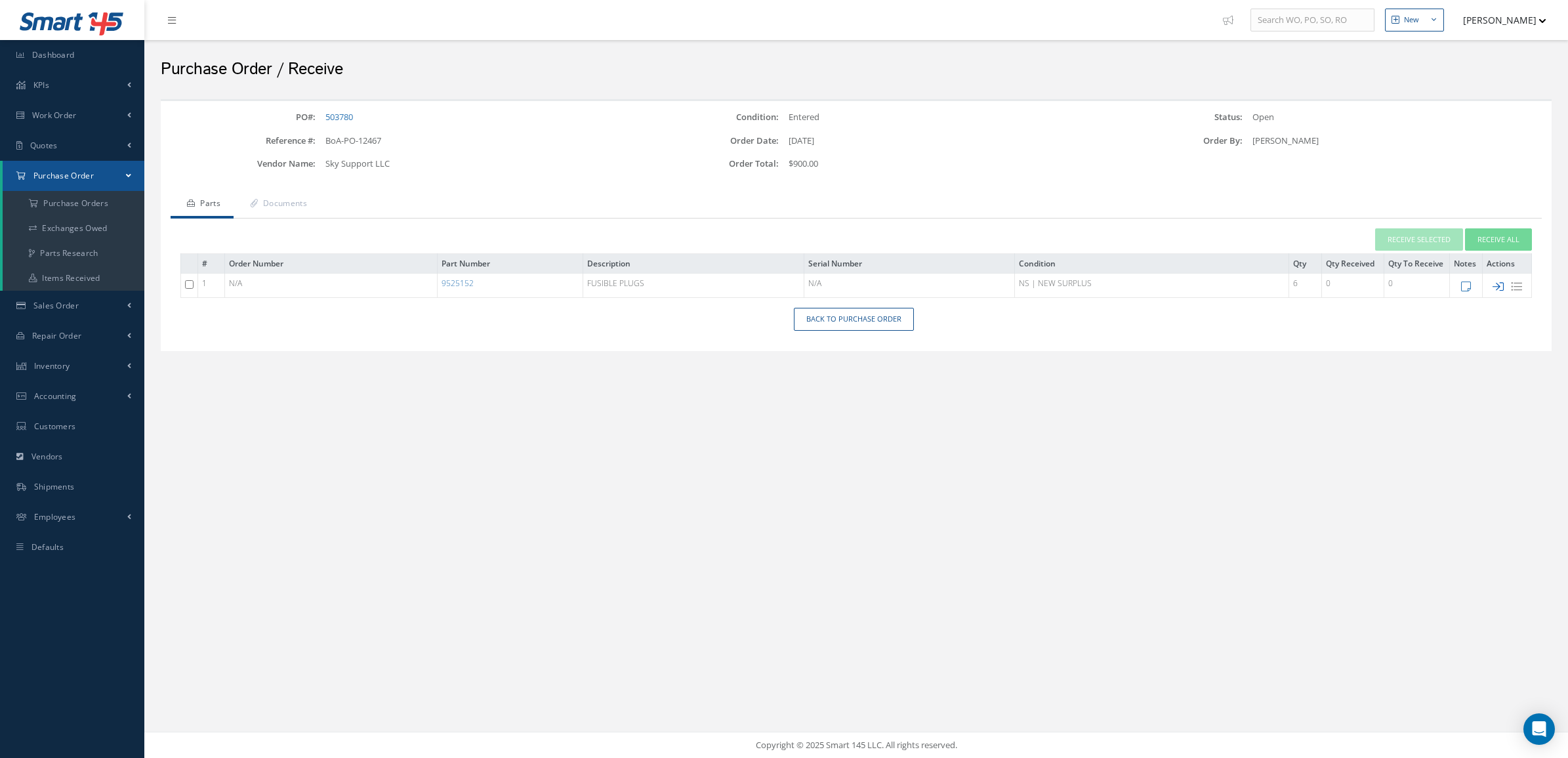
click at [1500, 284] on icon at bounding box center [1498, 287] width 11 height 11
checkbox input "false"
type input "[DATE]"
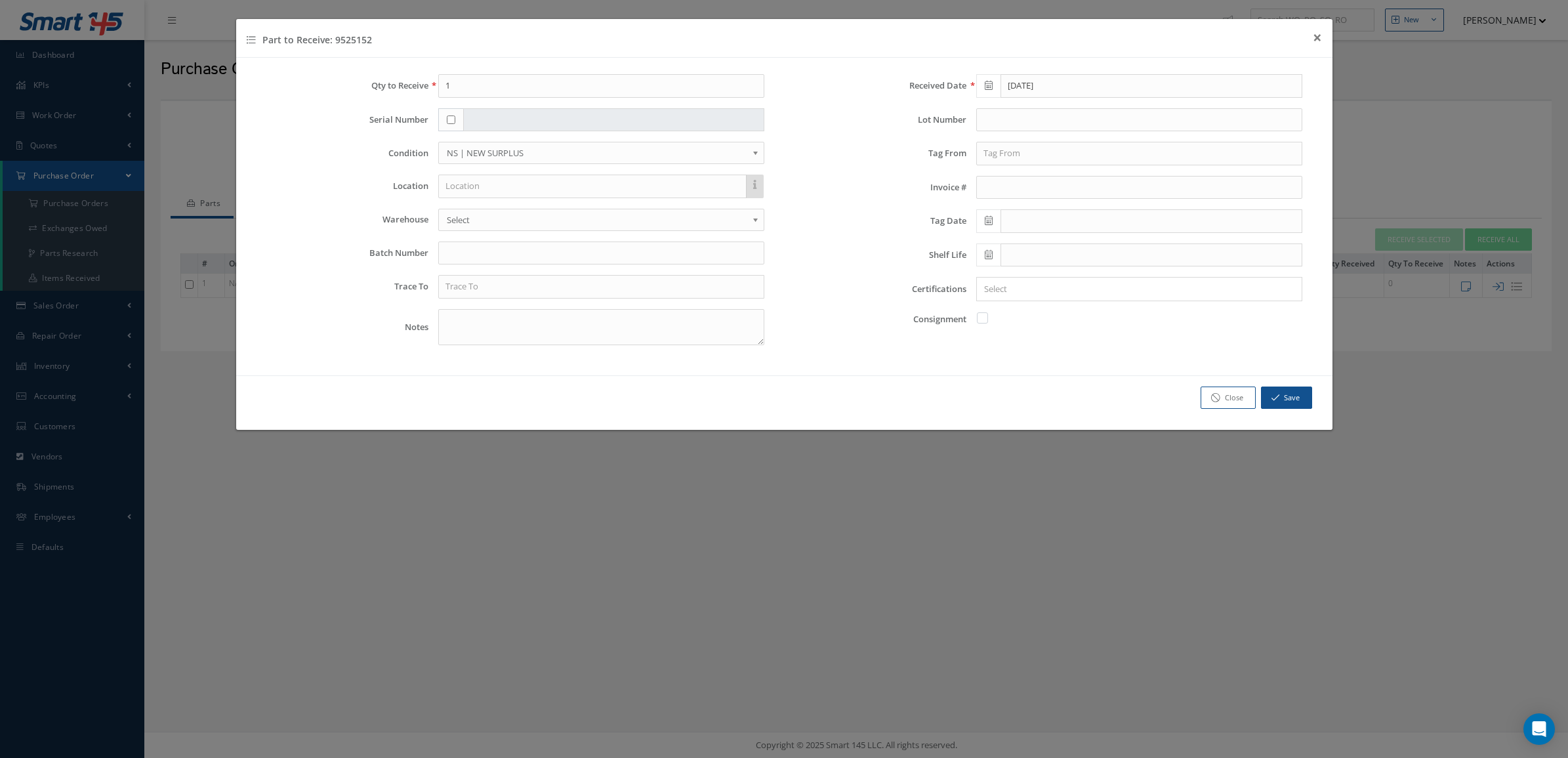
click at [470, 148] on span "NS | NEW SURPLUS" at bounding box center [596, 153] width 300 height 16
click at [479, 299] on input "text" at bounding box center [601, 287] width 326 height 24
drag, startPoint x: 503, startPoint y: 295, endPoint x: 386, endPoint y: 277, distance: 118.4
click at [386, 277] on div "Trace To meggit air No Match Found" at bounding box center [515, 287] width 519 height 24
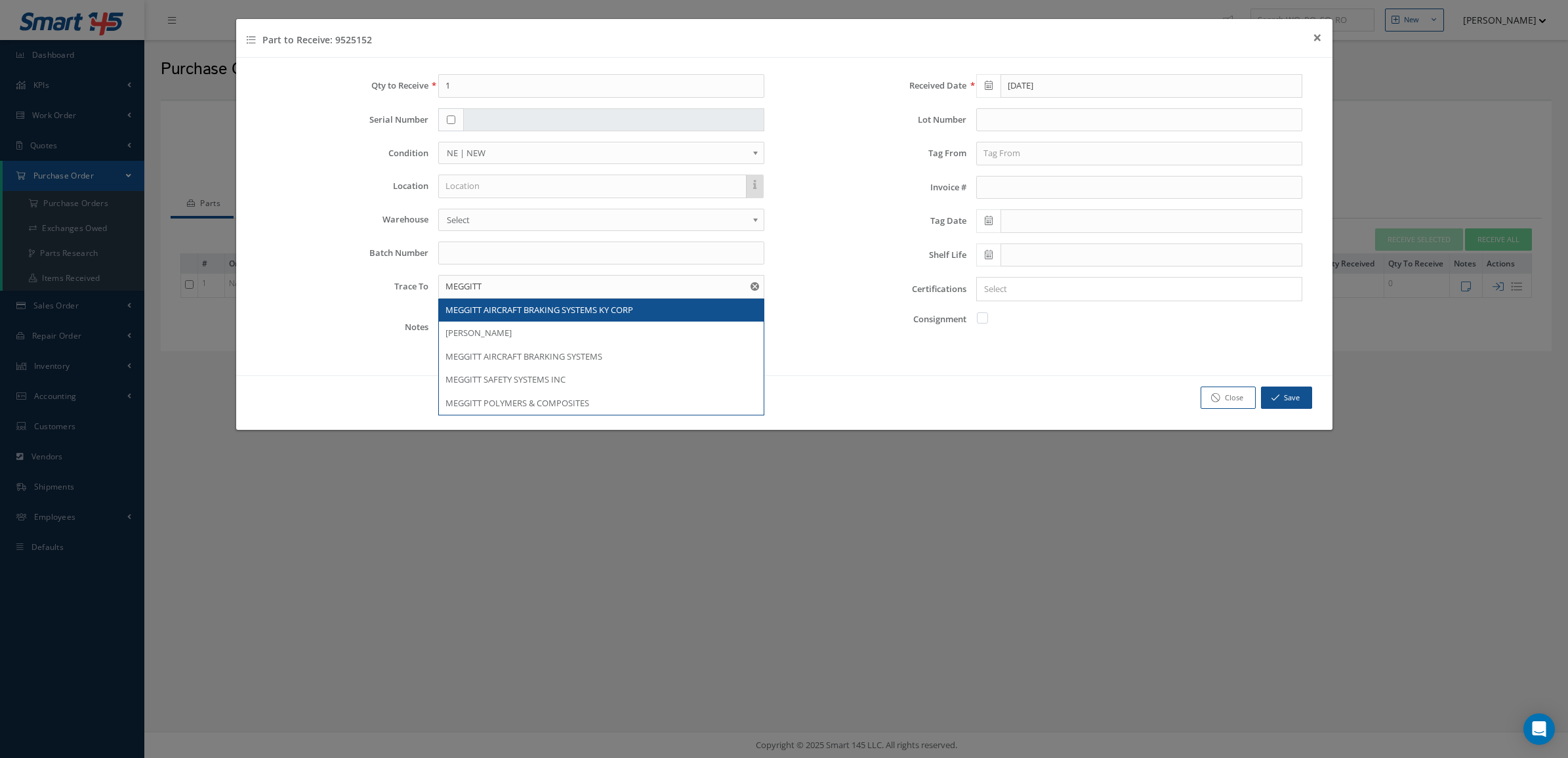
click at [601, 317] on div "MEGGITT AIRCRAFT BRAKING SYSTEMS KY CORP" at bounding box center [602, 310] width 312 height 13
type input "MEGGITT AIRCRAFT BRAKING SYSTEMS KY CORP"
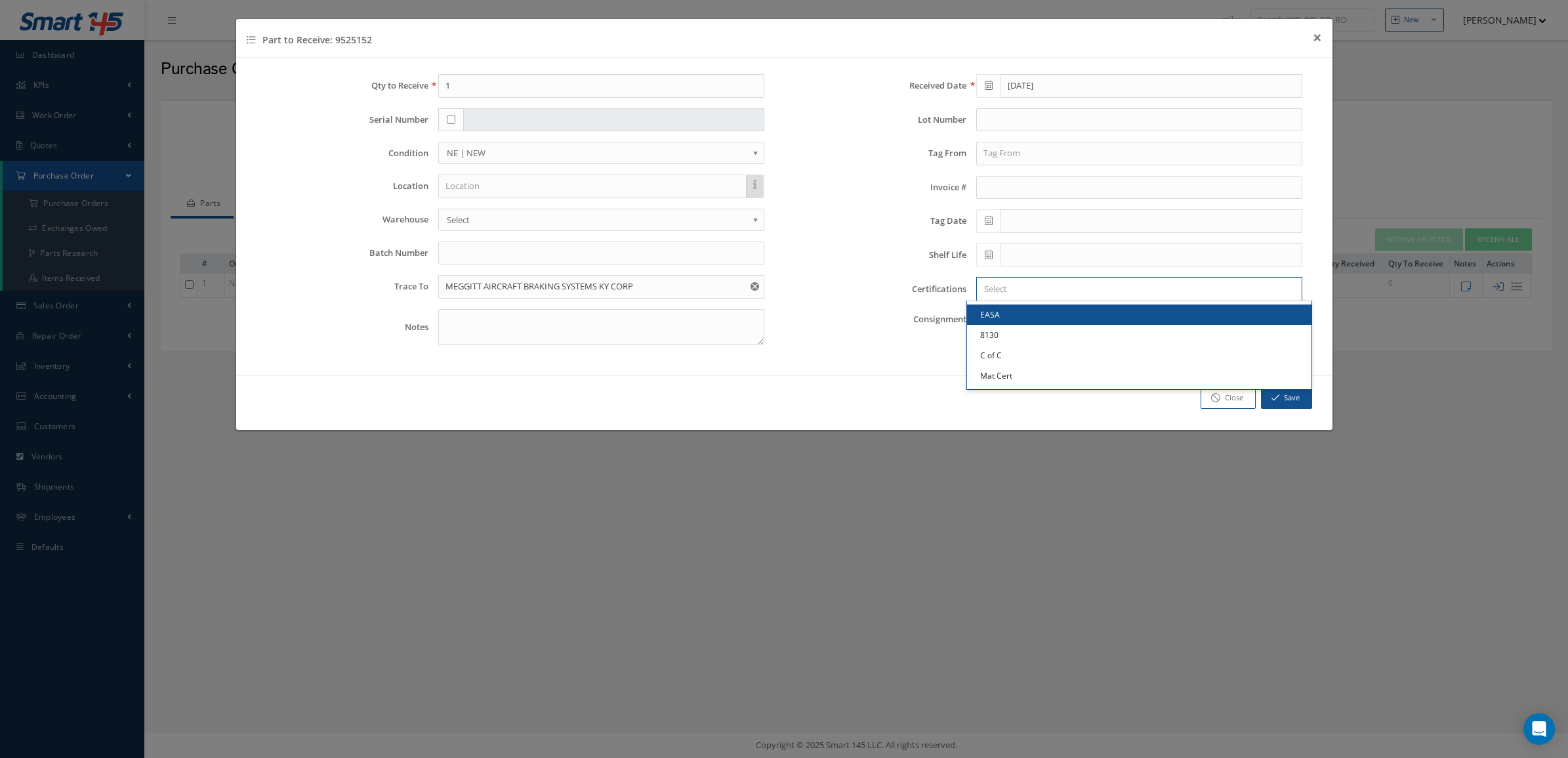
click at [985, 293] on input "Search for option" at bounding box center [1136, 288] width 316 height 13
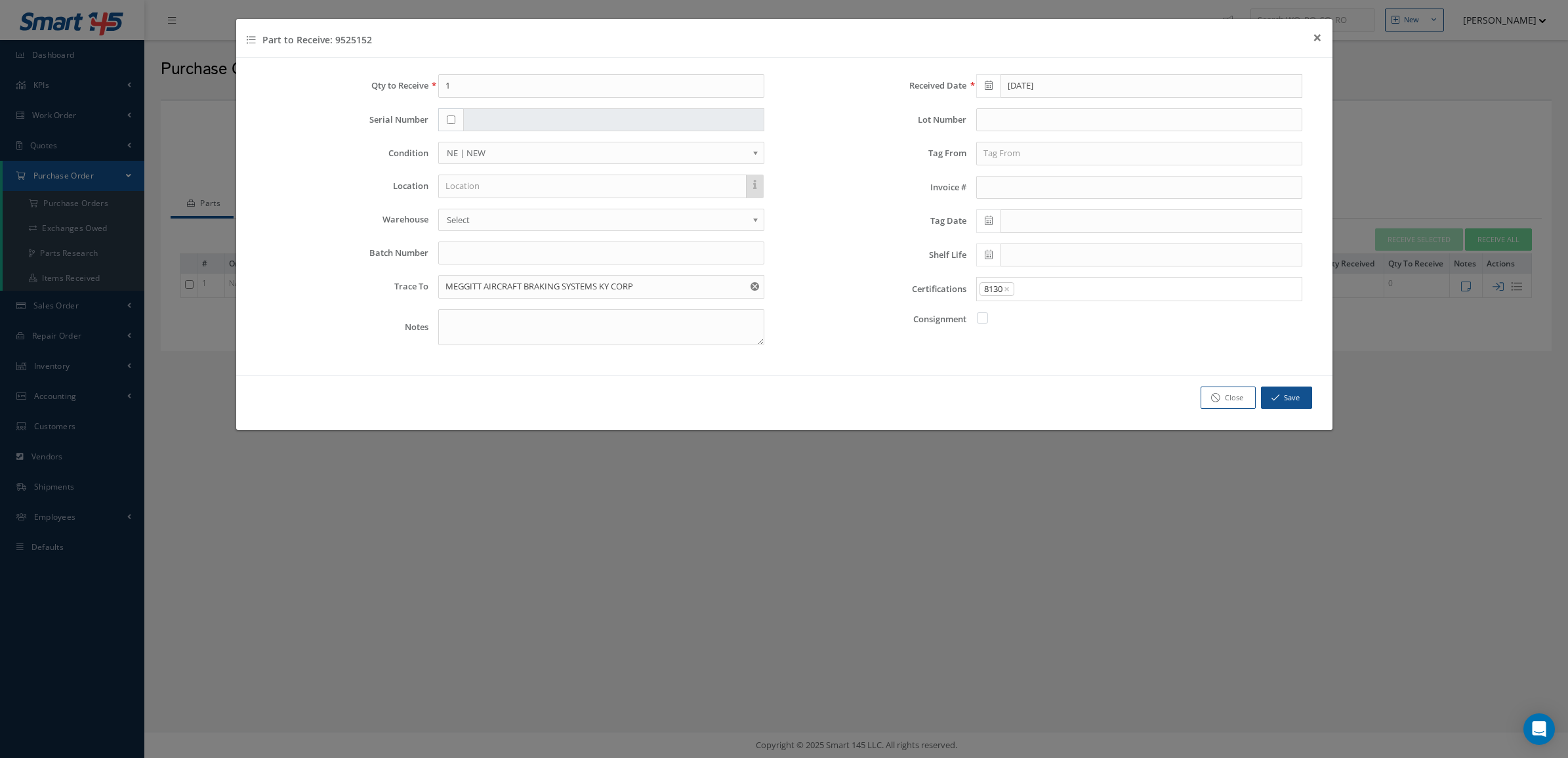
click at [999, 338] on link "8130" at bounding box center [1139, 335] width 344 height 21
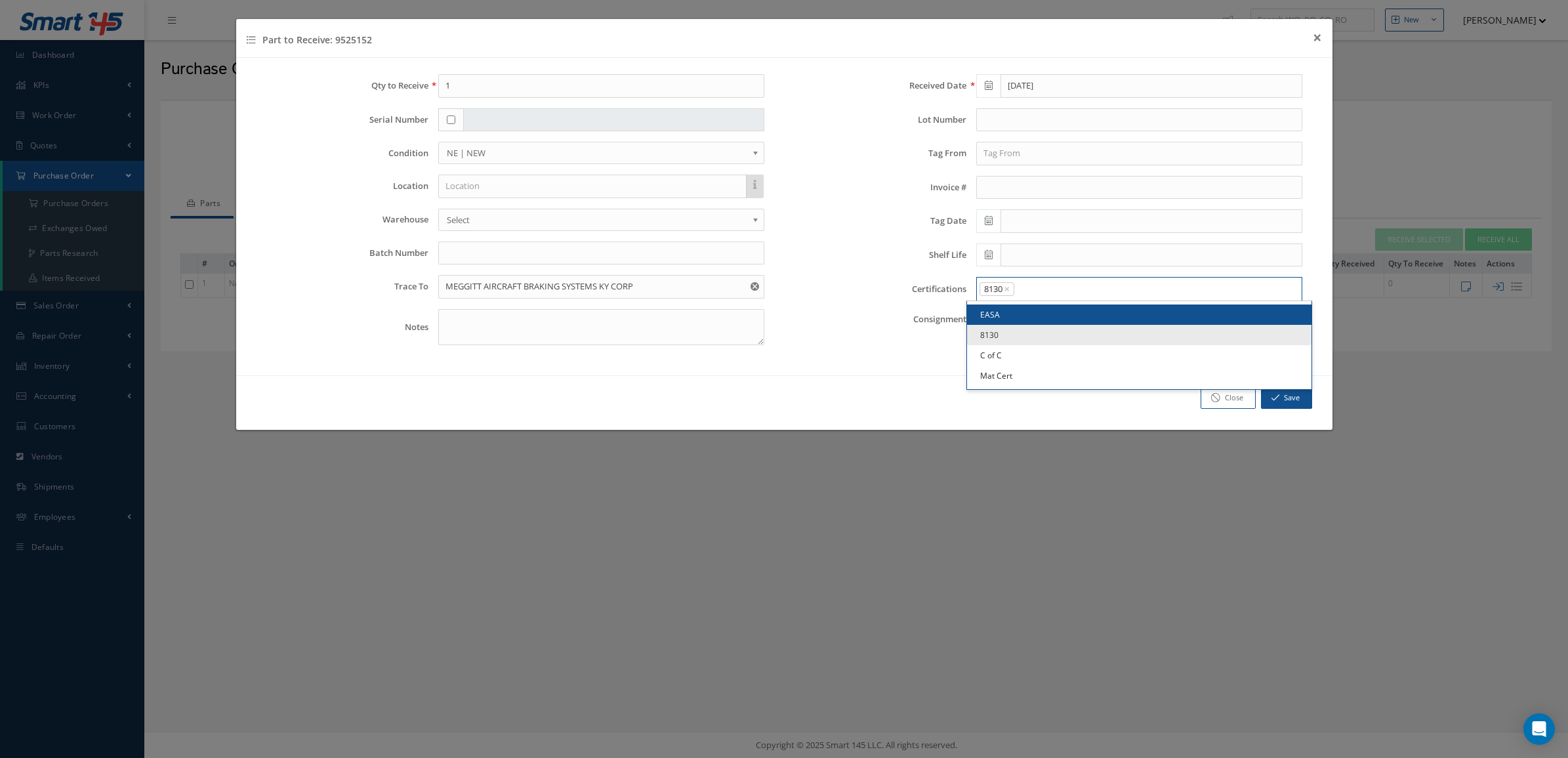
click at [1047, 291] on input "Search for option" at bounding box center [1155, 288] width 279 height 13
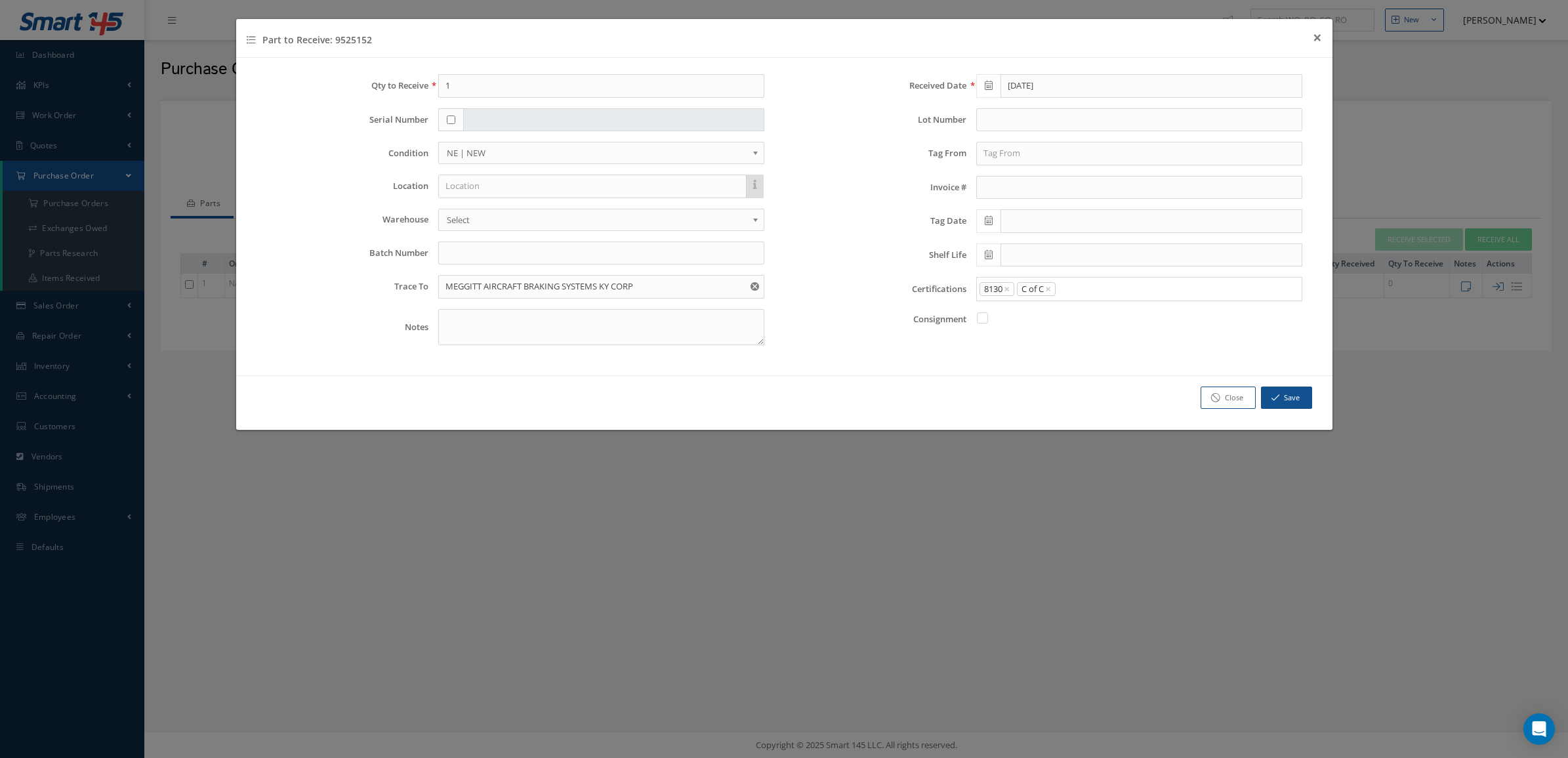
click at [1035, 355] on link "C of C" at bounding box center [1139, 356] width 344 height 21
click at [1089, 296] on input "Search for option" at bounding box center [1176, 288] width 238 height 13
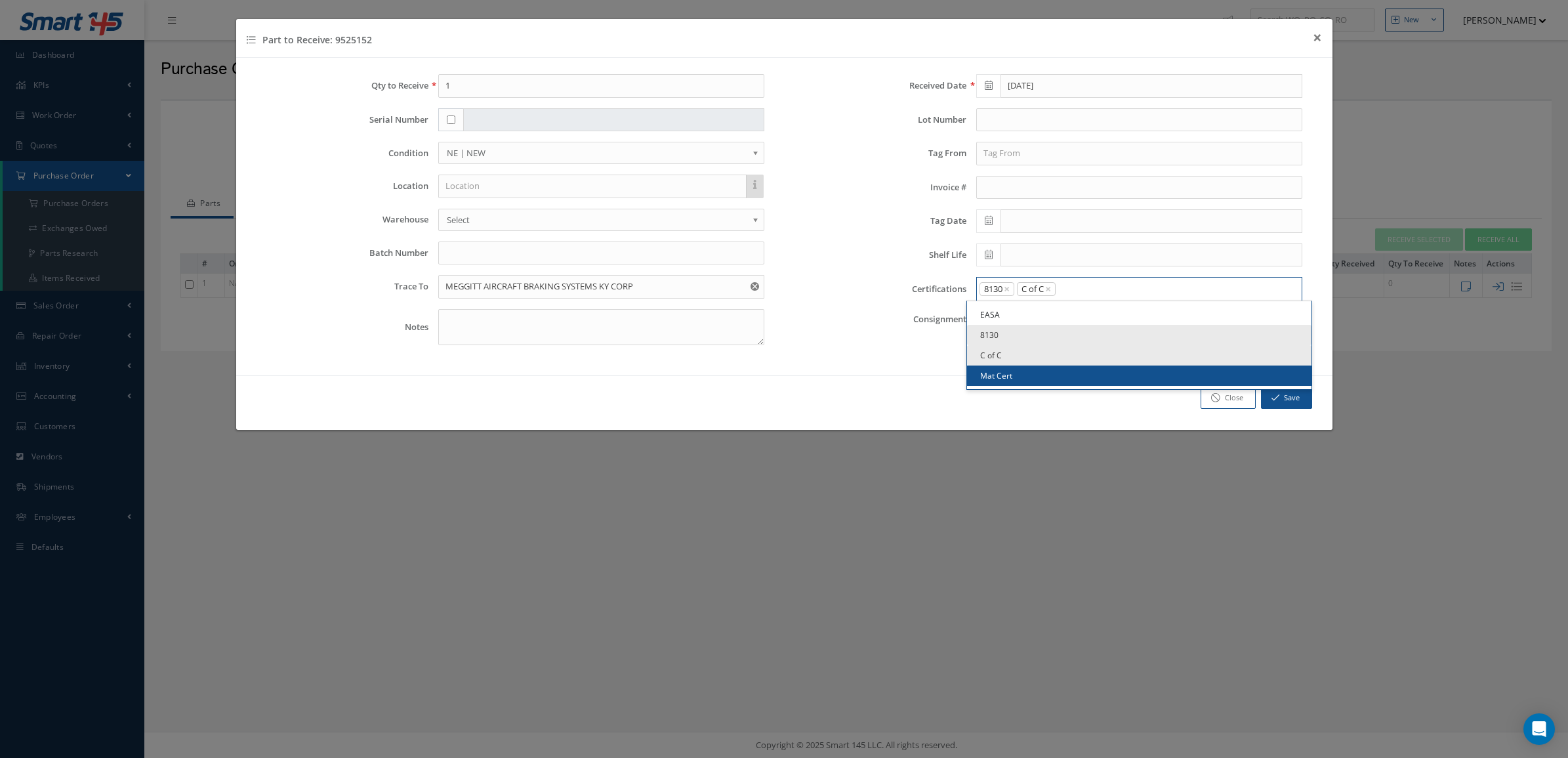
click at [1051, 373] on link "Mat Cert" at bounding box center [1139, 376] width 344 height 21
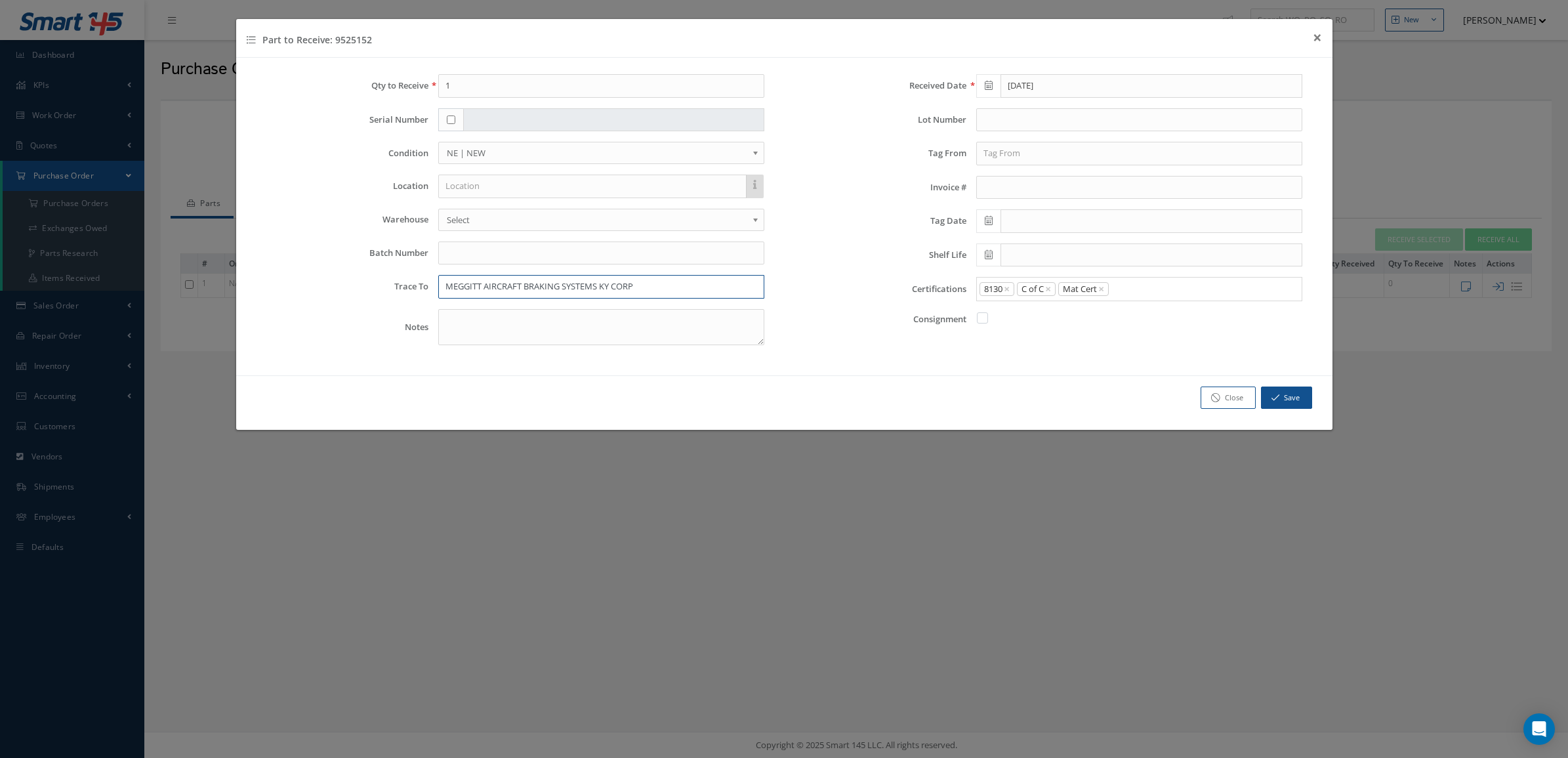
drag, startPoint x: 698, startPoint y: 277, endPoint x: 417, endPoint y: 281, distance: 281.0
click at [417, 281] on div "Trace To MEGGITT AIRCRAFT BRAKING SYSTEMS KY CORP" at bounding box center [515, 287] width 519 height 24
click at [1039, 154] on input "text" at bounding box center [1140, 154] width 326 height 24
paste input "MEGGITT AIRCRAFT BRAKING SYSTEMS KY CORP"
type input "MEGGITT AIRCRAFT BRAKING SYSTEMS KY CORP"
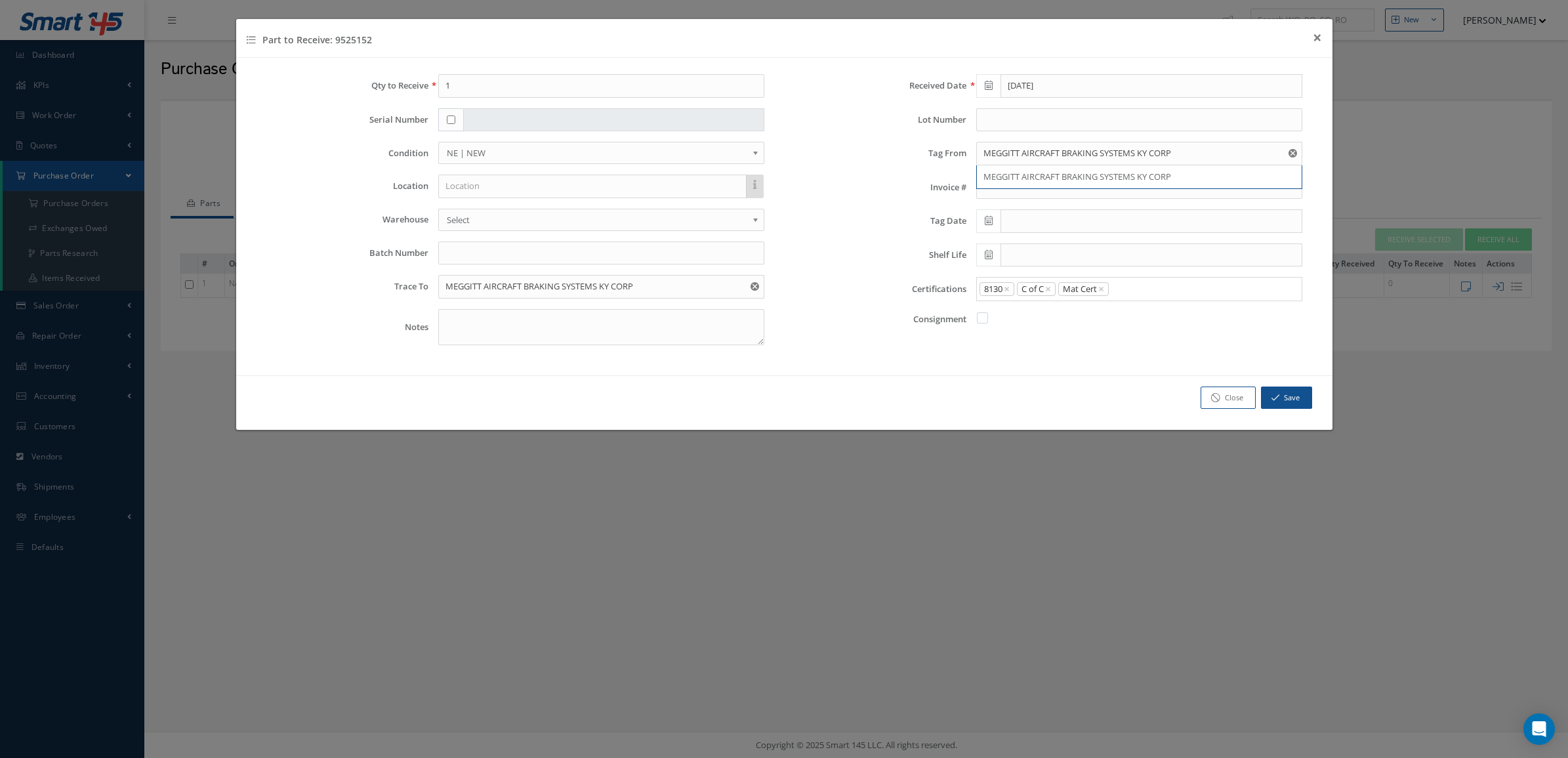
click at [983, 228] on span at bounding box center [988, 221] width 25 height 24
click at [1031, 245] on th "October 2025" at bounding box center [1045, 245] width 98 height 20
click at [988, 243] on th "«" at bounding box center [986, 245] width 20 height 20
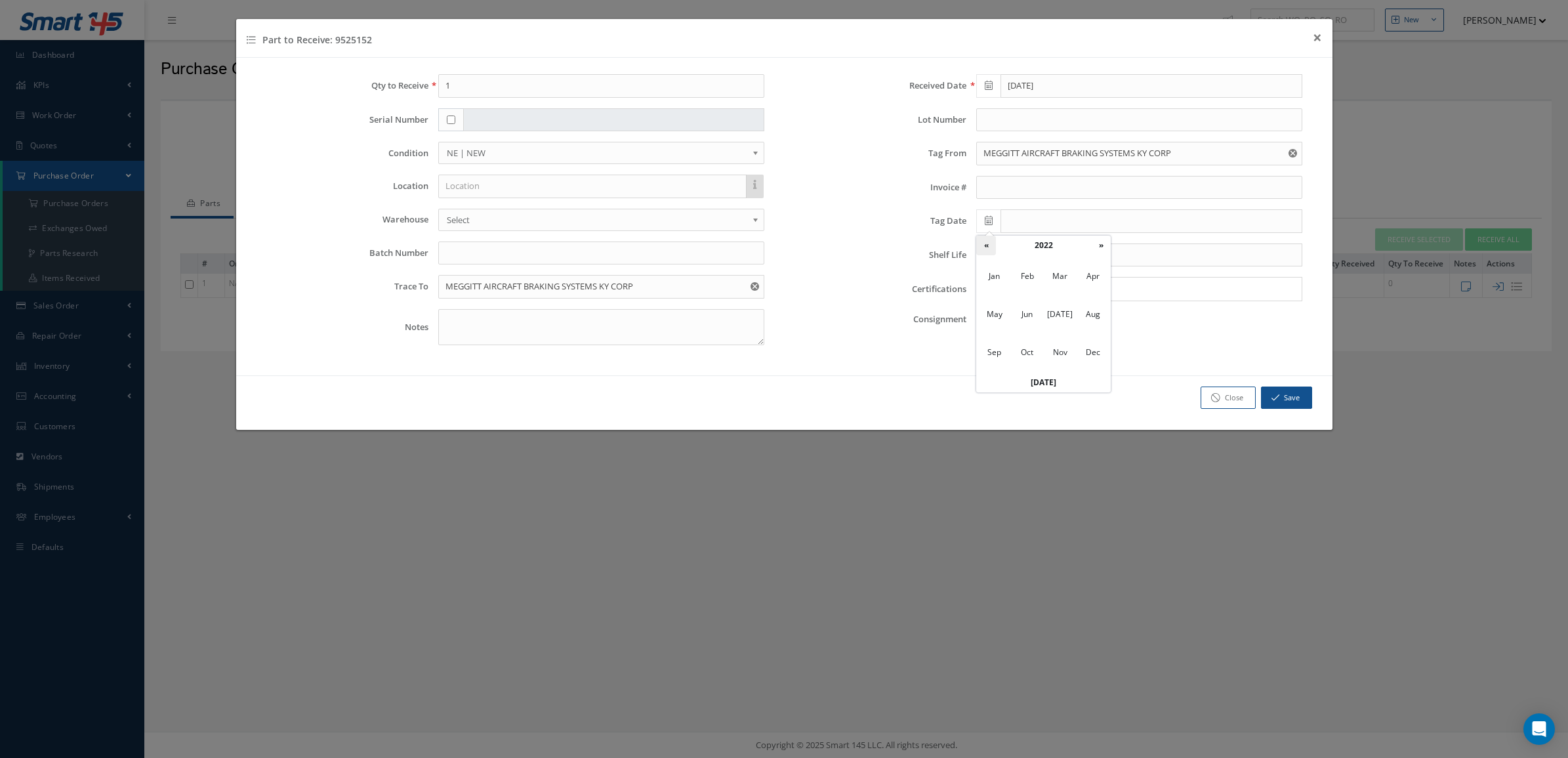
click at [988, 243] on th "«" at bounding box center [986, 245] width 20 height 20
click at [1086, 313] on span "Aug" at bounding box center [1093, 314] width 30 height 36
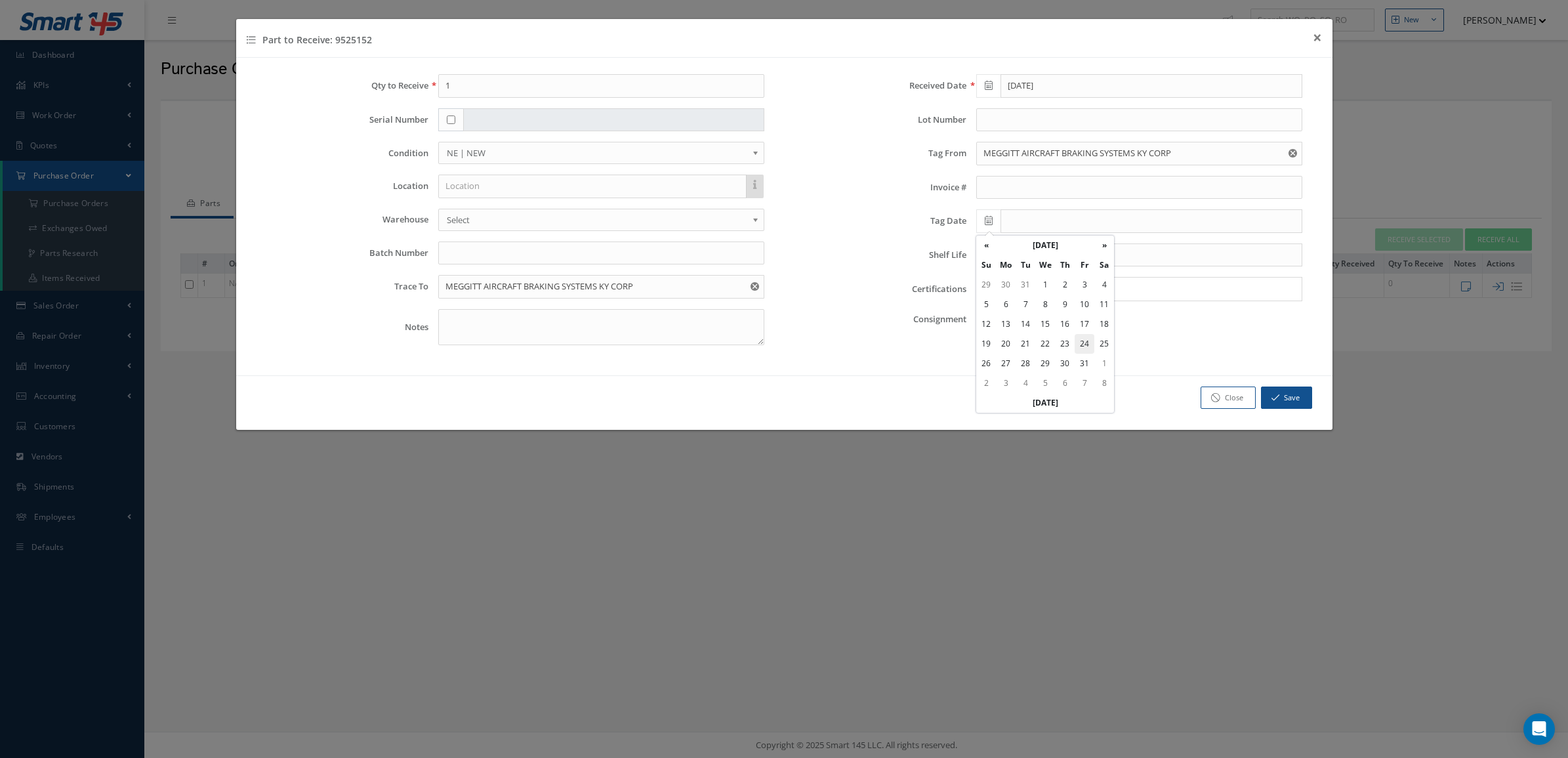
click at [1085, 349] on td "24" at bounding box center [1084, 344] width 20 height 20
type input "08/24/2018"
drag, startPoint x: 507, startPoint y: 96, endPoint x: 413, endPoint y: 79, distance: 95.5
click at [413, 79] on div "Qty to Receive 1" at bounding box center [515, 86] width 519 height 24
type input "6"
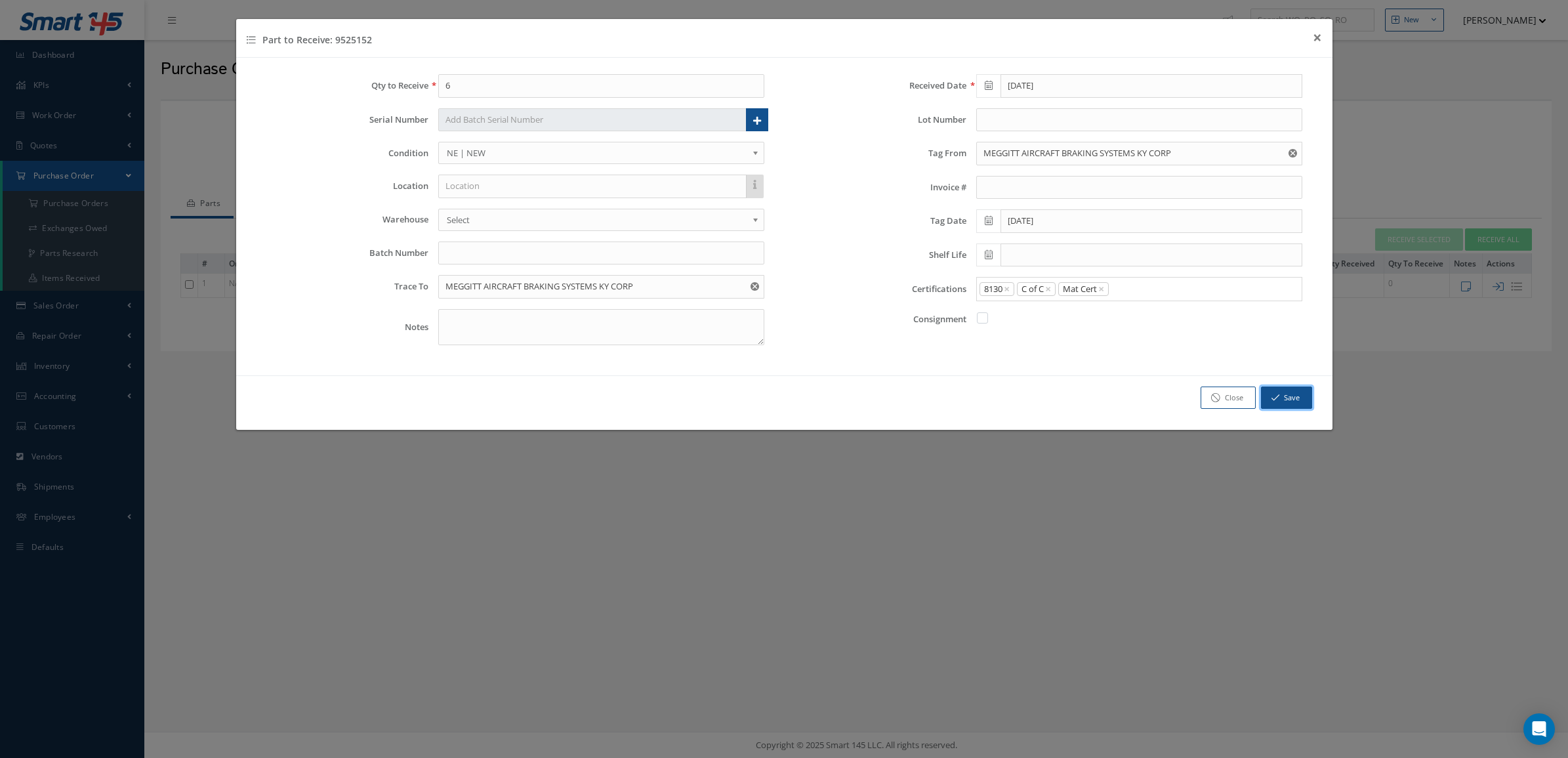
click at [1288, 396] on button "Save" at bounding box center [1286, 398] width 51 height 23
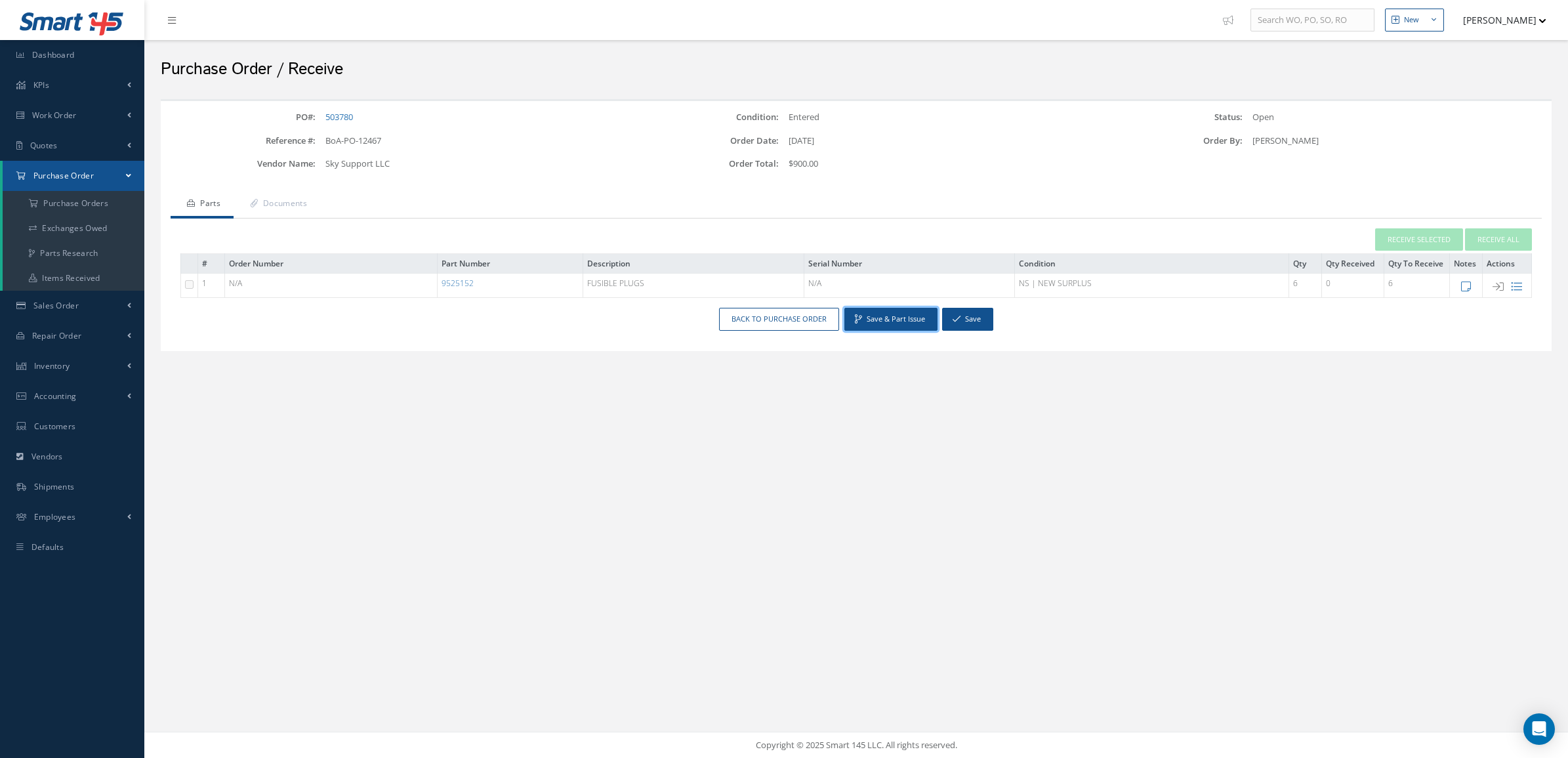
click at [913, 322] on button "Save & Part Issue" at bounding box center [891, 319] width 93 height 23
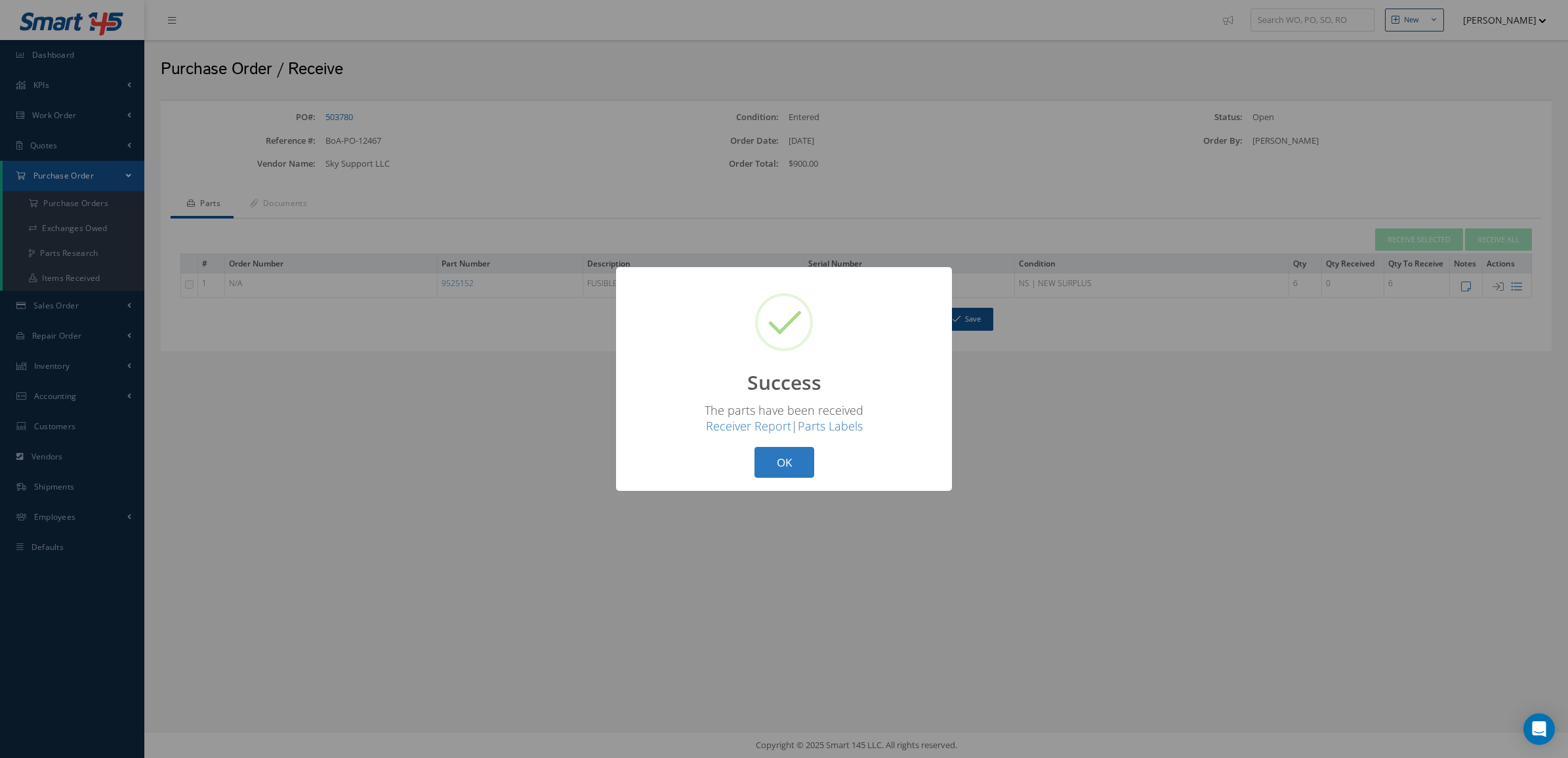
click at [774, 459] on button "OK" at bounding box center [784, 462] width 59 height 31
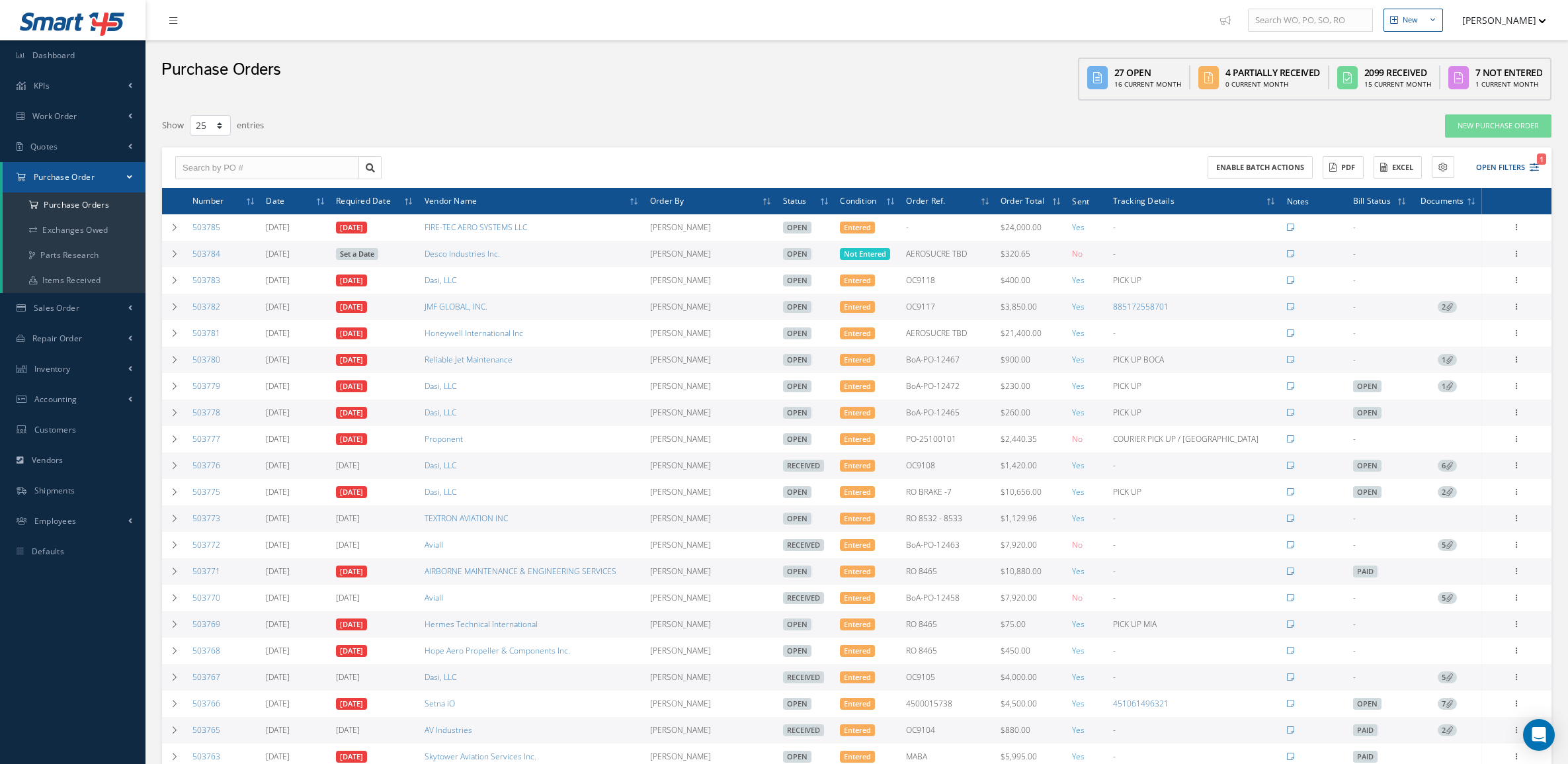
select select "25"
click at [173, 350] on td at bounding box center [174, 359] width 25 height 26
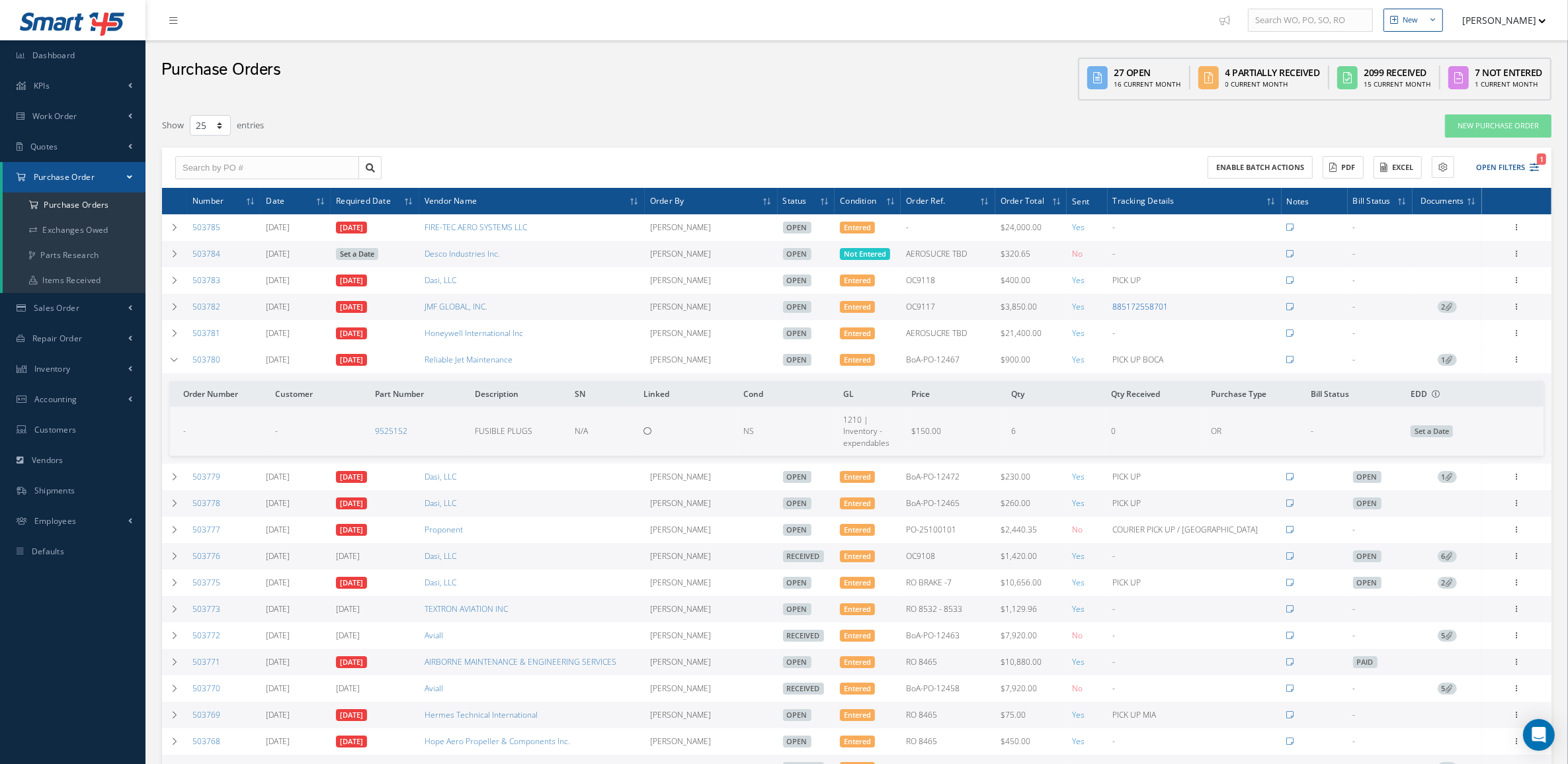
click at [1168, 303] on link "885172558701" at bounding box center [1140, 307] width 56 height 11
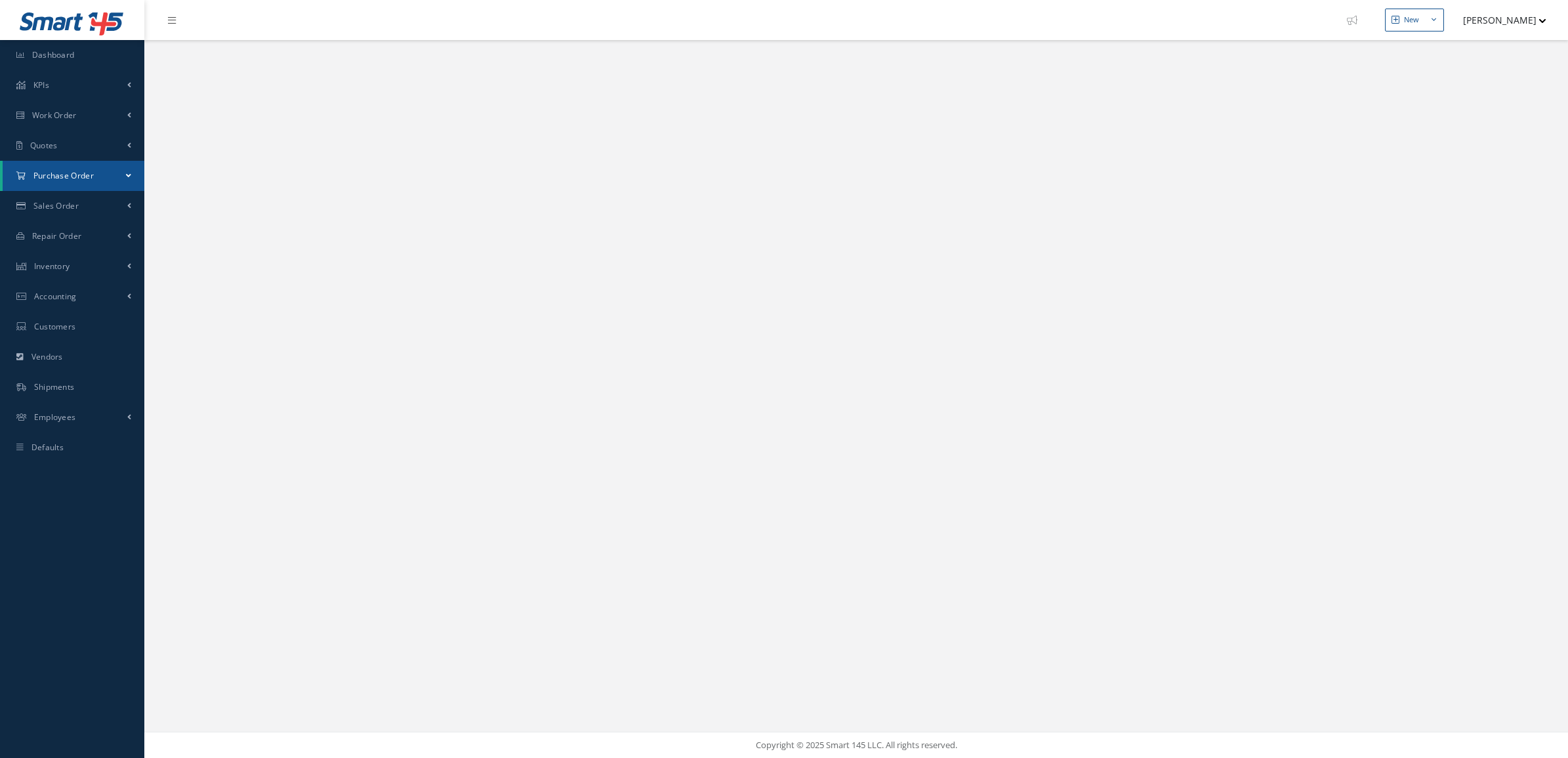
select select "25"
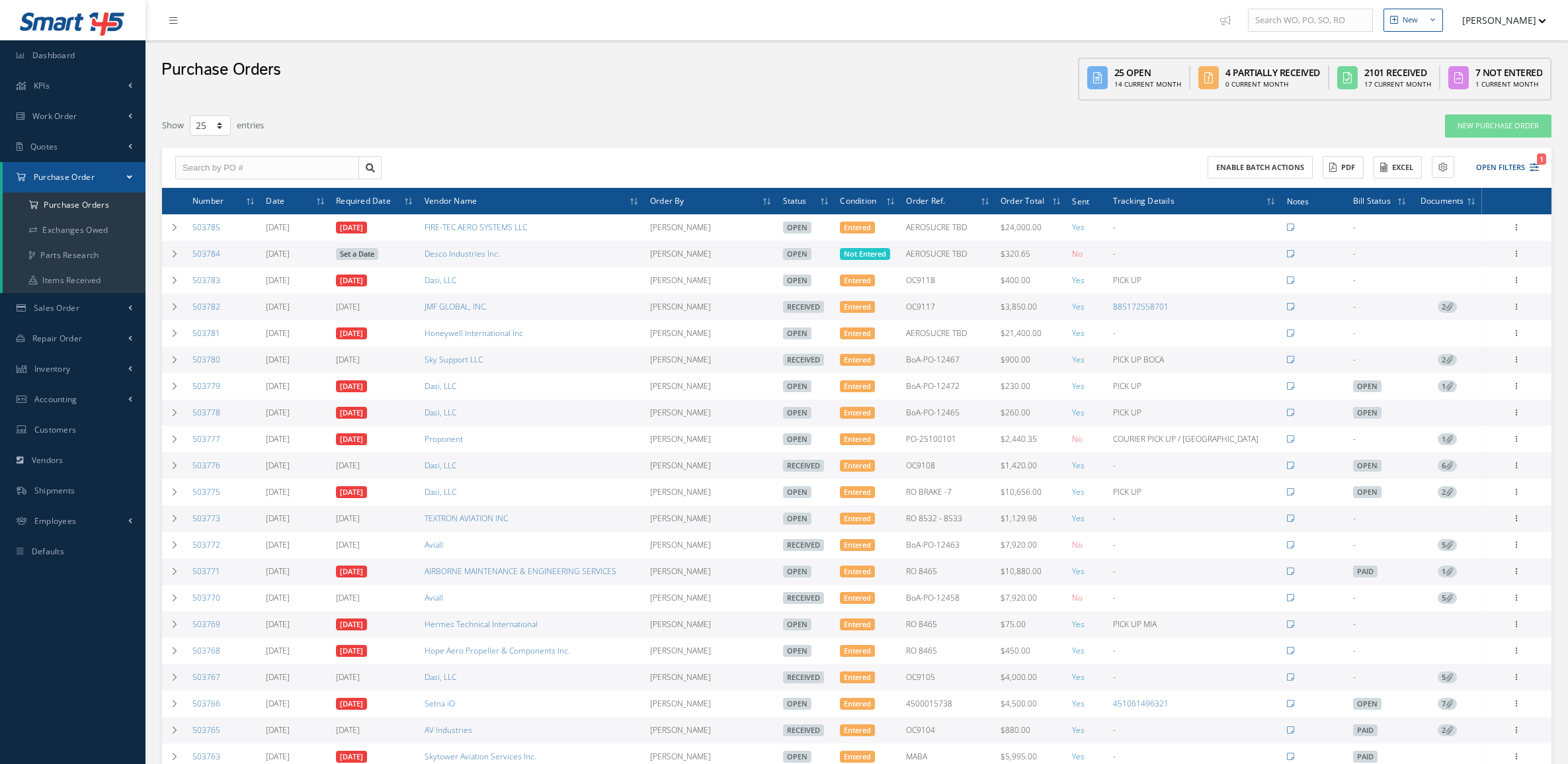
select select "25"
click at [71, 372] on span "Inventory" at bounding box center [53, 369] width 37 height 11
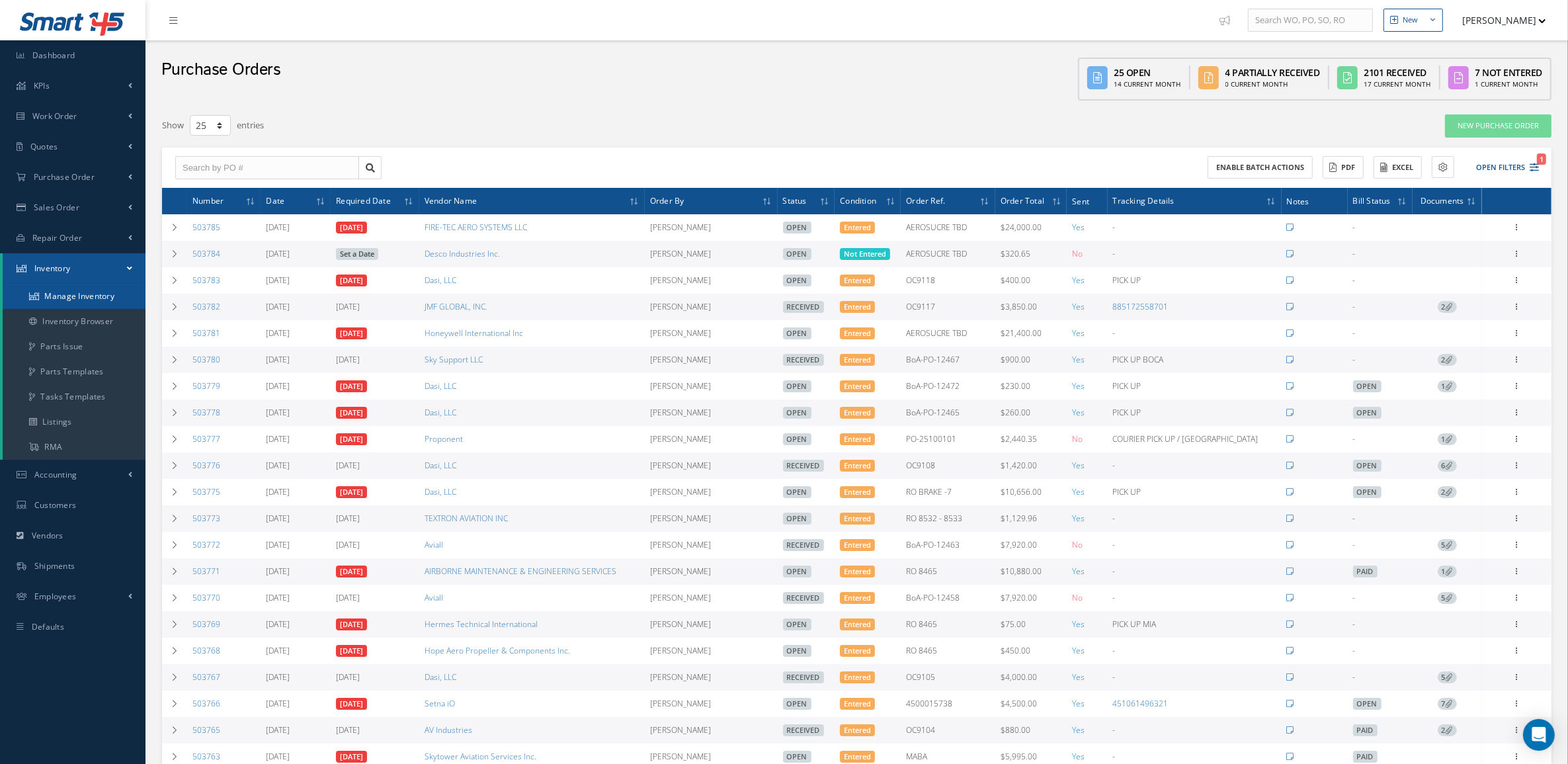
click at [70, 296] on link "Manage Inventory" at bounding box center [73, 295] width 143 height 25
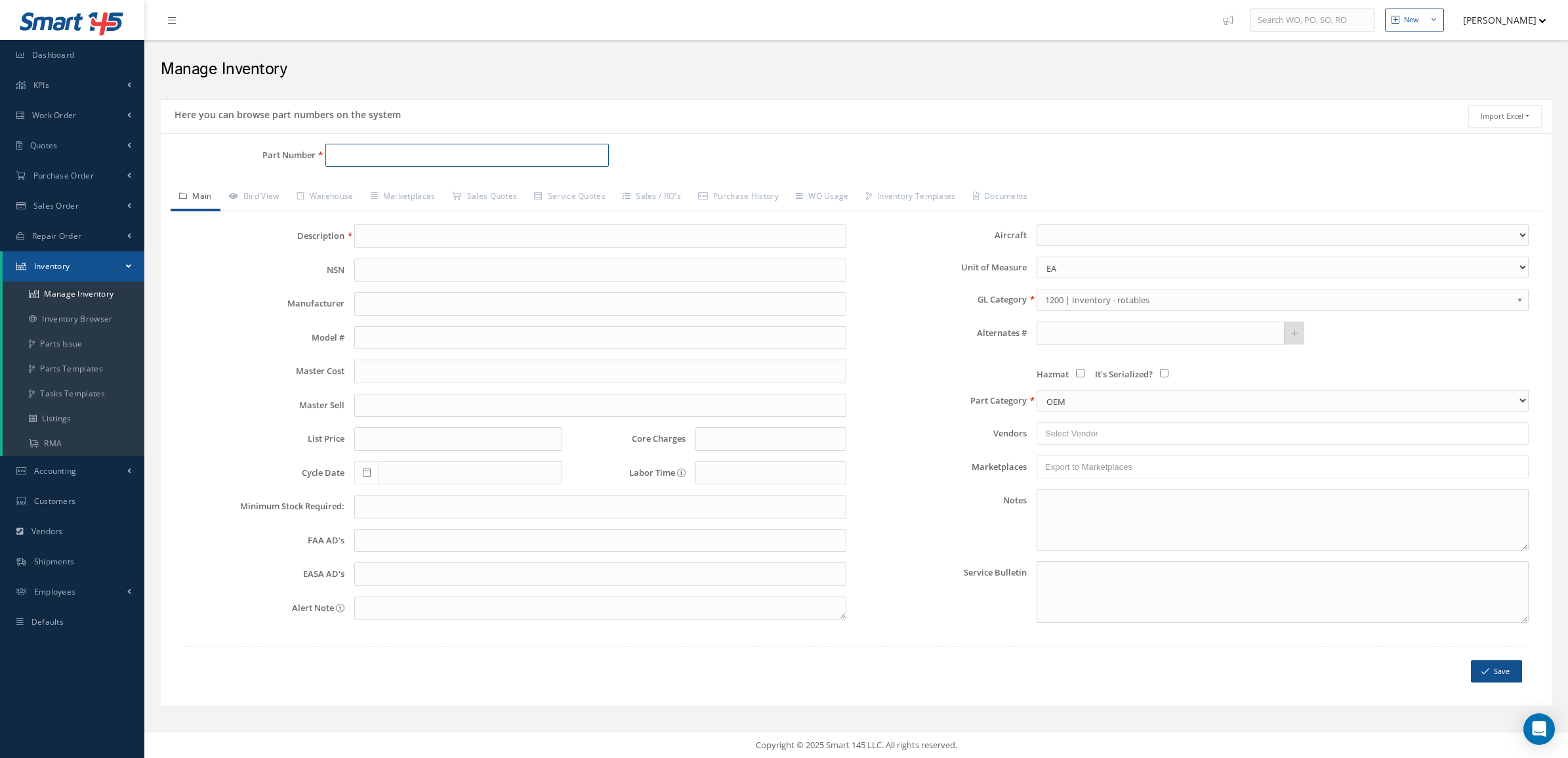
click at [401, 153] on input "Part Number" at bounding box center [467, 155] width 284 height 24
click at [404, 208] on span "2606672-4" at bounding box center [388, 211] width 118 height 13
type input "2606672-4"
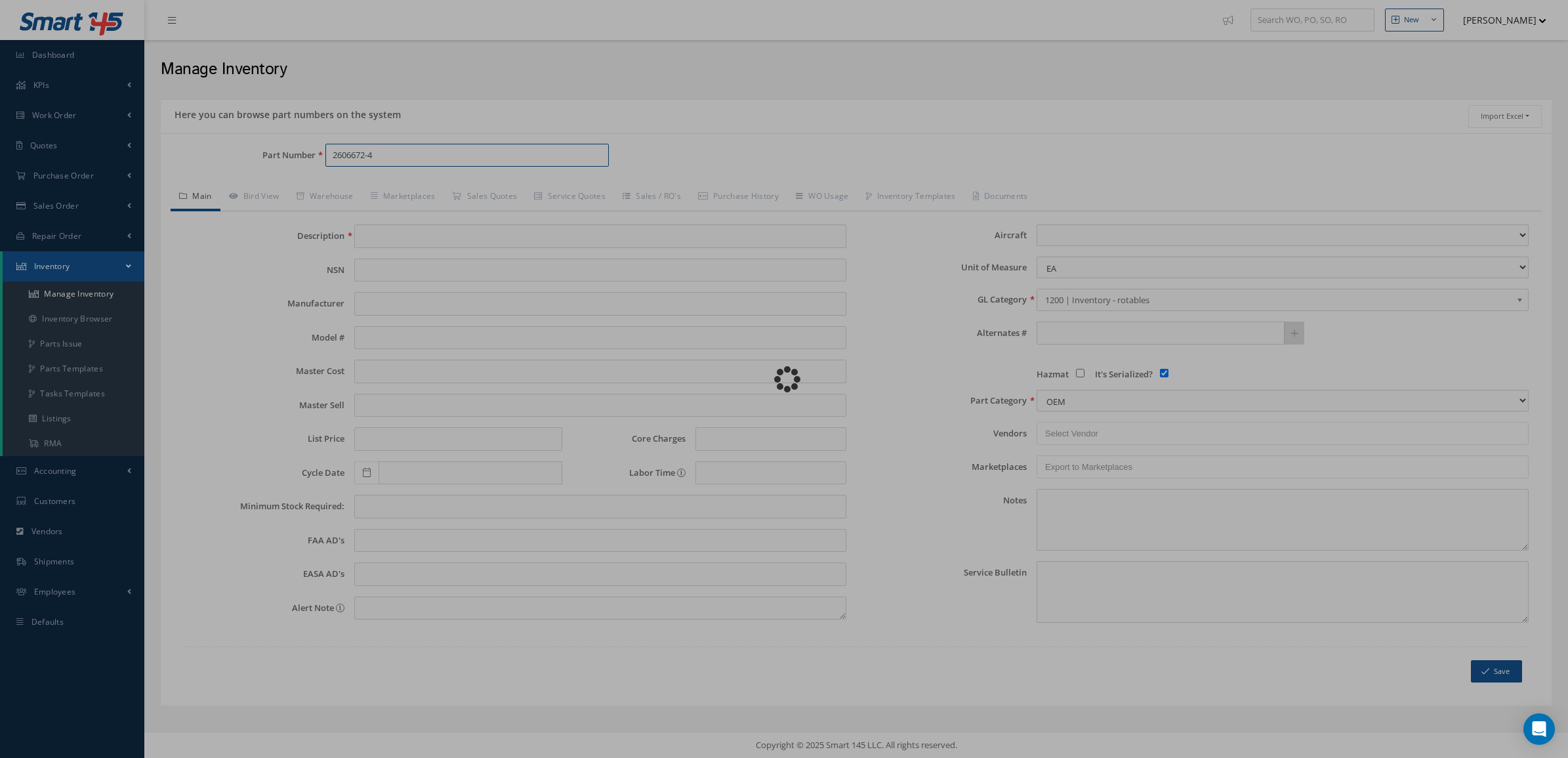
type input "MAIN BRAKE ASSEMBLY"
type input "1.00"
type input "15.00"
type input "0.00"
select select "2"
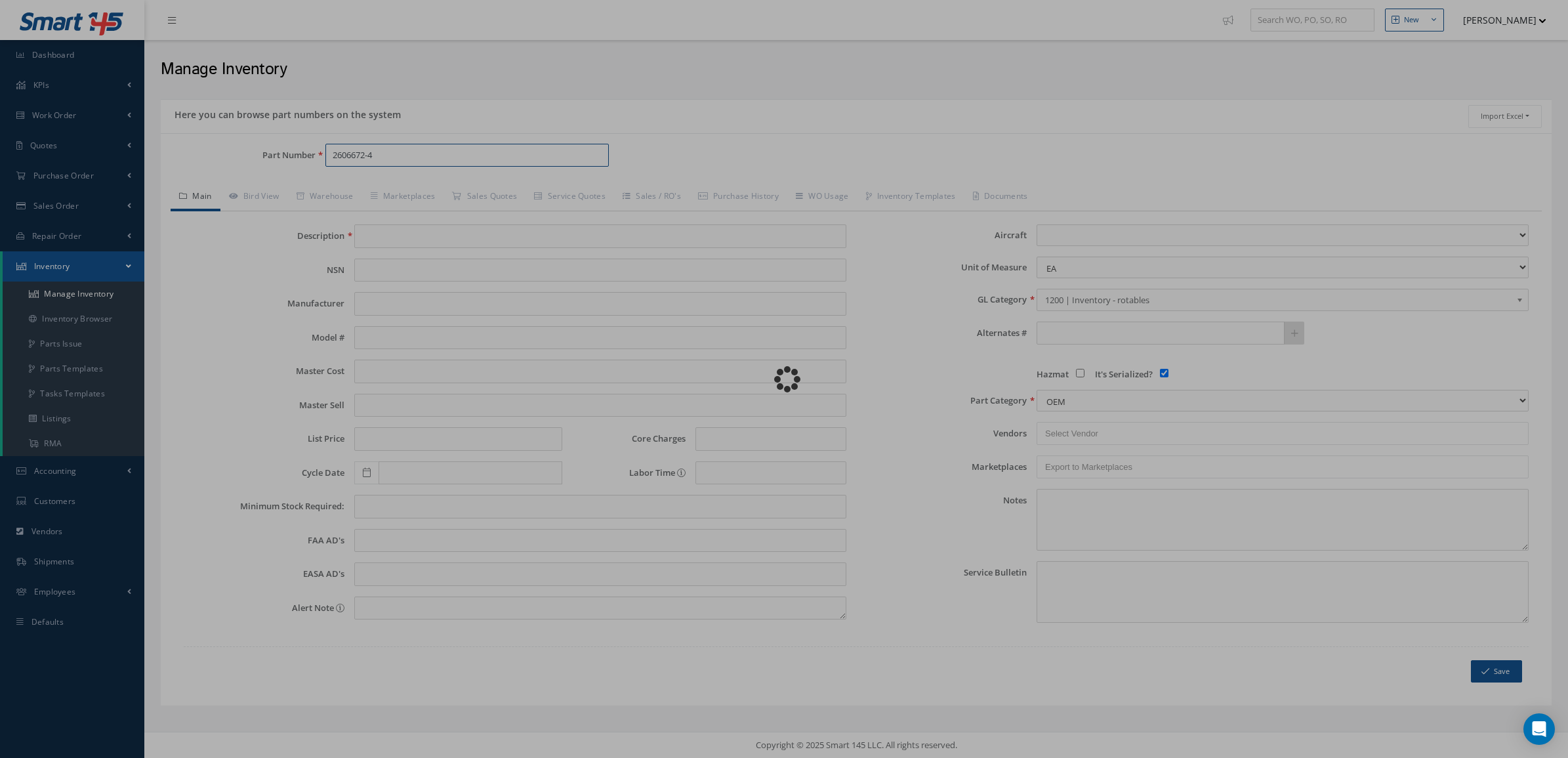
checkbox input "true"
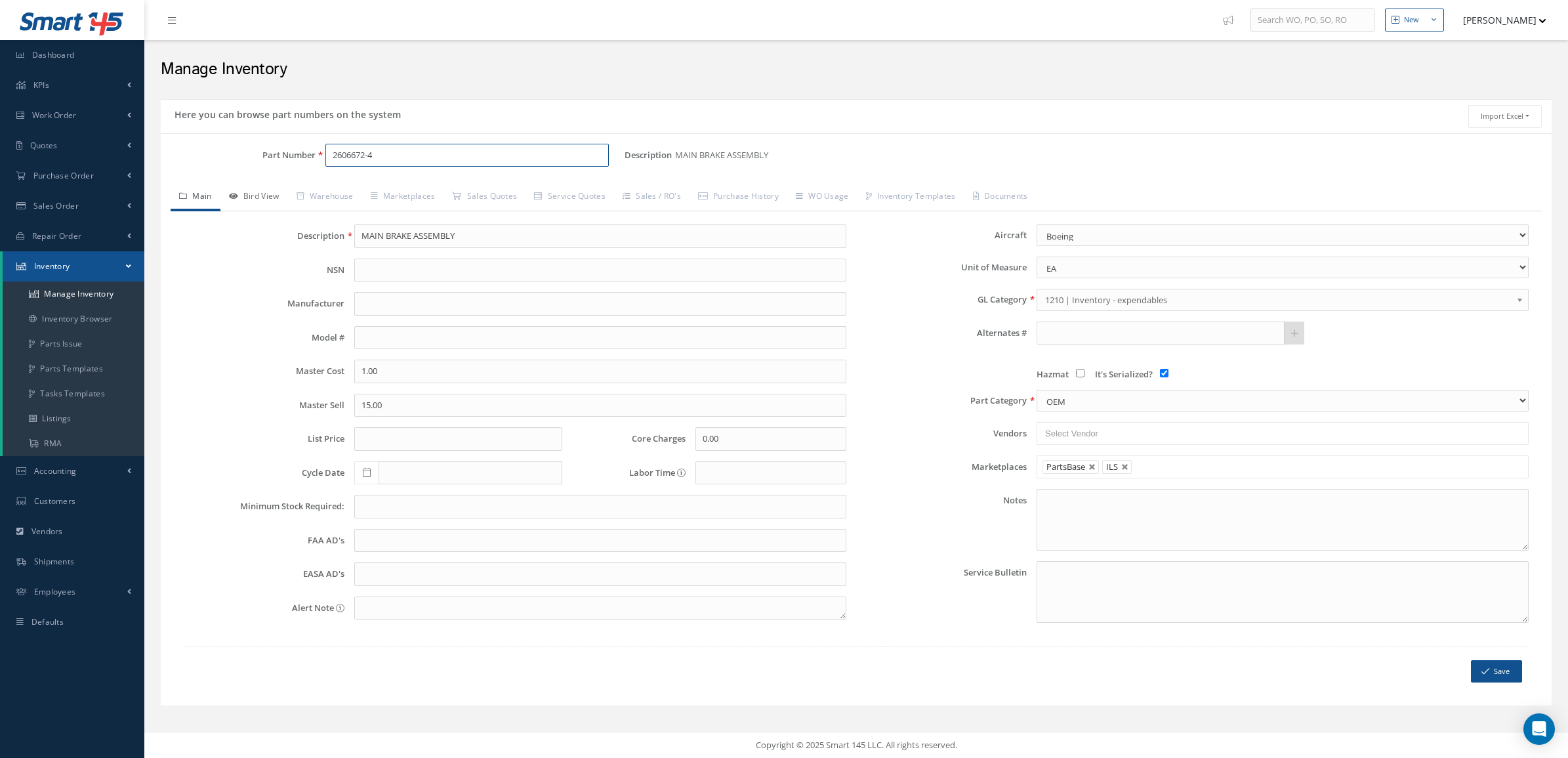
type input "2606672-4"
click at [272, 192] on link "Bird View" at bounding box center [253, 197] width 67 height 28
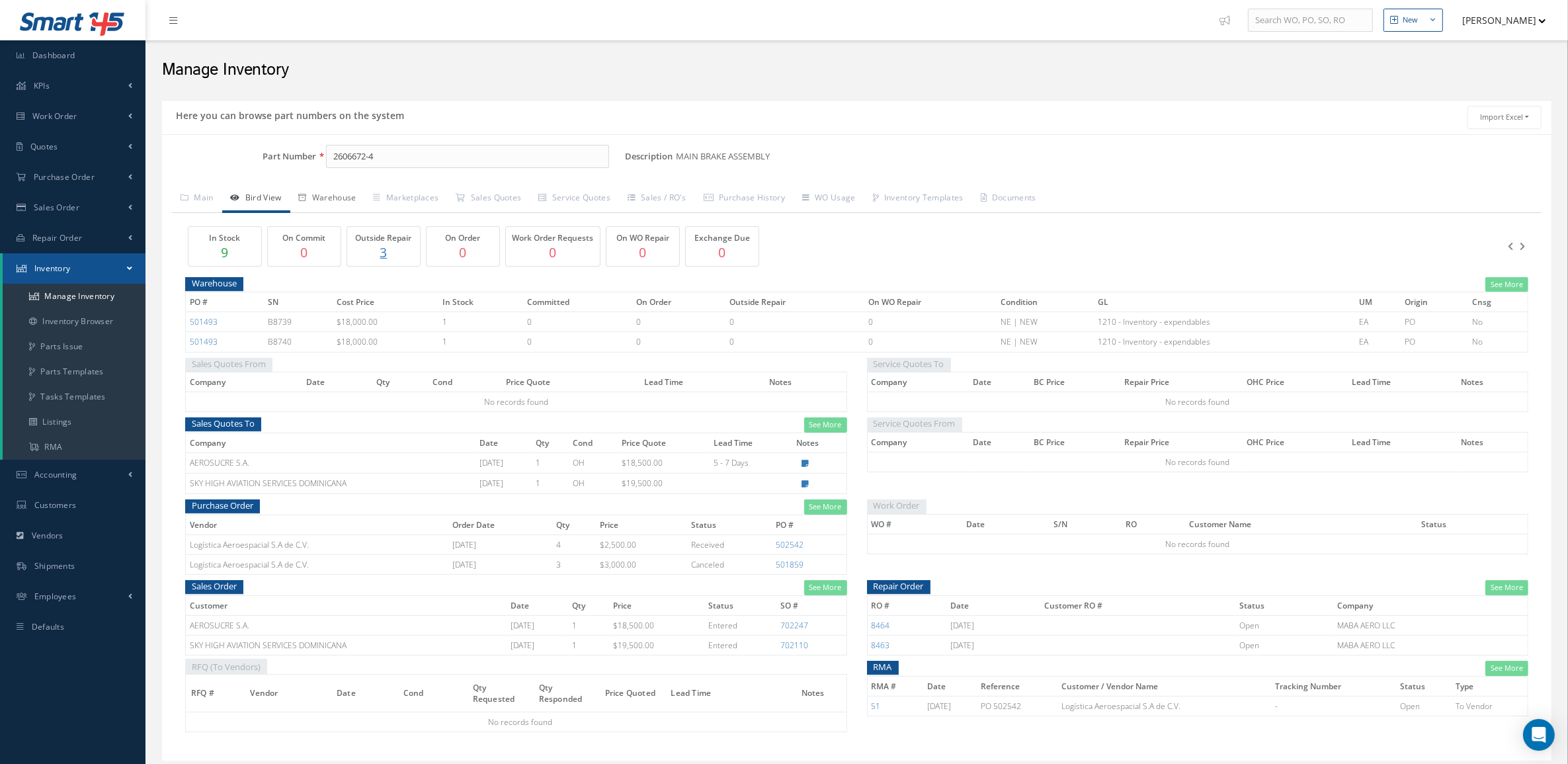
click at [306, 200] on icon at bounding box center [303, 198] width 8 height 8
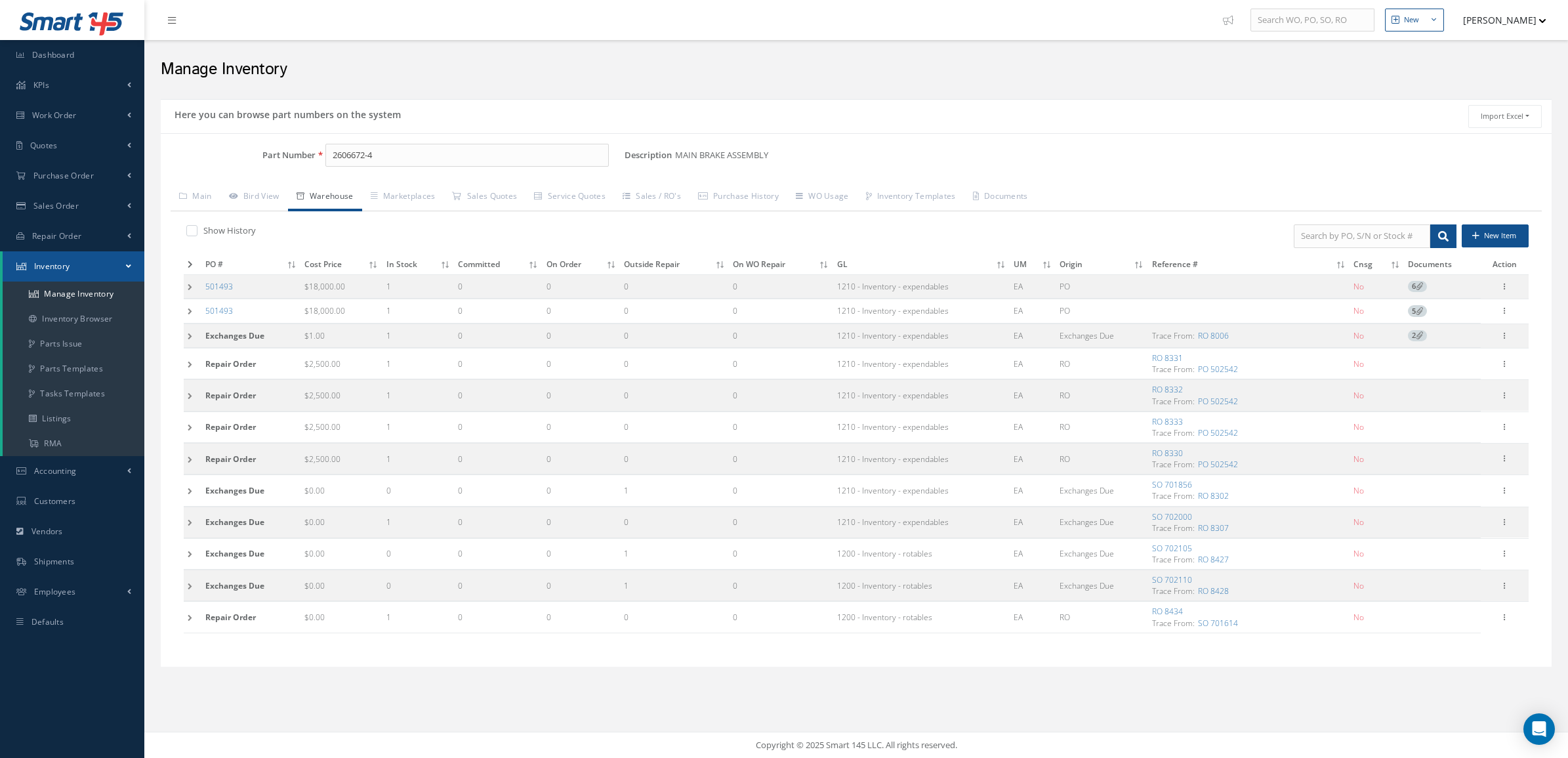
click at [197, 290] on td at bounding box center [192, 286] width 17 height 25
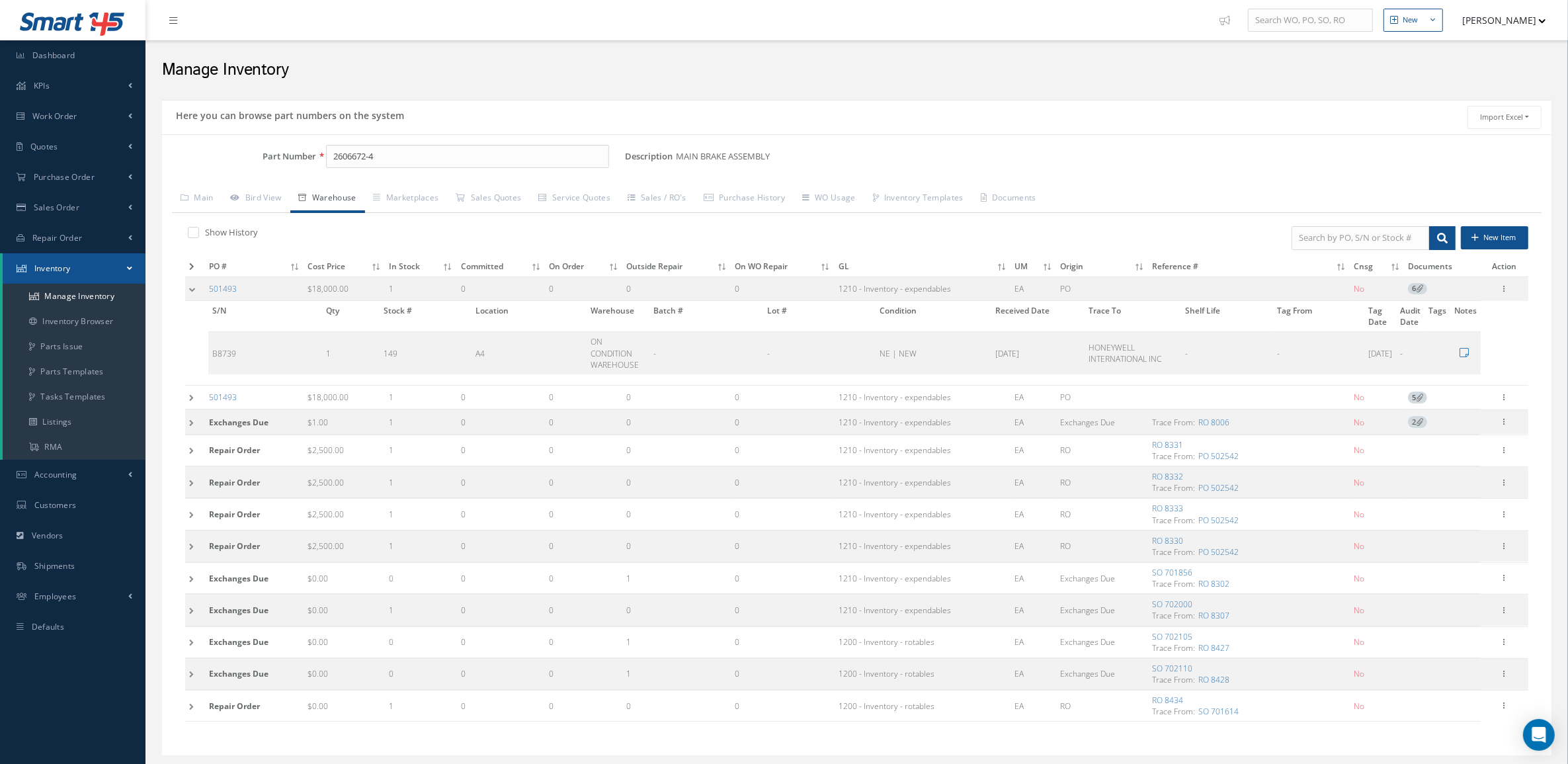
click at [199, 291] on td at bounding box center [195, 288] width 20 height 25
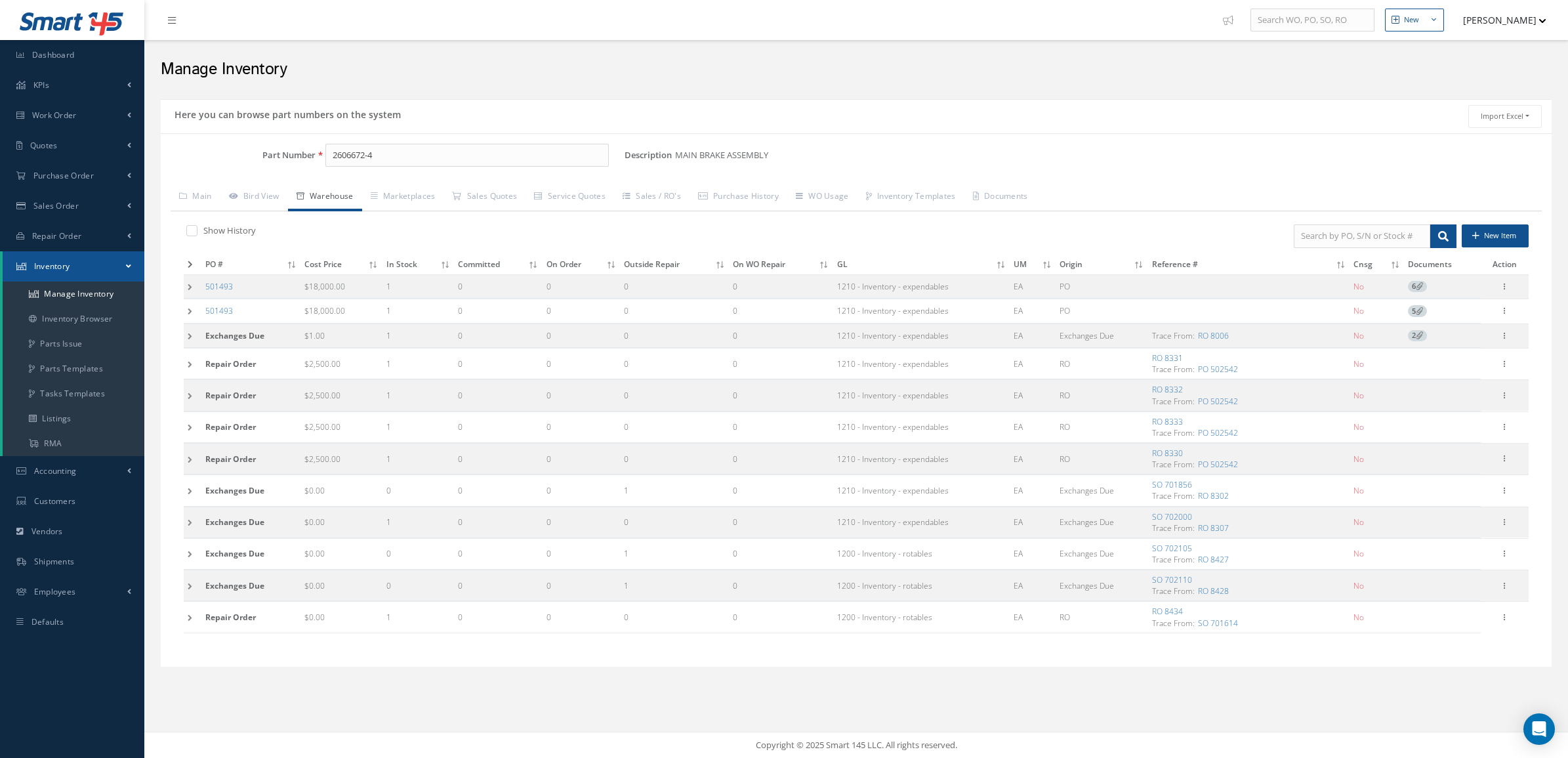
click at [197, 289] on td at bounding box center [192, 286] width 17 height 25
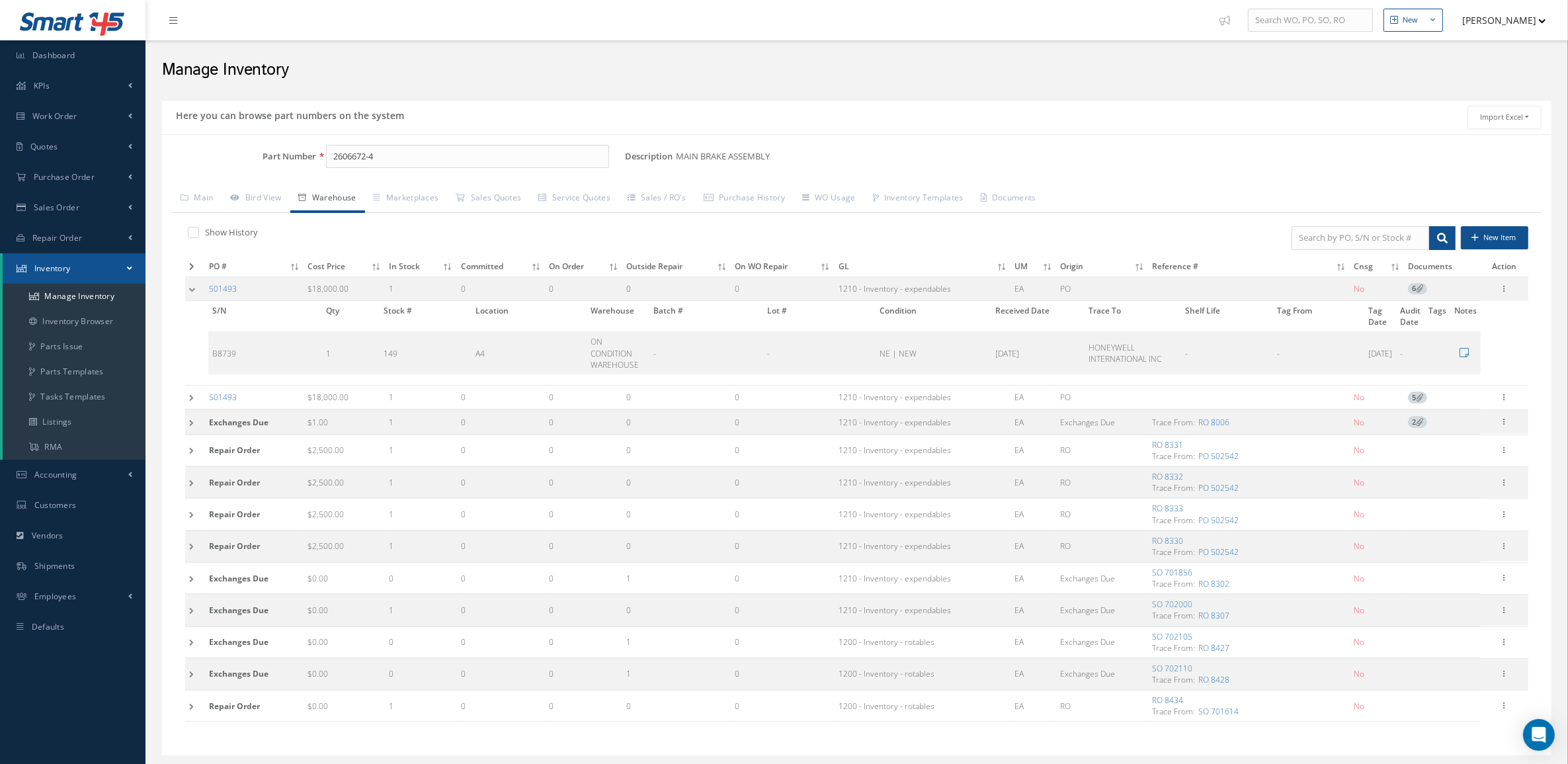
click at [199, 291] on td at bounding box center [195, 288] width 20 height 25
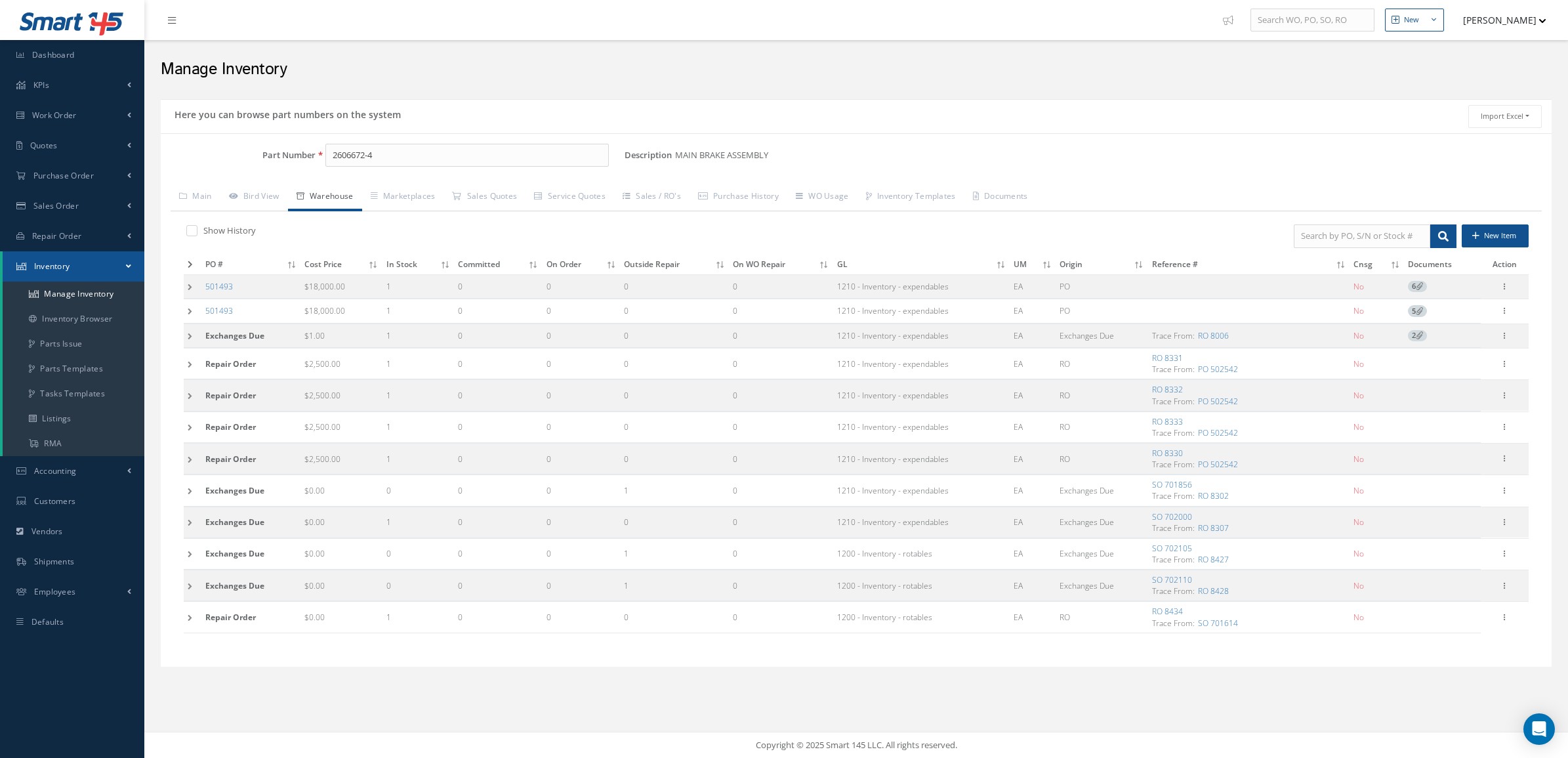
click at [197, 306] on td at bounding box center [192, 311] width 17 height 25
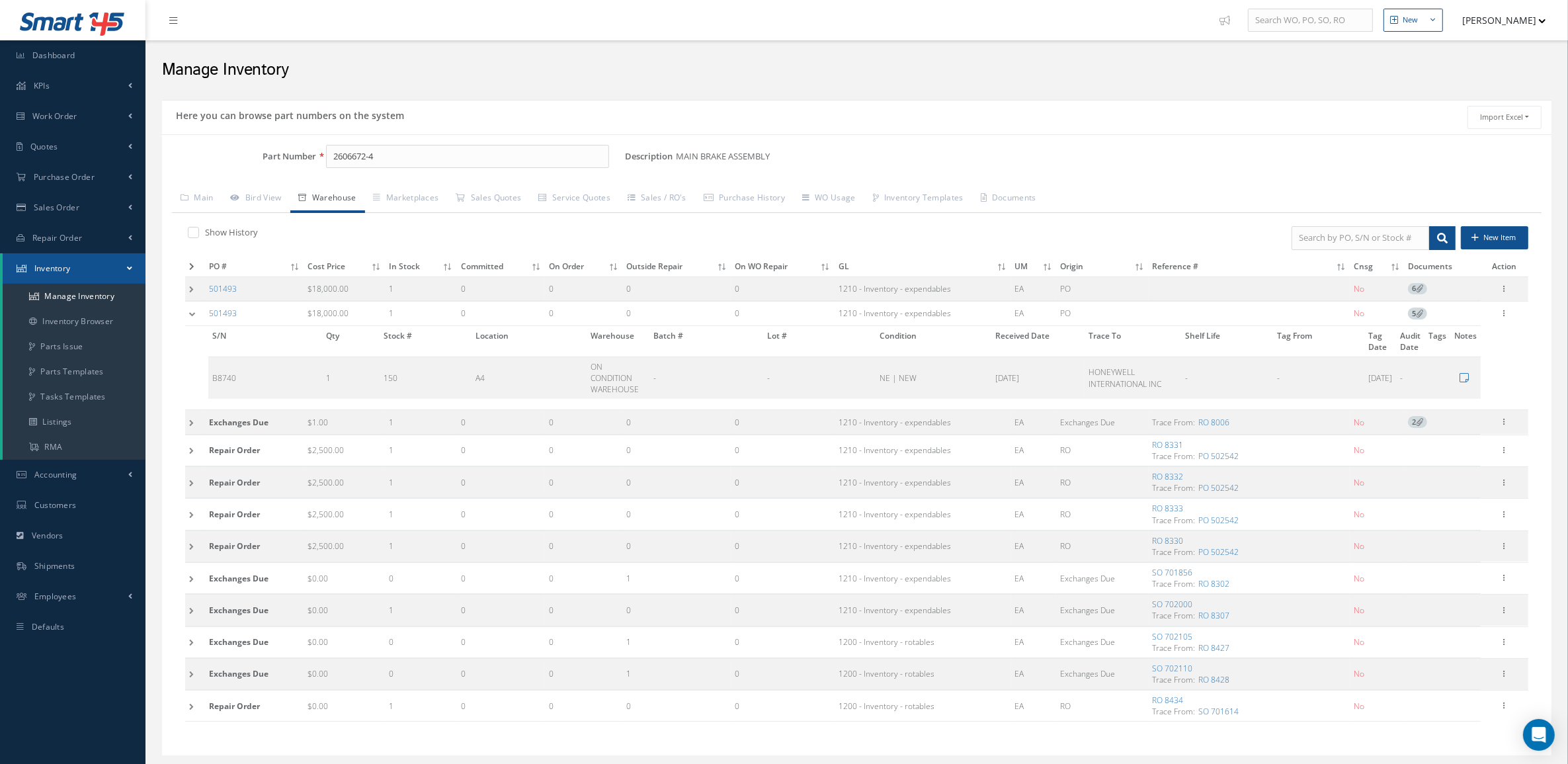
click at [199, 308] on td at bounding box center [195, 314] width 20 height 25
